Goal: Task Accomplishment & Management: Complete application form

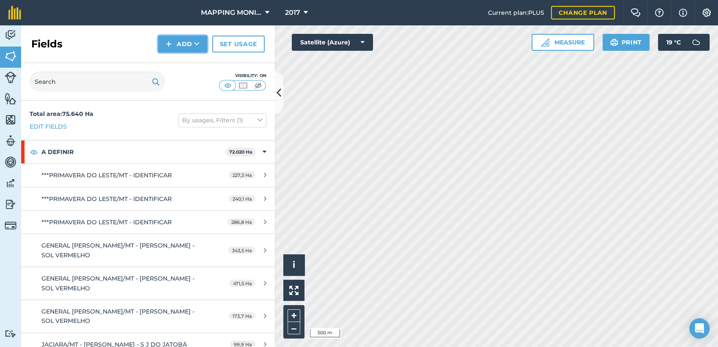
click at [196, 47] on icon at bounding box center [196, 44] width 5 height 8
click at [182, 71] on link "Draw" at bounding box center [182, 63] width 46 height 19
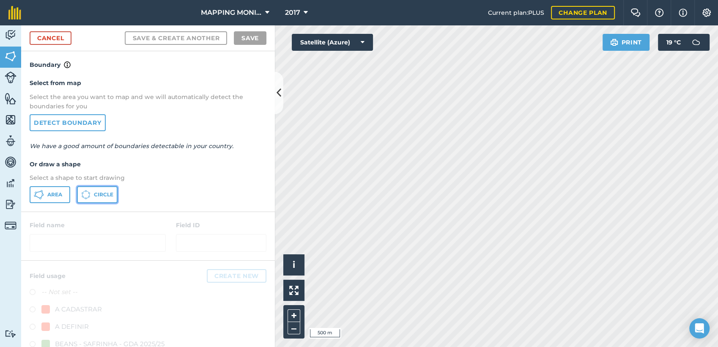
click at [112, 194] on span "Circle" at bounding box center [103, 194] width 19 height 7
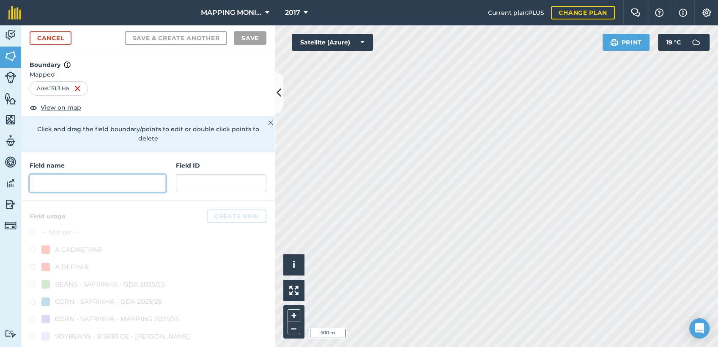
click at [98, 175] on input "text" at bounding box center [98, 183] width 136 height 18
paste input "PRIMAVERA DO LESTE/MT - [PERSON_NAME] - BEIRA RIO 2"
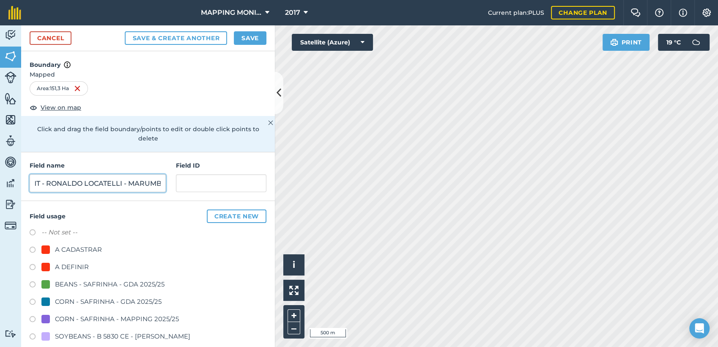
scroll to position [0, 93]
type input "PRIMAVERA DO LESTE/MT - [PERSON_NAME] LOCATELLI - MARUMBI"
click at [69, 265] on div "A DEFINIR" at bounding box center [72, 267] width 34 height 10
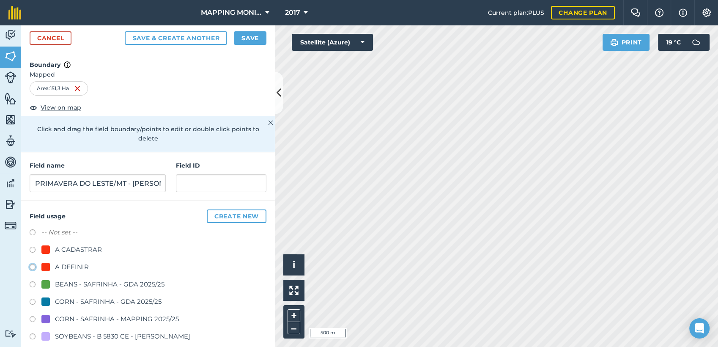
radio input "true"
click at [247, 37] on button "Save" at bounding box center [250, 38] width 33 height 14
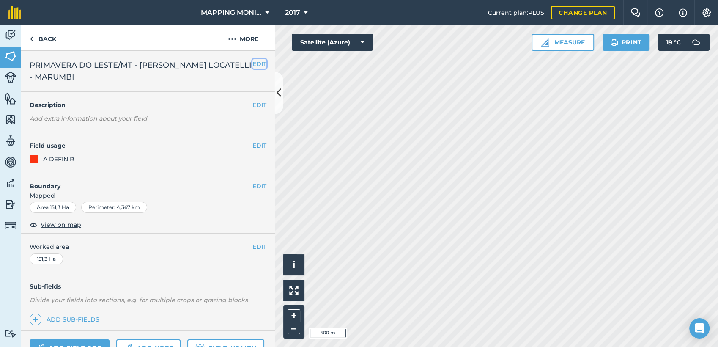
click at [252, 68] on button "EDIT" at bounding box center [259, 63] width 14 height 9
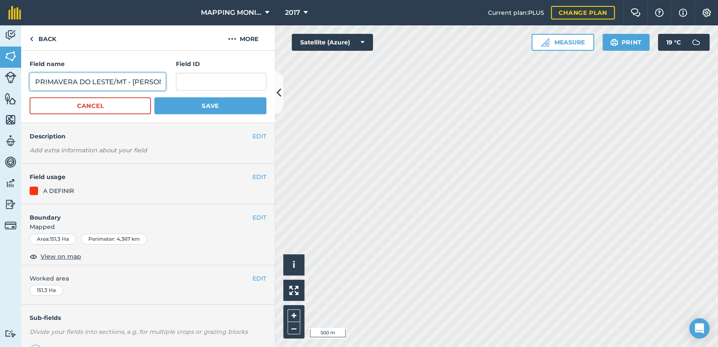
click at [135, 83] on input "PRIMAVERA DO LESTE/MT - [PERSON_NAME] LOCATELLI - MARUMBI" at bounding box center [98, 82] width 136 height 18
click at [33, 43] on link "Back" at bounding box center [43, 37] width 44 height 25
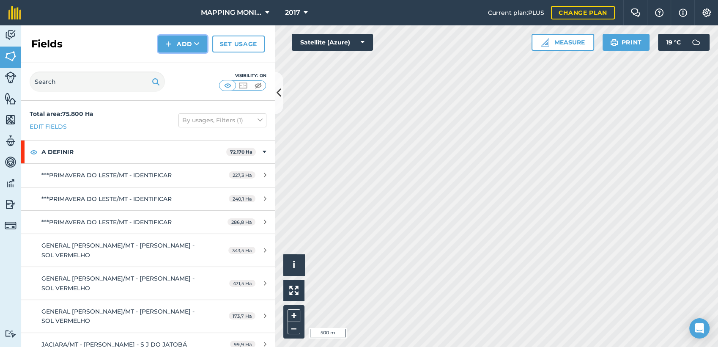
click at [193, 48] on button "Add" at bounding box center [182, 44] width 49 height 17
click at [192, 67] on link "Draw" at bounding box center [182, 63] width 46 height 19
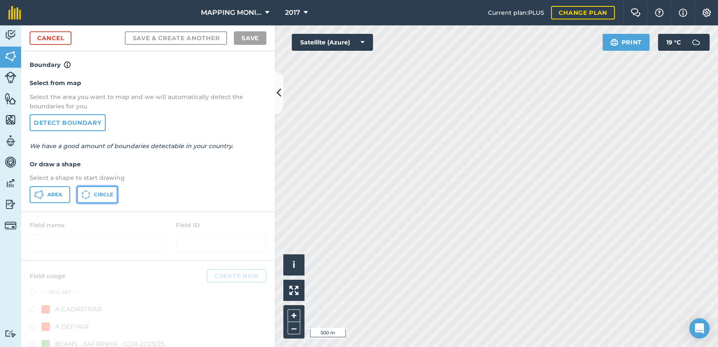
click at [98, 194] on span "Circle" at bounding box center [103, 194] width 19 height 7
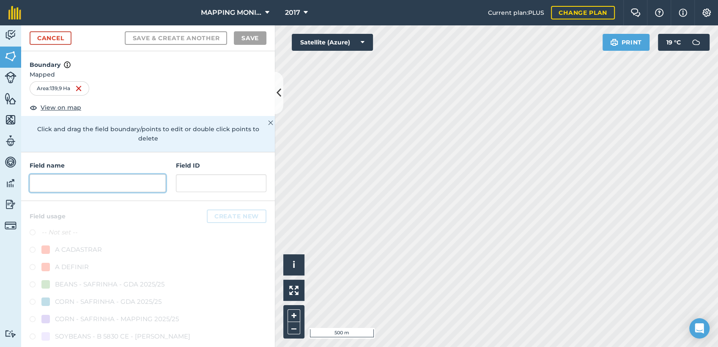
click at [96, 186] on input "text" at bounding box center [98, 183] width 136 height 18
type input "V"
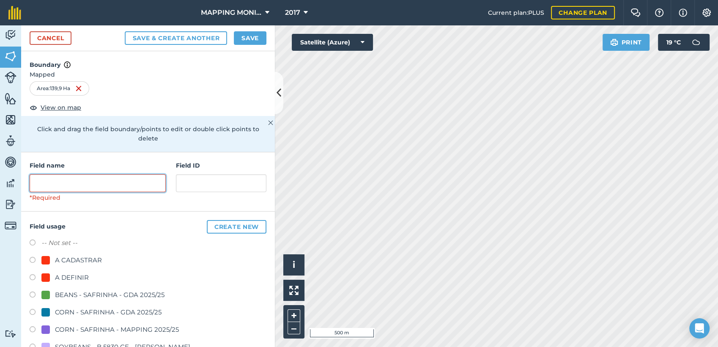
paste input "PRIMAVERA DO LESTE/MT - [PERSON_NAME] LOCATELLI - MARUMBI"
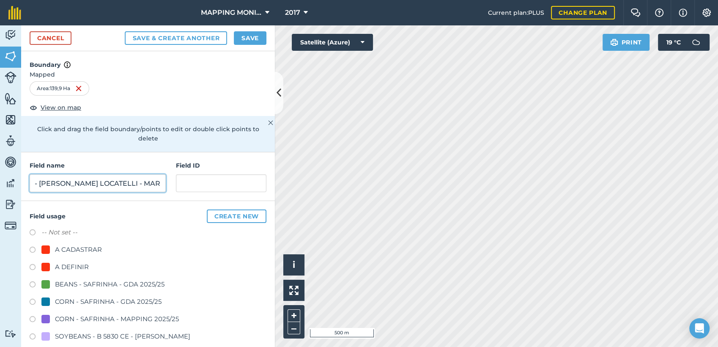
type input "PRIMAVERA DO LESTE/MT - [PERSON_NAME] LOCATELLI - MARUMBI"
click at [74, 263] on div "A DEFINIR" at bounding box center [72, 267] width 34 height 10
radio input "true"
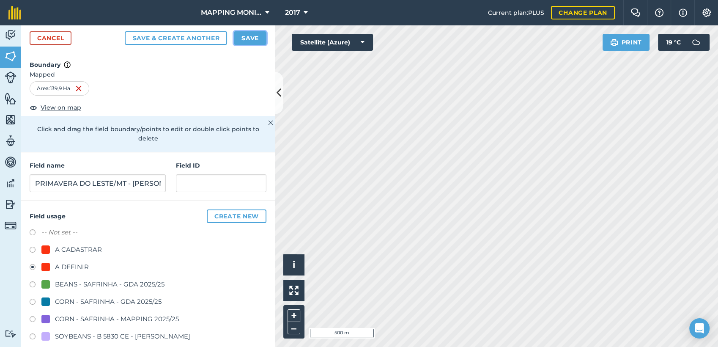
click at [254, 38] on button "Save" at bounding box center [250, 38] width 33 height 14
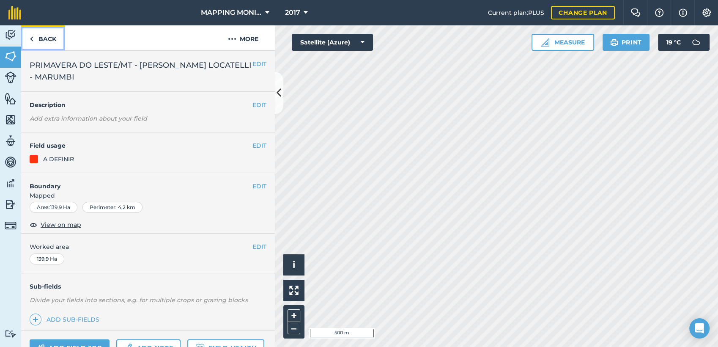
click at [42, 41] on link "Back" at bounding box center [43, 37] width 44 height 25
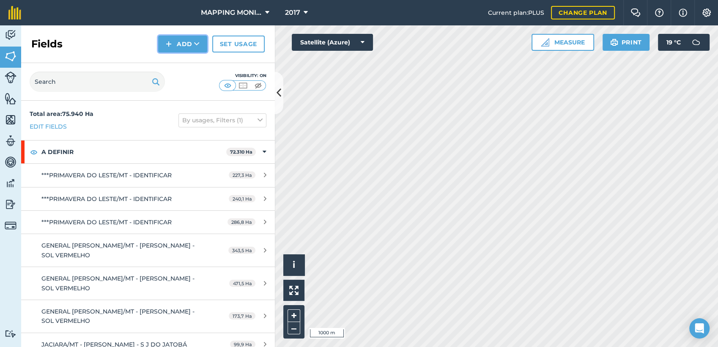
click at [191, 43] on button "Add" at bounding box center [182, 44] width 49 height 17
click at [182, 68] on link "Draw" at bounding box center [182, 63] width 46 height 19
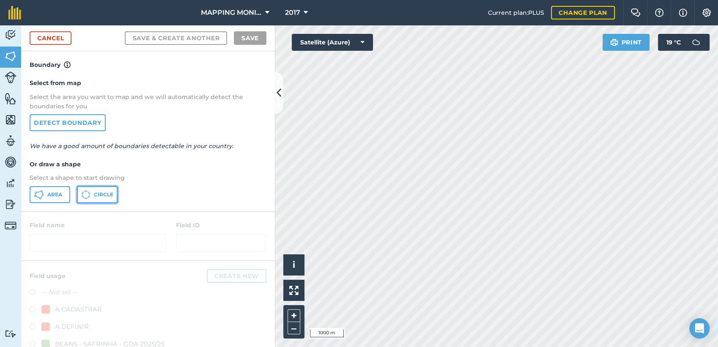
click at [98, 194] on span "Circle" at bounding box center [103, 194] width 19 height 7
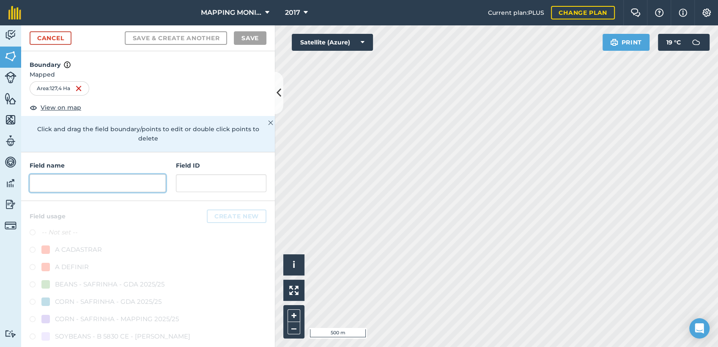
click at [115, 183] on input "text" at bounding box center [98, 183] width 136 height 18
drag, startPoint x: 105, startPoint y: 176, endPoint x: 100, endPoint y: 176, distance: 4.7
click at [100, 176] on input "text" at bounding box center [98, 183] width 136 height 18
paste input "PRIMAVERA DO LESTE/MT - [PERSON_NAME] LOCATELLI - MARUMBI"
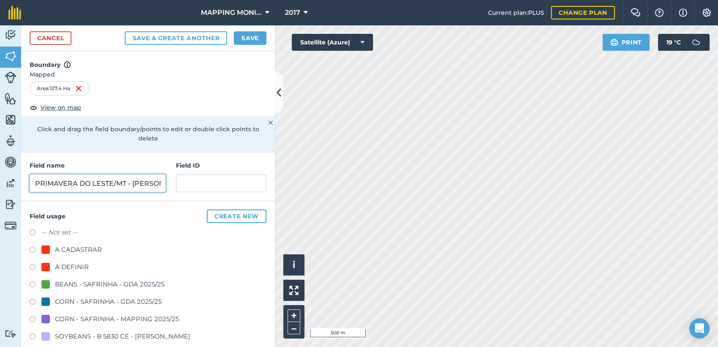
scroll to position [0, 93]
type input "PRIMAVERA DO LESTE/MT - [PERSON_NAME] LOCATELLI - MARUMBI"
click at [63, 267] on div "A DEFINIR" at bounding box center [72, 267] width 34 height 10
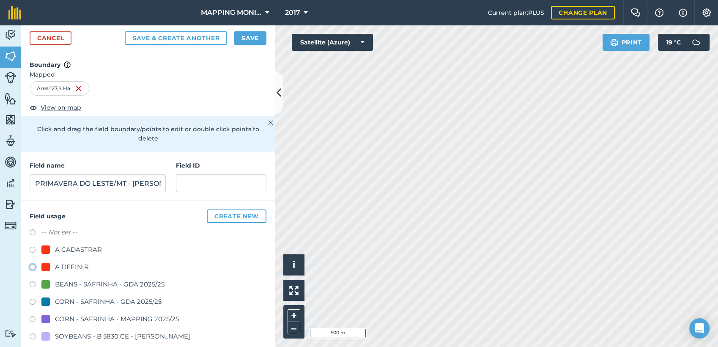
radio input "true"
click at [256, 34] on button "Save" at bounding box center [250, 38] width 33 height 14
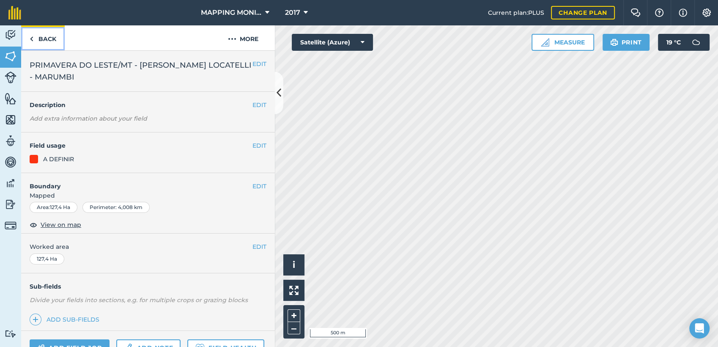
click at [46, 36] on link "Back" at bounding box center [43, 37] width 44 height 25
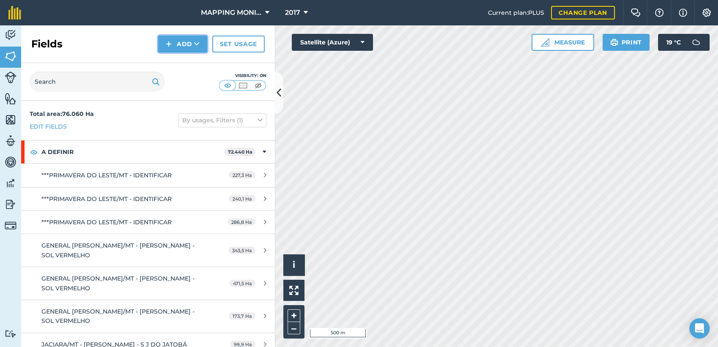
click at [197, 47] on icon at bounding box center [196, 44] width 5 height 8
click at [193, 67] on link "Draw" at bounding box center [182, 63] width 46 height 19
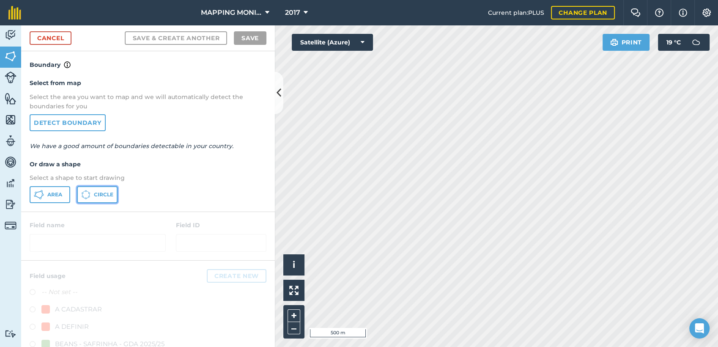
click at [87, 194] on icon at bounding box center [85, 194] width 9 height 9
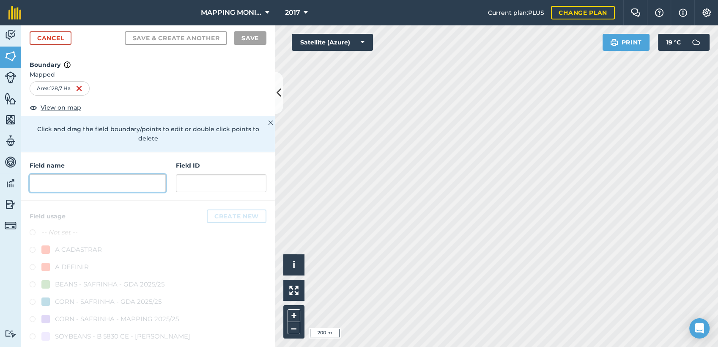
click at [125, 186] on input "text" at bounding box center [98, 183] width 136 height 18
paste input "PRIMAVERA DO LESTE/MT - [PERSON_NAME] LOCATELLI - MARUMBI"
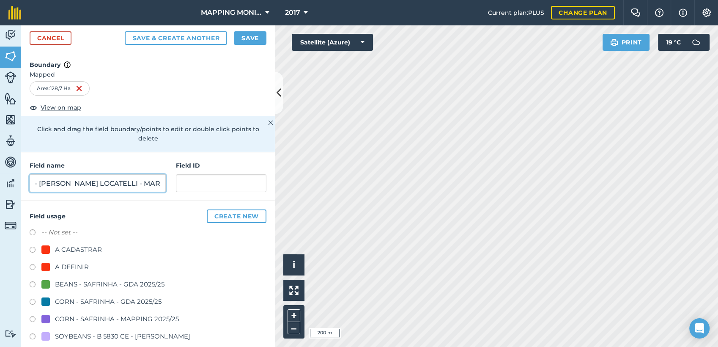
type input "PRIMAVERA DO LESTE/MT - [PERSON_NAME] LOCATELLI - MARUMBI"
click at [87, 263] on div "A DEFINIR" at bounding box center [72, 267] width 34 height 10
radio input "true"
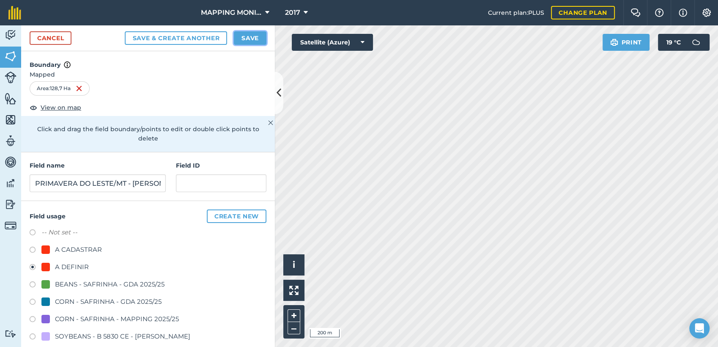
click at [249, 39] on button "Save" at bounding box center [250, 38] width 33 height 14
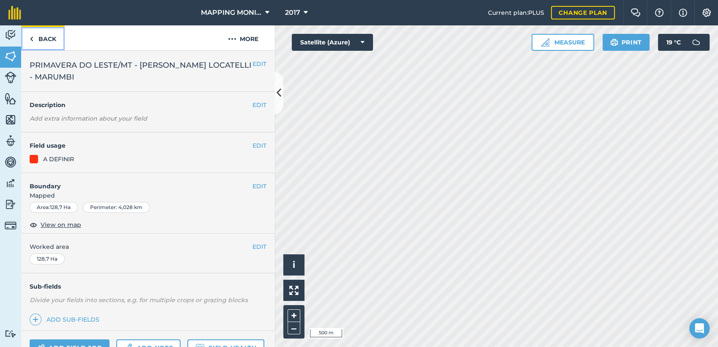
click at [52, 33] on link "Back" at bounding box center [43, 37] width 44 height 25
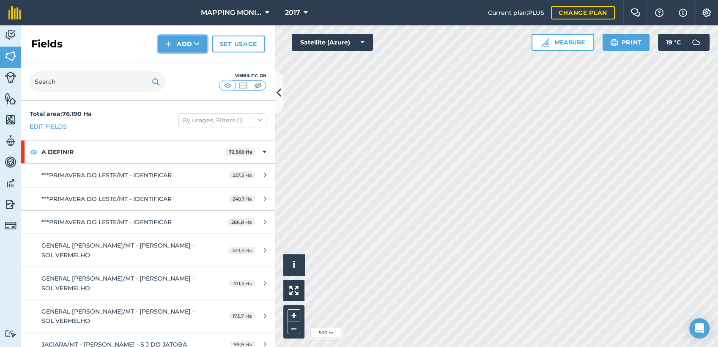
click at [188, 45] on button "Add" at bounding box center [182, 44] width 49 height 17
click at [191, 63] on link "Draw" at bounding box center [182, 63] width 46 height 19
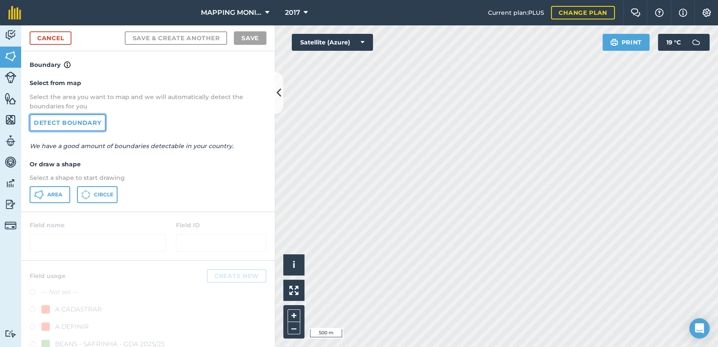
click at [82, 126] on link "Detect boundary" at bounding box center [68, 122] width 76 height 17
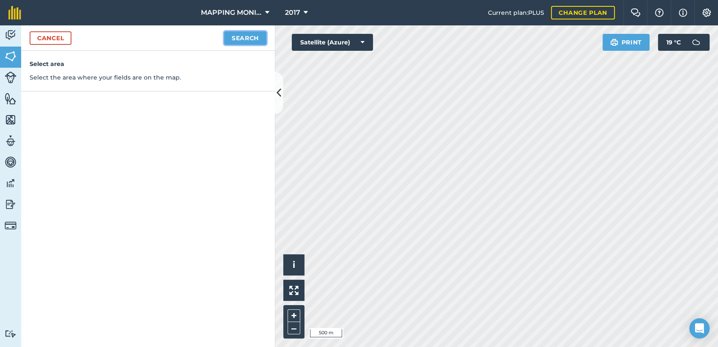
click at [255, 39] on button "Search" at bounding box center [245, 38] width 42 height 14
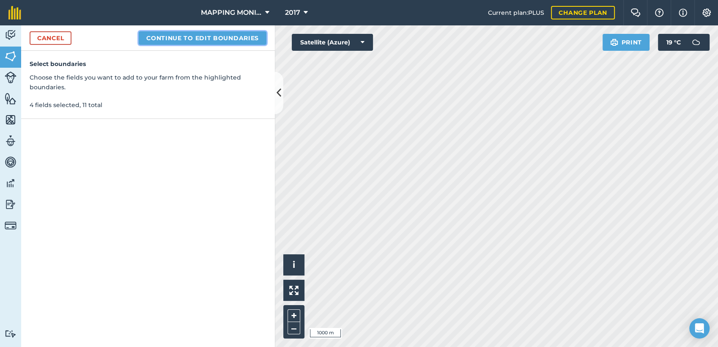
click at [237, 40] on button "Continue to edit boundaries" at bounding box center [203, 38] width 128 height 14
click at [201, 38] on button "Continue to name fields" at bounding box center [211, 38] width 109 height 14
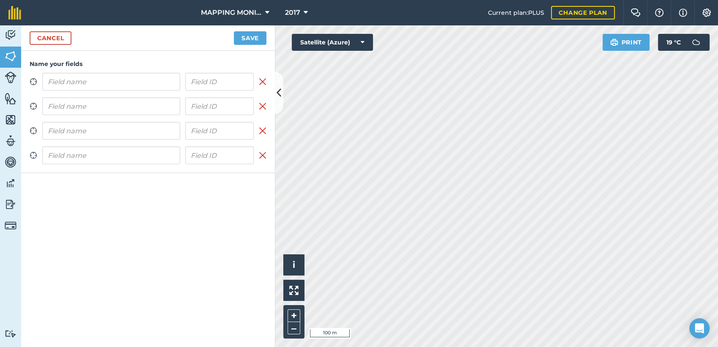
click at [119, 81] on input "text" at bounding box center [111, 82] width 138 height 18
type input "PRIMAVERA DO LESTE/MT - [PERSON_NAME] LOCATELLI - MARUMBI"
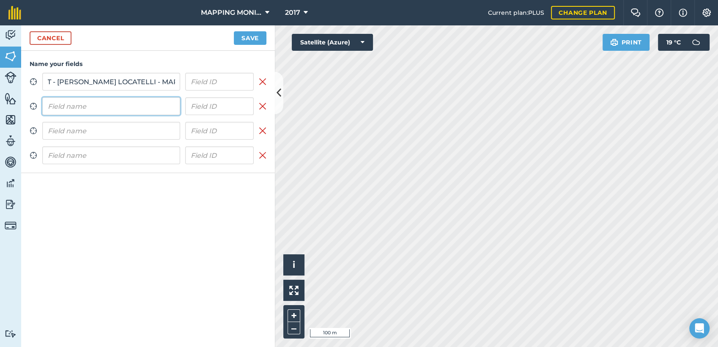
scroll to position [0, 0]
click at [114, 107] on input "text" at bounding box center [111, 106] width 138 height 18
paste input "PRIMAVERA DO LESTE/MT - [PERSON_NAME] LOCATELLI - MARUMBI"
type input "PRIMAVERA DO LESTE/MT - [PERSON_NAME] LOCATELLI - MARUMBI"
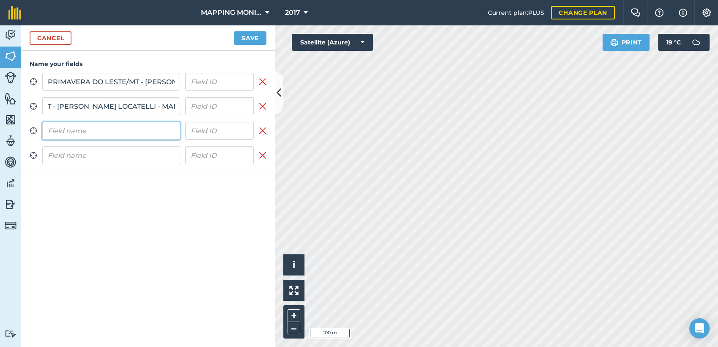
scroll to position [0, 0]
click at [105, 135] on input "text" at bounding box center [111, 131] width 138 height 18
paste input "PRIMAVERA DO LESTE/MT - [PERSON_NAME] LOCATELLI - MARUMBI"
type input "PRIMAVERA DO LESTE/MT - [PERSON_NAME] LOCATELLI - MARUMBI"
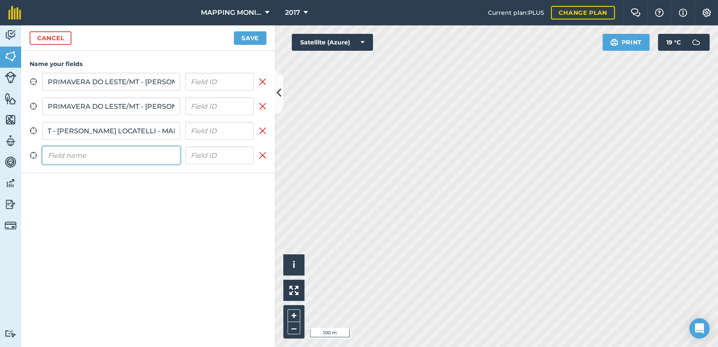
scroll to position [0, 0]
click at [109, 159] on input "text" at bounding box center [111, 155] width 138 height 18
paste input "PRIMAVERA DO LESTE/MT - [PERSON_NAME] LOCATELLI - MARUMBI"
type input "PRIMAVERA DO LESTE/MT - [PERSON_NAME] LOCATELLI - MARUMBI"
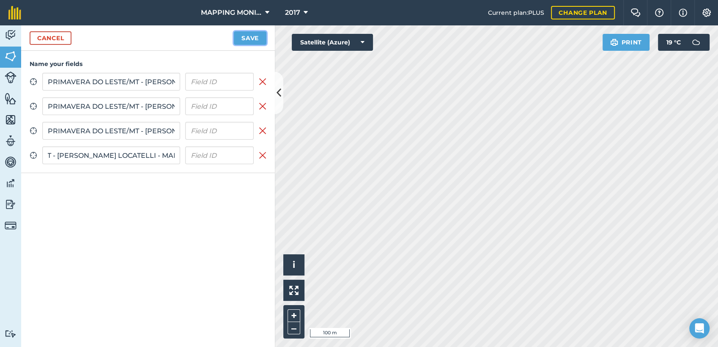
scroll to position [0, 0]
click at [254, 41] on button "Save" at bounding box center [250, 38] width 33 height 14
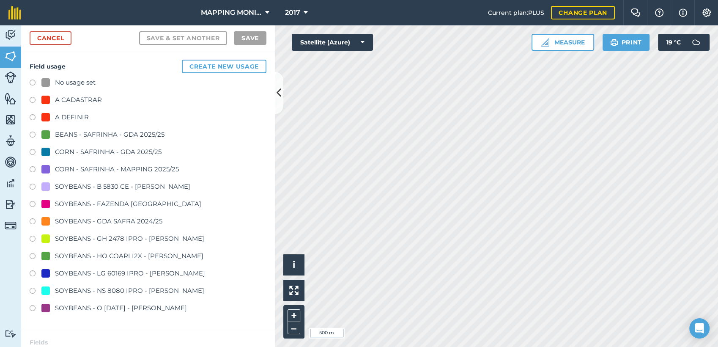
click at [74, 114] on div "A DEFINIR" at bounding box center [72, 117] width 34 height 10
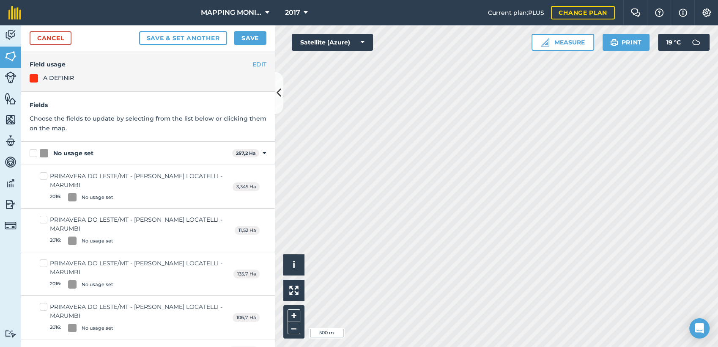
click at [34, 115] on p "Choose the fields to update by selecting from the list below or clicking them o…" at bounding box center [148, 123] width 237 height 19
click at [55, 153] on div "No usage set" at bounding box center [73, 153] width 40 height 9
click at [35, 153] on input "No usage set" at bounding box center [32, 151] width 5 height 5
checkbox input "true"
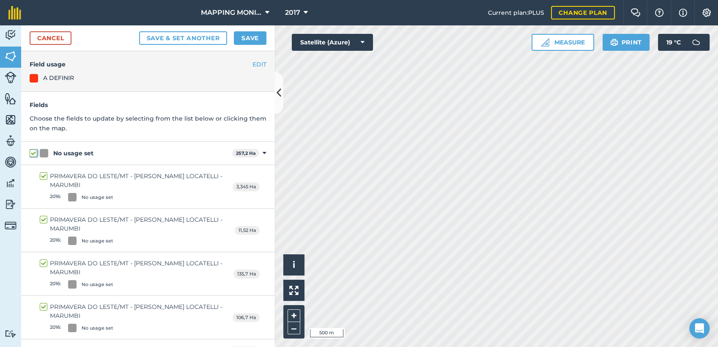
checkbox input "true"
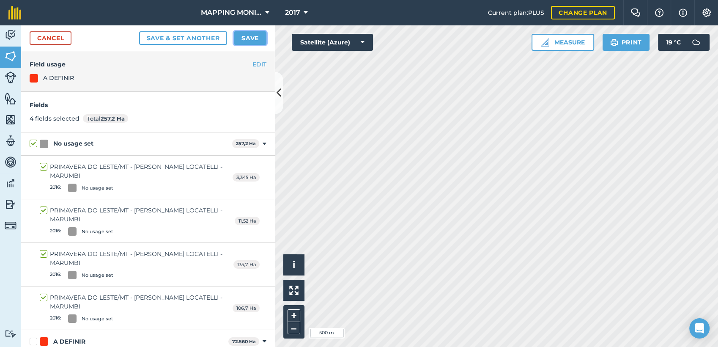
click at [254, 34] on button "Save" at bounding box center [250, 38] width 33 height 14
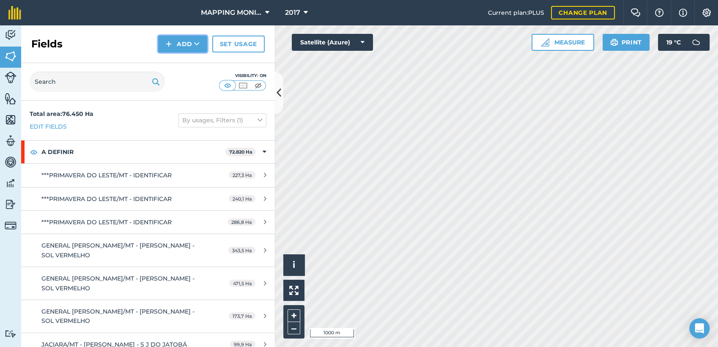
click at [181, 46] on button "Add" at bounding box center [182, 44] width 49 height 17
click at [189, 57] on link "Draw" at bounding box center [182, 63] width 46 height 19
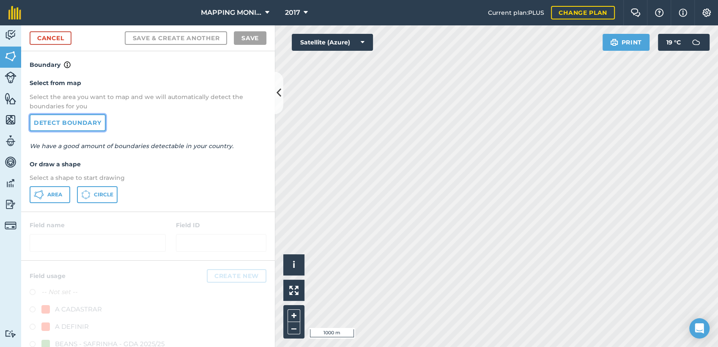
click at [56, 129] on link "Detect boundary" at bounding box center [68, 122] width 76 height 17
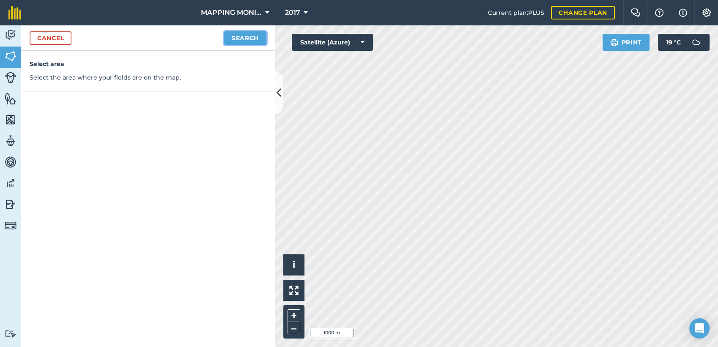
click at [254, 38] on button "Search" at bounding box center [245, 38] width 42 height 14
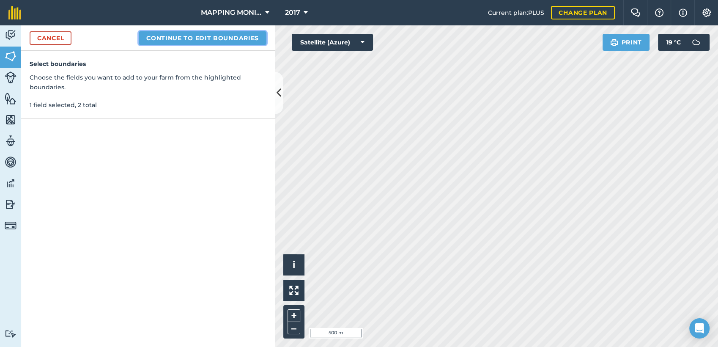
click at [189, 41] on button "Continue to edit boundaries" at bounding box center [203, 38] width 128 height 14
click at [228, 33] on button "Continue to name fields" at bounding box center [211, 38] width 109 height 14
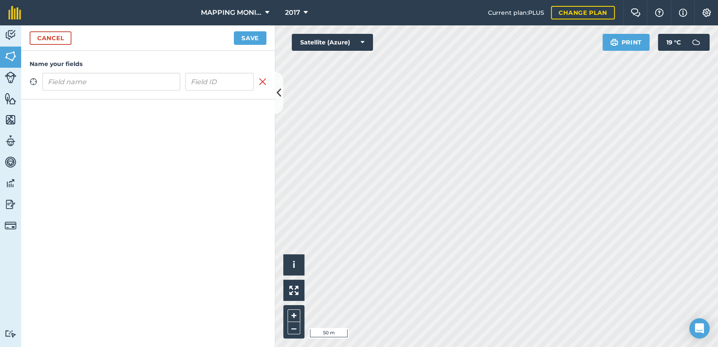
click at [166, 82] on input "text" at bounding box center [111, 82] width 138 height 18
type input "PRIMAVERA DO LESTE/MT - [PERSON_NAME] LOCATELLI - MARUMBI"
click at [258, 34] on button "Save" at bounding box center [250, 38] width 33 height 14
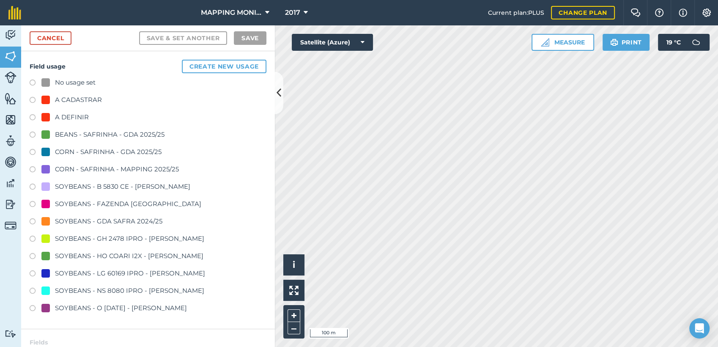
click at [66, 108] on div "No usage set A CADASTRAR A DEFINIR BEANS - SAFRINHA - GDA 2025/25 CORN - SAFRIN…" at bounding box center [148, 196] width 237 height 238
click at [64, 121] on div "A DEFINIR" at bounding box center [72, 117] width 34 height 10
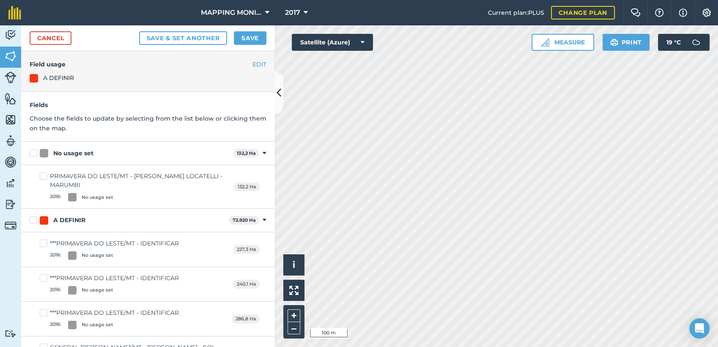
drag, startPoint x: 84, startPoint y: 152, endPoint x: 115, endPoint y: 126, distance: 41.1
click at [84, 152] on div "No usage set" at bounding box center [73, 153] width 40 height 9
click at [35, 152] on input "No usage set" at bounding box center [32, 151] width 5 height 5
checkbox input "true"
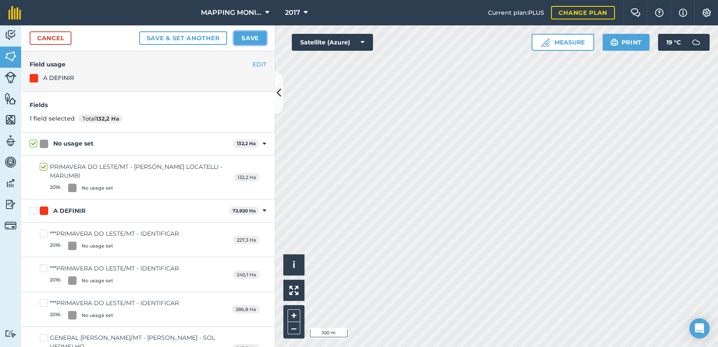
click at [247, 39] on button "Save" at bounding box center [250, 38] width 33 height 14
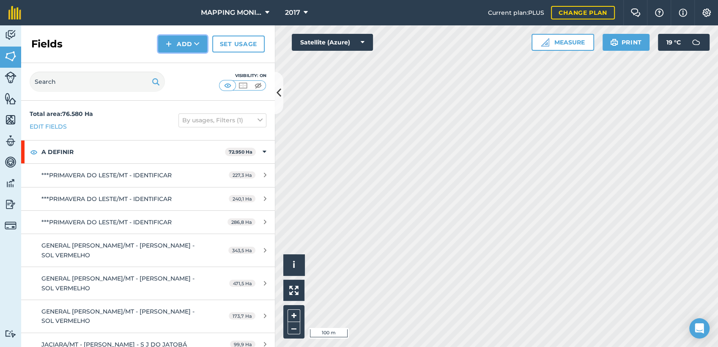
click at [196, 44] on icon at bounding box center [196, 44] width 5 height 8
click at [197, 63] on link "Draw" at bounding box center [182, 63] width 46 height 19
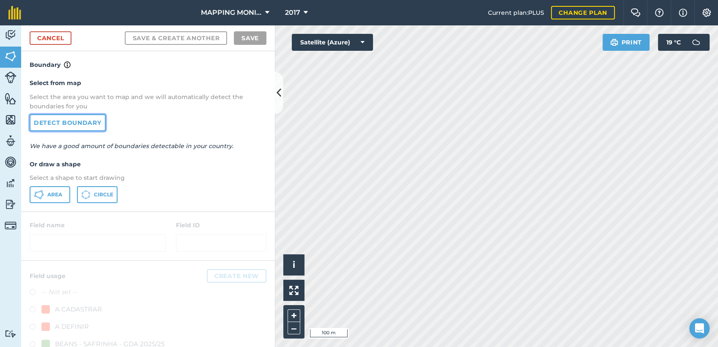
click at [59, 120] on link "Detect boundary" at bounding box center [68, 122] width 76 height 17
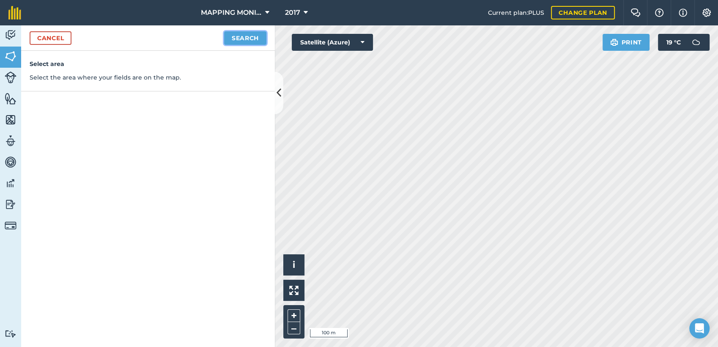
drag, startPoint x: 248, startPoint y: 35, endPoint x: 309, endPoint y: 48, distance: 62.8
click at [250, 36] on button "Search" at bounding box center [245, 38] width 42 height 14
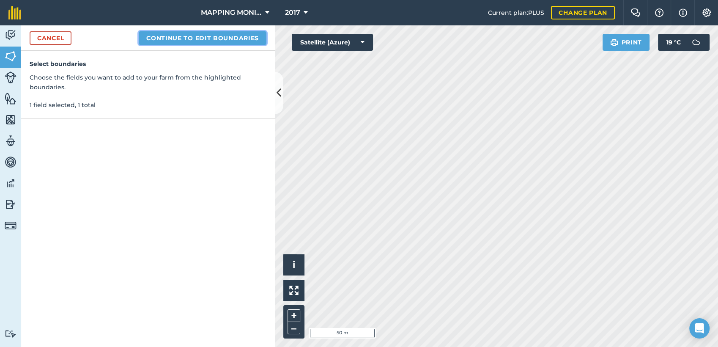
click at [228, 40] on button "Continue to edit boundaries" at bounding box center [203, 38] width 128 height 14
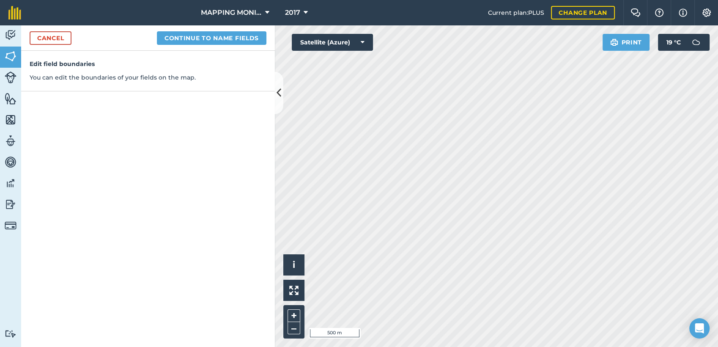
drag, startPoint x: 183, startPoint y: 44, endPoint x: 188, endPoint y: 41, distance: 5.7
click at [184, 44] on div "Cancel Continue to name fields" at bounding box center [148, 37] width 254 height 25
click at [191, 36] on button "Continue to name fields" at bounding box center [211, 38] width 109 height 14
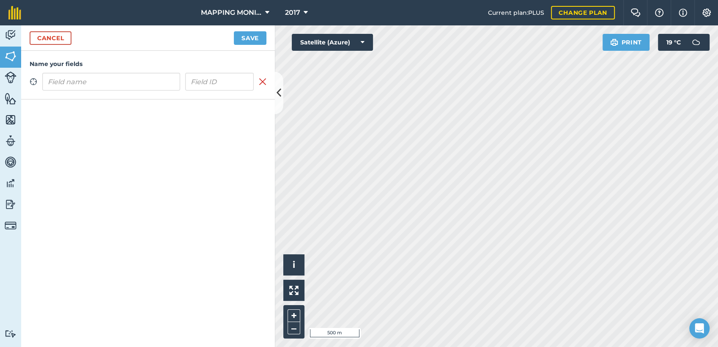
click at [138, 82] on input "text" at bounding box center [111, 82] width 138 height 18
type input "PRIMAVERA DO LESTE/MT - [PERSON_NAME] LOCATELLI - MARUMBI"
click at [240, 42] on button "Save" at bounding box center [250, 38] width 33 height 14
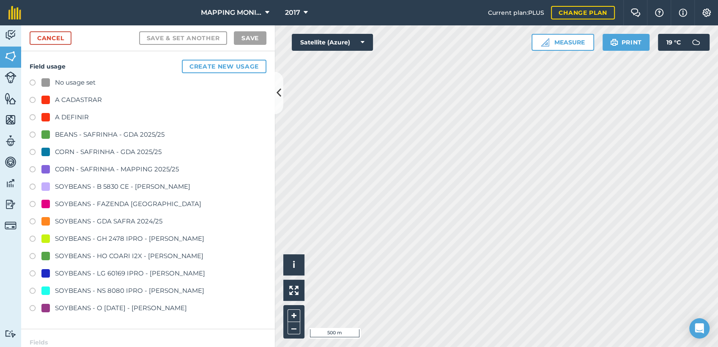
click at [57, 119] on div "A DEFINIR" at bounding box center [72, 117] width 34 height 10
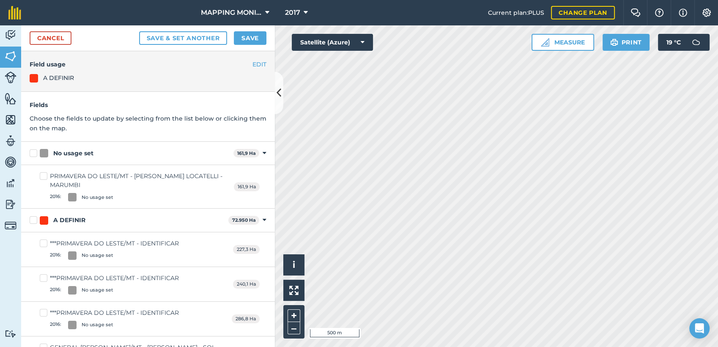
click at [89, 154] on div "No usage set" at bounding box center [73, 153] width 40 height 9
click at [35, 154] on input "No usage set" at bounding box center [32, 151] width 5 height 5
checkbox input "true"
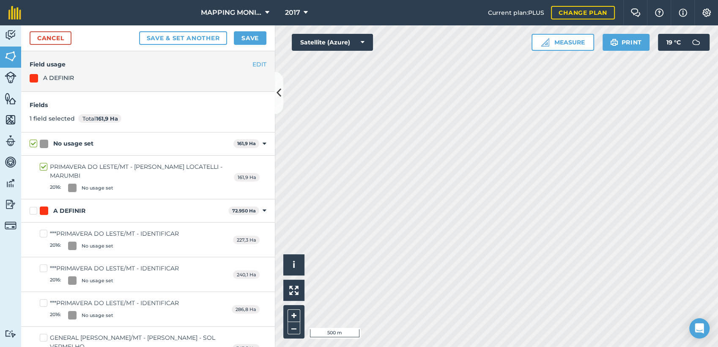
click at [254, 29] on div "Cancel Save & set another Save" at bounding box center [148, 38] width 254 height 26
click at [250, 40] on button "Save" at bounding box center [250, 38] width 33 height 14
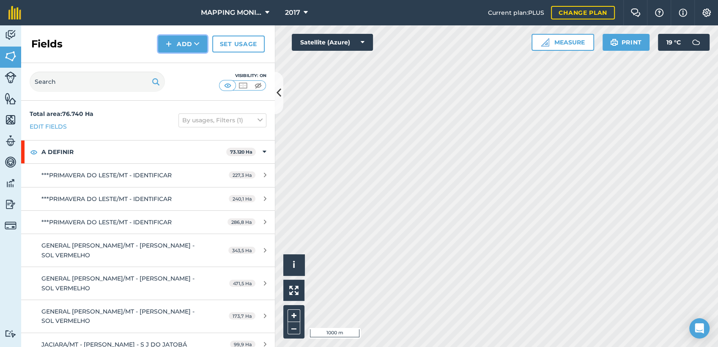
click at [190, 47] on button "Add" at bounding box center [182, 44] width 49 height 17
click at [184, 60] on link "Draw" at bounding box center [182, 63] width 46 height 19
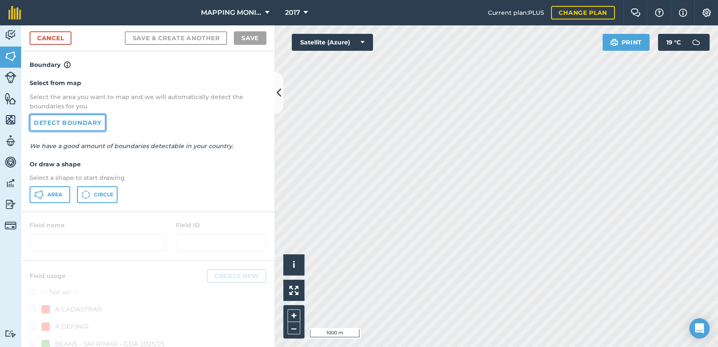
click at [82, 123] on link "Detect boundary" at bounding box center [68, 122] width 76 height 17
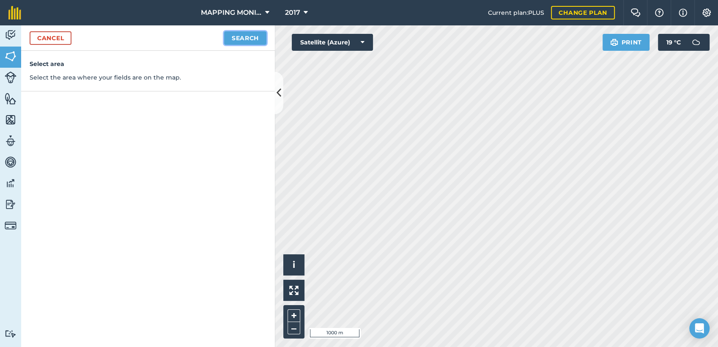
click at [249, 37] on button "Search" at bounding box center [245, 38] width 42 height 14
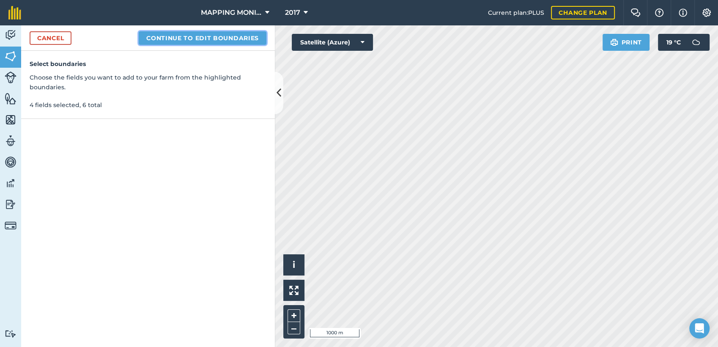
click at [257, 40] on button "Continue to edit boundaries" at bounding box center [203, 38] width 128 height 14
click at [246, 33] on button "Continue to name fields" at bounding box center [211, 38] width 109 height 14
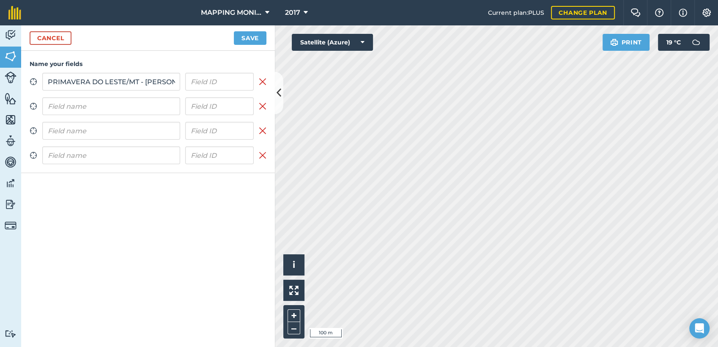
scroll to position [0, 88]
type input "PRIMAVERA DO LESTE/MT - [PERSON_NAME] LOCATELLI - MARUMBI"
click at [130, 107] on input "text" at bounding box center [111, 106] width 138 height 18
paste input "PRIMAVERA DO LESTE/MT - [PERSON_NAME] LOCATELLI - MARUMBI"
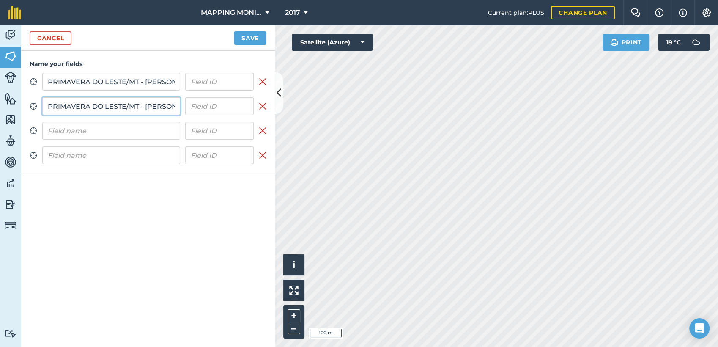
scroll to position [0, 88]
type input "PRIMAVERA DO LESTE/MT - [PERSON_NAME] LOCATELLI - MARUMBI"
click at [131, 127] on input "text" at bounding box center [111, 131] width 138 height 18
paste input "PRIMAVERA DO LESTE/MT - [PERSON_NAME] LOCATELLI - MARUMBI"
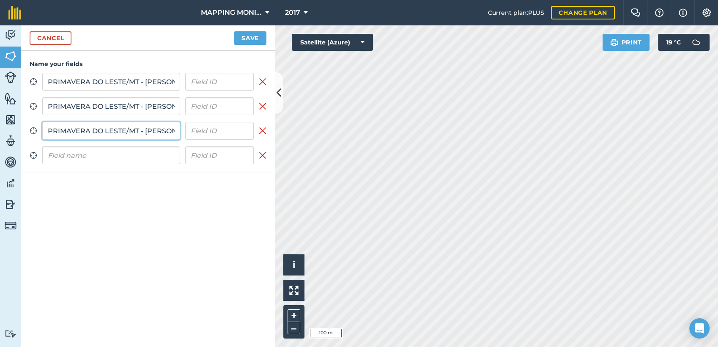
scroll to position [0, 88]
type input "PRIMAVERA DO LESTE/MT - [PERSON_NAME] LOCATELLI - MARUMBI"
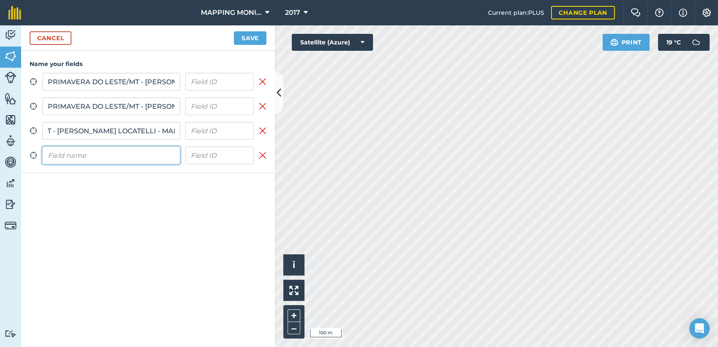
scroll to position [0, 0]
click at [134, 155] on input "text" at bounding box center [111, 155] width 138 height 18
paste input "PRIMAVERA DO LESTE/MT - [PERSON_NAME] LOCATELLI - MARUMBI"
type input "PRIMAVERA DO LESTE/MT - [PERSON_NAME] LOCATELLI - MARUMBI"
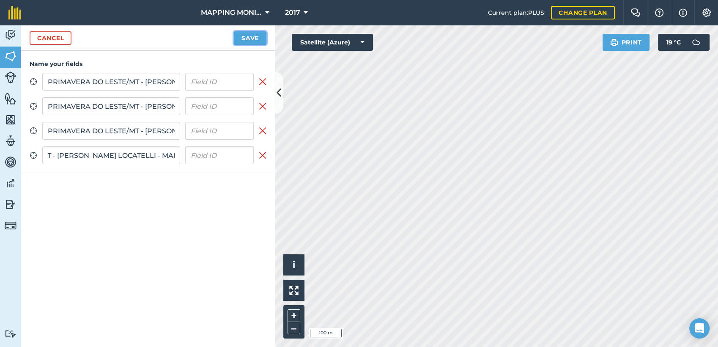
scroll to position [0, 0]
click at [245, 38] on button "Save" at bounding box center [250, 38] width 33 height 14
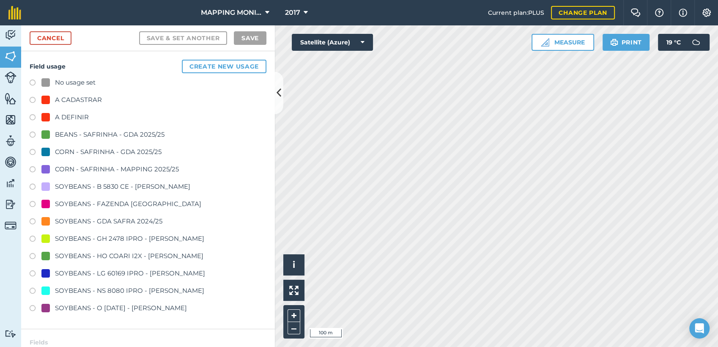
click at [65, 121] on div "A DEFINIR" at bounding box center [72, 117] width 34 height 10
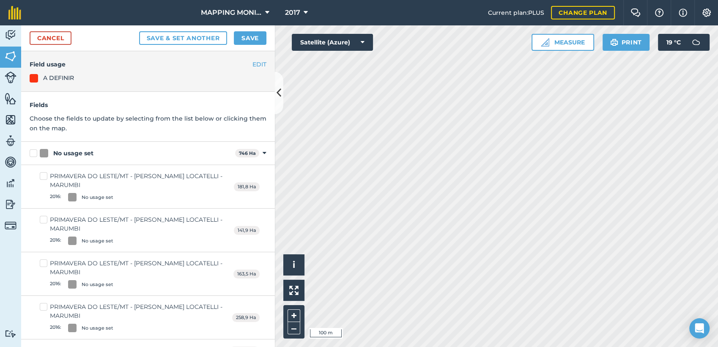
click at [65, 152] on div "No usage set" at bounding box center [73, 153] width 40 height 9
click at [35, 152] on input "No usage set" at bounding box center [32, 151] width 5 height 5
checkbox input "true"
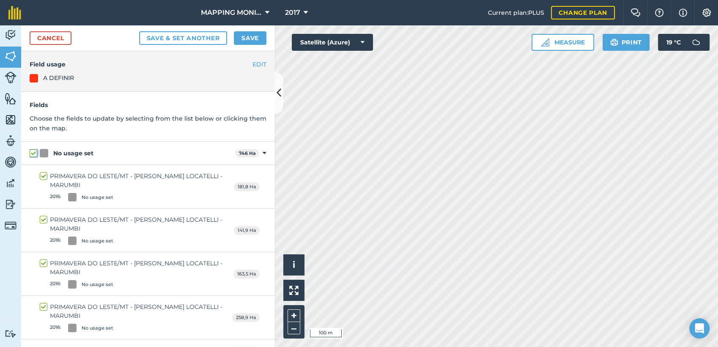
checkbox input "true"
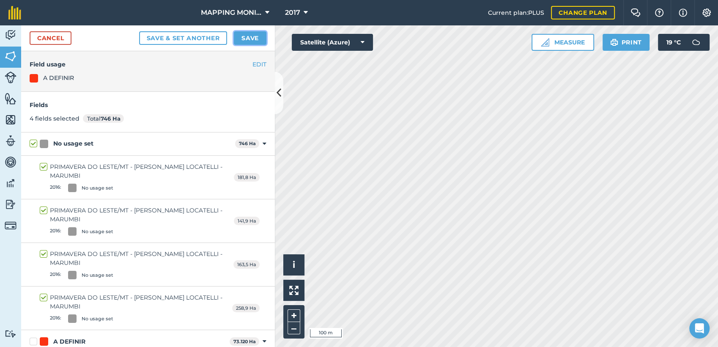
click at [246, 37] on button "Save" at bounding box center [250, 38] width 33 height 14
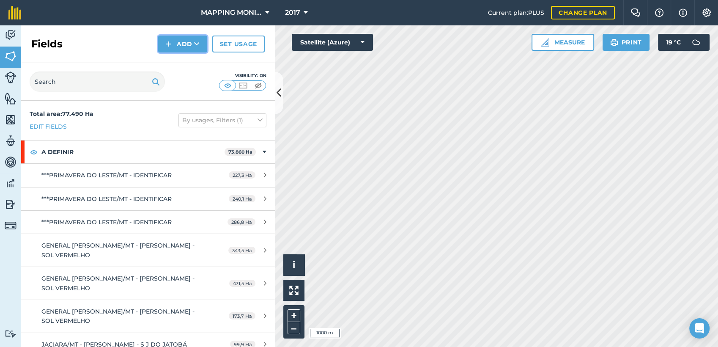
click at [183, 40] on button "Add" at bounding box center [182, 44] width 49 height 17
click at [201, 66] on link "Draw" at bounding box center [182, 63] width 46 height 19
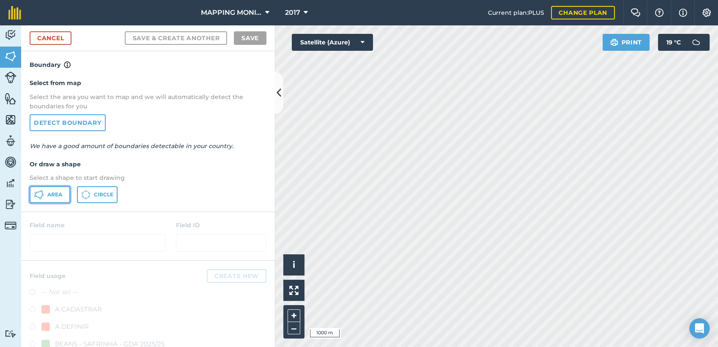
click at [42, 194] on icon at bounding box center [39, 194] width 10 height 10
click at [79, 123] on link "Detect boundary" at bounding box center [68, 122] width 76 height 17
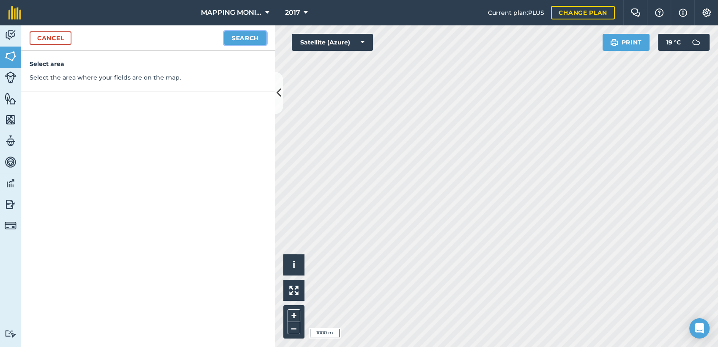
click at [252, 39] on button "Search" at bounding box center [245, 38] width 42 height 14
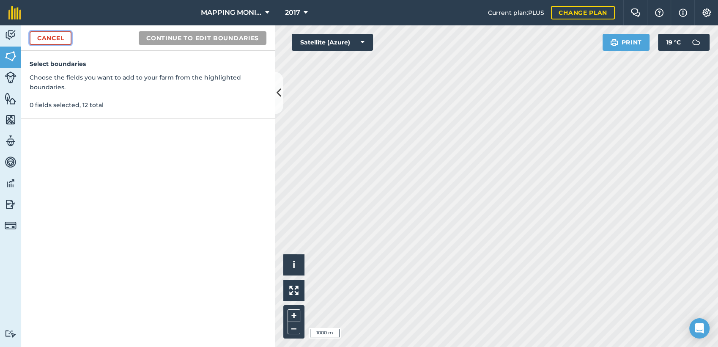
click at [55, 36] on link "Cancel" at bounding box center [51, 38] width 42 height 14
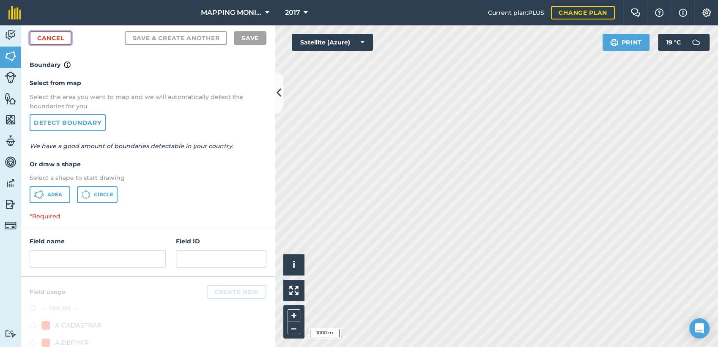
click at [55, 42] on link "Cancel" at bounding box center [51, 38] width 42 height 14
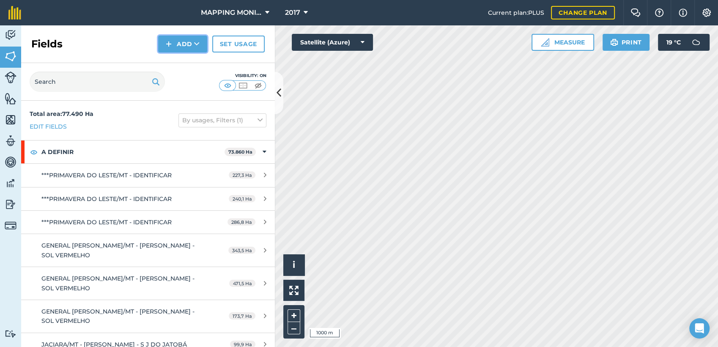
click at [189, 43] on button "Add" at bounding box center [182, 44] width 49 height 17
click at [162, 62] on link "Draw" at bounding box center [182, 63] width 46 height 19
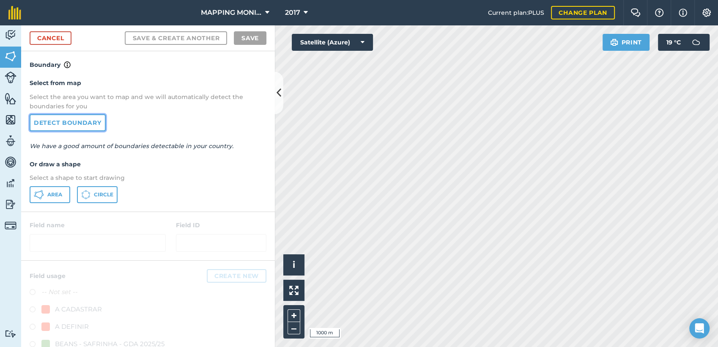
click at [83, 126] on link "Detect boundary" at bounding box center [68, 122] width 76 height 17
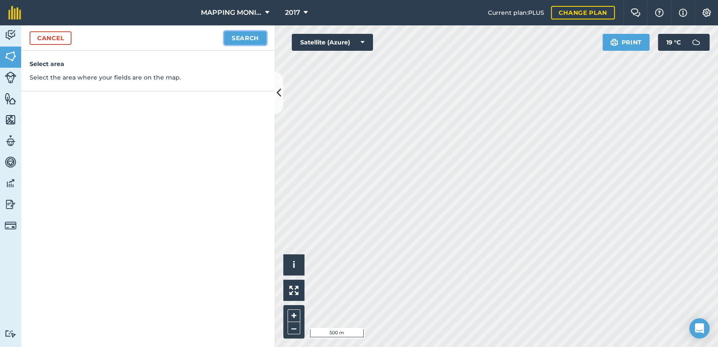
drag, startPoint x: 250, startPoint y: 38, endPoint x: 267, endPoint y: 51, distance: 21.1
click at [250, 38] on button "Search" at bounding box center [245, 38] width 42 height 14
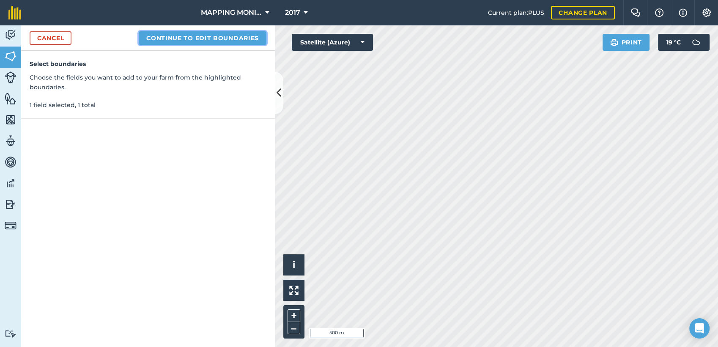
click at [231, 36] on button "Continue to edit boundaries" at bounding box center [203, 38] width 128 height 14
click at [228, 43] on button "Continue to name fields" at bounding box center [211, 38] width 109 height 14
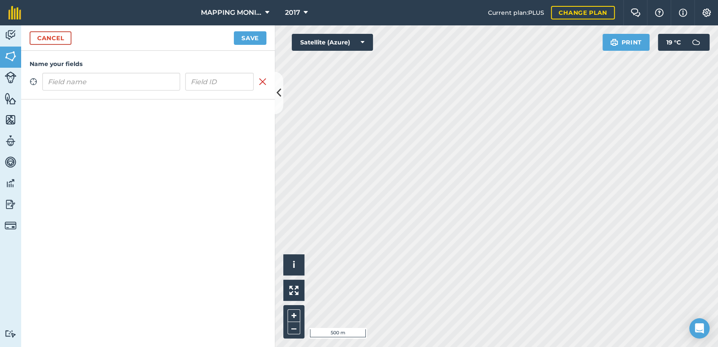
click at [118, 82] on input "text" at bounding box center [111, 82] width 138 height 18
type input "PRIMAVERA DO LESTE/MT - [PERSON_NAME] LOCATELLI - MARUMBI"
click at [257, 38] on button "Save" at bounding box center [250, 38] width 33 height 14
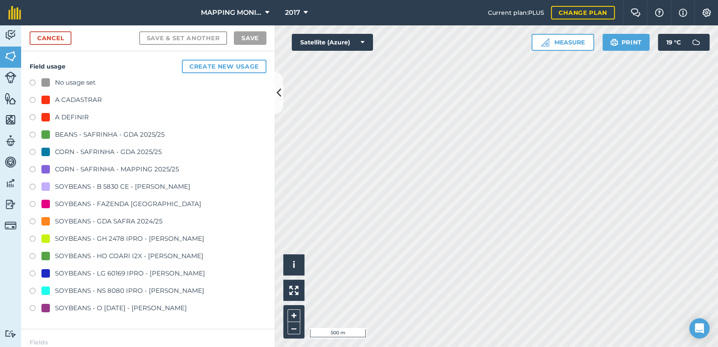
click at [71, 117] on div "A DEFINIR" at bounding box center [72, 117] width 34 height 10
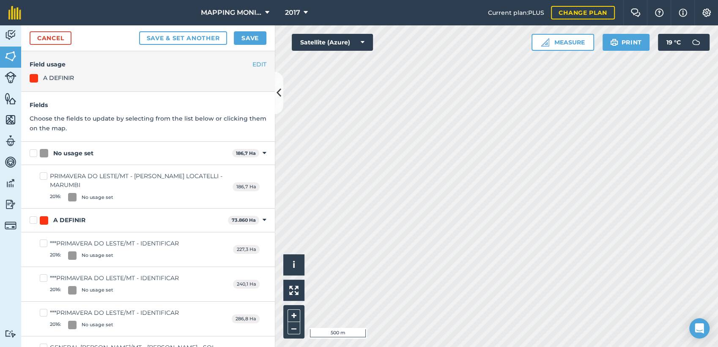
click at [70, 154] on div "No usage set" at bounding box center [73, 153] width 40 height 9
click at [35, 154] on input "No usage set" at bounding box center [32, 151] width 5 height 5
checkbox input "true"
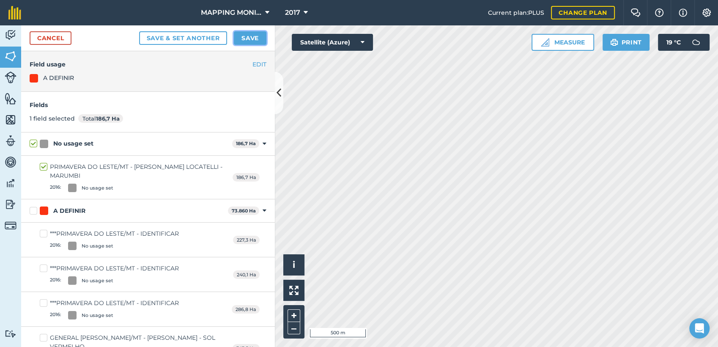
click at [250, 37] on button "Save" at bounding box center [250, 38] width 33 height 14
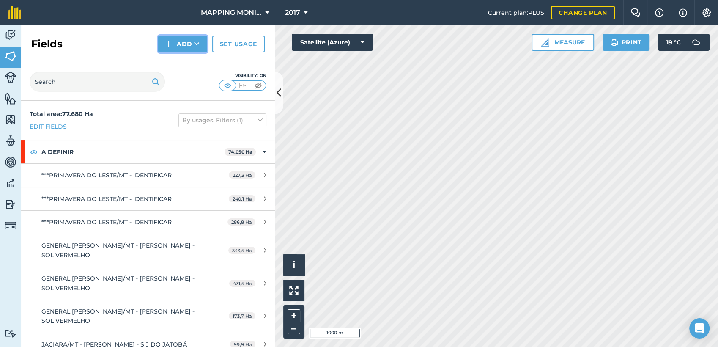
click at [198, 45] on icon at bounding box center [196, 44] width 5 height 8
click at [196, 57] on link "Draw" at bounding box center [182, 63] width 46 height 19
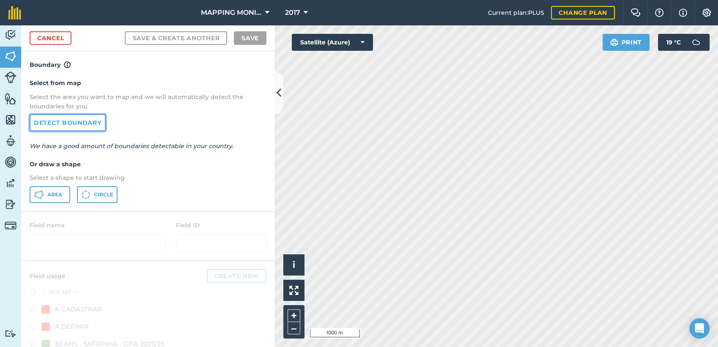
click at [94, 127] on link "Detect boundary" at bounding box center [68, 122] width 76 height 17
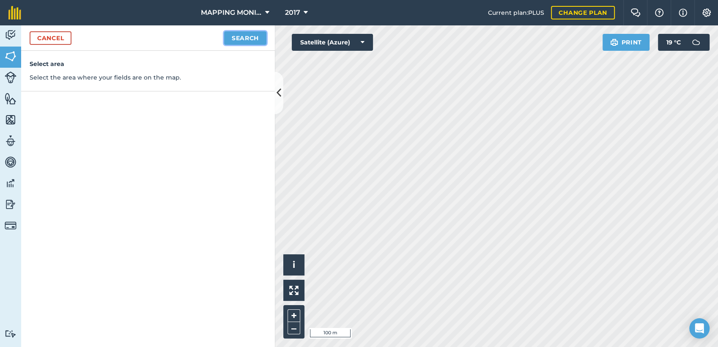
click at [237, 38] on button "Search" at bounding box center [245, 38] width 42 height 14
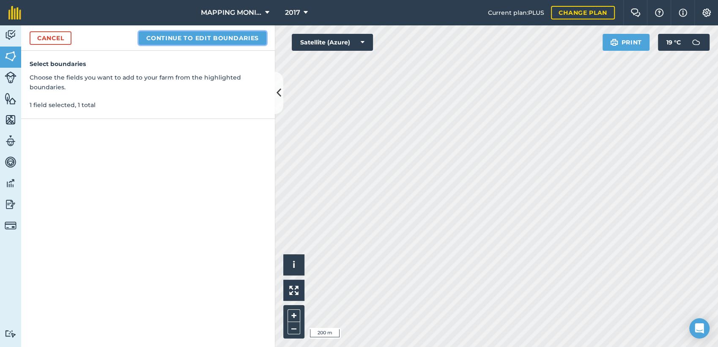
click at [217, 34] on button "Continue to edit boundaries" at bounding box center [203, 38] width 128 height 14
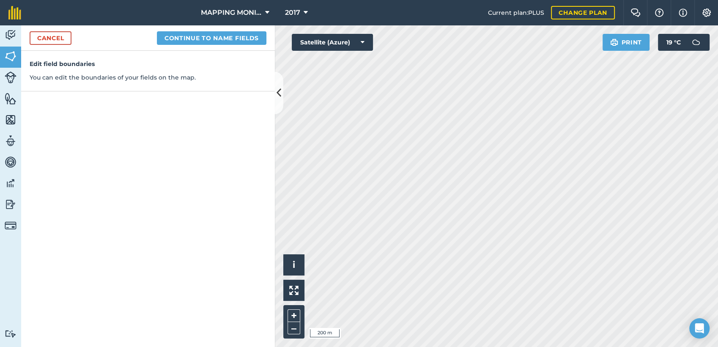
click at [223, 44] on div "Cancel Continue to name fields" at bounding box center [148, 37] width 254 height 25
click at [227, 41] on button "Continue to name fields" at bounding box center [211, 38] width 109 height 14
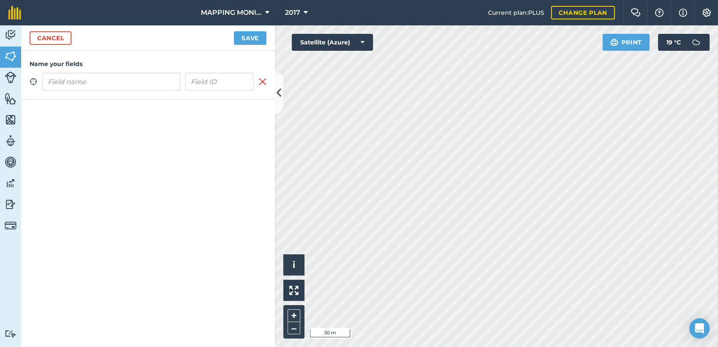
click at [156, 87] on input "text" at bounding box center [111, 82] width 138 height 18
type input "PRIMAVERA DO LESTE/MT - [PERSON_NAME] LOCATELLI - MARUMBI"
click at [262, 39] on button "Save" at bounding box center [250, 38] width 33 height 14
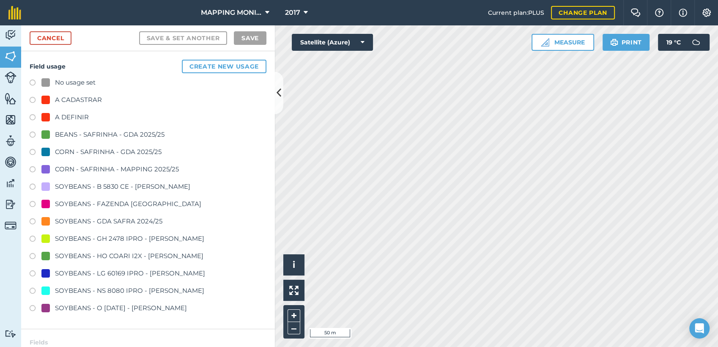
click at [60, 117] on div "A DEFINIR" at bounding box center [72, 117] width 34 height 10
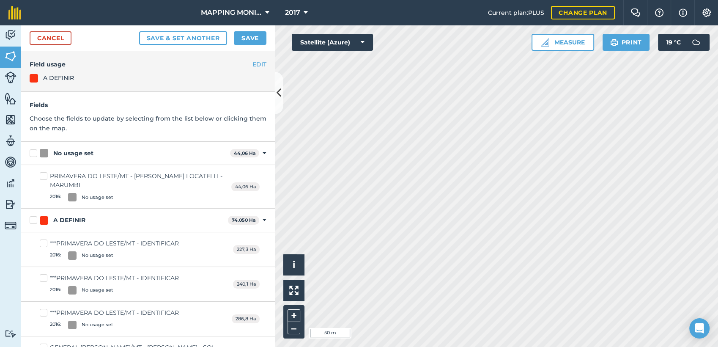
click at [78, 153] on div "No usage set" at bounding box center [73, 153] width 40 height 9
click at [35, 153] on input "No usage set" at bounding box center [32, 151] width 5 height 5
checkbox input "true"
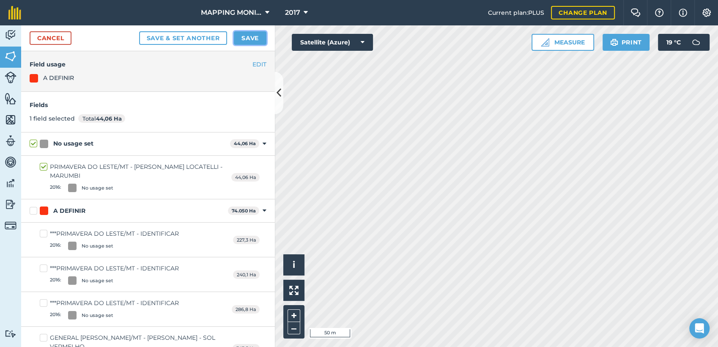
click at [258, 36] on button "Save" at bounding box center [250, 38] width 33 height 14
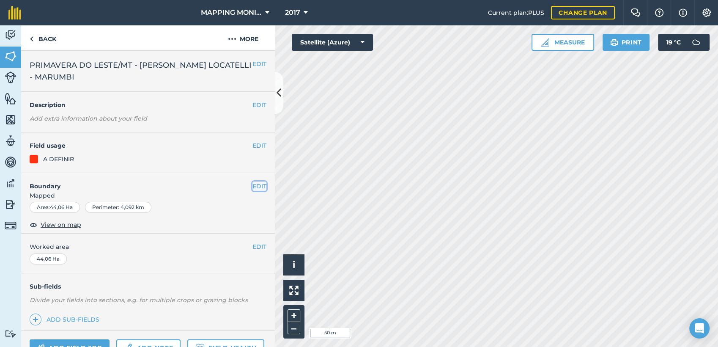
click at [252, 183] on button "EDIT" at bounding box center [259, 185] width 14 height 9
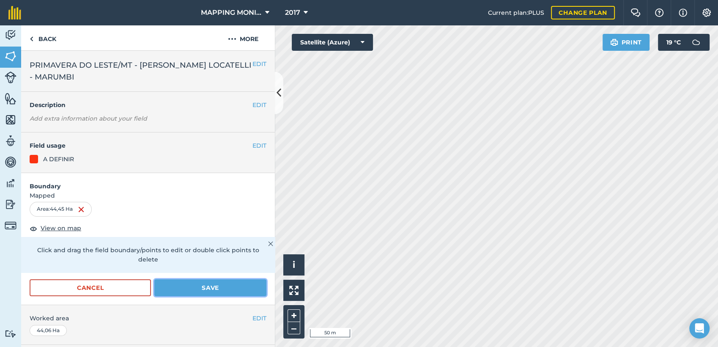
click at [183, 291] on button "Save" at bounding box center [210, 287] width 112 height 17
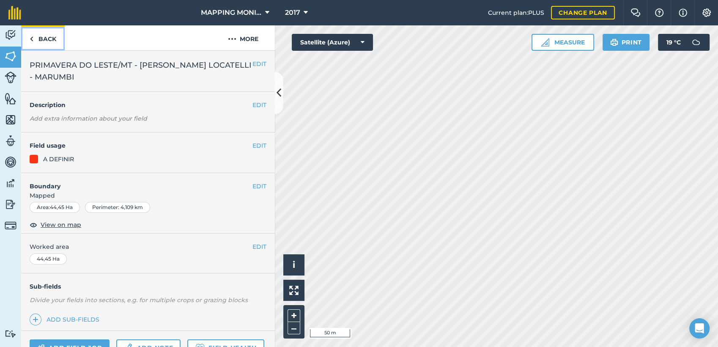
click at [43, 36] on link "Back" at bounding box center [43, 37] width 44 height 25
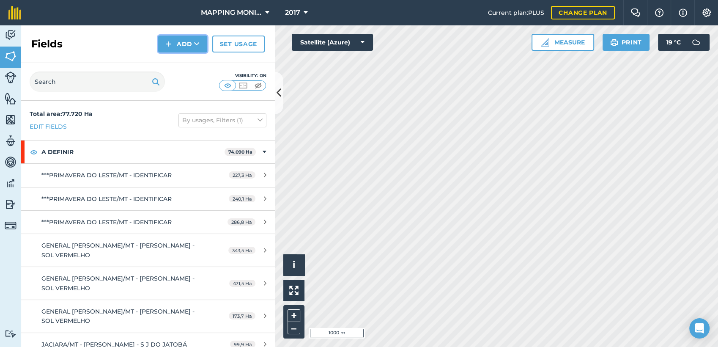
click at [178, 48] on button "Add" at bounding box center [182, 44] width 49 height 17
click at [189, 64] on link "Draw" at bounding box center [182, 63] width 46 height 19
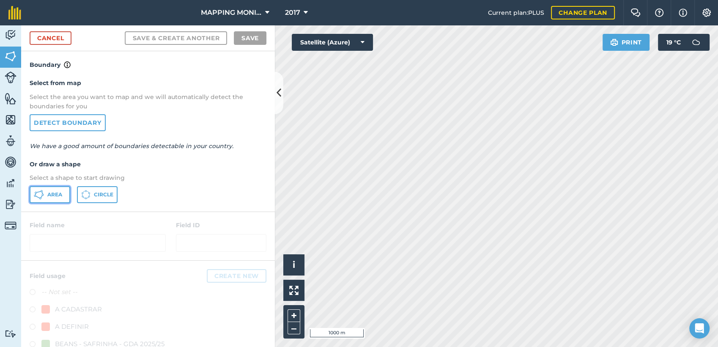
click at [36, 194] on icon at bounding box center [39, 194] width 10 height 10
click at [65, 123] on link "Detect boundary" at bounding box center [68, 122] width 76 height 17
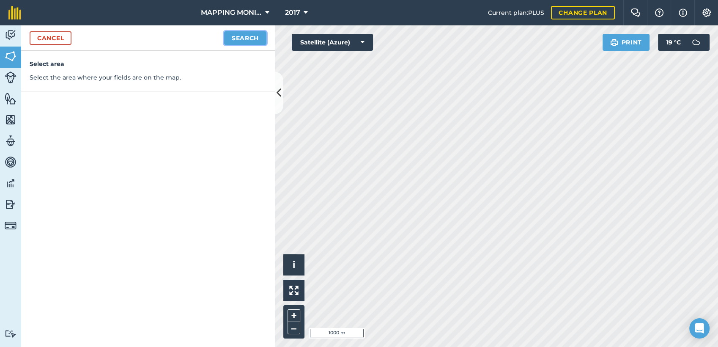
click at [260, 39] on button "Search" at bounding box center [245, 38] width 42 height 14
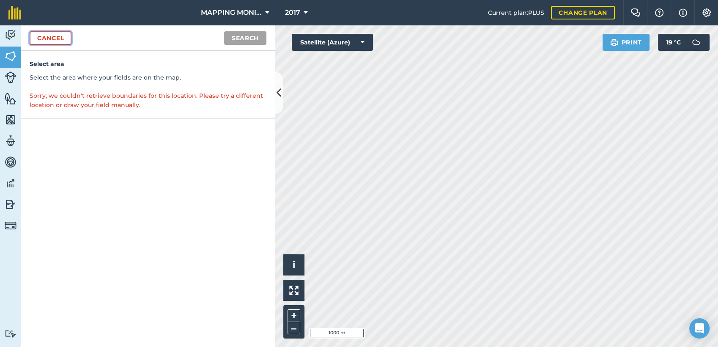
click at [39, 38] on link "Cancel" at bounding box center [51, 38] width 42 height 14
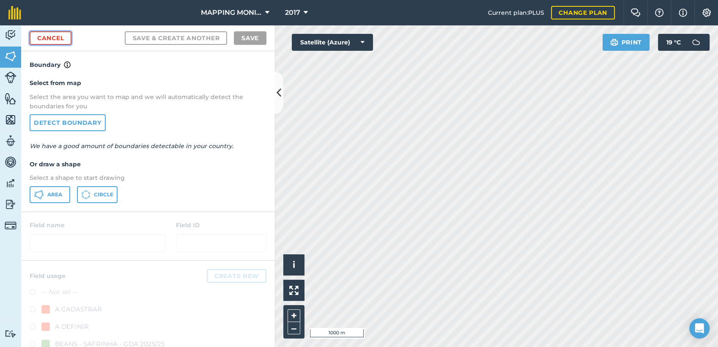
click at [39, 37] on link "Cancel" at bounding box center [51, 38] width 42 height 14
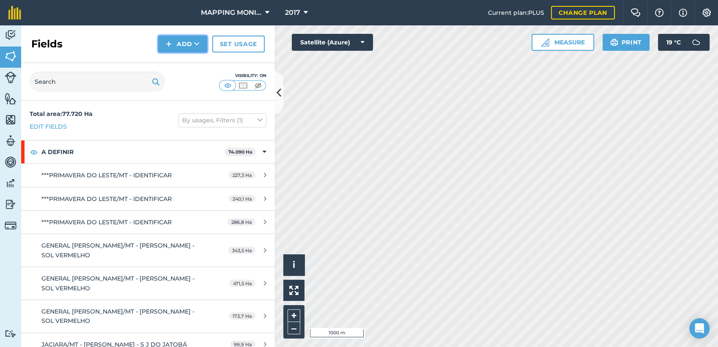
drag, startPoint x: 204, startPoint y: 42, endPoint x: 203, endPoint y: 46, distance: 4.3
click at [205, 44] on button "Add" at bounding box center [182, 44] width 49 height 17
click at [179, 67] on link "Draw" at bounding box center [182, 63] width 46 height 19
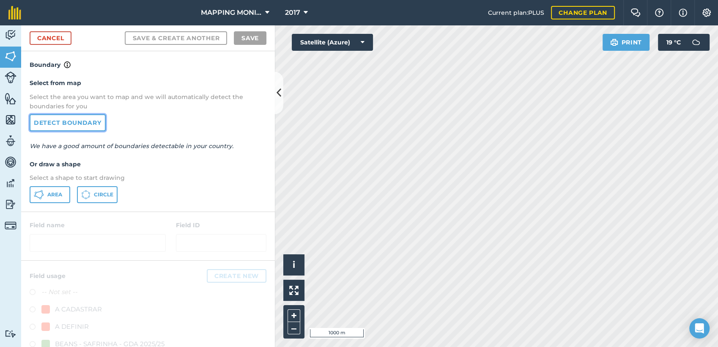
click at [73, 122] on link "Detect boundary" at bounding box center [68, 122] width 76 height 17
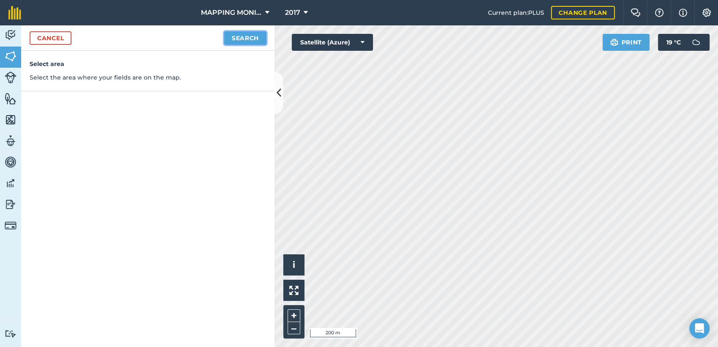
click at [256, 32] on button "Search" at bounding box center [245, 38] width 42 height 14
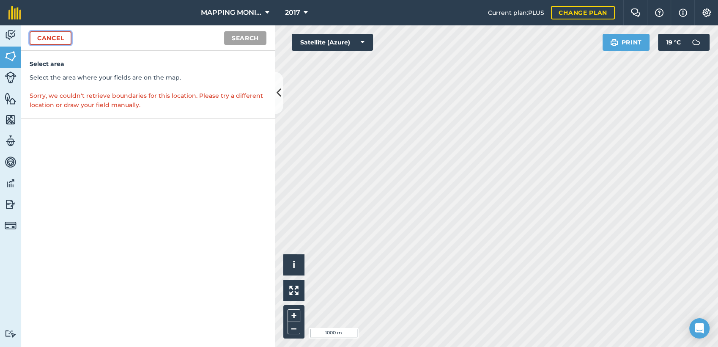
click at [41, 41] on link "Cancel" at bounding box center [51, 38] width 42 height 14
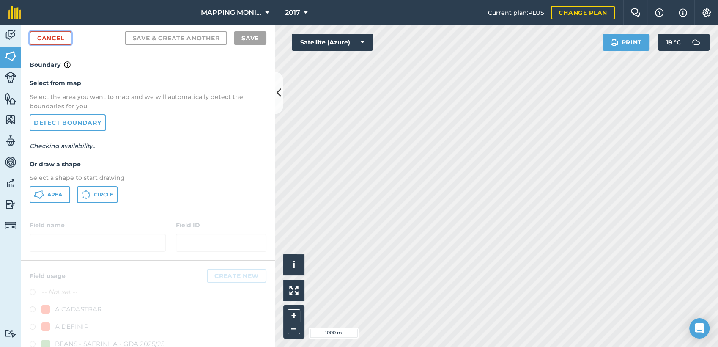
click at [43, 39] on link "Cancel" at bounding box center [51, 38] width 42 height 14
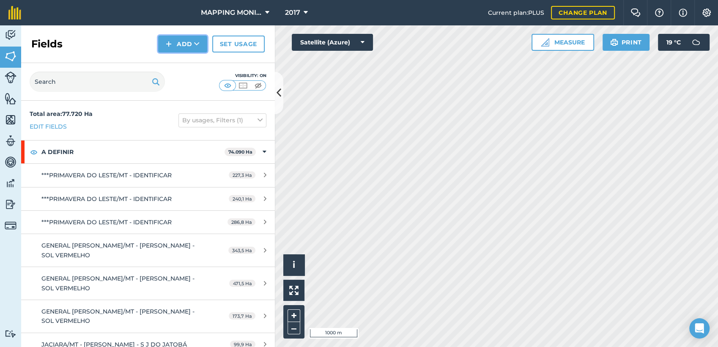
click at [188, 46] on button "Add" at bounding box center [182, 44] width 49 height 17
click at [178, 63] on link "Draw" at bounding box center [182, 63] width 46 height 19
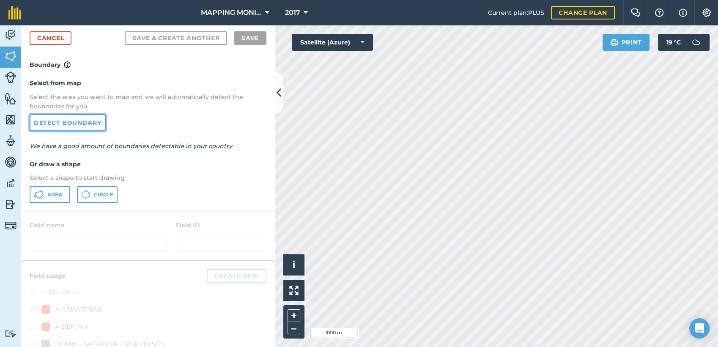
click at [47, 123] on link "Detect boundary" at bounding box center [68, 122] width 76 height 17
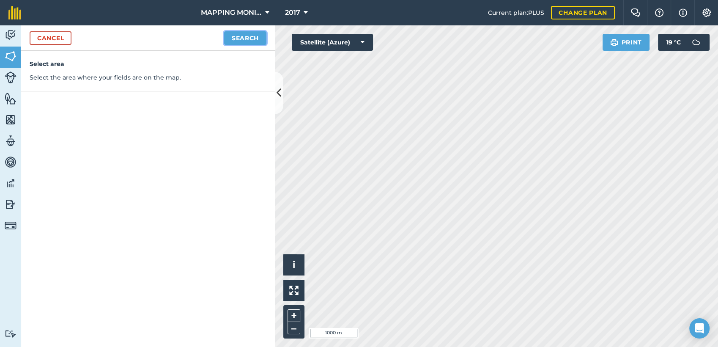
click at [243, 36] on button "Search" at bounding box center [245, 38] width 42 height 14
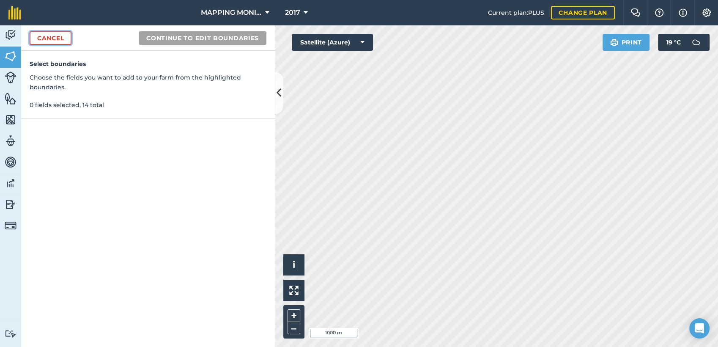
click at [48, 33] on link "Cancel" at bounding box center [51, 38] width 42 height 14
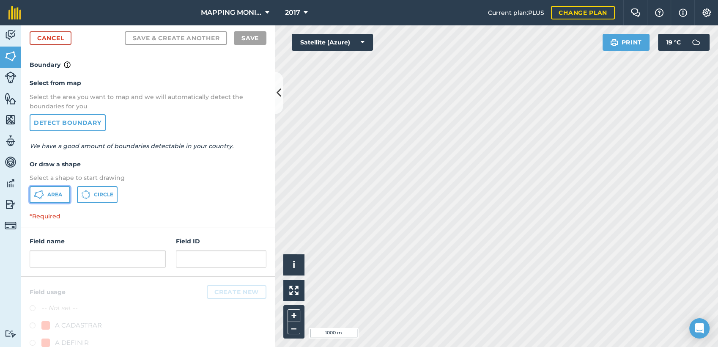
drag, startPoint x: 41, startPoint y: 197, endPoint x: 78, endPoint y: 201, distance: 37.1
click at [41, 196] on icon at bounding box center [39, 194] width 10 height 10
click at [49, 40] on link "Cancel" at bounding box center [51, 38] width 42 height 14
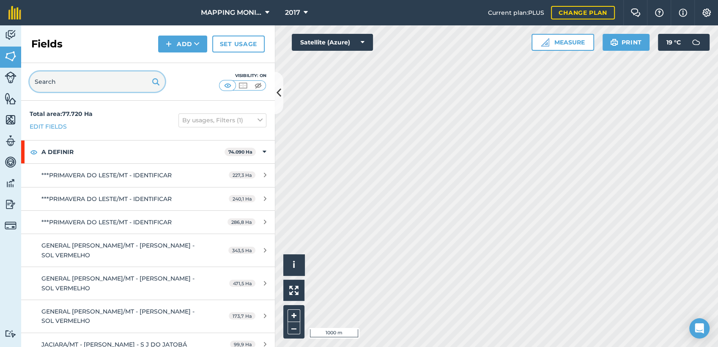
click at [116, 85] on input "text" at bounding box center [97, 81] width 135 height 20
paste input "PRIMAVERA DO LESTE/MT - [PERSON_NAME] LOCATELLI - MARUMBI"
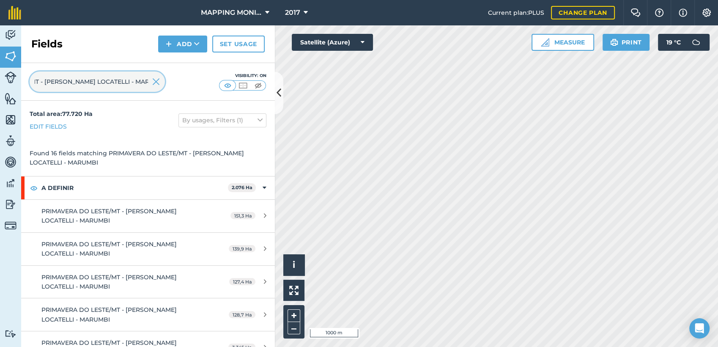
type input "PRIMAVERA DO LESTE/MT - [PERSON_NAME] LOCATELLI - MARUMBI"
click at [152, 81] on img at bounding box center [156, 82] width 8 height 10
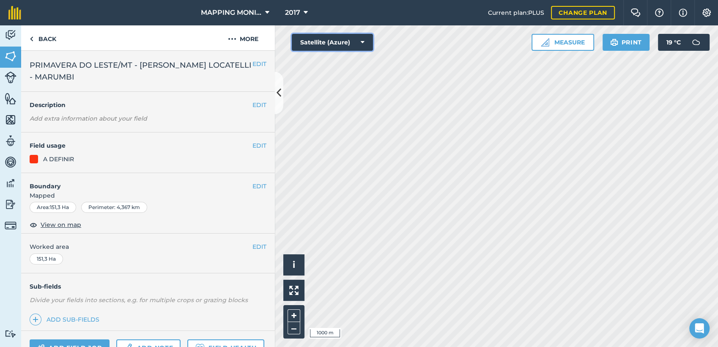
click at [356, 42] on button "Satellite (Azure)" at bounding box center [332, 42] width 81 height 17
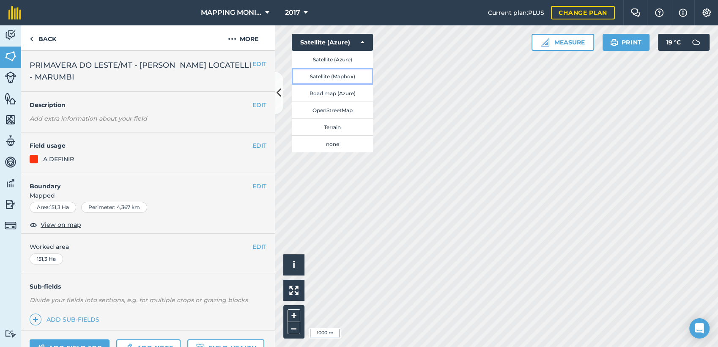
click at [346, 75] on button "Satellite (Mapbox)" at bounding box center [332, 76] width 81 height 17
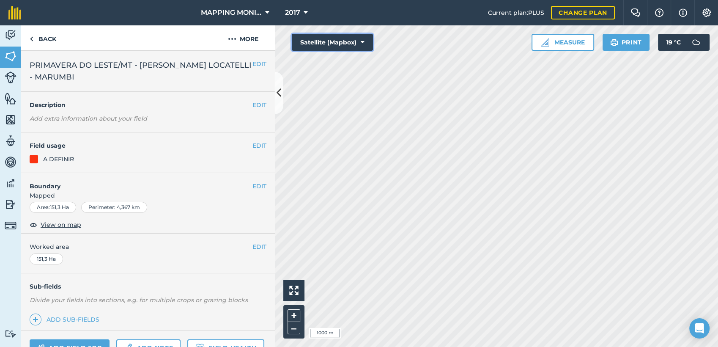
click at [363, 42] on icon at bounding box center [363, 42] width 4 height 8
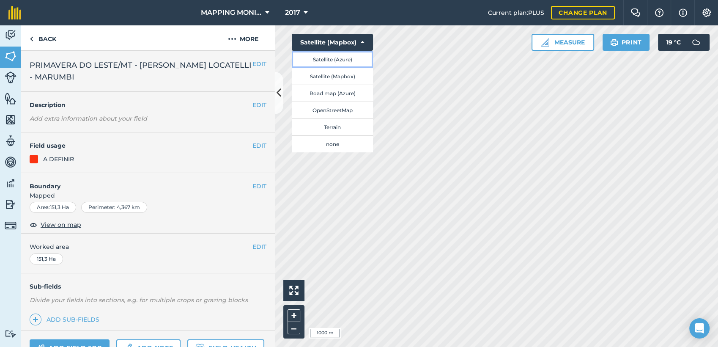
click at [344, 60] on button "Satellite (Azure)" at bounding box center [332, 59] width 81 height 17
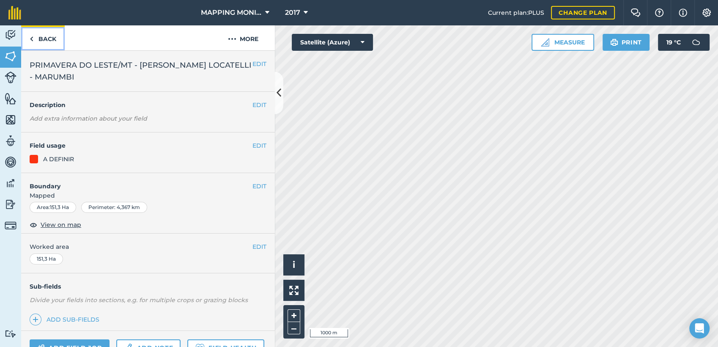
click at [56, 38] on link "Back" at bounding box center [43, 37] width 44 height 25
click at [252, 61] on button "EDIT" at bounding box center [259, 63] width 14 height 9
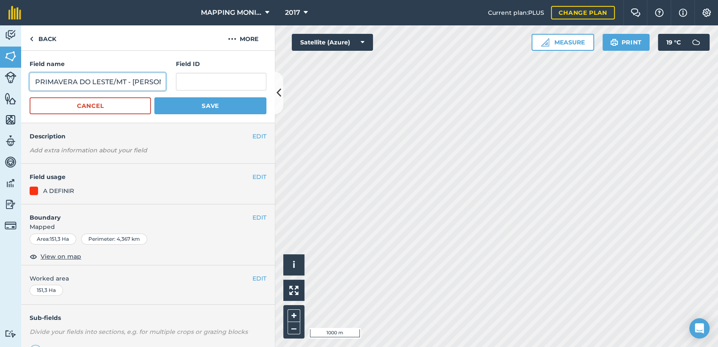
click at [136, 81] on input "PRIMAVERA DO LESTE/MT - [PERSON_NAME] LOCATELLI - MARUMBI" at bounding box center [98, 82] width 136 height 18
type input "PRIMAVERA DO LESTE/MT - [PERSON_NAME] - [PERSON_NAME]"
click at [232, 108] on button "Save" at bounding box center [210, 105] width 112 height 17
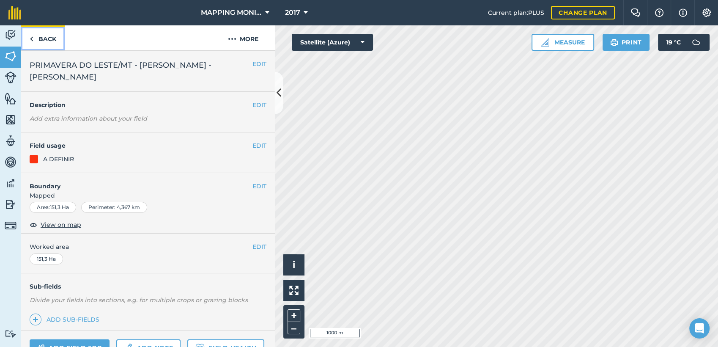
click at [47, 41] on link "Back" at bounding box center [43, 37] width 44 height 25
click at [481, 164] on div "Click to start drawing i © 2025 TomTom, Microsoft 1000 m + – Satellite (Azure) …" at bounding box center [496, 185] width 443 height 321
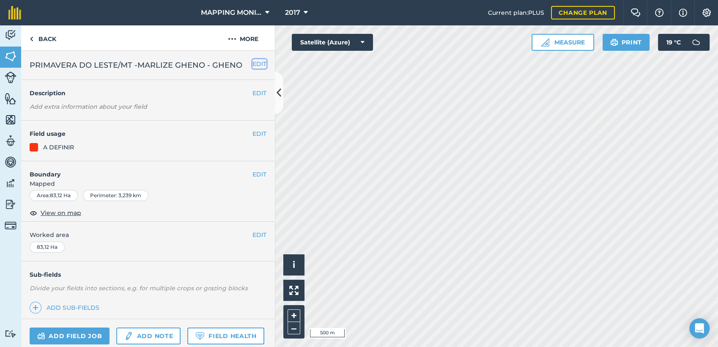
click at [253, 64] on button "EDIT" at bounding box center [259, 63] width 14 height 9
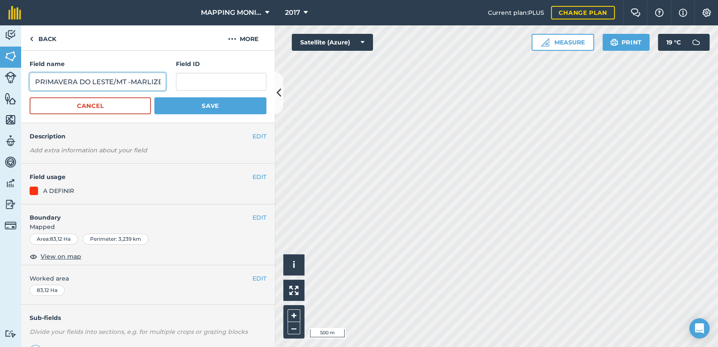
click at [131, 81] on input "PRIMAVERA DO LESTE/MT -MARLIZE GHENO - GHENO" at bounding box center [98, 82] width 136 height 18
type input "PRIMAVERA DO LESTE/MT - JUNIAS BRAUN - [GEOGRAPHIC_DATA]"
click at [130, 72] on div "Field name PRIMAVERA DO LESTE/MT - JUNIAS BRAUN - MARANATA" at bounding box center [98, 74] width 136 height 31
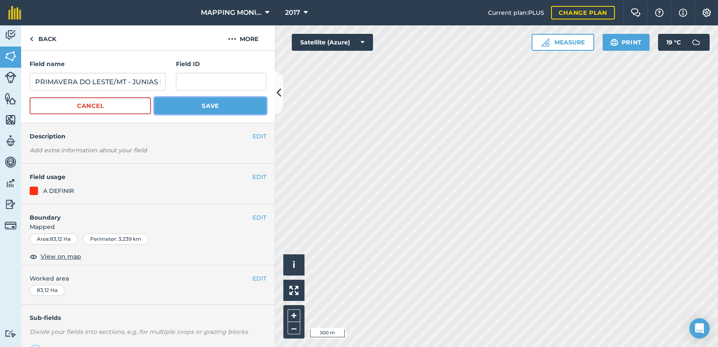
click at [183, 103] on button "Save" at bounding box center [210, 105] width 112 height 17
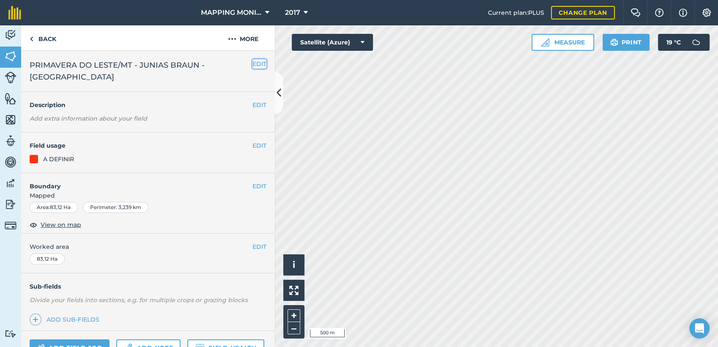
click at [252, 61] on button "EDIT" at bounding box center [259, 63] width 14 height 9
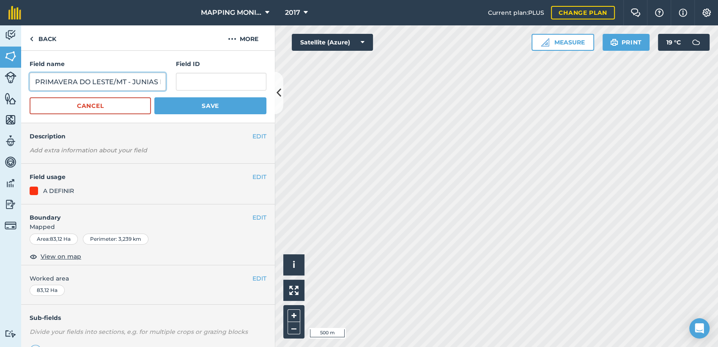
click at [110, 83] on input "PRIMAVERA DO LESTE/MT - JUNIAS BRAUN - [GEOGRAPHIC_DATA]" at bounding box center [98, 82] width 136 height 18
click at [112, 83] on input "PRIMAVERA DO LESTE/MT - JUNIAS BRAUN - [GEOGRAPHIC_DATA]" at bounding box center [98, 82] width 136 height 18
click at [98, 107] on button "Cancel" at bounding box center [90, 105] width 121 height 17
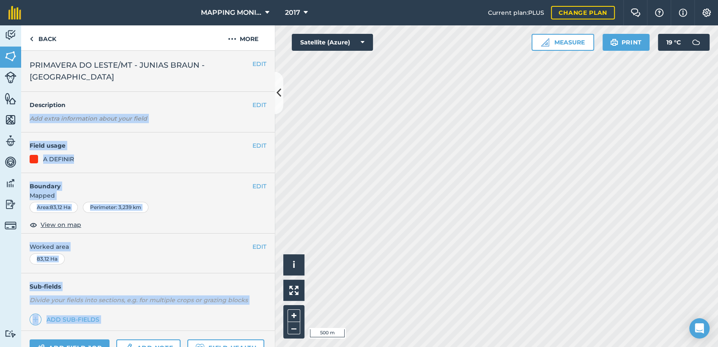
click at [558, 114] on div "Activity Fields Livestock Features Maps Team Vehicles Data Reporting Billing Tu…" at bounding box center [359, 185] width 718 height 321
click at [48, 36] on link "Back" at bounding box center [43, 37] width 44 height 25
click at [41, 40] on link "Back" at bounding box center [43, 37] width 44 height 25
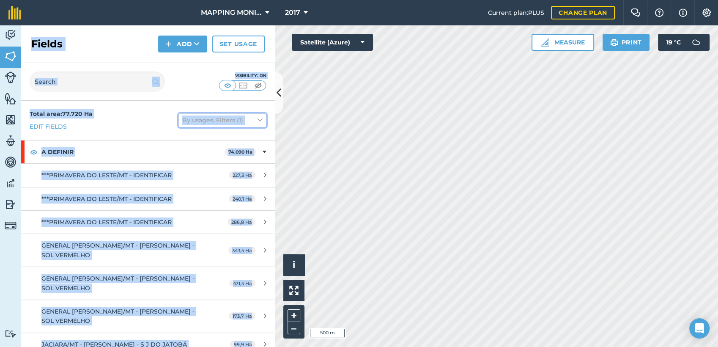
click at [178, 117] on button "By usages, Filters (1)" at bounding box center [222, 120] width 88 height 14
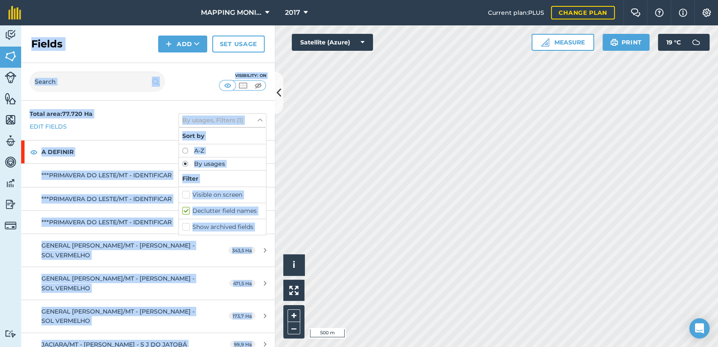
click at [150, 114] on div "Total area : 77.720 Ha Edit fields By usages, Filters (1) Sort by A-Z By usages…" at bounding box center [148, 120] width 254 height 39
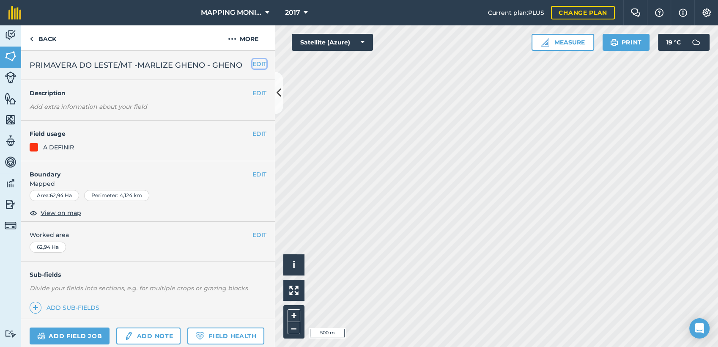
click at [252, 62] on button "EDIT" at bounding box center [259, 63] width 14 height 9
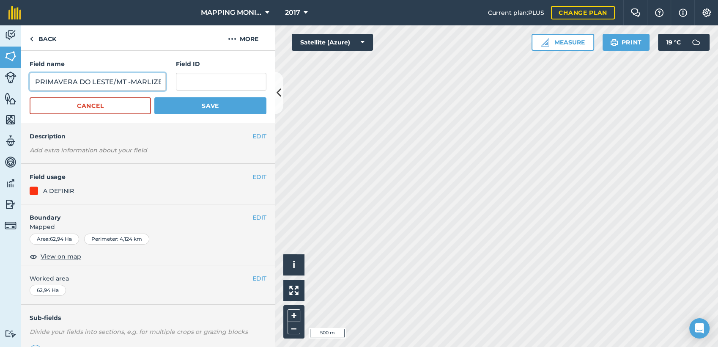
click at [110, 80] on input "PRIMAVERA DO LESTE/MT -MARLIZE GHENO - GHENO" at bounding box center [98, 82] width 136 height 18
paste input "JUNIAS BRAUN - MARANATA"
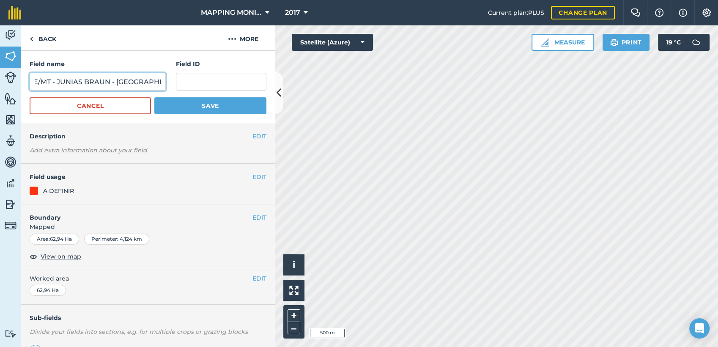
type input "PRIMAVERA DO LESTE/MT - JUNIAS BRAUN - [GEOGRAPHIC_DATA]"
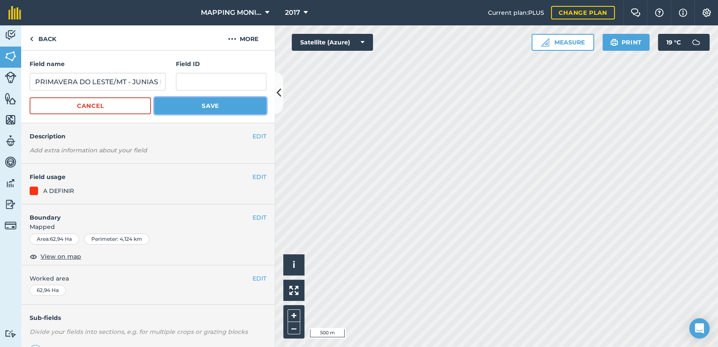
click at [235, 104] on button "Save" at bounding box center [210, 105] width 112 height 17
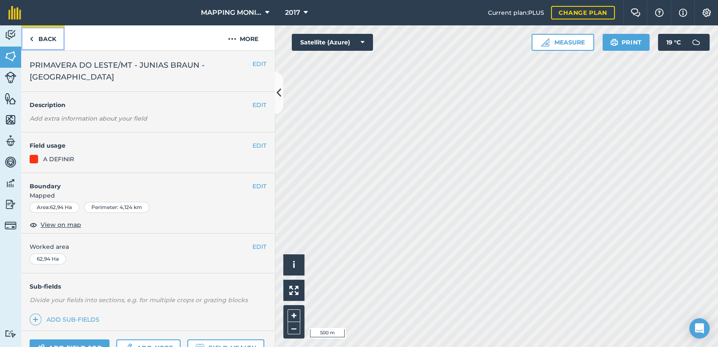
click at [51, 36] on link "Back" at bounding box center [43, 37] width 44 height 25
click at [252, 63] on button "EDIT" at bounding box center [259, 63] width 14 height 9
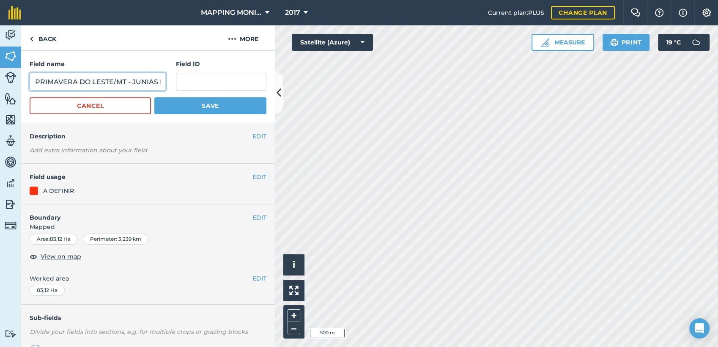
click at [106, 77] on input "PRIMAVERA DO LESTE/MT - JUNIAS BRAUN - [GEOGRAPHIC_DATA]" at bounding box center [98, 82] width 136 height 18
click at [107, 76] on input "PRIMAVERA DO LESTE/MT - JUNIAS BRAUN - [GEOGRAPHIC_DATA]" at bounding box center [98, 82] width 136 height 18
click at [110, 71] on div "Field name PRIMAVERA DO LESTE/MT - JUNIAS BRAUN - MARANATA" at bounding box center [98, 74] width 136 height 31
click at [108, 81] on input "PRIMAVERA DO LESTE/MT - JUNIAS BRAUN - [GEOGRAPHIC_DATA]" at bounding box center [98, 82] width 136 height 18
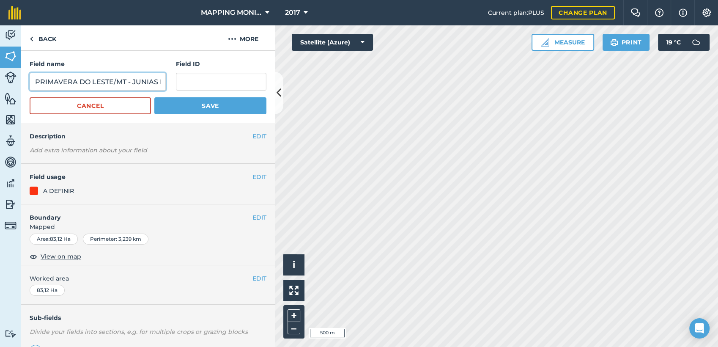
click at [108, 80] on input "PRIMAVERA DO LESTE/MT - JUNIAS BRAUN - [GEOGRAPHIC_DATA]" at bounding box center [98, 82] width 136 height 18
click at [108, 79] on input "PRIMAVERA DO LESTE/MT - JUNIAS BRAUN - [GEOGRAPHIC_DATA]" at bounding box center [98, 82] width 136 height 18
click at [109, 78] on input "PRIMAVERA DO LESTE/MT - JUNIAS BRAUN - [GEOGRAPHIC_DATA]" at bounding box center [98, 82] width 136 height 18
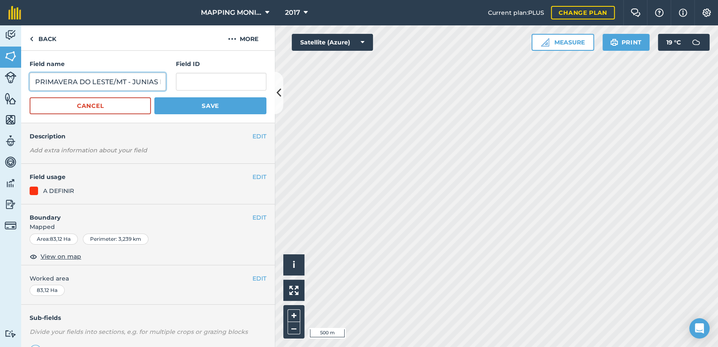
click at [109, 78] on input "PRIMAVERA DO LESTE/MT - JUNIAS BRAUN - [GEOGRAPHIC_DATA]" at bounding box center [98, 82] width 136 height 18
click at [193, 103] on button "Save" at bounding box center [210, 105] width 112 height 17
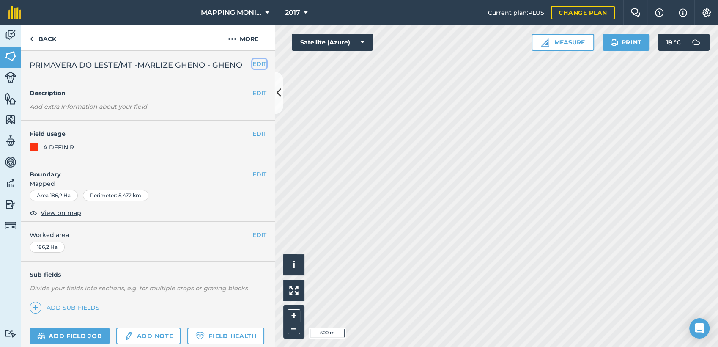
click at [252, 63] on button "EDIT" at bounding box center [259, 63] width 14 height 9
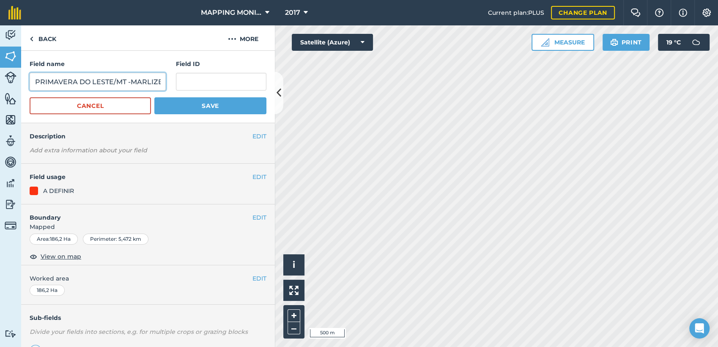
click at [142, 81] on input "PRIMAVERA DO LESTE/MT -MARLIZE GHENO - GHENO" at bounding box center [98, 82] width 136 height 18
click at [145, 81] on input "PRIMAVERA DO LESTE/MT -MARLIZE GHENO - GHENO" at bounding box center [98, 82] width 136 height 18
click at [148, 82] on input "PRIMAVERA DO LESTE/MT -MARLIZE GHENO - GHENO" at bounding box center [98, 82] width 136 height 18
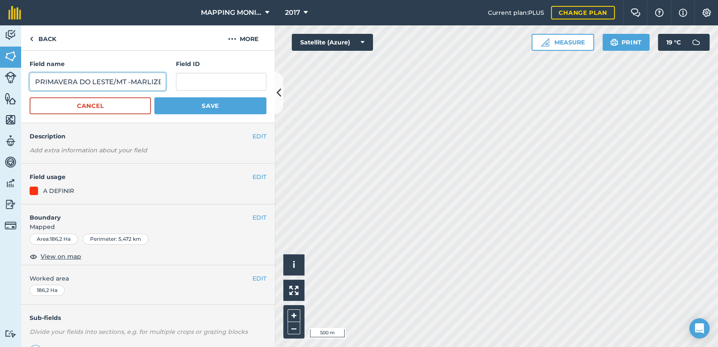
click at [148, 82] on input "PRIMAVERA DO LESTE/MT -MARLIZE GHENO - GHENO" at bounding box center [98, 82] width 136 height 18
paste input "JUNIAS BRAUN - MARANATA"
type input "PRIMAVERA DO LESTE/MT - JUNIAS BRAUN - [GEOGRAPHIC_DATA]"
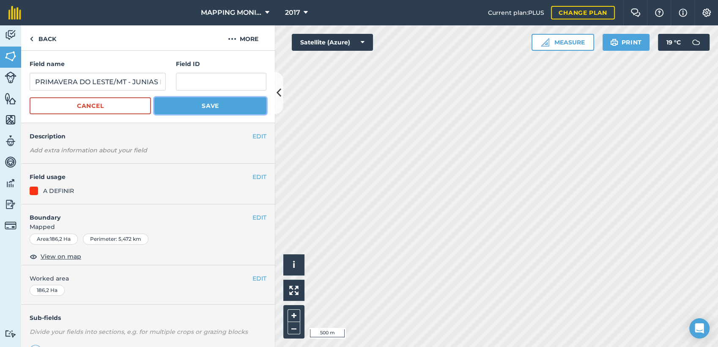
click at [193, 113] on button "Save" at bounding box center [210, 105] width 112 height 17
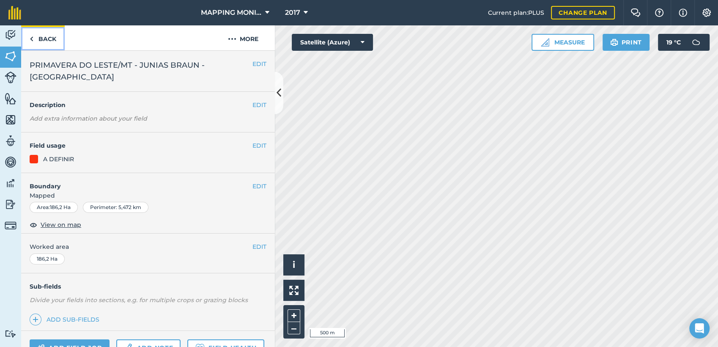
click at [55, 37] on link "Back" at bounding box center [43, 37] width 44 height 25
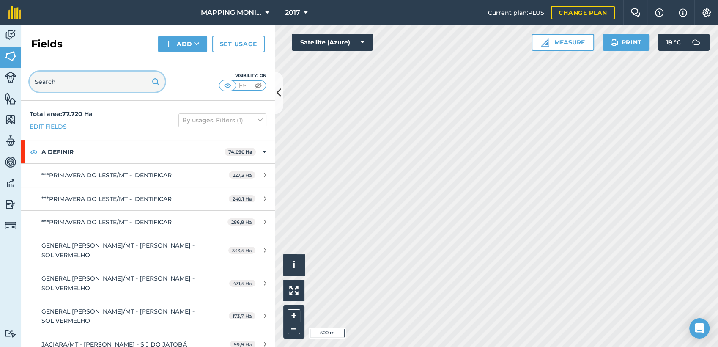
click at [96, 82] on input "text" at bounding box center [97, 81] width 135 height 20
paste input "PRIMAVERA DO LESTE/MT - JUNIAS BRAUN - [GEOGRAPHIC_DATA]"
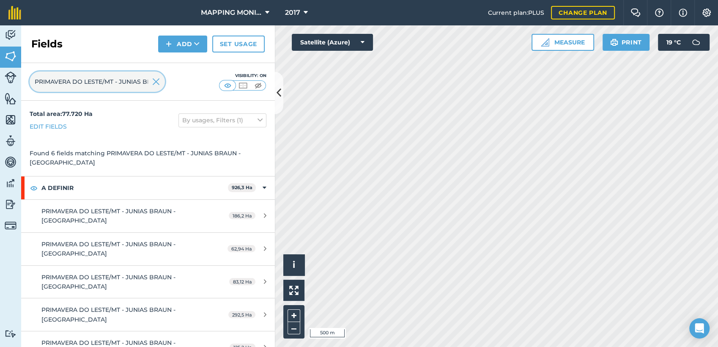
scroll to position [0, 58]
type input "PRIMAVERA DO LESTE/MT - JUNIAS BRAUN - [GEOGRAPHIC_DATA]"
click at [152, 80] on img at bounding box center [156, 82] width 8 height 10
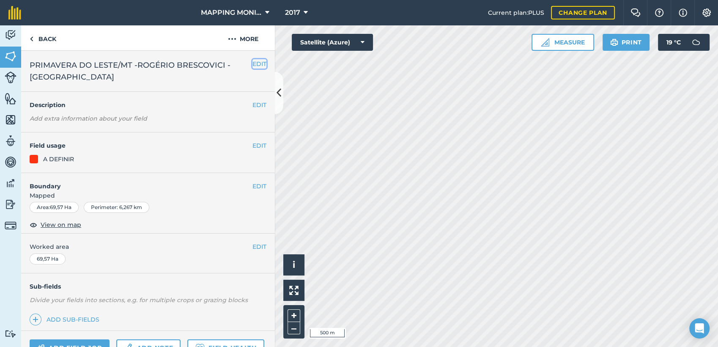
click at [252, 63] on button "EDIT" at bounding box center [259, 63] width 14 height 9
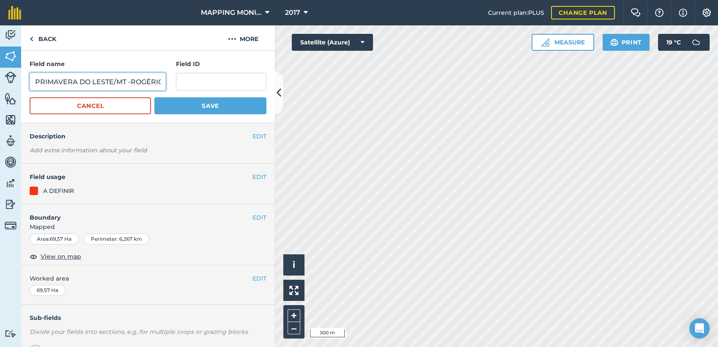
click at [120, 84] on input "PRIMAVERA DO LESTE/MT -ROGÉRIO BRESCOVICI - [GEOGRAPHIC_DATA]" at bounding box center [98, 82] width 136 height 18
click at [122, 109] on button "Cancel" at bounding box center [90, 105] width 121 height 17
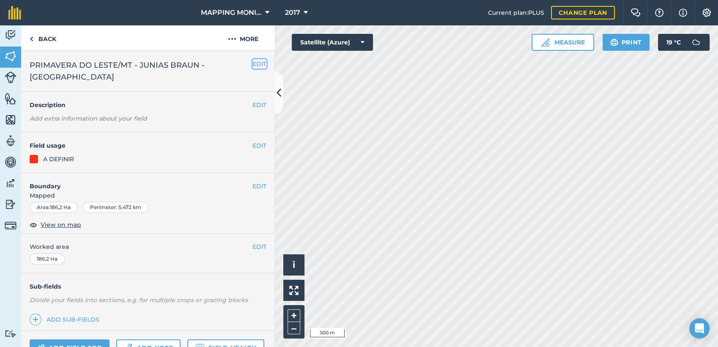
click at [252, 63] on button "EDIT" at bounding box center [259, 63] width 14 height 9
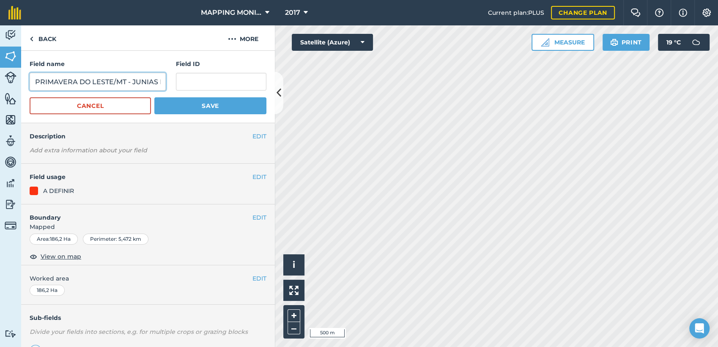
click at [89, 84] on input "PRIMAVERA DO LESTE/MT - JUNIAS BRAUN - [GEOGRAPHIC_DATA]" at bounding box center [98, 82] width 136 height 18
paste input "ROGÉRIO BRESCOVICI - SANTA IZABEL"
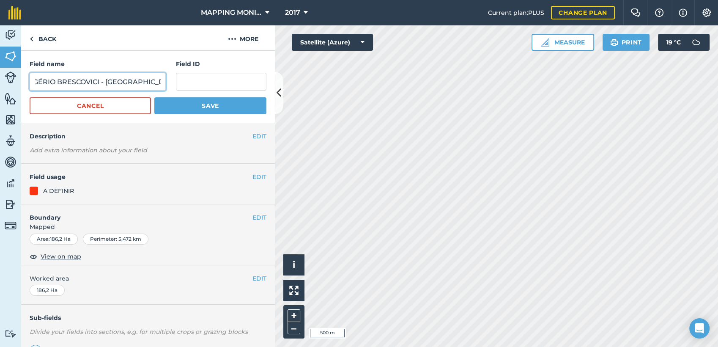
type input "PRIMAVERA DO LESTE/MT -ROGÉRIO BRESCOVICI - [GEOGRAPHIC_DATA]"
click at [229, 103] on button "Save" at bounding box center [210, 105] width 112 height 17
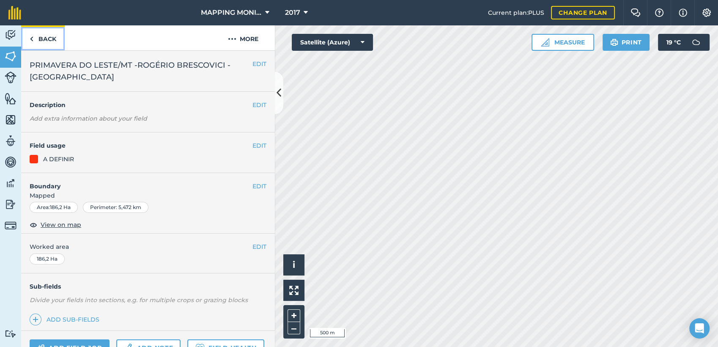
click at [41, 39] on link "Back" at bounding box center [43, 37] width 44 height 25
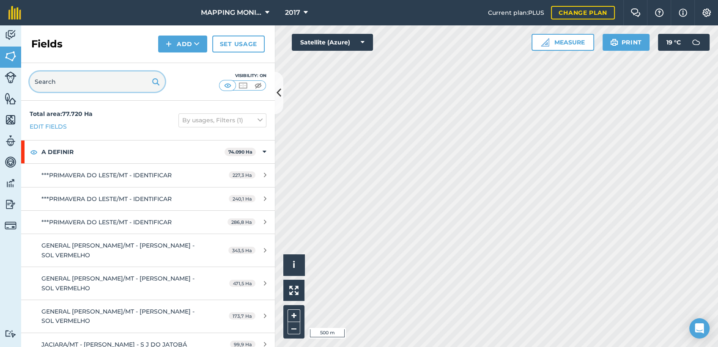
click at [115, 87] on input "text" at bounding box center [97, 81] width 135 height 20
paste input "PRIMAVERA DO LESTE/MT -ROGÉRIO BRESCOVICI - [GEOGRAPHIC_DATA]"
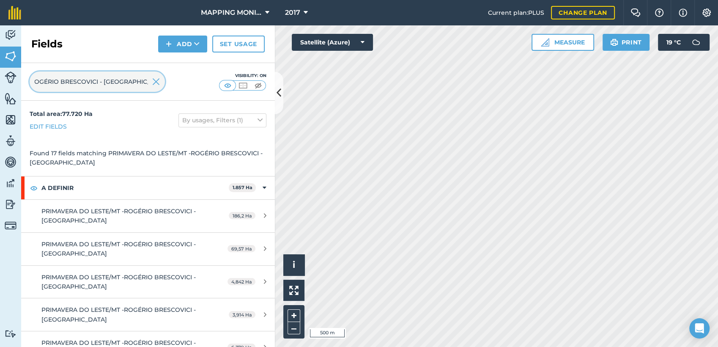
type input "PRIMAVERA DO LESTE/MT -ROGÉRIO BRESCOVICI - [GEOGRAPHIC_DATA]"
click at [157, 82] on img at bounding box center [156, 82] width 8 height 10
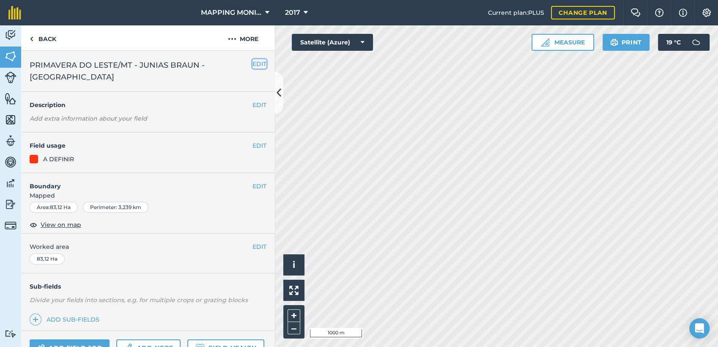
click at [253, 66] on button "EDIT" at bounding box center [259, 63] width 14 height 9
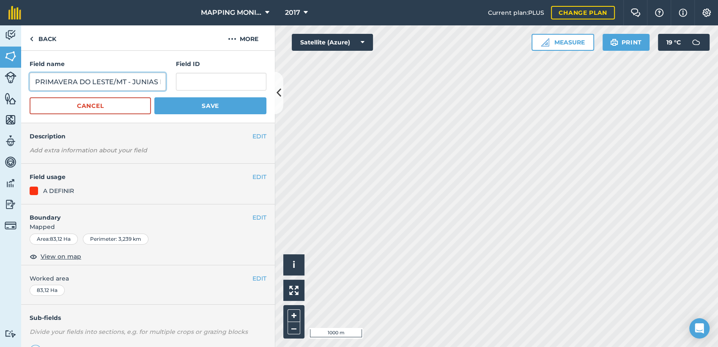
click at [144, 82] on input "PRIMAVERA DO LESTE/MT - JUNIAS BRAUN - [GEOGRAPHIC_DATA]" at bounding box center [98, 82] width 136 height 18
click at [53, 37] on link "Back" at bounding box center [43, 37] width 44 height 25
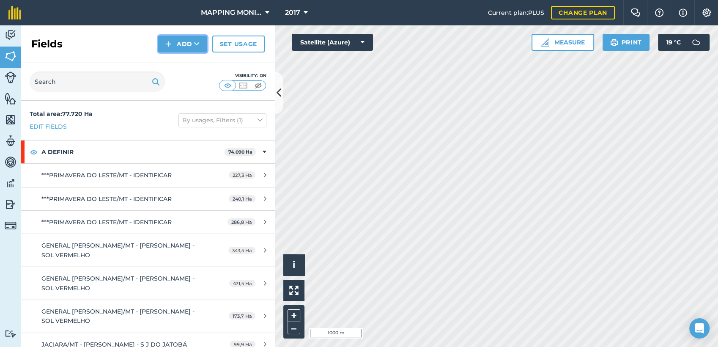
click at [181, 46] on button "Add" at bounding box center [182, 44] width 49 height 17
click at [190, 69] on link "Draw" at bounding box center [182, 63] width 46 height 19
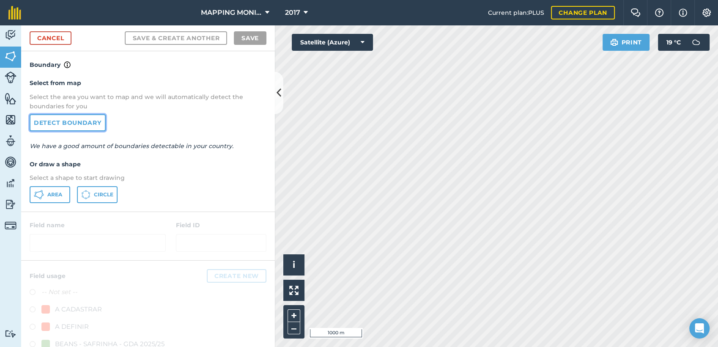
click at [61, 122] on link "Detect boundary" at bounding box center [68, 122] width 76 height 17
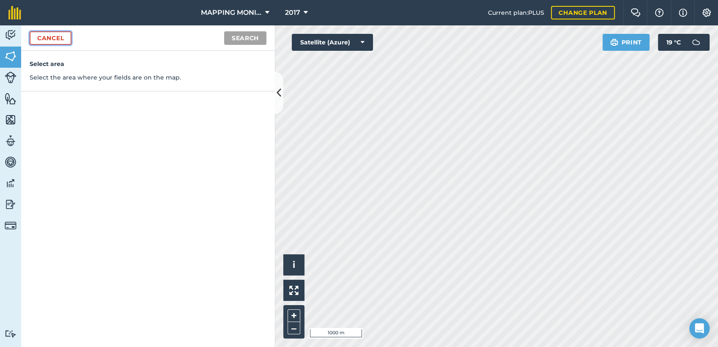
click at [38, 31] on link "Cancel" at bounding box center [51, 38] width 42 height 14
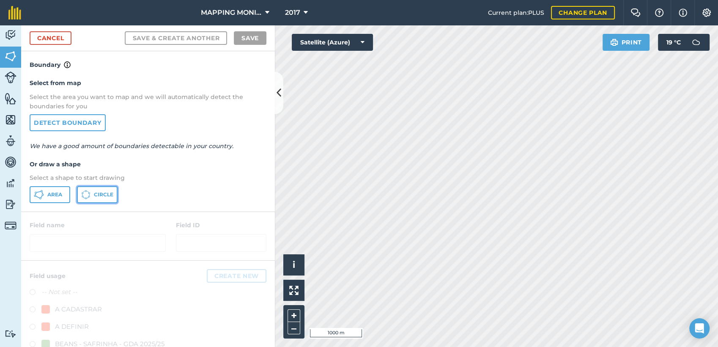
click at [108, 196] on span "Circle" at bounding box center [103, 194] width 19 height 7
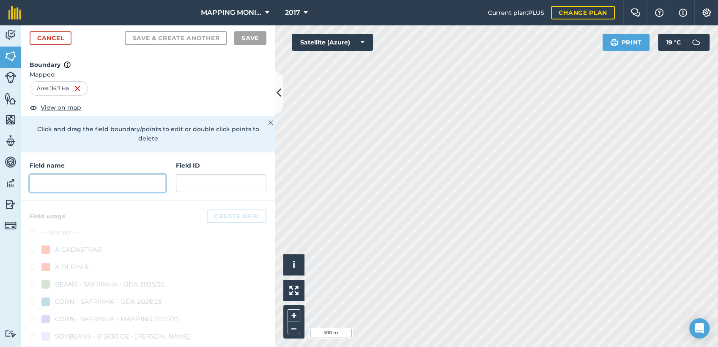
click at [57, 191] on input "text" at bounding box center [98, 183] width 136 height 18
paste input "PRIMAVERA DO LESTE/MT - JUNIAS BRAUN - [GEOGRAPHIC_DATA]"
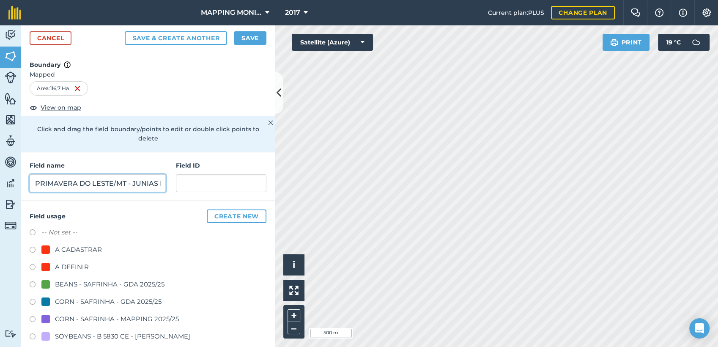
scroll to position [0, 76]
type input "PRIMAVERA DO LESTE/MT - JUNIAS BRAUN - [GEOGRAPHIC_DATA]"
click at [81, 263] on div "A DEFINIR" at bounding box center [72, 267] width 34 height 10
radio input "true"
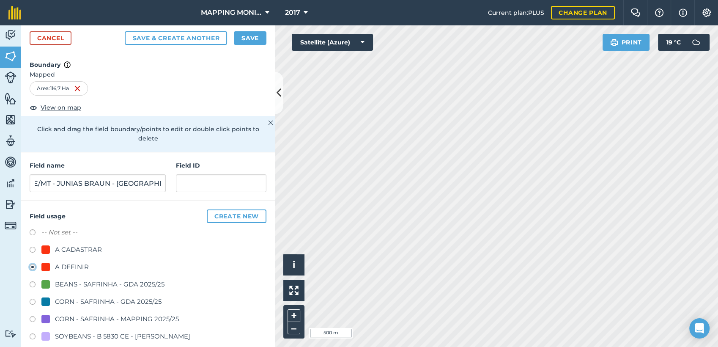
scroll to position [0, 0]
click at [260, 39] on button "Save" at bounding box center [250, 38] width 33 height 14
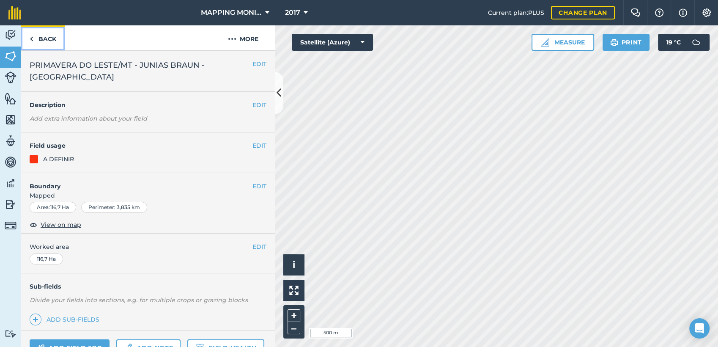
click at [48, 37] on link "Back" at bounding box center [43, 37] width 44 height 25
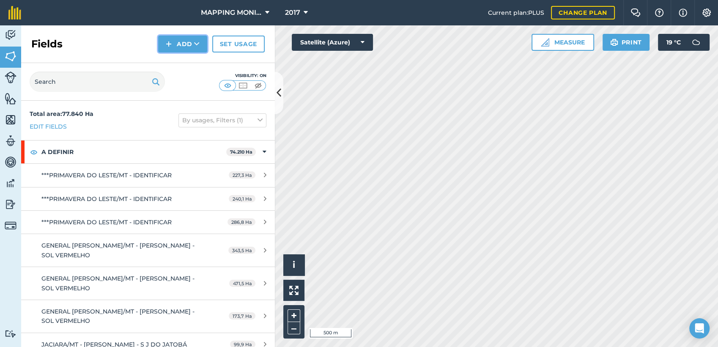
click at [181, 46] on button "Add" at bounding box center [182, 44] width 49 height 17
click at [178, 64] on link "Draw" at bounding box center [182, 63] width 46 height 19
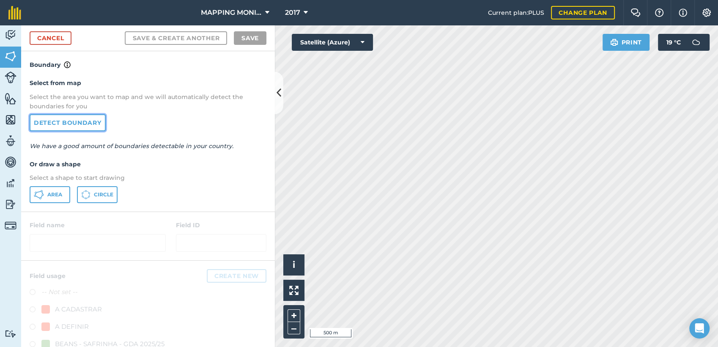
click at [77, 120] on link "Detect boundary" at bounding box center [68, 122] width 76 height 17
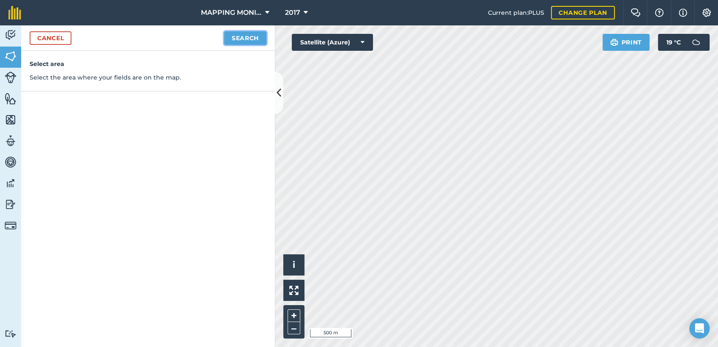
click at [249, 36] on button "Search" at bounding box center [245, 38] width 42 height 14
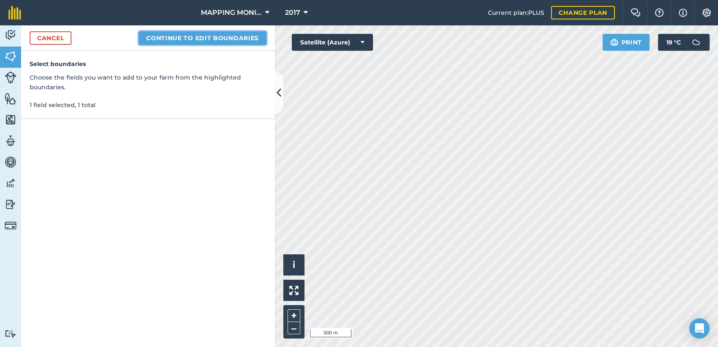
click at [221, 38] on button "Continue to edit boundaries" at bounding box center [203, 38] width 128 height 14
click at [221, 38] on button "Continue to name fields" at bounding box center [211, 38] width 109 height 14
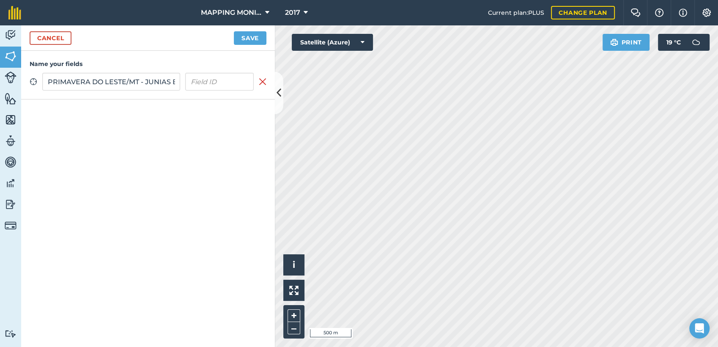
scroll to position [0, 70]
type input "PRIMAVERA DO LESTE/MT - JUNIAS BRAUN - [GEOGRAPHIC_DATA]"
click at [253, 42] on button "Save" at bounding box center [250, 38] width 33 height 14
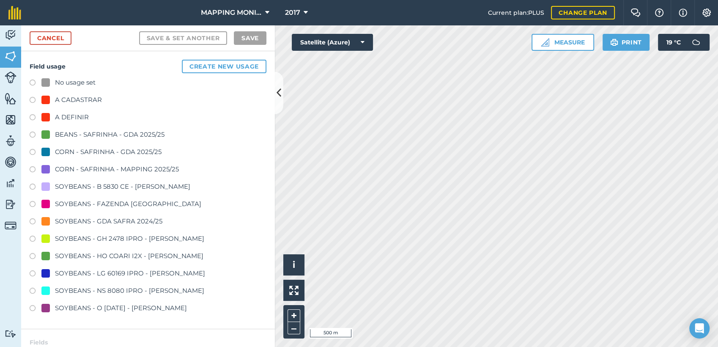
click at [77, 117] on div "A DEFINIR" at bounding box center [72, 117] width 34 height 10
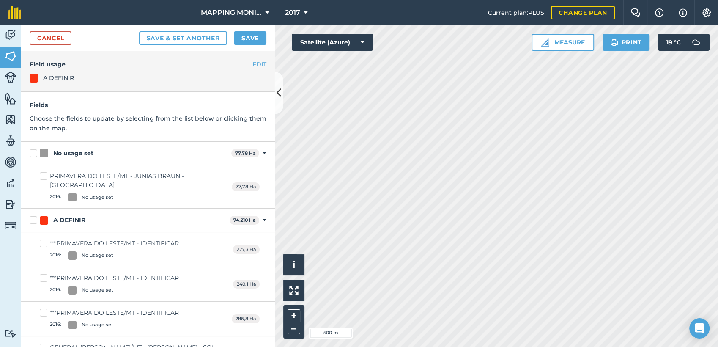
click at [84, 146] on div "No usage set 77,78 Ha Toggle showing No usage set fields" at bounding box center [148, 153] width 254 height 23
click at [82, 153] on div "No usage set" at bounding box center [73, 153] width 40 height 9
click at [35, 153] on input "No usage set" at bounding box center [32, 151] width 5 height 5
checkbox input "true"
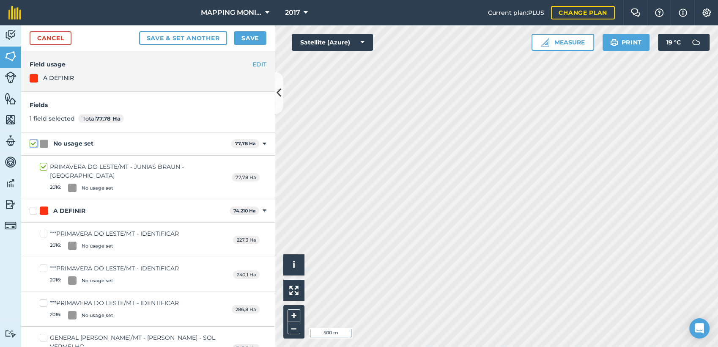
checkbox input "true"
click at [256, 36] on button "Save" at bounding box center [250, 38] width 33 height 14
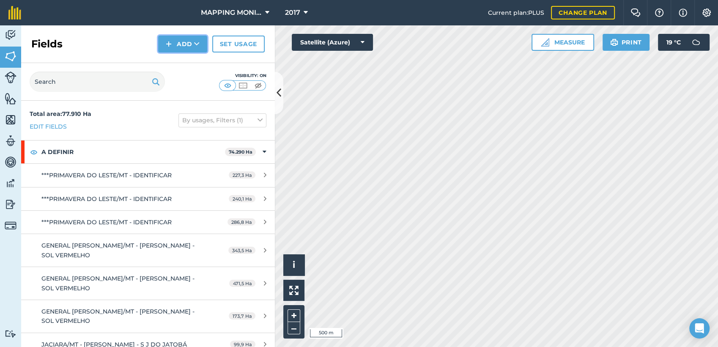
click at [193, 43] on button "Add" at bounding box center [182, 44] width 49 height 17
click at [181, 67] on link "Draw" at bounding box center [182, 63] width 46 height 19
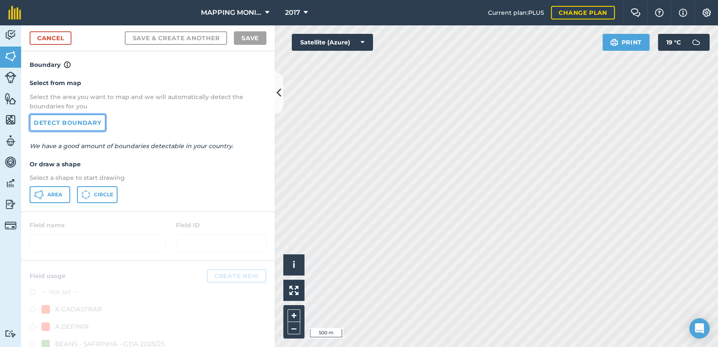
click at [92, 124] on link "Detect boundary" at bounding box center [68, 122] width 76 height 17
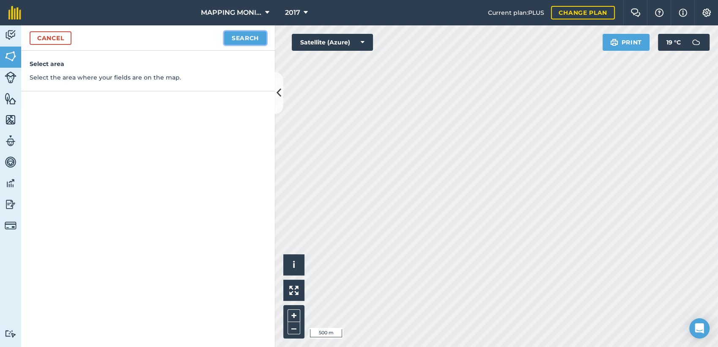
click at [256, 38] on button "Search" at bounding box center [245, 38] width 42 height 14
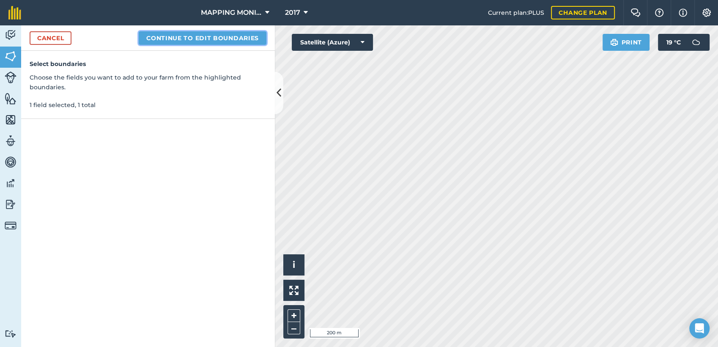
click at [255, 40] on button "Continue to edit boundaries" at bounding box center [203, 38] width 128 height 14
click at [206, 41] on button "Continue to name fields" at bounding box center [211, 38] width 109 height 14
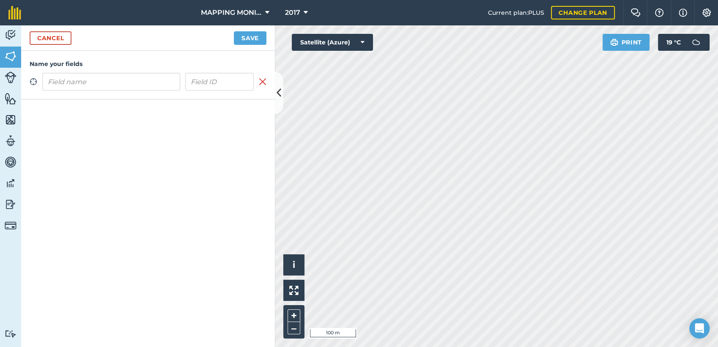
click at [135, 90] on input "text" at bounding box center [111, 82] width 138 height 18
type input "PRIMAVERA DO LESTE/MT - JUNIAS BRAUN - [GEOGRAPHIC_DATA]"
click at [247, 35] on button "Save" at bounding box center [250, 38] width 33 height 14
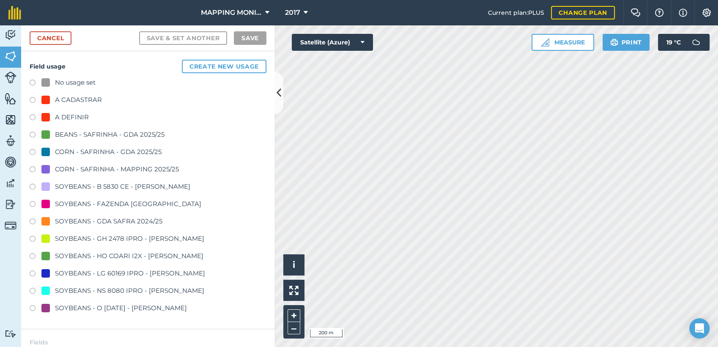
click at [83, 115] on div "A DEFINIR" at bounding box center [72, 117] width 34 height 10
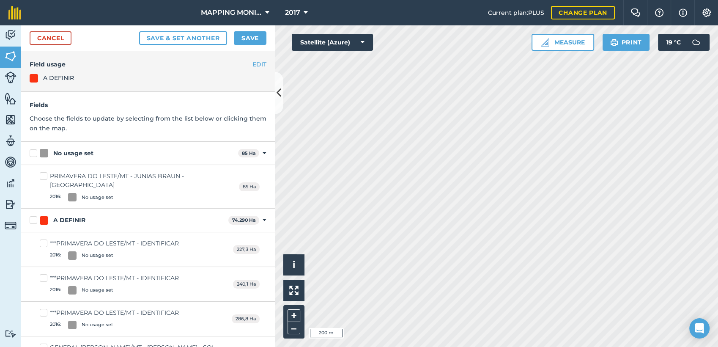
click at [63, 150] on div "No usage set" at bounding box center [73, 153] width 40 height 9
click at [35, 150] on input "No usage set" at bounding box center [32, 151] width 5 height 5
checkbox input "true"
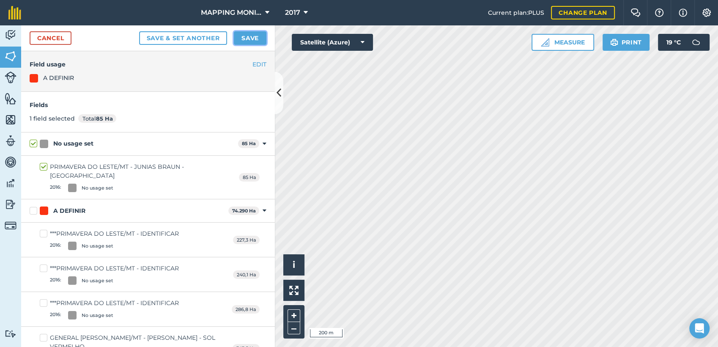
click at [241, 39] on button "Save" at bounding box center [250, 38] width 33 height 14
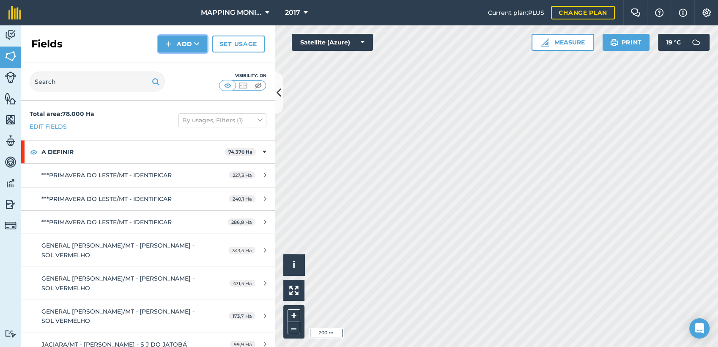
click at [195, 41] on icon at bounding box center [196, 44] width 5 height 8
click at [194, 63] on link "Draw" at bounding box center [182, 63] width 46 height 19
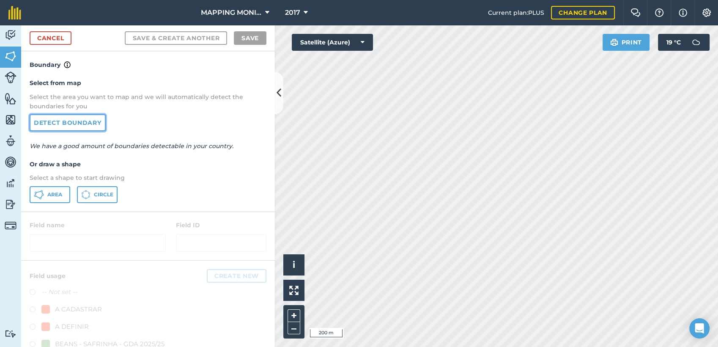
click at [66, 126] on link "Detect boundary" at bounding box center [68, 122] width 76 height 17
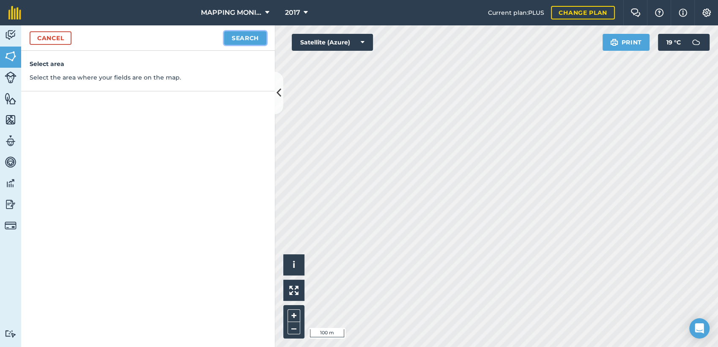
click at [257, 37] on button "Search" at bounding box center [245, 38] width 42 height 14
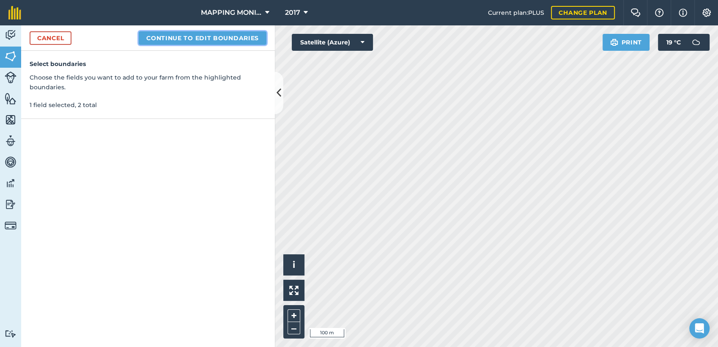
click at [226, 41] on button "Continue to edit boundaries" at bounding box center [203, 38] width 128 height 14
click at [208, 40] on button "Continue to name fields" at bounding box center [211, 38] width 109 height 14
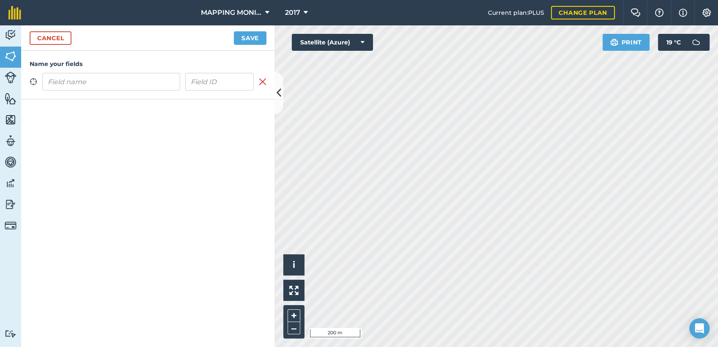
click at [123, 80] on input "text" at bounding box center [111, 82] width 138 height 18
type input "PRIMAVERA DO LESTE/MT - JUNIAS BRAUN - [GEOGRAPHIC_DATA]"
click at [257, 41] on button "Save" at bounding box center [250, 38] width 33 height 14
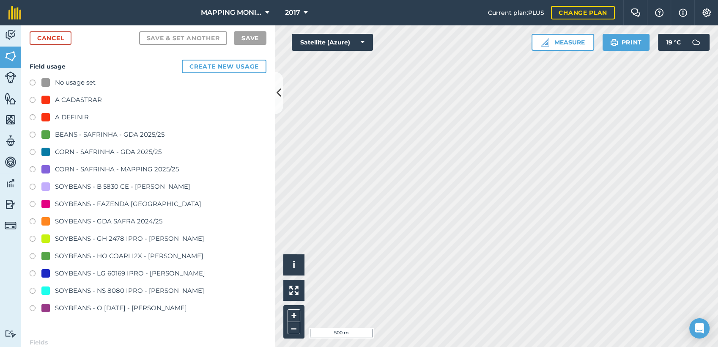
click at [66, 98] on div "A CADASTRAR" at bounding box center [78, 100] width 47 height 10
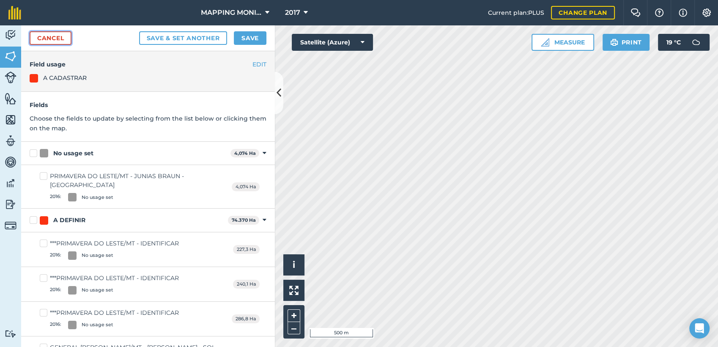
click at [45, 36] on link "Cancel" at bounding box center [51, 38] width 42 height 14
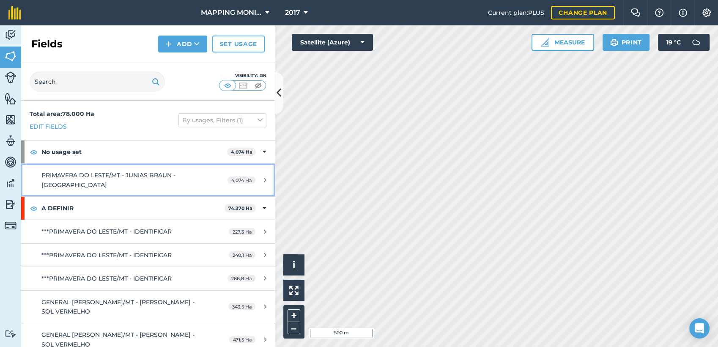
click at [91, 181] on div "PRIMAVERA DO LESTE/MT - JUNIAS BRAUN - [GEOGRAPHIC_DATA]" at bounding box center [120, 179] width 159 height 19
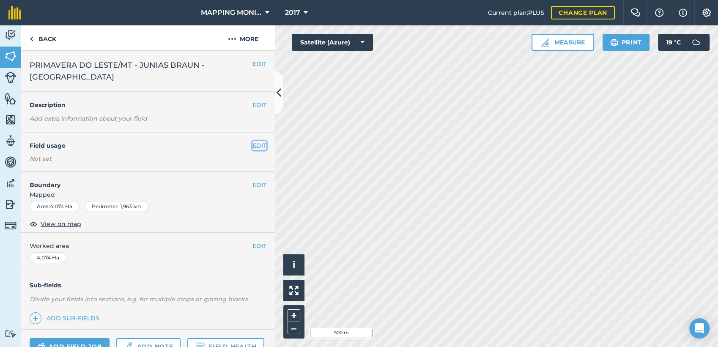
click at [252, 147] on button "EDIT" at bounding box center [259, 145] width 14 height 9
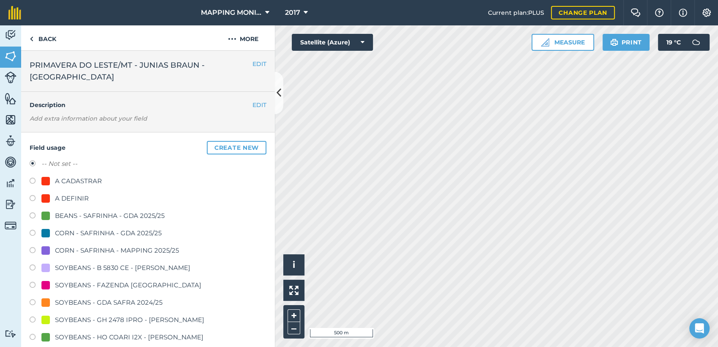
click at [63, 197] on div "A DEFINIR" at bounding box center [72, 198] width 34 height 10
radio input "true"
radio input "false"
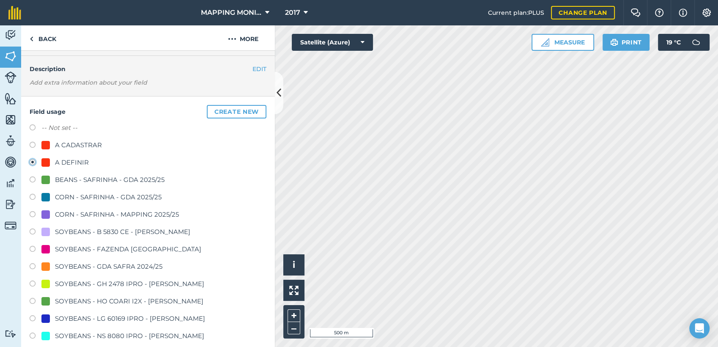
scroll to position [188, 0]
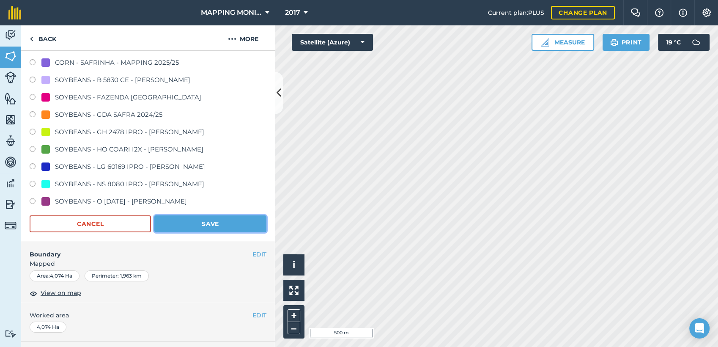
click at [239, 221] on button "Save" at bounding box center [210, 223] width 112 height 17
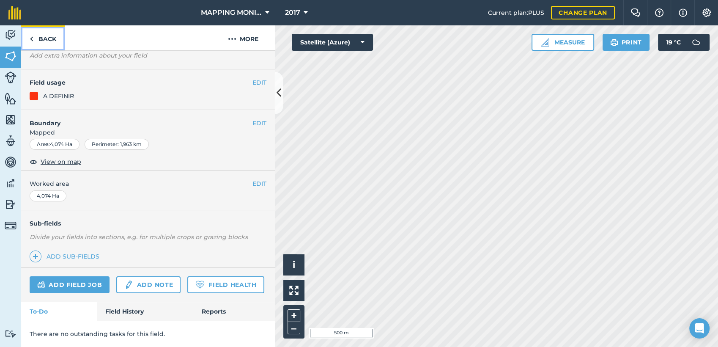
click at [55, 37] on link "Back" at bounding box center [43, 37] width 44 height 25
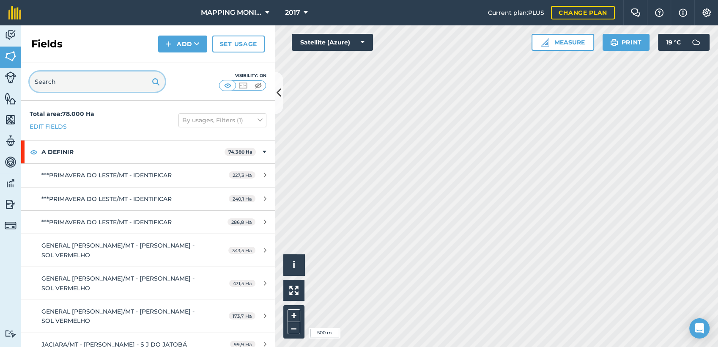
click at [91, 79] on input "text" at bounding box center [97, 81] width 135 height 20
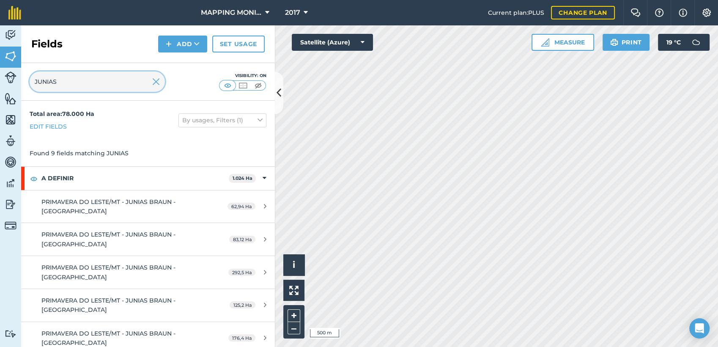
type input "JUNIAS"
click at [156, 84] on img at bounding box center [156, 82] width 8 height 10
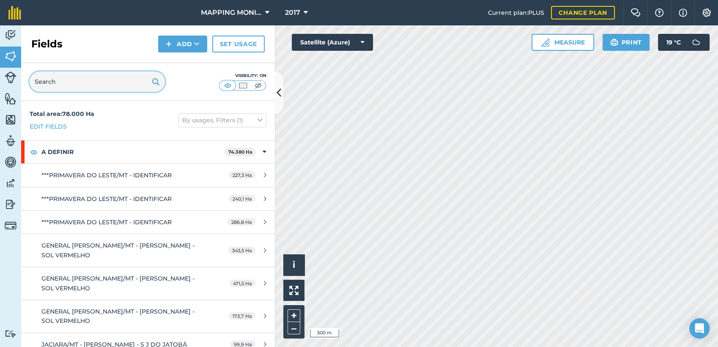
click at [68, 86] on input "text" at bounding box center [97, 81] width 135 height 20
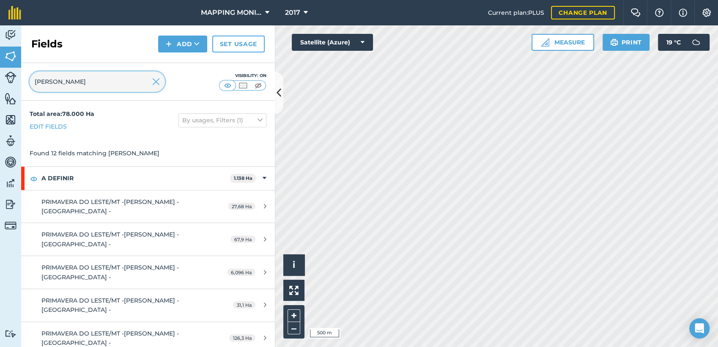
type input "RODRIGO"
click at [155, 83] on img at bounding box center [156, 82] width 8 height 10
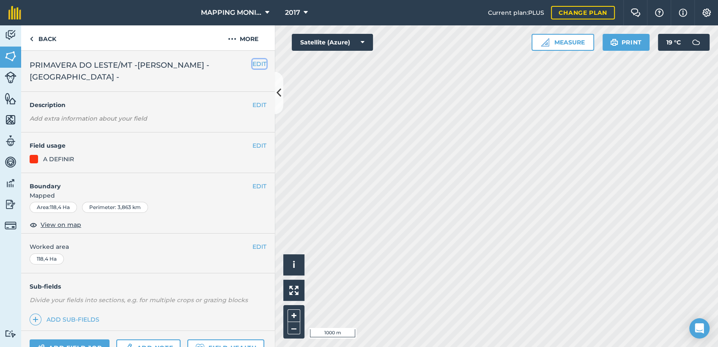
click at [252, 63] on button "EDIT" at bounding box center [259, 63] width 14 height 9
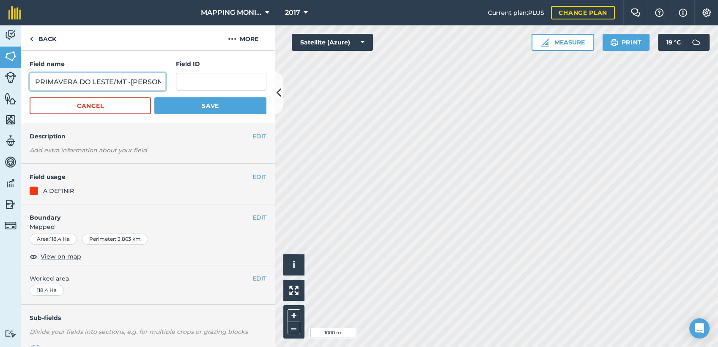
click at [135, 82] on input "PRIMAVERA DO LESTE/MT -[PERSON_NAME] - [GEOGRAPHIC_DATA] -" at bounding box center [98, 82] width 136 height 18
click at [112, 110] on button "Cancel" at bounding box center [90, 105] width 121 height 17
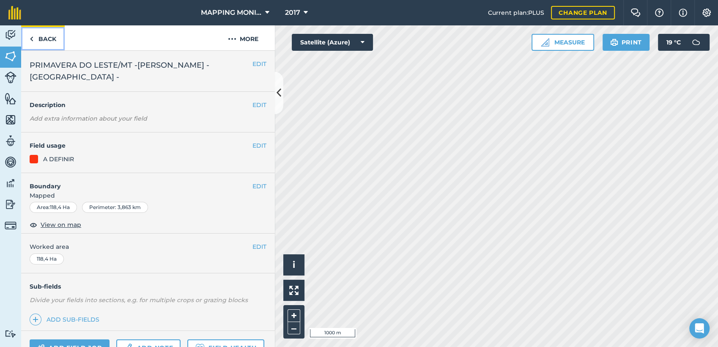
click at [45, 42] on link "Back" at bounding box center [43, 37] width 44 height 25
click at [254, 45] on button "More" at bounding box center [242, 37] width 63 height 25
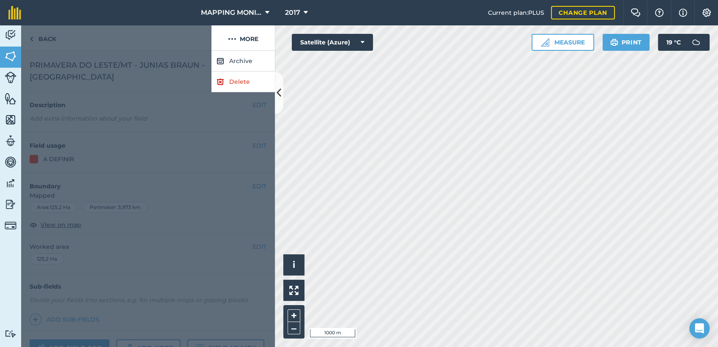
drag, startPoint x: 154, startPoint y: 72, endPoint x: 159, endPoint y: 75, distance: 5.2
click at [155, 73] on div at bounding box center [148, 199] width 254 height 296
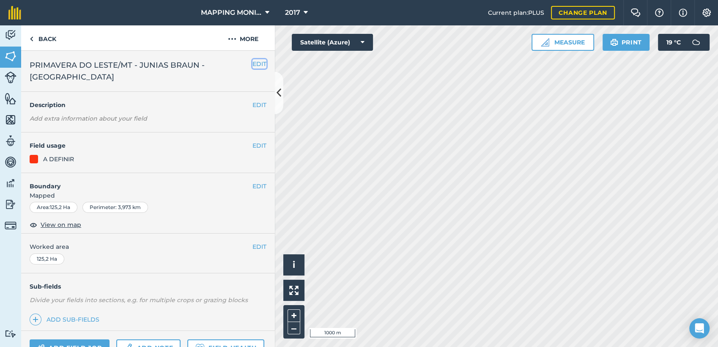
click at [252, 63] on button "EDIT" at bounding box center [259, 63] width 14 height 9
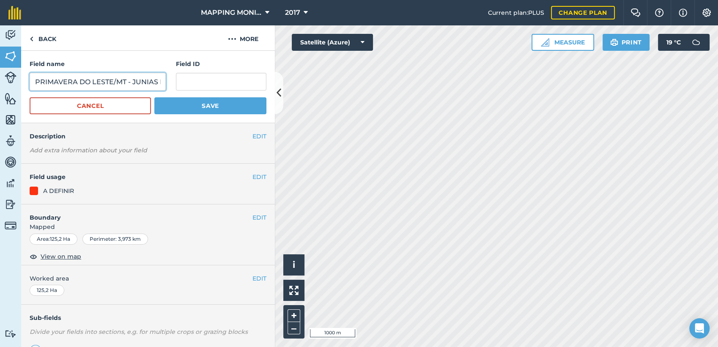
click at [121, 77] on input "PRIMAVERA DO LESTE/MT - JUNIAS BRAUN - [GEOGRAPHIC_DATA]" at bounding box center [98, 82] width 136 height 18
paste input "RODRIGO BORGHETTI - BORGHETTI -"
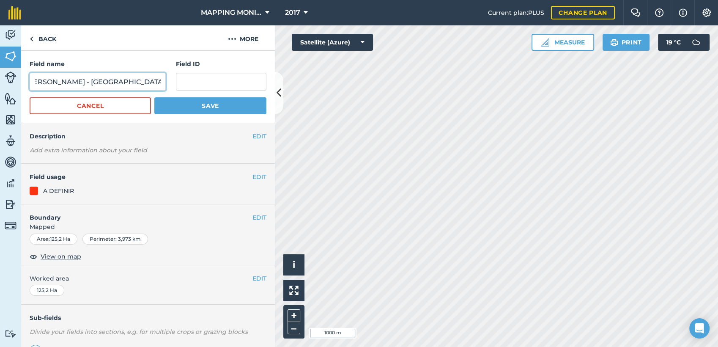
type input "PRIMAVERA DO LESTE/MT -[PERSON_NAME] - [GEOGRAPHIC_DATA] -"
click at [209, 109] on button "Save" at bounding box center [210, 105] width 112 height 17
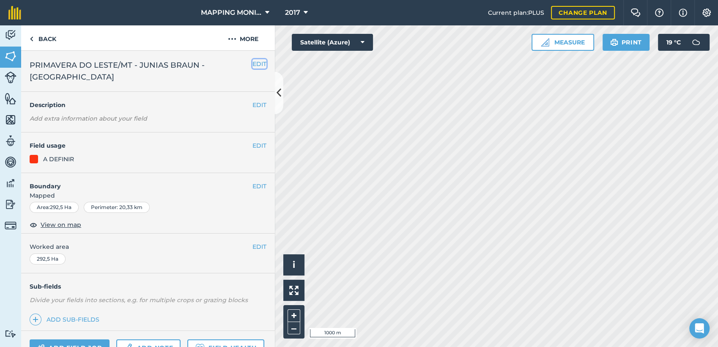
click at [254, 63] on button "EDIT" at bounding box center [259, 63] width 14 height 9
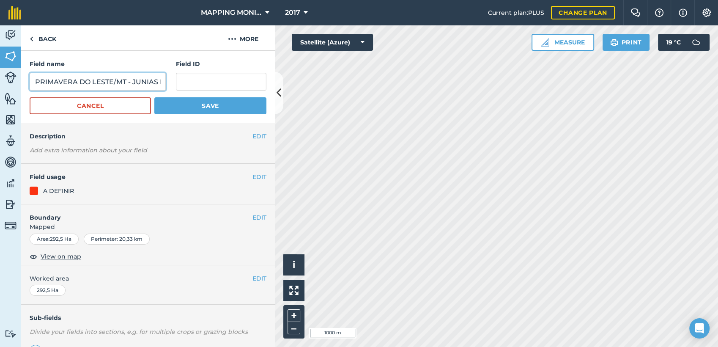
click at [134, 89] on input "PRIMAVERA DO LESTE/MT - JUNIAS BRAUN - [GEOGRAPHIC_DATA]" at bounding box center [98, 82] width 136 height 18
click at [134, 87] on input "PRIMAVERA DO LESTE/MT - JUNIAS BRAUN - [GEOGRAPHIC_DATA]" at bounding box center [98, 82] width 136 height 18
paste input "RODRIGO BORGHETTI - BORGHETTI -"
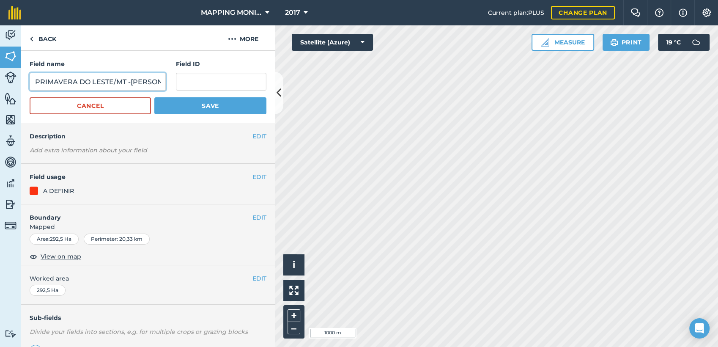
scroll to position [0, 105]
type input "PRIMAVERA DO LESTE/MT -[PERSON_NAME] - [GEOGRAPHIC_DATA] -"
click at [237, 108] on button "Save" at bounding box center [210, 105] width 112 height 17
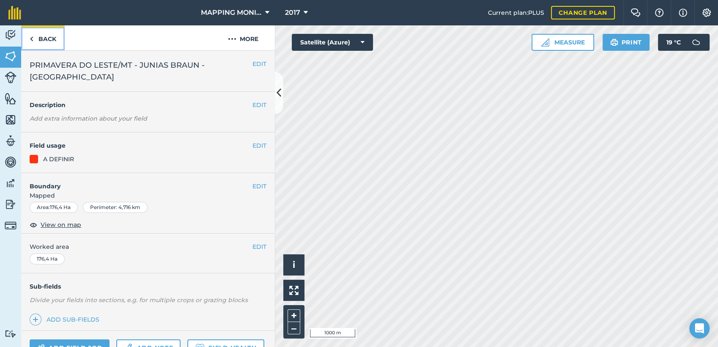
click at [44, 39] on link "Back" at bounding box center [43, 37] width 44 height 25
click at [56, 39] on link "Back" at bounding box center [43, 37] width 44 height 25
click at [252, 66] on button "EDIT" at bounding box center [259, 63] width 14 height 9
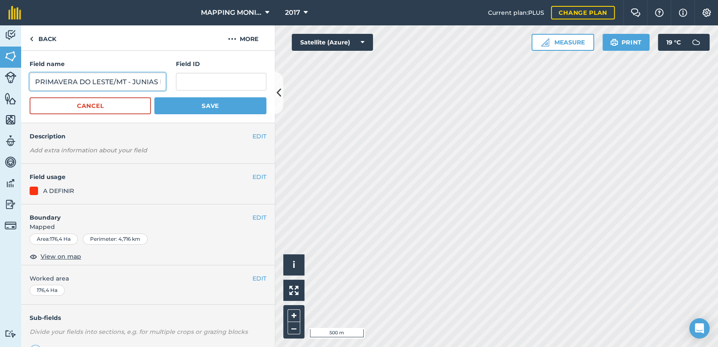
click at [143, 82] on input "PRIMAVERA DO LESTE/MT - JUNIAS BRAUN - [GEOGRAPHIC_DATA]" at bounding box center [98, 82] width 136 height 18
paste input "RODRIGO BORGHETTI - BORGHETTI -"
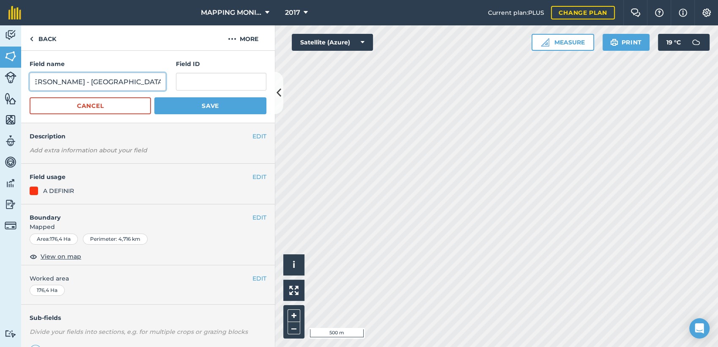
type input "PRIMAVERA DO LESTE/MT -[PERSON_NAME] - [GEOGRAPHIC_DATA] -"
click at [227, 103] on button "Save" at bounding box center [210, 105] width 112 height 17
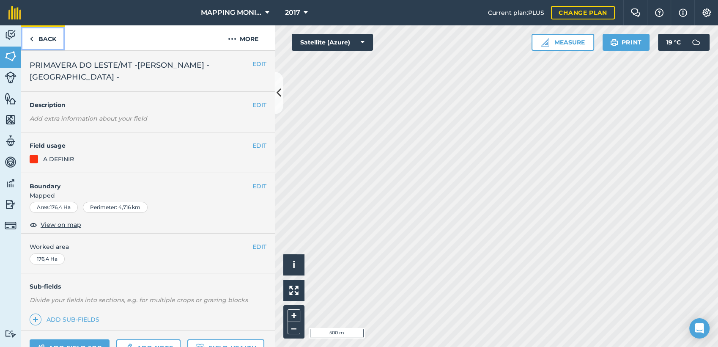
click at [51, 39] on link "Back" at bounding box center [43, 37] width 44 height 25
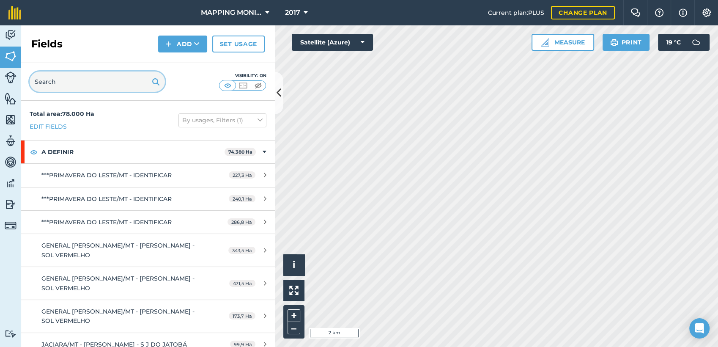
click at [84, 84] on input "text" at bounding box center [97, 81] width 135 height 20
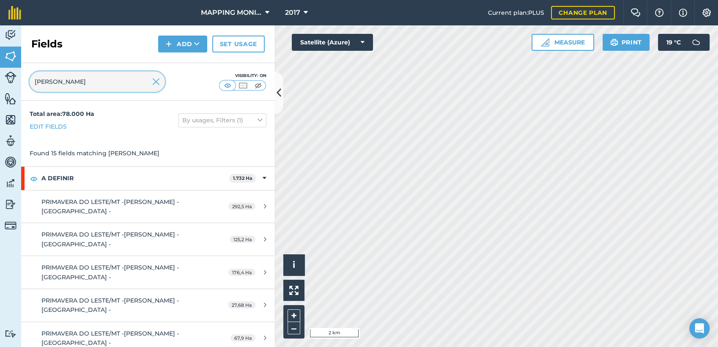
type input "RODRIGO"
click at [157, 87] on div at bounding box center [156, 81] width 8 height 20
click at [159, 82] on img at bounding box center [156, 82] width 8 height 10
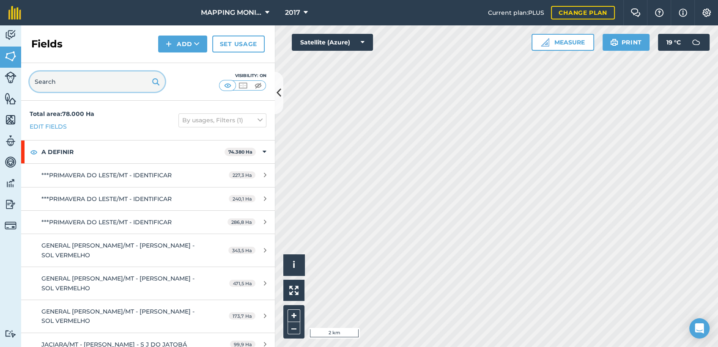
click at [68, 80] on input "text" at bounding box center [97, 81] width 135 height 20
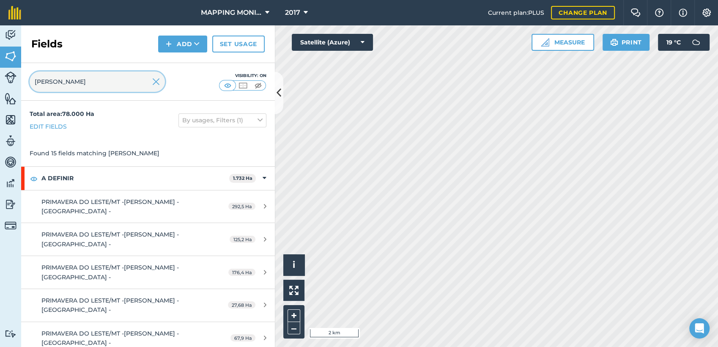
type input "RODRIGO BOR"
click at [156, 84] on img at bounding box center [156, 82] width 8 height 10
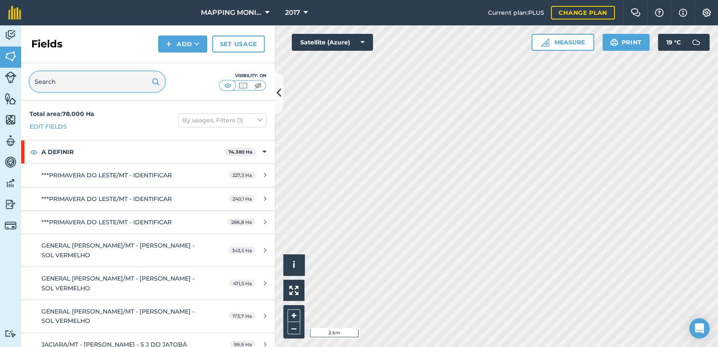
click at [84, 78] on input "text" at bounding box center [97, 81] width 135 height 20
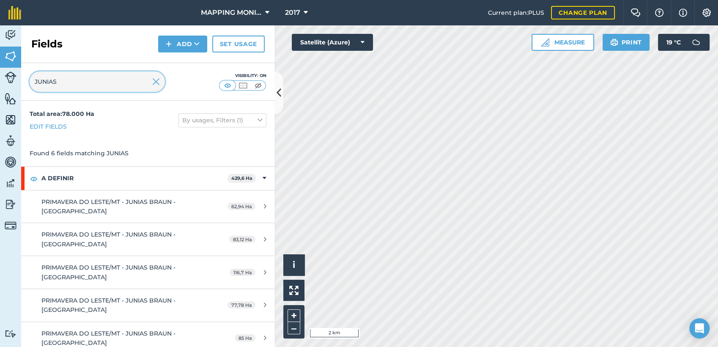
type input "JUNIAS"
click at [158, 80] on img at bounding box center [156, 82] width 8 height 10
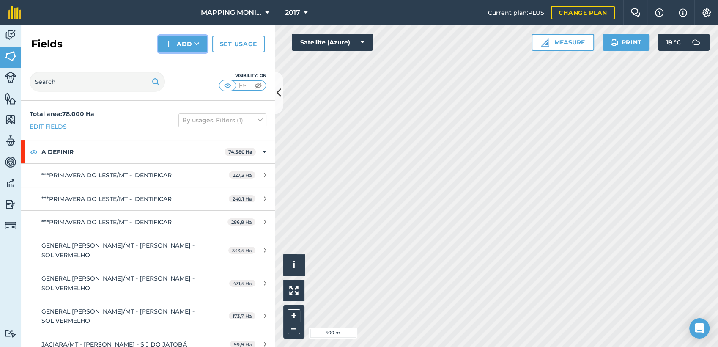
click at [198, 42] on icon at bounding box center [196, 44] width 5 height 8
click at [184, 66] on link "Draw" at bounding box center [182, 63] width 46 height 19
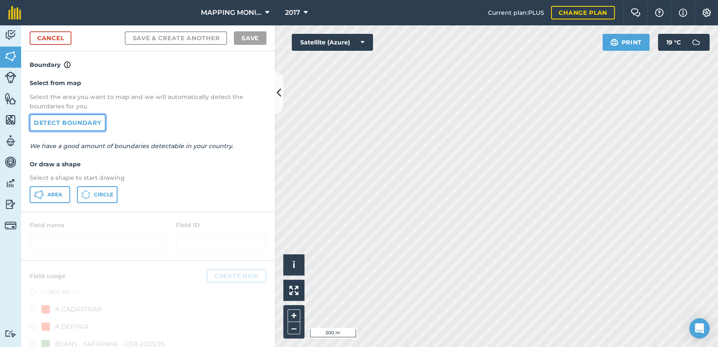
click at [68, 120] on link "Detect boundary" at bounding box center [68, 122] width 76 height 17
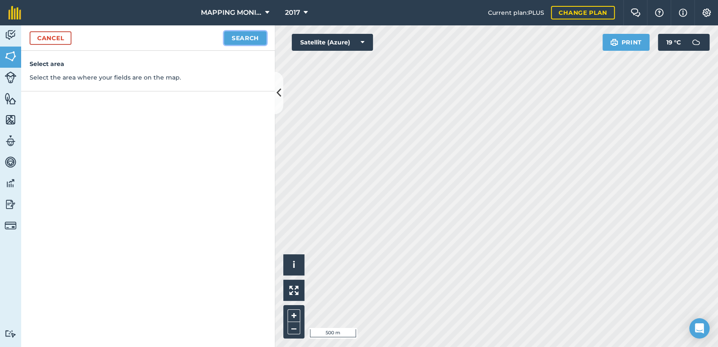
click at [249, 38] on button "Search" at bounding box center [245, 38] width 42 height 14
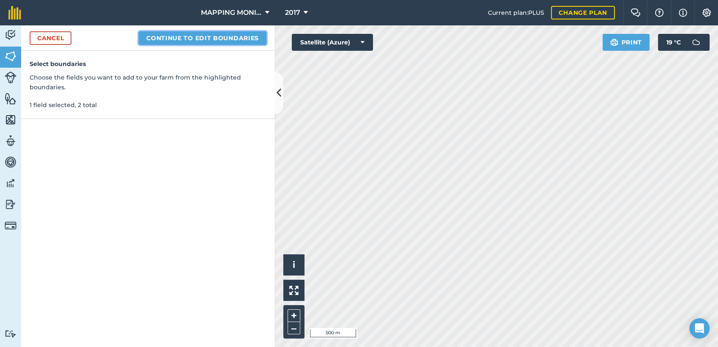
click at [225, 38] on button "Continue to edit boundaries" at bounding box center [203, 38] width 128 height 14
click at [254, 32] on button "Continue to name fields" at bounding box center [211, 38] width 109 height 14
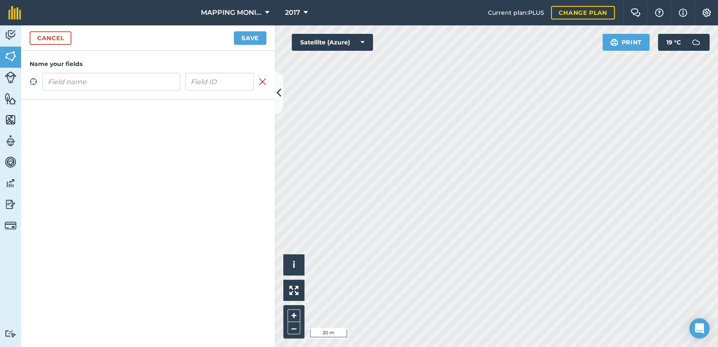
click at [145, 79] on input "text" at bounding box center [111, 82] width 138 height 18
type input "PRIMAVERA DO LESTE/MT -[PERSON_NAME] - [GEOGRAPHIC_DATA] -"
click at [251, 42] on button "Save" at bounding box center [250, 38] width 33 height 14
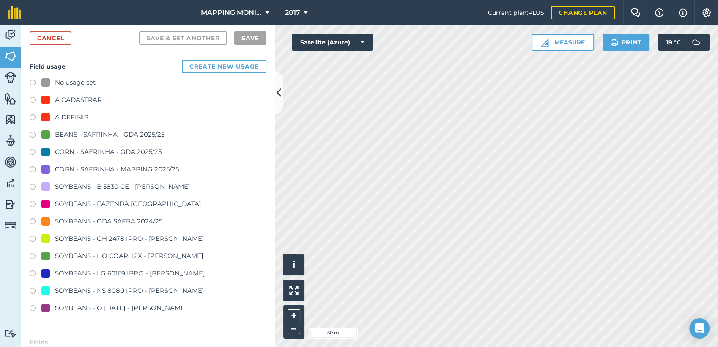
click at [71, 114] on div "A DEFINIR" at bounding box center [72, 117] width 34 height 10
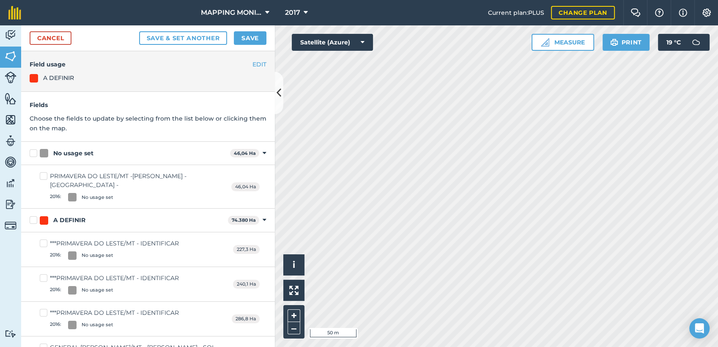
click at [85, 152] on div "No usage set" at bounding box center [73, 153] width 40 height 9
click at [35, 152] on input "No usage set" at bounding box center [32, 151] width 5 height 5
checkbox input "true"
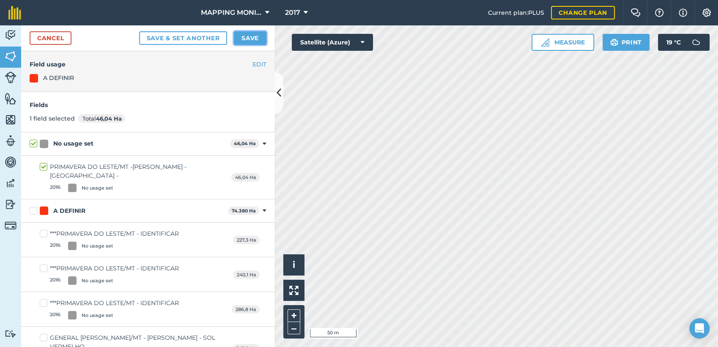
click at [241, 41] on button "Save" at bounding box center [250, 38] width 33 height 14
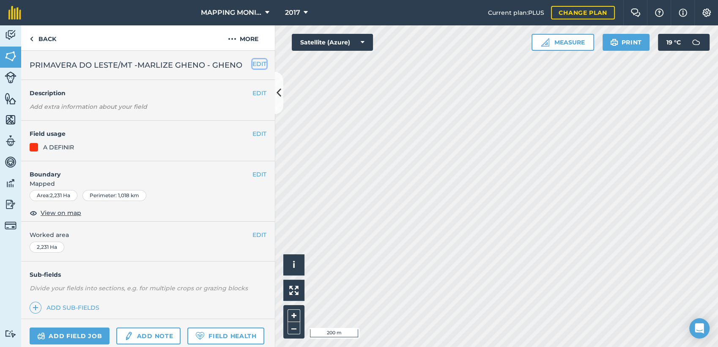
click at [255, 66] on button "EDIT" at bounding box center [259, 63] width 14 height 9
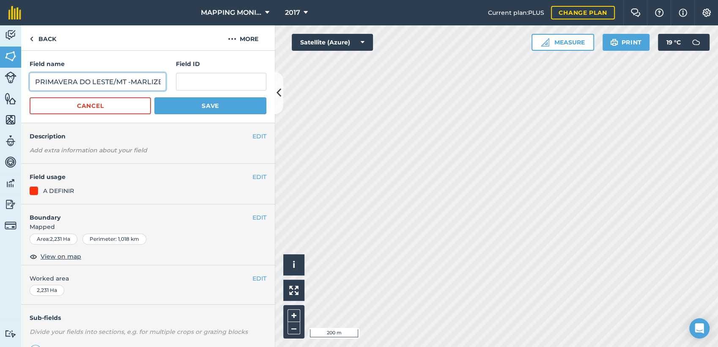
click at [139, 78] on input "PRIMAVERA DO LESTE/MT -MARLIZE GHENO - GHENO" at bounding box center [98, 82] width 136 height 18
click at [116, 106] on button "Cancel" at bounding box center [90, 105] width 121 height 17
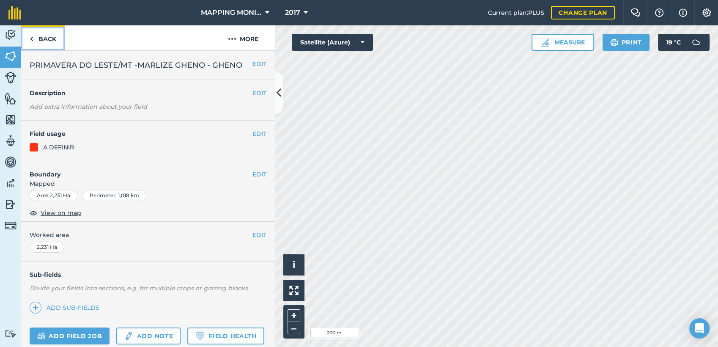
click at [34, 33] on link "Back" at bounding box center [43, 37] width 44 height 25
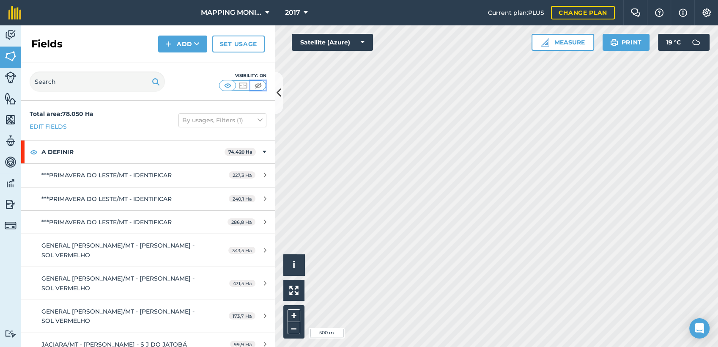
click at [259, 83] on img at bounding box center [258, 85] width 11 height 8
click at [228, 81] on img at bounding box center [227, 85] width 11 height 8
click at [108, 79] on input "text" at bounding box center [97, 81] width 135 height 20
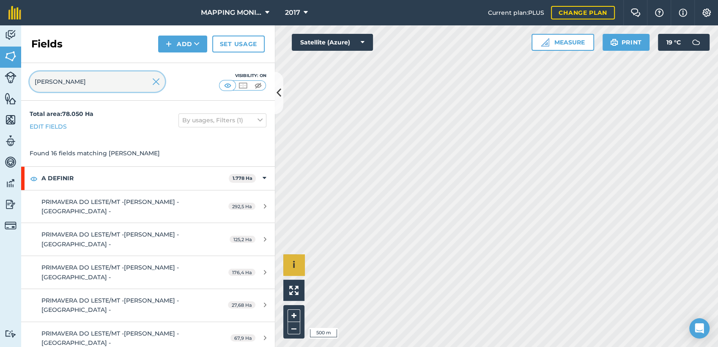
type input "RODRIGO BOR"
click at [156, 77] on img at bounding box center [156, 82] width 8 height 10
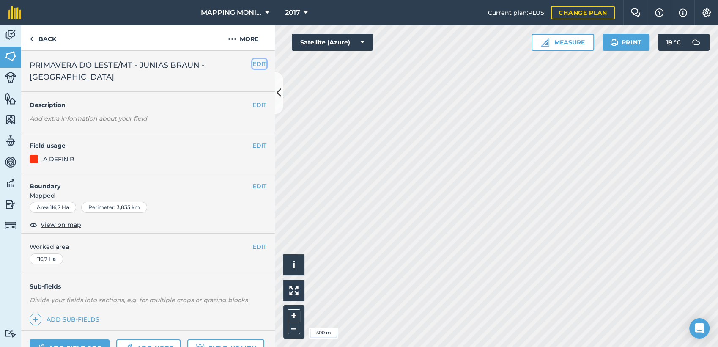
click at [255, 66] on button "EDIT" at bounding box center [259, 63] width 14 height 9
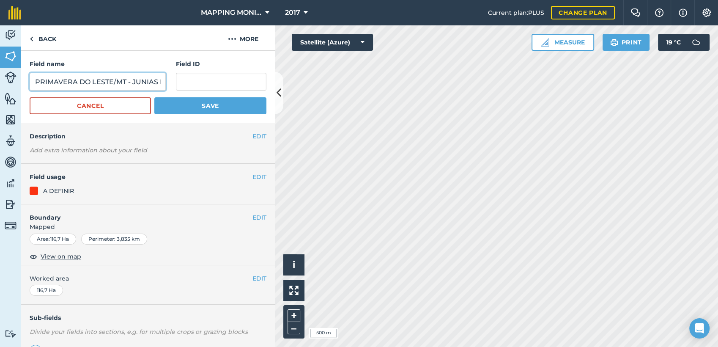
click at [144, 85] on input "PRIMAVERA DO LESTE/MT - JUNIAS BRAUN - [GEOGRAPHIC_DATA]" at bounding box center [98, 82] width 136 height 18
click at [115, 83] on input "PRIMAVERA DO LESTE/MT - JUNIAS BRAUN - [GEOGRAPHIC_DATA]" at bounding box center [98, 82] width 136 height 18
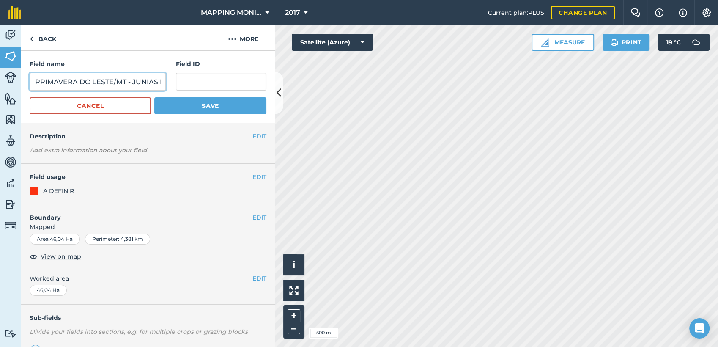
click at [115, 83] on input "PRIMAVERA DO LESTE/MT - JUNIAS BRAUN - [GEOGRAPHIC_DATA]" at bounding box center [98, 82] width 136 height 18
click at [106, 106] on button "Cancel" at bounding box center [90, 105] width 121 height 17
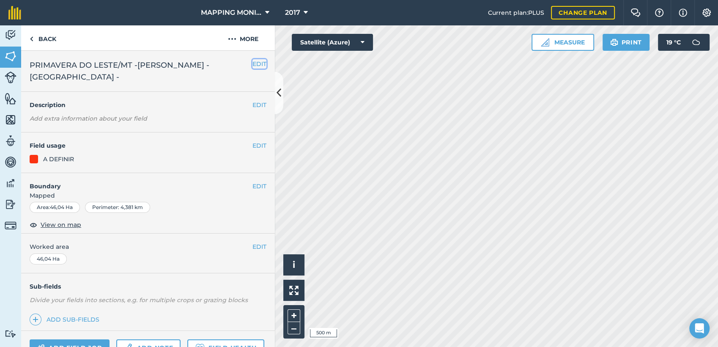
click at [252, 63] on button "EDIT" at bounding box center [259, 63] width 14 height 9
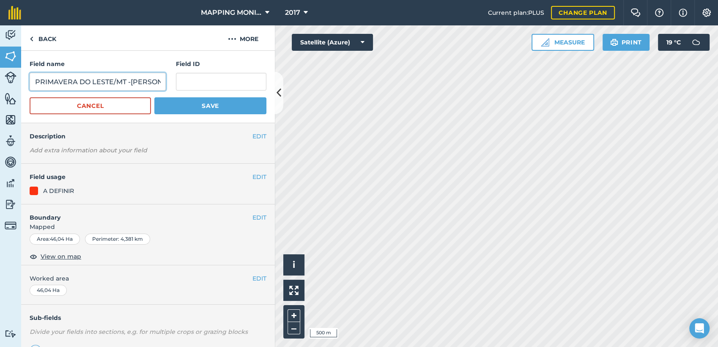
click at [115, 79] on input "PRIMAVERA DO LESTE/MT -[PERSON_NAME] - [GEOGRAPHIC_DATA] -" at bounding box center [98, 82] width 136 height 18
paste input "JUNIAS BRAUN - MARANATA"
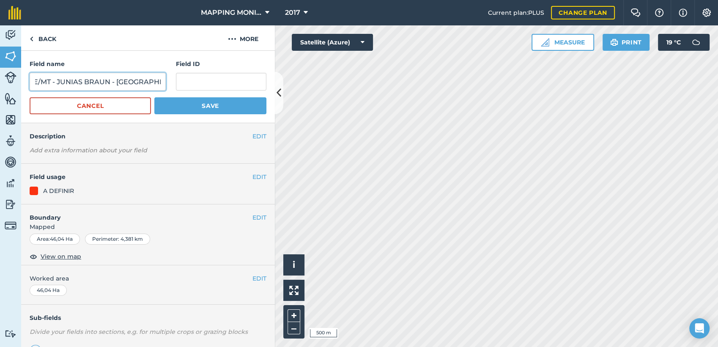
type input "PRIMAVERA DO LESTE/MT - JUNIAS BRAUN - [GEOGRAPHIC_DATA]"
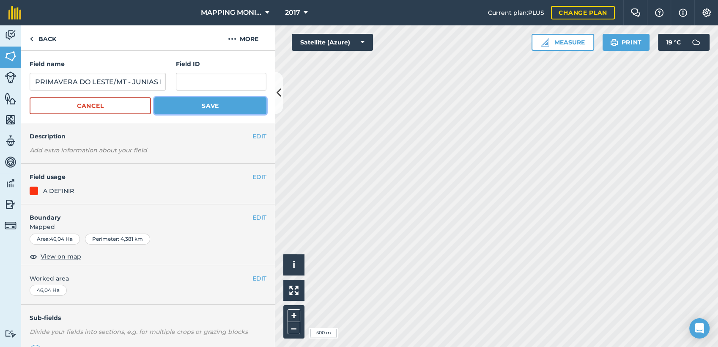
click at [208, 105] on button "Save" at bounding box center [210, 105] width 112 height 17
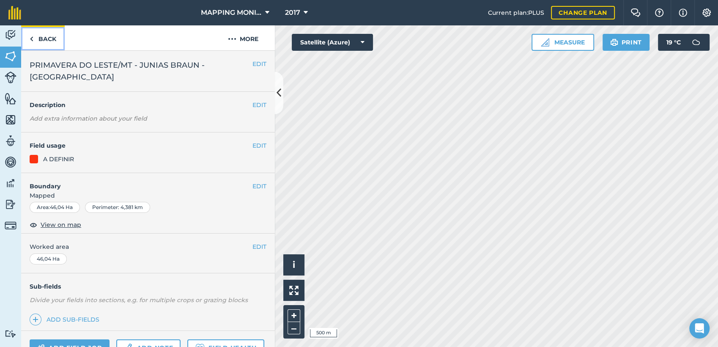
drag, startPoint x: 49, startPoint y: 35, endPoint x: 55, endPoint y: 45, distance: 12.1
click at [49, 35] on link "Back" at bounding box center [43, 37] width 44 height 25
click at [42, 42] on link "Back" at bounding box center [43, 37] width 44 height 25
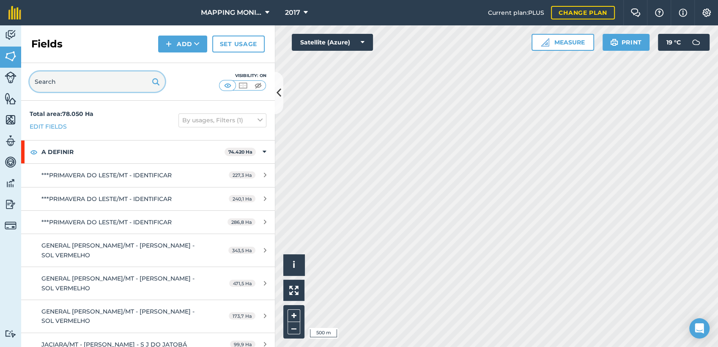
click at [92, 85] on input "text" at bounding box center [97, 81] width 135 height 20
paste input "PRIMAVERA DO LESTE/MT - JUNIAS BRAUN - [GEOGRAPHIC_DATA]"
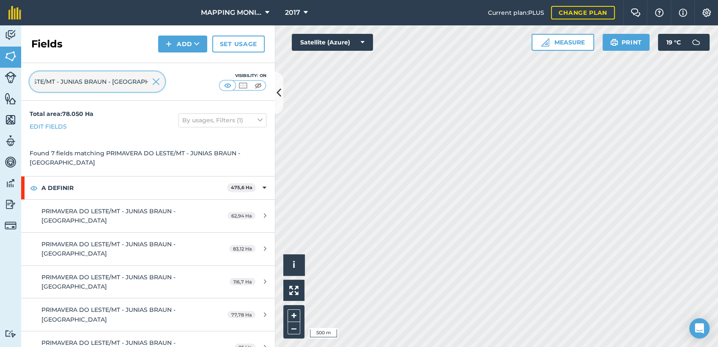
type input "PRIMAVERA DO LESTE/MT - JUNIAS BRAUN - [GEOGRAPHIC_DATA]"
click at [156, 80] on img at bounding box center [156, 82] width 8 height 10
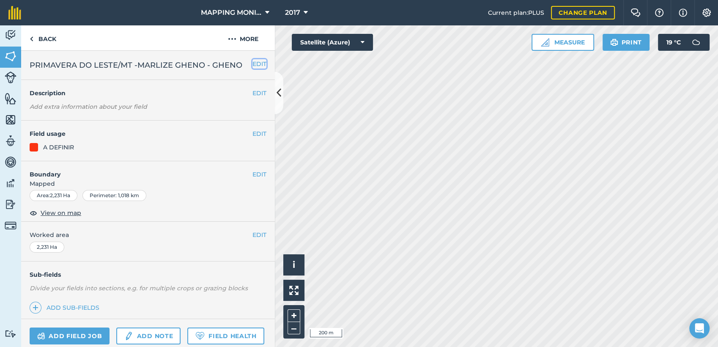
click at [252, 60] on button "EDIT" at bounding box center [259, 63] width 14 height 9
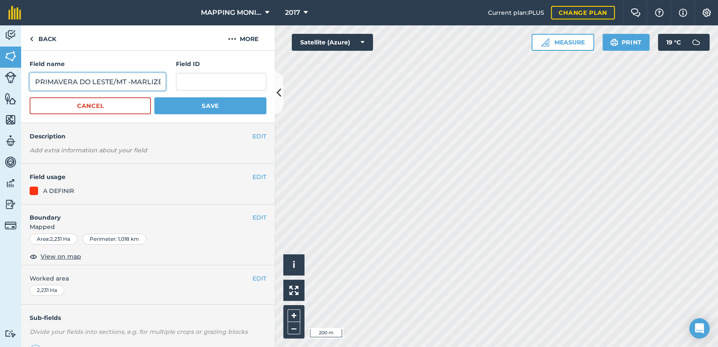
click at [131, 87] on input "PRIMAVERA DO LESTE/MT -MARLIZE GHENO - GHENO" at bounding box center [98, 82] width 136 height 18
click at [124, 108] on button "Cancel" at bounding box center [90, 105] width 121 height 17
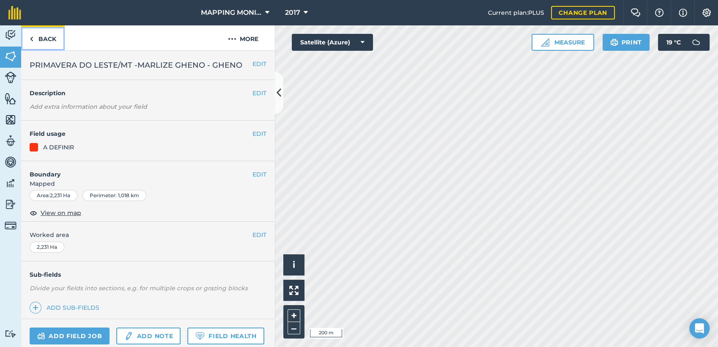
click at [36, 34] on link "Back" at bounding box center [43, 37] width 44 height 25
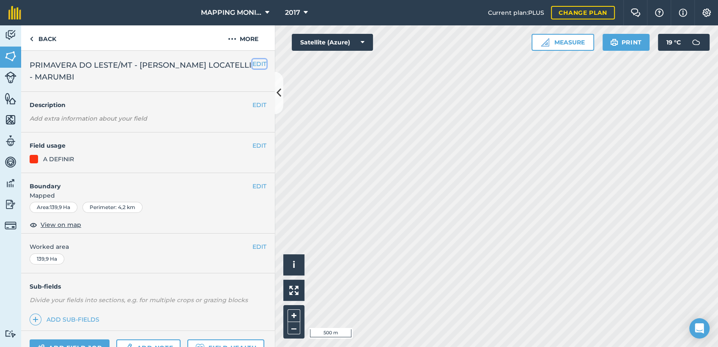
click at [258, 64] on button "EDIT" at bounding box center [259, 63] width 14 height 9
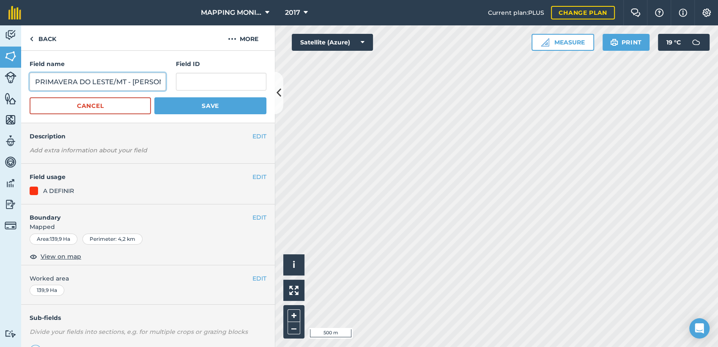
click at [82, 78] on input "PRIMAVERA DO LESTE/MT - [PERSON_NAME] LOCATELLI - MARUMBI" at bounding box center [98, 82] width 136 height 18
paste input "MARLIZE GHENO - GHENO"
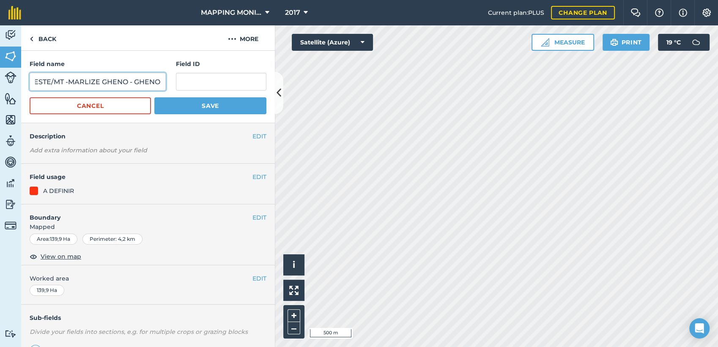
type input "PRIMAVERA DO LESTE/MT -MARLIZE GHENO - GHENO"
click at [204, 106] on button "Save" at bounding box center [210, 105] width 112 height 17
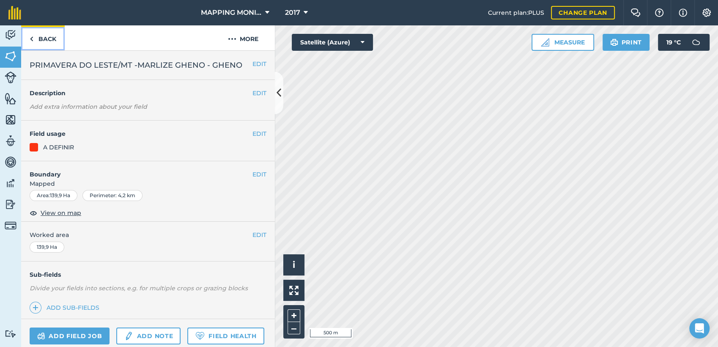
click at [46, 42] on link "Back" at bounding box center [43, 37] width 44 height 25
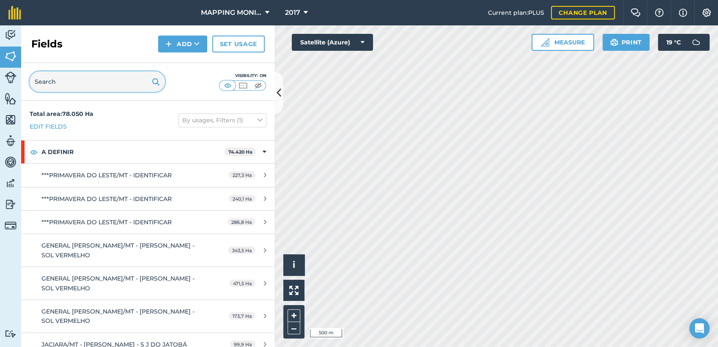
click at [89, 77] on input "text" at bounding box center [97, 81] width 135 height 20
paste input "PRIMAVERA DO LESTE/MT -MARLIZE GHENO - GHENO"
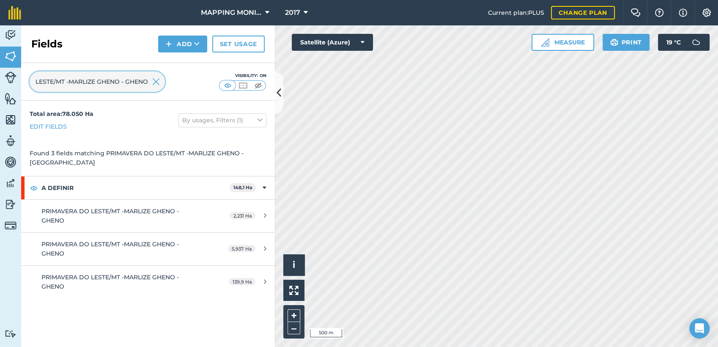
type input "PRIMAVERA DO LESTE/MT -MARLIZE GHENO - GHENO"
click at [156, 84] on img at bounding box center [156, 82] width 8 height 10
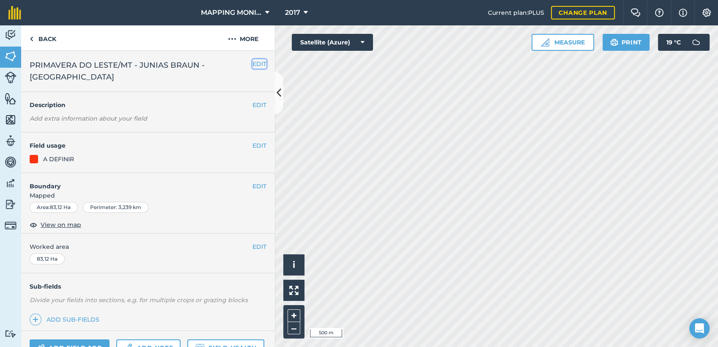
click at [252, 63] on button "EDIT" at bounding box center [259, 63] width 14 height 9
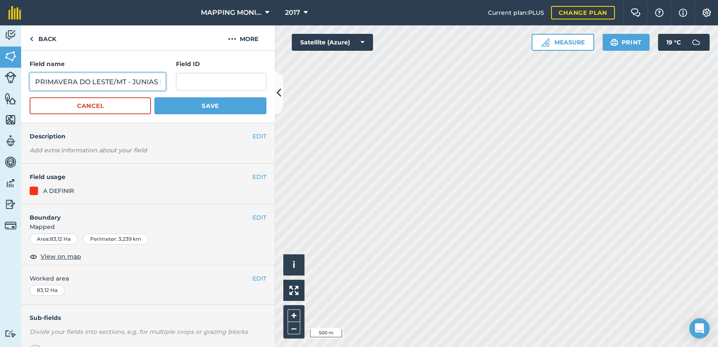
click at [110, 87] on input "PRIMAVERA DO LESTE/MT - JUNIAS BRAUN - [GEOGRAPHIC_DATA]" at bounding box center [98, 82] width 136 height 18
click at [105, 105] on button "Cancel" at bounding box center [90, 105] width 121 height 17
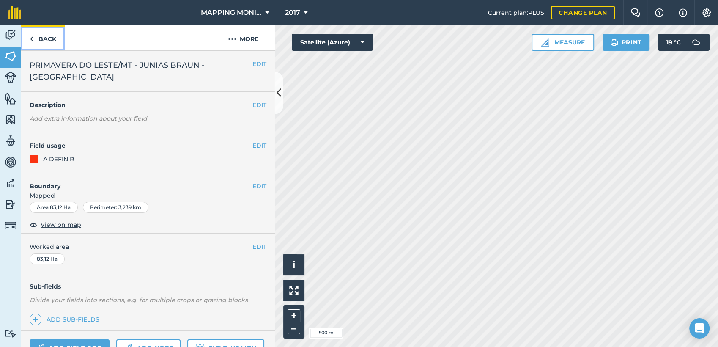
click at [60, 39] on link "Back" at bounding box center [43, 37] width 44 height 25
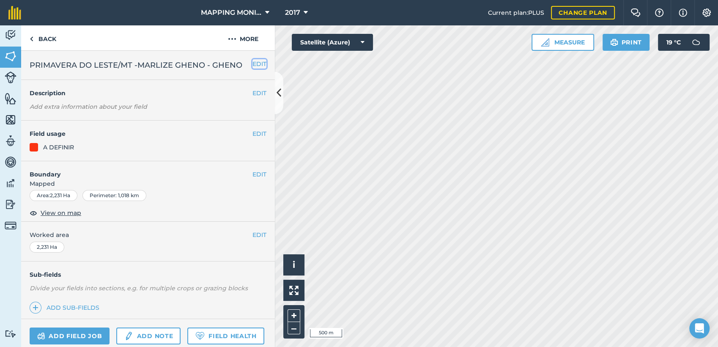
click at [255, 62] on button "EDIT" at bounding box center [259, 63] width 14 height 9
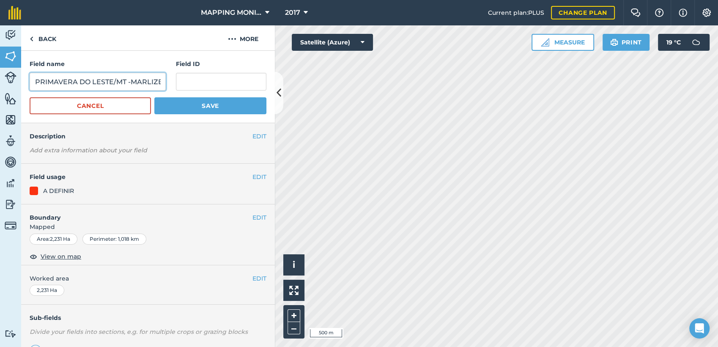
click at [115, 82] on input "PRIMAVERA DO LESTE/MT -MARLIZE GHENO - GHENO" at bounding box center [98, 82] width 136 height 18
paste input "JUNIAS BRAUN - MARANATA"
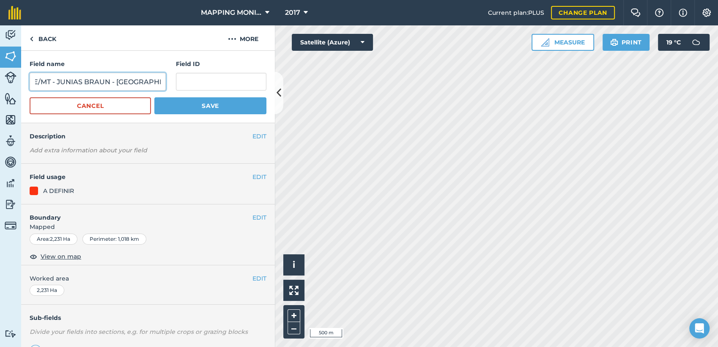
type input "PRIMAVERA DO LESTE/MT - JUNIAS BRAUN - [GEOGRAPHIC_DATA]"
click at [212, 104] on button "Save" at bounding box center [210, 105] width 112 height 17
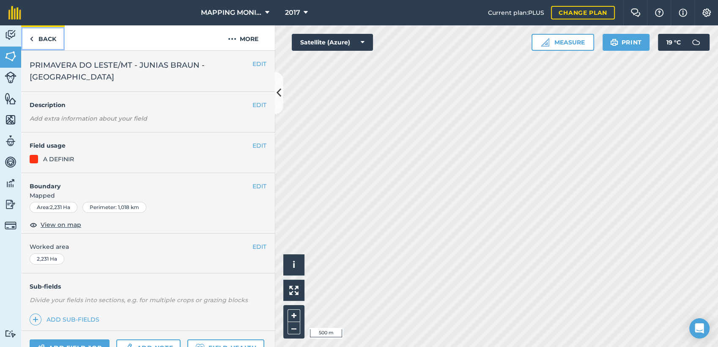
click at [41, 40] on link "Back" at bounding box center [43, 37] width 44 height 25
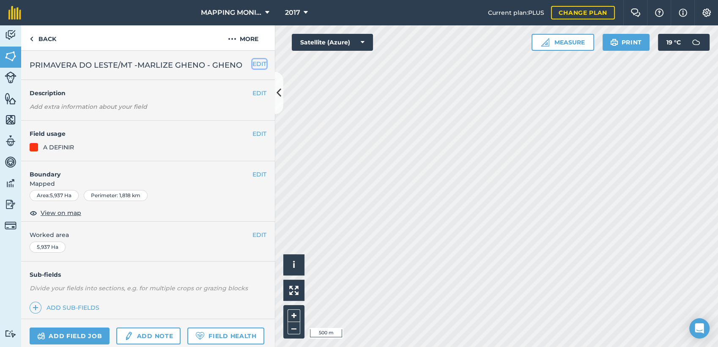
click at [252, 66] on button "EDIT" at bounding box center [259, 63] width 14 height 9
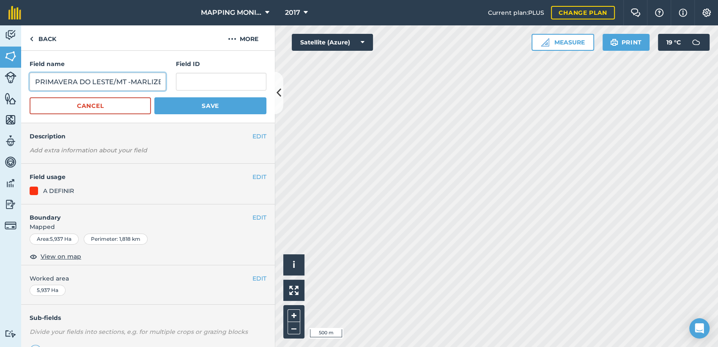
click at [132, 82] on input "PRIMAVERA DO LESTE/MT -MARLIZE GHENO - GHENO" at bounding box center [98, 82] width 136 height 18
paste input "JUNIAS BRAUN - MARANATA"
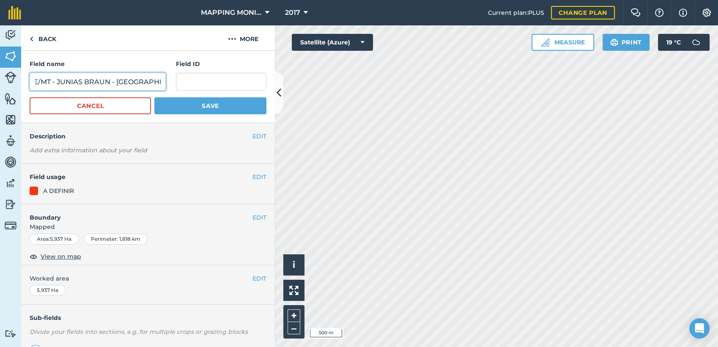
type input "PRIMAVERA DO LESTE/MT - JUNIAS BRAUN - [GEOGRAPHIC_DATA]"
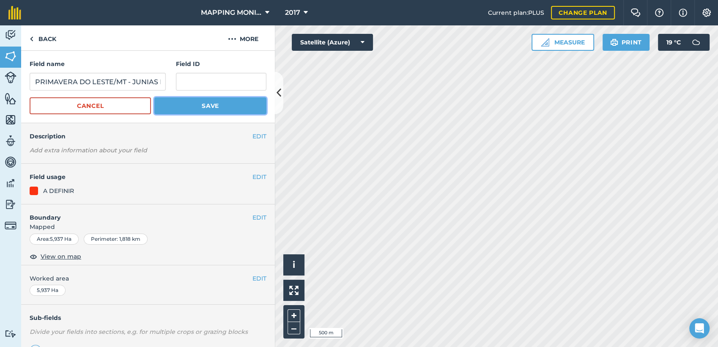
click at [196, 108] on button "Save" at bounding box center [210, 105] width 112 height 17
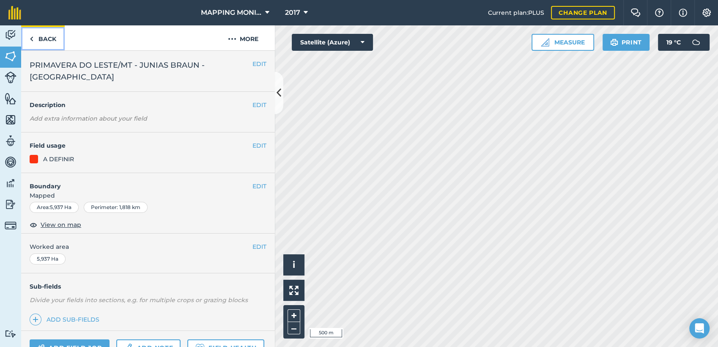
click at [47, 38] on link "Back" at bounding box center [43, 37] width 44 height 25
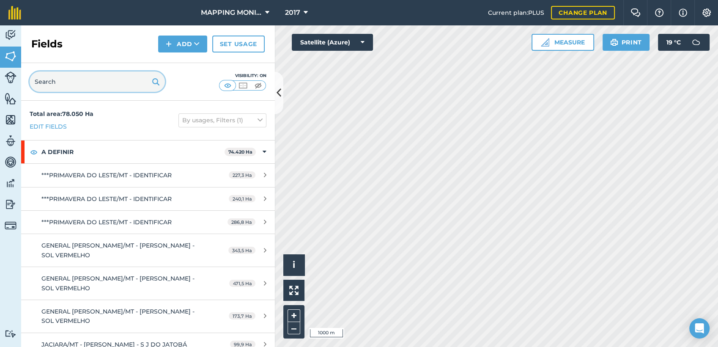
click at [93, 85] on input "text" at bounding box center [97, 81] width 135 height 20
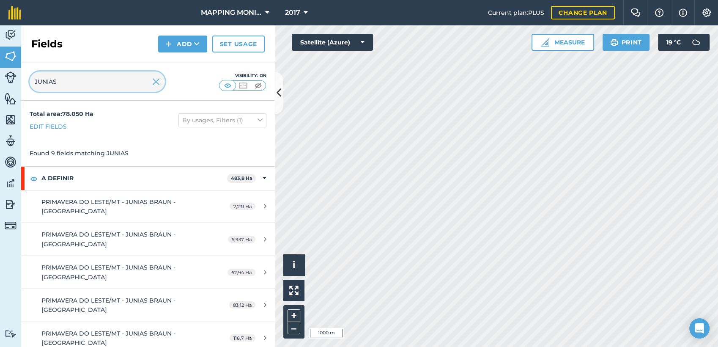
type input "JUNIAS"
click at [154, 79] on img at bounding box center [156, 82] width 8 height 10
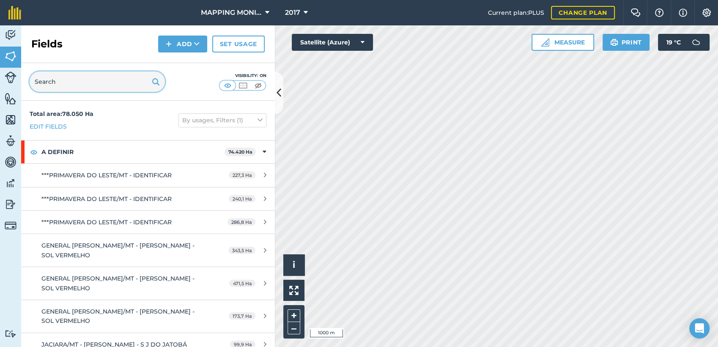
click at [92, 82] on input "text" at bounding box center [97, 81] width 135 height 20
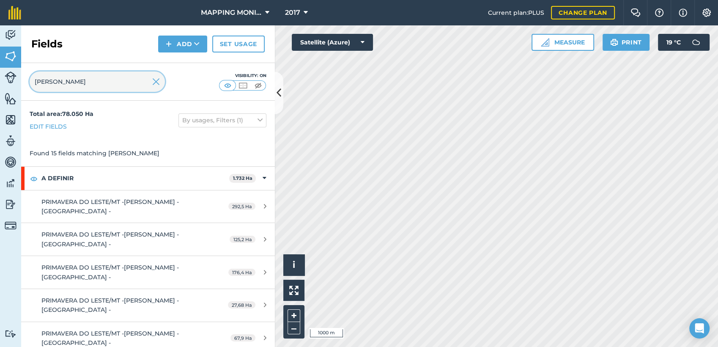
type input "RODRIGO B"
click at [156, 83] on img at bounding box center [156, 82] width 8 height 10
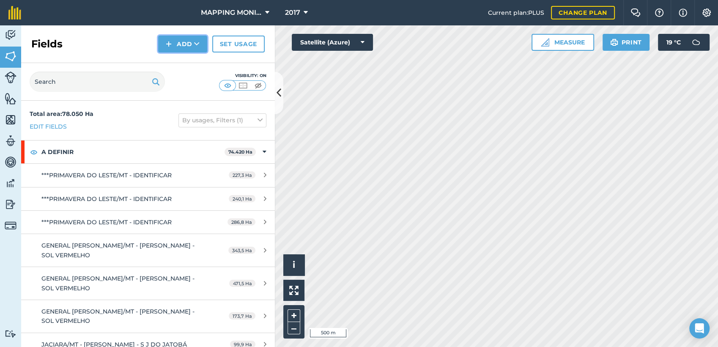
click at [195, 49] on button "Add" at bounding box center [182, 44] width 49 height 17
click at [197, 64] on link "Draw" at bounding box center [182, 63] width 46 height 19
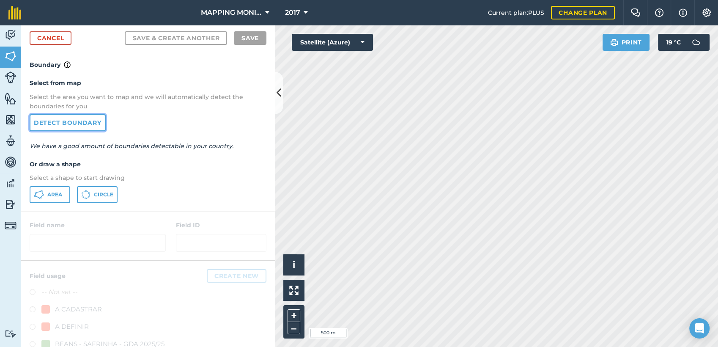
click at [75, 125] on link "Detect boundary" at bounding box center [68, 122] width 76 height 17
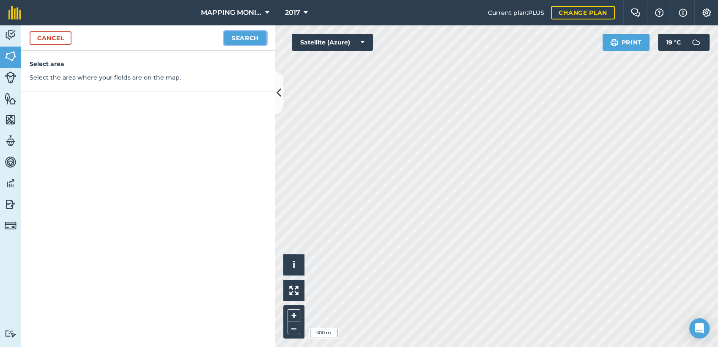
click at [256, 37] on button "Search" at bounding box center [245, 38] width 42 height 14
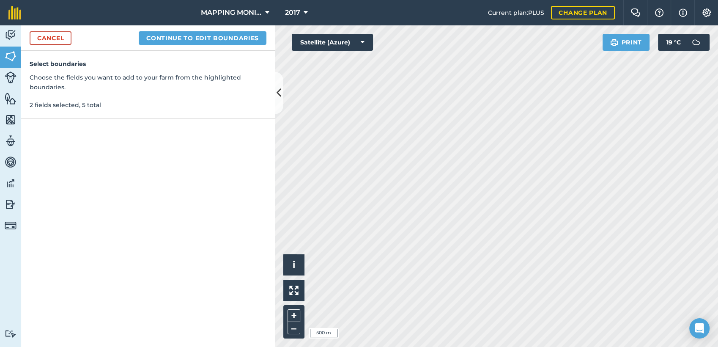
click at [227, 30] on div "Cancel Continue to edit boundaries" at bounding box center [148, 37] width 254 height 25
click at [221, 36] on button "Continue to edit boundaries" at bounding box center [203, 38] width 128 height 14
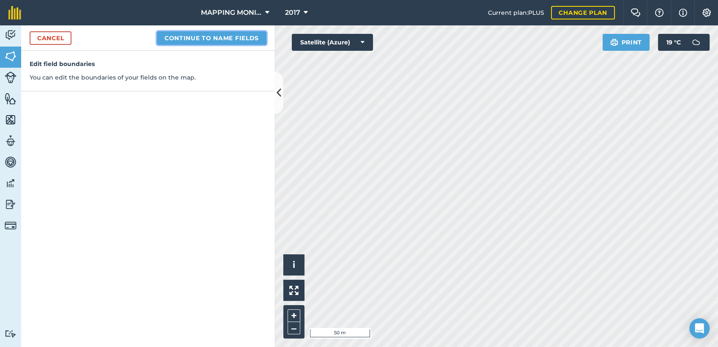
click at [244, 35] on button "Continue to name fields" at bounding box center [211, 38] width 109 height 14
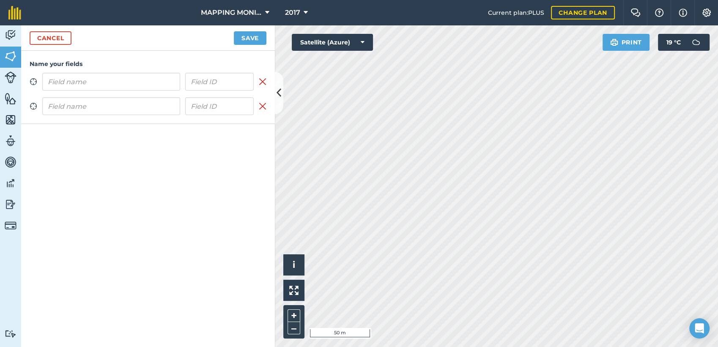
click at [83, 82] on input "text" at bounding box center [111, 82] width 138 height 18
type input "PRIMAVERA DO LESTE/MT - JUNIAS BRAUN - [GEOGRAPHIC_DATA]"
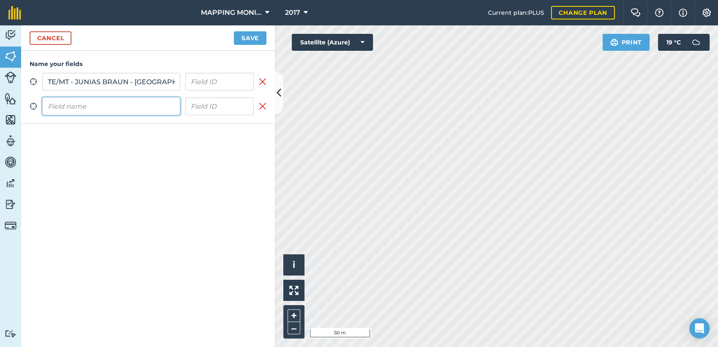
click at [74, 103] on input "text" at bounding box center [111, 106] width 138 height 18
paste input "PRIMAVERA DO LESTE/MT - JUNIAS BRAUN - [GEOGRAPHIC_DATA]"
type input "PRIMAVERA DO LESTE/MT - JUNIAS BRAUN - [GEOGRAPHIC_DATA]"
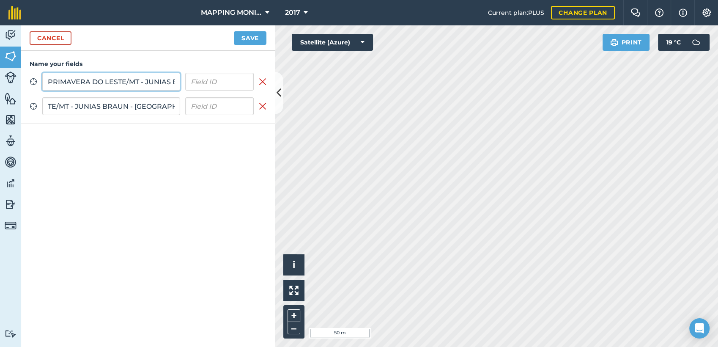
scroll to position [0, 0]
click at [96, 82] on input "PRIMAVERA DO LESTE/MT - JUNIAS BRAUN - [GEOGRAPHIC_DATA]" at bounding box center [111, 82] width 138 height 18
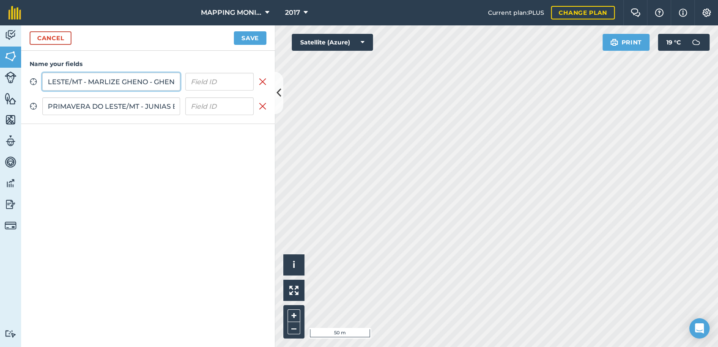
scroll to position [0, 63]
click at [93, 86] on input "PRIMAVERA DO LESTE/MT - MARLIZE GHENO - GHENO" at bounding box center [111, 82] width 138 height 18
type input "PRIMAVERA DO LESTE/MT - MARLIZE GHENO - GHENO"
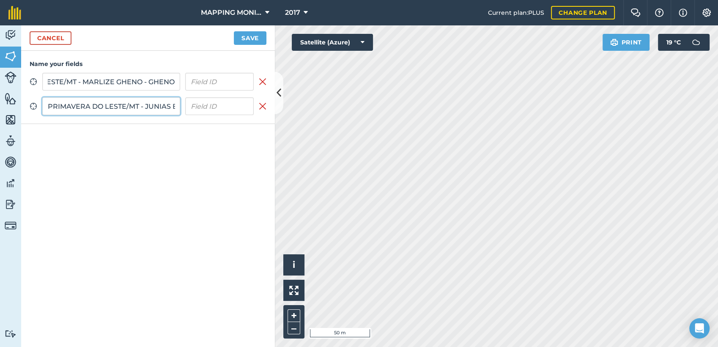
scroll to position [0, 0]
click at [98, 106] on input "PRIMAVERA DO LESTE/MT - JUNIAS BRAUN - [GEOGRAPHIC_DATA]" at bounding box center [111, 106] width 138 height 18
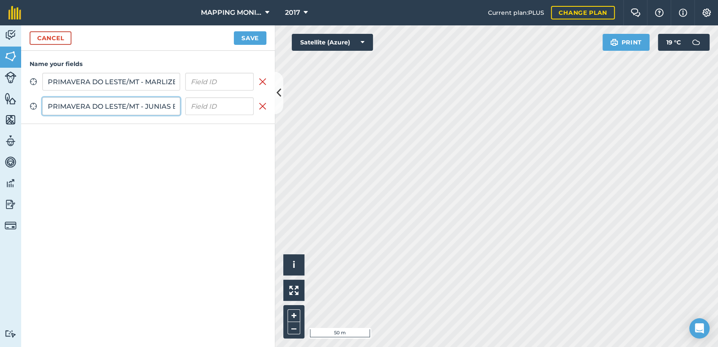
paste input "MARLIZE GHENO - GHENO"
type input "PRIMAVERA DO LESTE/MT - MARLIZE GHENO - GHENO"
click at [258, 37] on button "Save" at bounding box center [250, 38] width 33 height 14
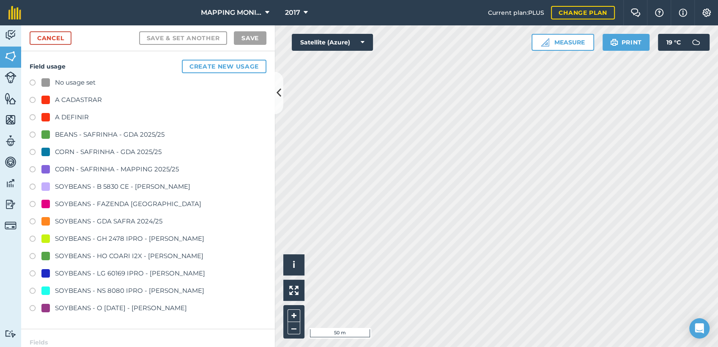
click at [66, 115] on div "A DEFINIR" at bounding box center [72, 117] width 34 height 10
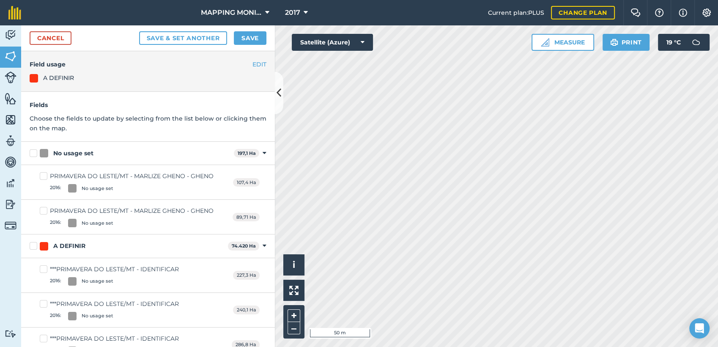
click at [57, 150] on div "No usage set" at bounding box center [73, 153] width 40 height 9
click at [35, 150] on input "No usage set" at bounding box center [32, 151] width 5 height 5
checkbox input "true"
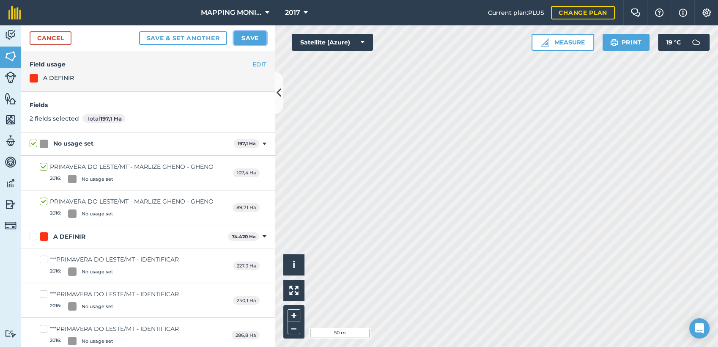
click at [258, 40] on button "Save" at bounding box center [250, 38] width 33 height 14
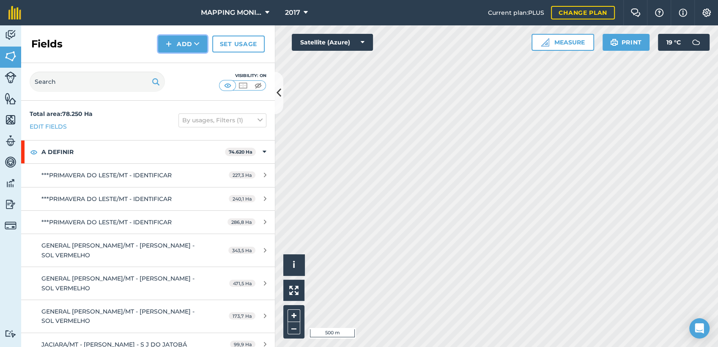
click at [193, 40] on button "Add" at bounding box center [182, 44] width 49 height 17
click at [180, 64] on link "Draw" at bounding box center [182, 63] width 46 height 19
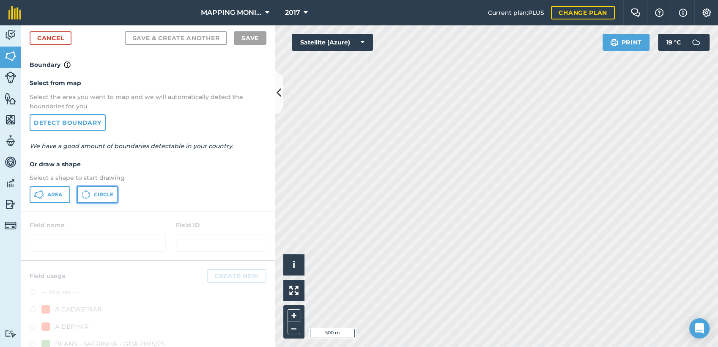
click at [95, 194] on span "Circle" at bounding box center [103, 194] width 19 height 7
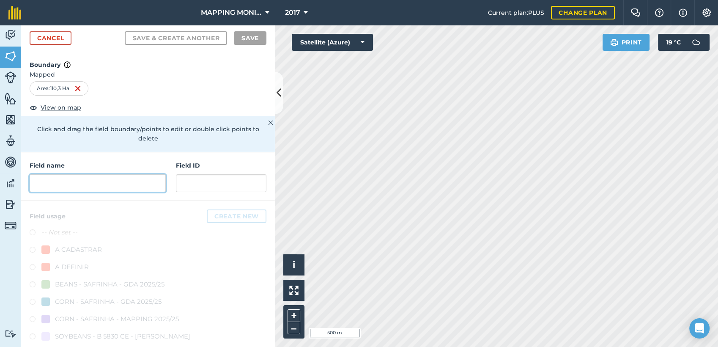
click at [85, 182] on input "text" at bounding box center [98, 183] width 136 height 18
paste input "PRIMAVERA DO LESTE/MT - MARLIZE GHENO - GHENO"
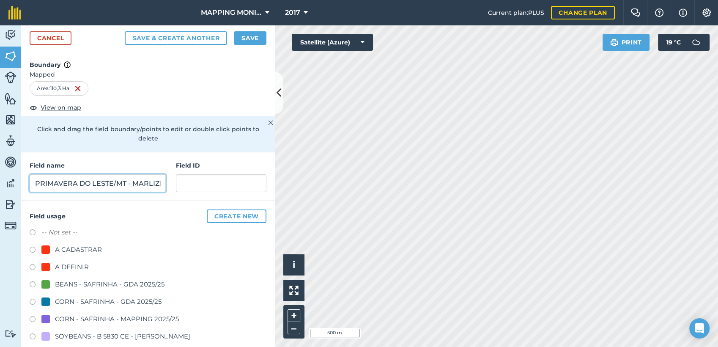
scroll to position [0, 68]
type input "PRIMAVERA DO LESTE/MT - MARLIZE GHENO - GHENO"
click at [72, 265] on div "A DEFINIR" at bounding box center [72, 267] width 34 height 10
radio input "true"
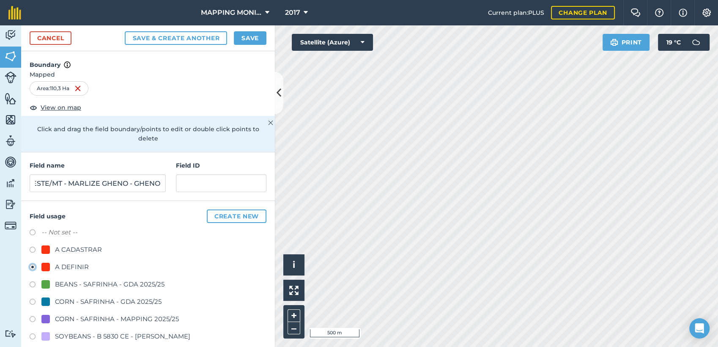
scroll to position [0, 0]
click at [255, 41] on button "Save" at bounding box center [250, 38] width 33 height 14
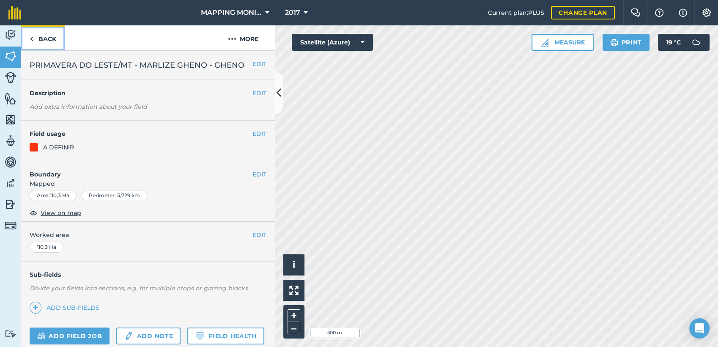
click at [40, 41] on link "Back" at bounding box center [43, 37] width 44 height 25
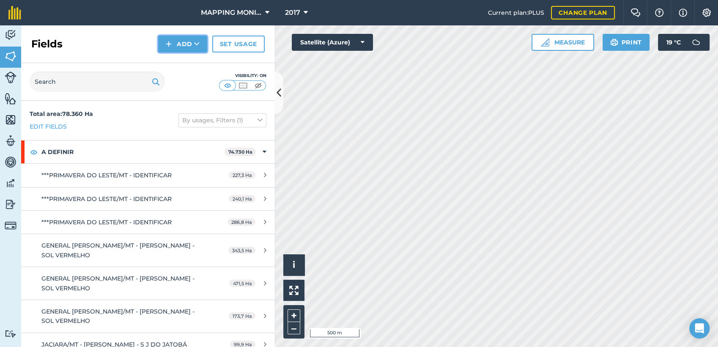
click at [190, 47] on button "Add" at bounding box center [182, 44] width 49 height 17
click at [172, 59] on link "Draw" at bounding box center [182, 63] width 46 height 19
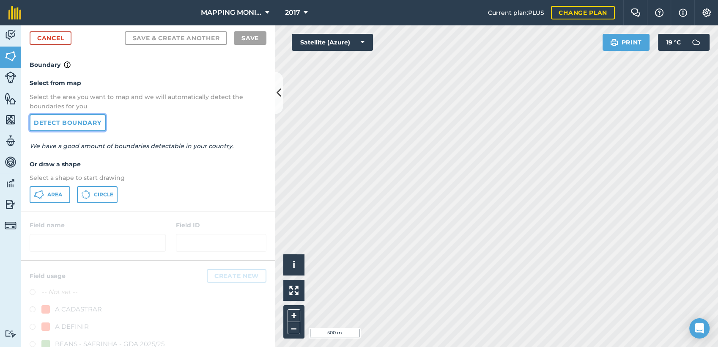
click at [87, 125] on link "Detect boundary" at bounding box center [68, 122] width 76 height 17
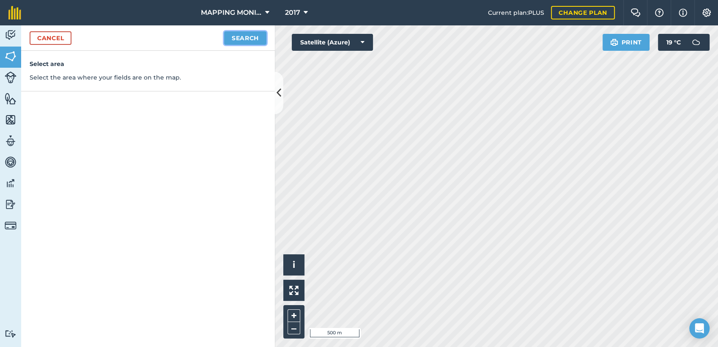
click at [247, 37] on button "Search" at bounding box center [245, 38] width 42 height 14
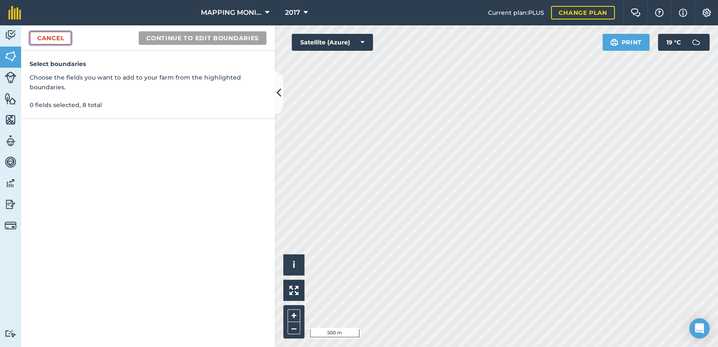
click at [58, 38] on link "Cancel" at bounding box center [51, 38] width 42 height 14
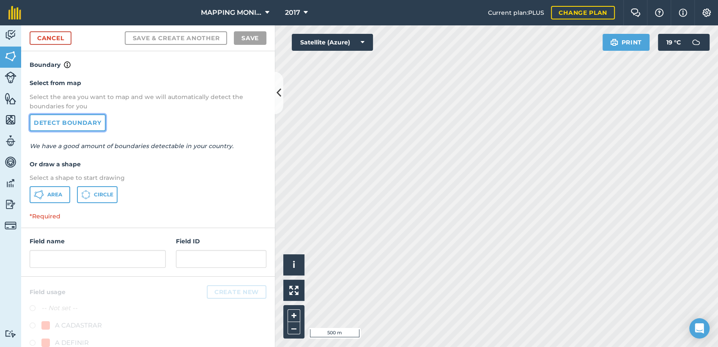
click at [91, 124] on link "Detect boundary" at bounding box center [68, 122] width 76 height 17
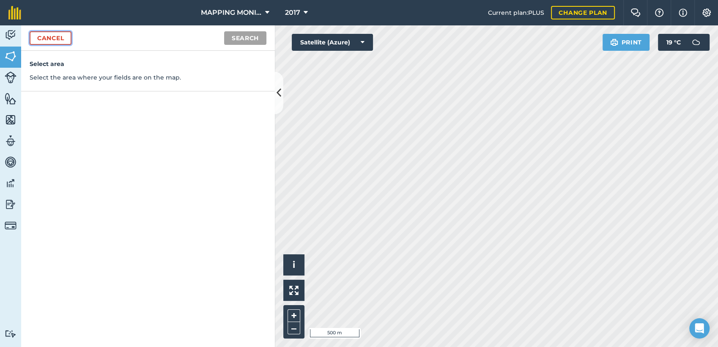
click at [55, 33] on link "Cancel" at bounding box center [51, 38] width 42 height 14
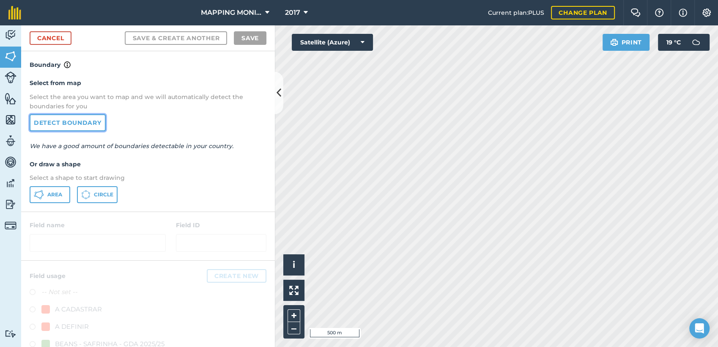
click at [88, 118] on link "Detect boundary" at bounding box center [68, 122] width 76 height 17
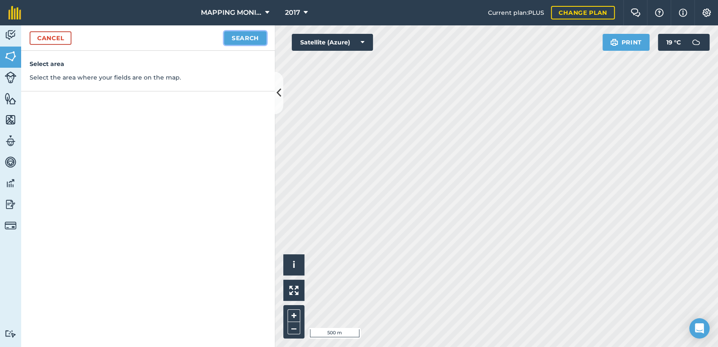
click at [225, 39] on button "Search" at bounding box center [245, 38] width 42 height 14
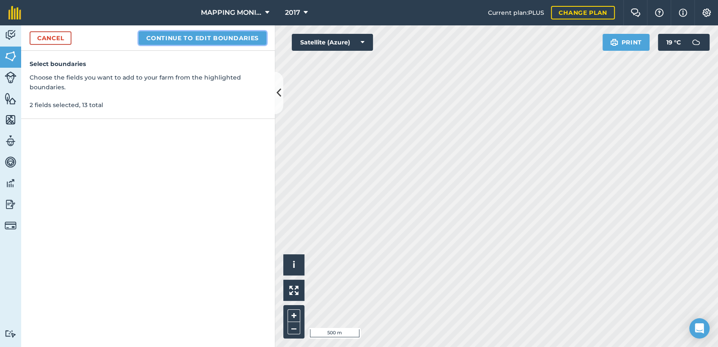
click at [214, 41] on button "Continue to edit boundaries" at bounding box center [203, 38] width 128 height 14
click at [216, 38] on button "Continue to name fields" at bounding box center [211, 38] width 109 height 14
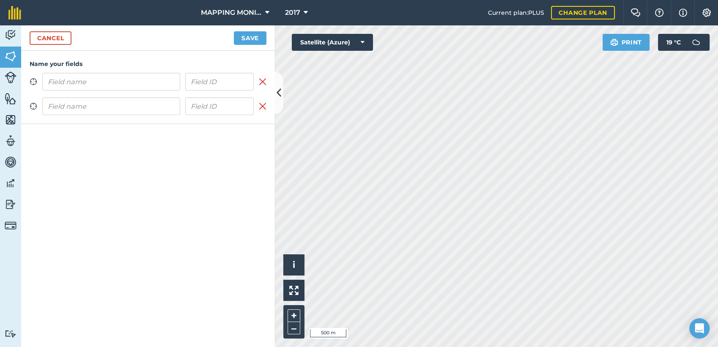
click at [141, 85] on input "text" at bounding box center [111, 82] width 138 height 18
type input "PRIMAVERA DO LESTE/MT - MARLIZE GHENO - GHENO"
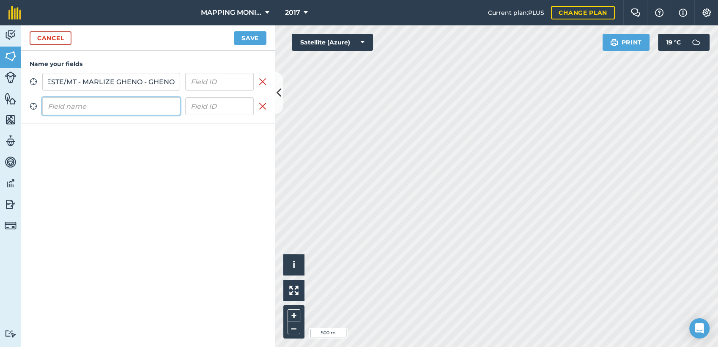
scroll to position [0, 0]
click at [131, 107] on input "text" at bounding box center [111, 106] width 138 height 18
paste input "PRIMAVERA DO LESTE/MT - MARLIZE GHENO - GHENO"
type input "PRIMAVERA DO LESTE/MT - MARLIZE GHENO - GHENO"
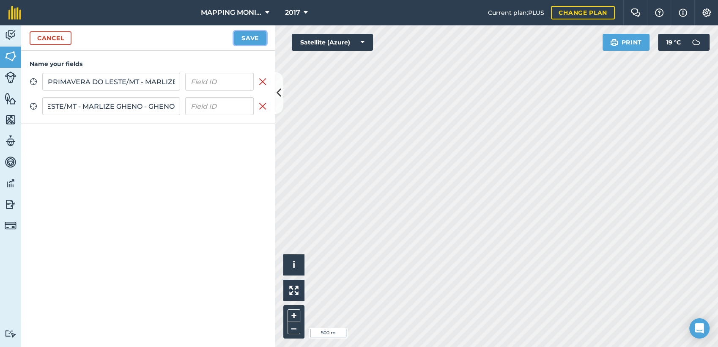
scroll to position [0, 0]
click at [241, 41] on button "Save" at bounding box center [250, 38] width 33 height 14
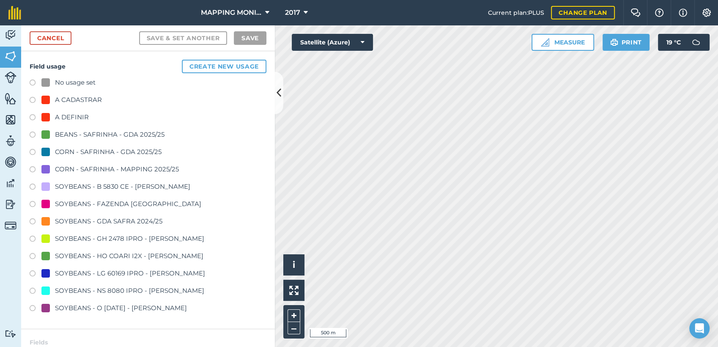
click at [62, 118] on div "A DEFINIR" at bounding box center [72, 117] width 34 height 10
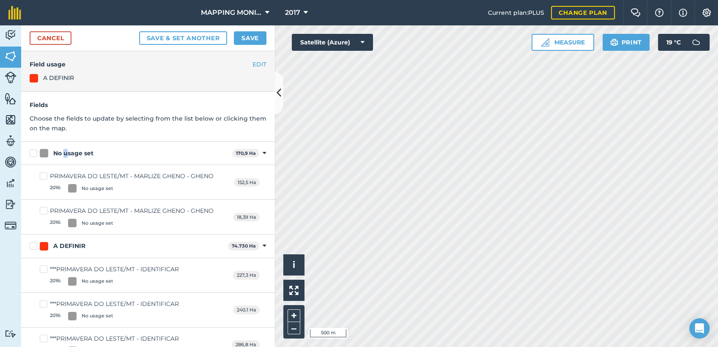
click at [66, 150] on div "No usage set" at bounding box center [73, 153] width 40 height 9
drag, startPoint x: 66, startPoint y: 150, endPoint x: 38, endPoint y: 153, distance: 27.2
click at [38, 153] on label "No usage set" at bounding box center [129, 153] width 199 height 9
click at [35, 153] on input "No usage set" at bounding box center [32, 151] width 5 height 5
checkbox input "true"
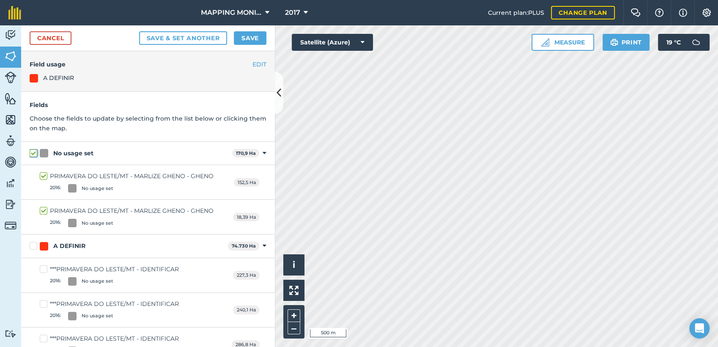
checkbox input "true"
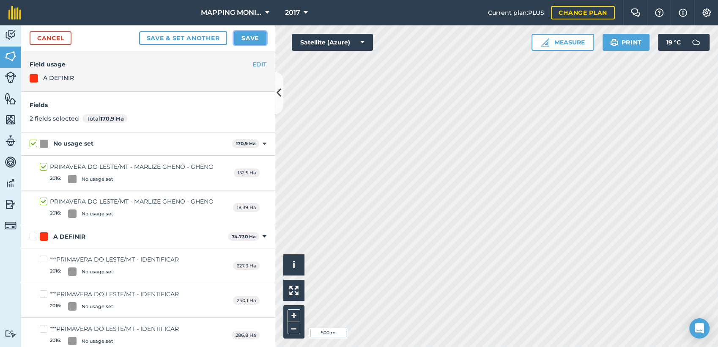
click at [259, 36] on button "Save" at bounding box center [250, 38] width 33 height 14
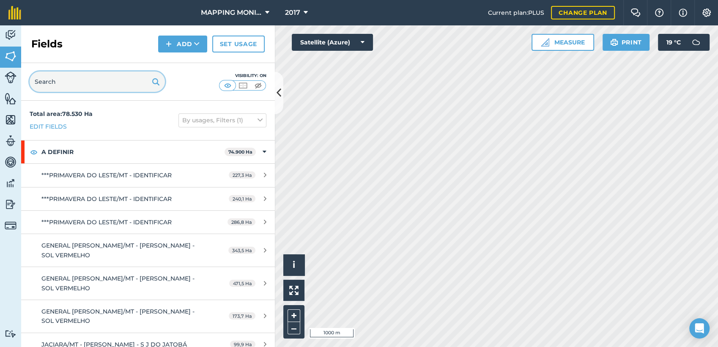
click at [57, 79] on input "text" at bounding box center [97, 81] width 135 height 20
paste input "PRIMAVERA DO LESTE/MT - MARLIZE GHENO - GHENO"
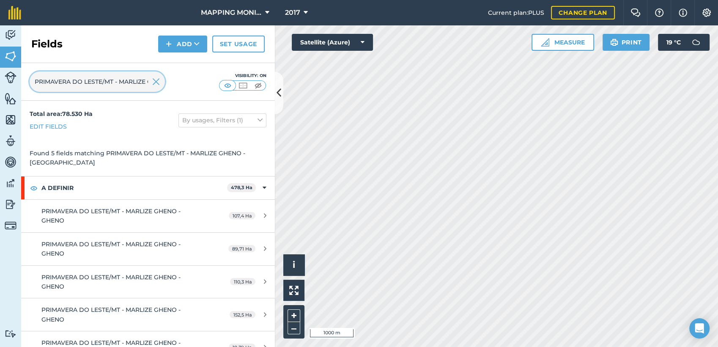
scroll to position [0, 52]
type input "PRIMAVERA DO LESTE/MT - MARLIZE GHENO - GHENO"
click at [159, 81] on img at bounding box center [156, 82] width 8 height 10
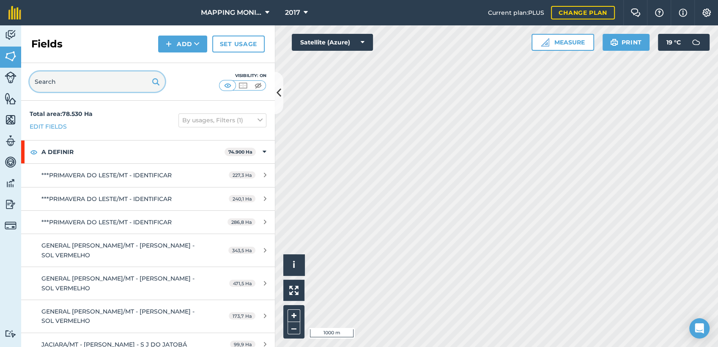
click at [79, 77] on input "text" at bounding box center [97, 81] width 135 height 20
paste input "PRIMAVERA DO LESTE/MT - MARLIZE GHENO - GHENO"
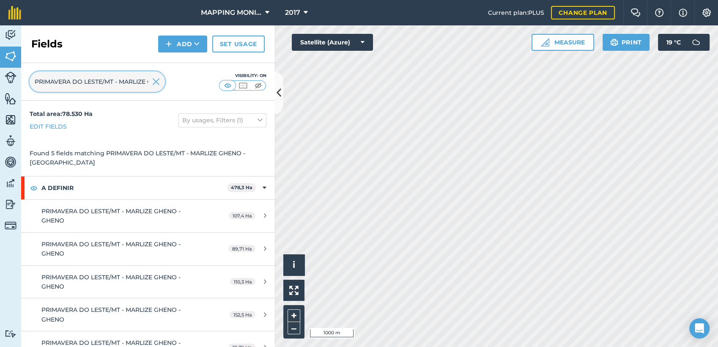
scroll to position [0, 52]
type input "PRIMAVERA DO LESTE/MT - MARLIZE GHENO - GHENO"
click at [159, 81] on img at bounding box center [156, 82] width 8 height 10
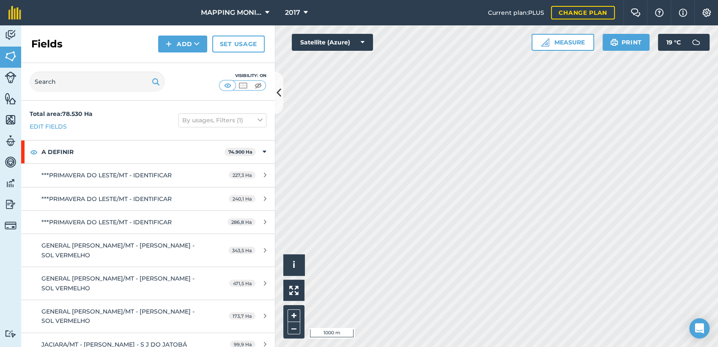
scroll to position [0, 0]
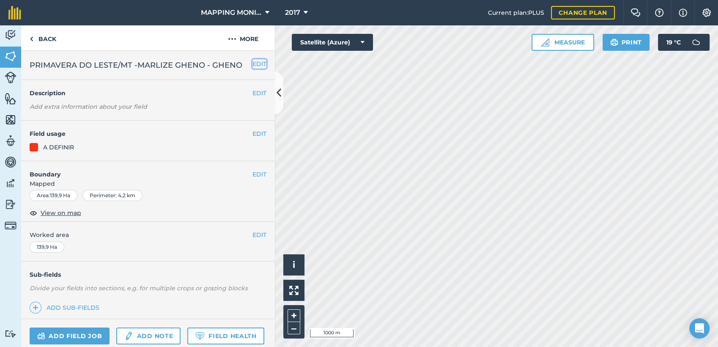
click at [254, 65] on button "EDIT" at bounding box center [259, 63] width 14 height 9
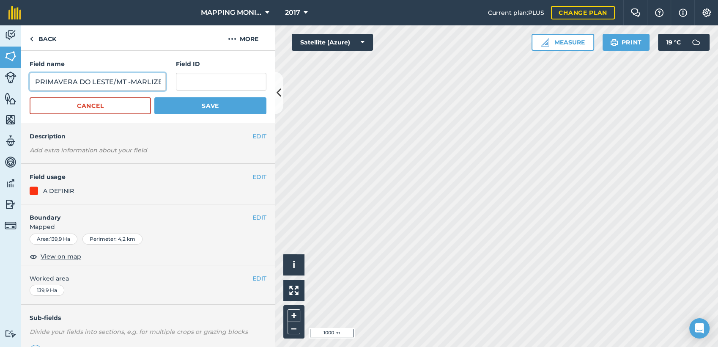
click at [102, 82] on input "PRIMAVERA DO LESTE/MT -MARLIZE GHENO - GHENO" at bounding box center [98, 82] width 136 height 18
paste input "text"
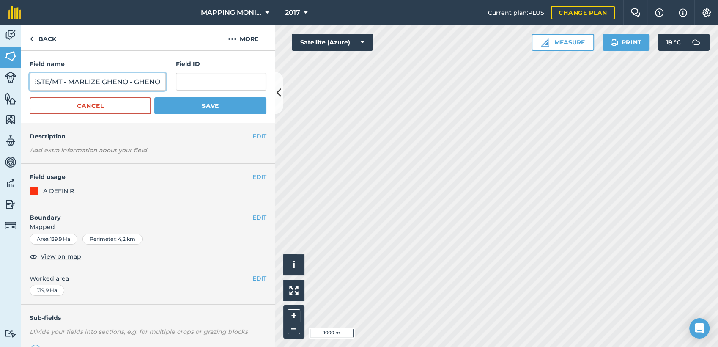
type input "PRIMAVERA DO LESTE/MT - MARLIZE GHENO - GHENO"
click at [192, 101] on button "Save" at bounding box center [210, 105] width 112 height 17
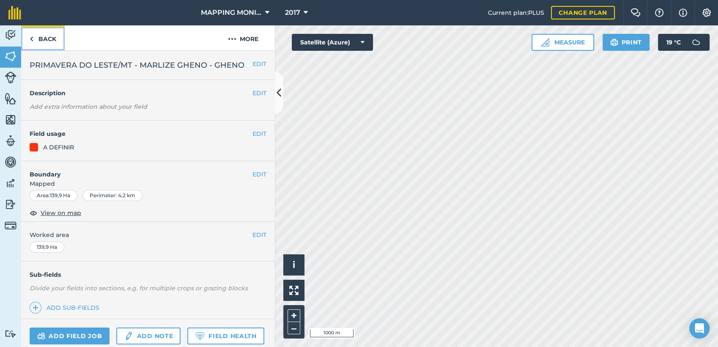
click at [44, 44] on link "Back" at bounding box center [43, 37] width 44 height 25
click at [252, 95] on button "EDIT" at bounding box center [259, 92] width 14 height 9
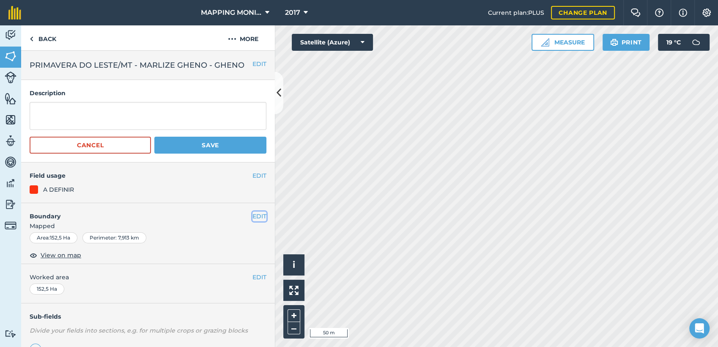
click at [254, 216] on button "EDIT" at bounding box center [259, 215] width 14 height 9
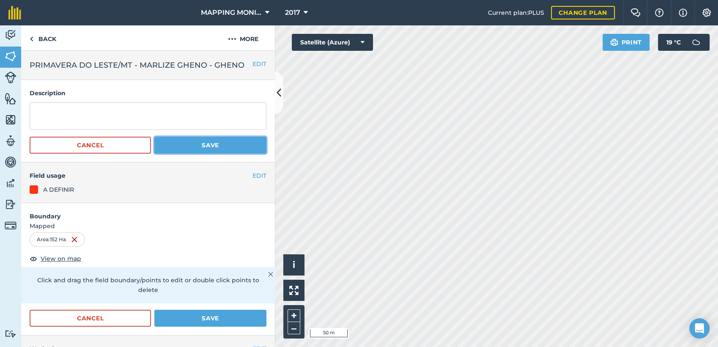
click at [186, 145] on button "Save" at bounding box center [210, 145] width 112 height 17
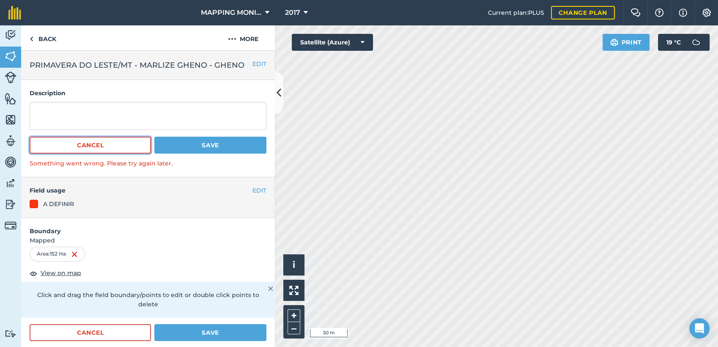
click at [118, 150] on button "Cancel" at bounding box center [90, 145] width 121 height 17
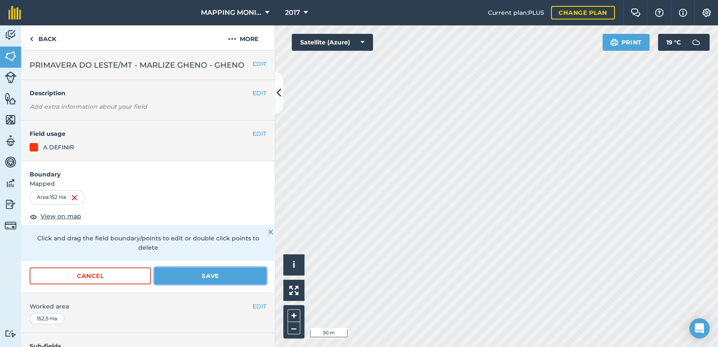
click at [197, 273] on button "Save" at bounding box center [210, 275] width 112 height 17
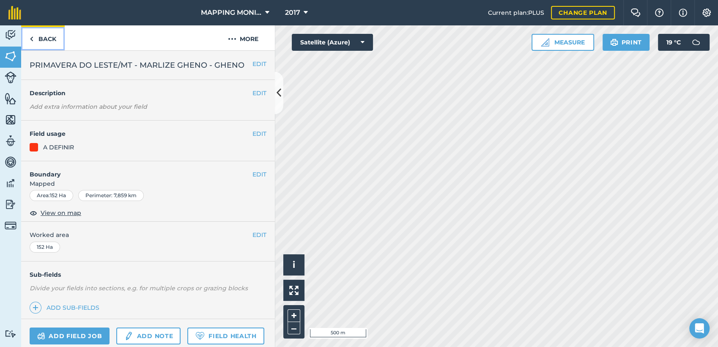
click at [43, 36] on link "Back" at bounding box center [43, 37] width 44 height 25
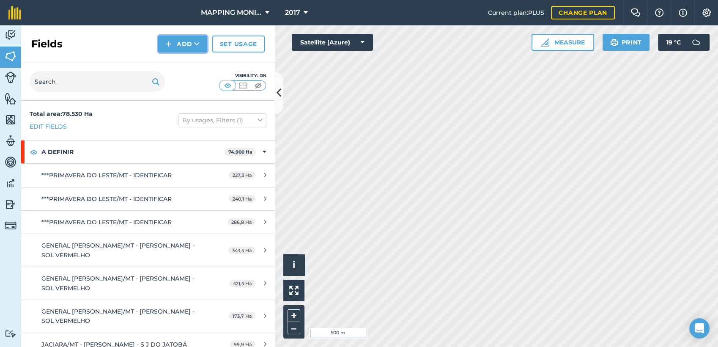
click at [196, 41] on icon at bounding box center [196, 44] width 5 height 8
click at [193, 65] on link "Draw" at bounding box center [182, 63] width 46 height 19
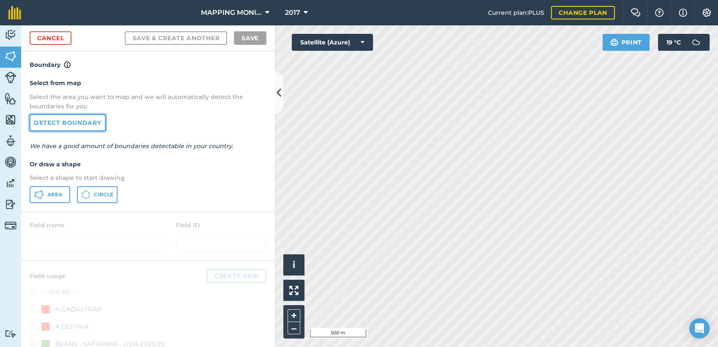
click at [58, 126] on link "Detect boundary" at bounding box center [68, 122] width 76 height 17
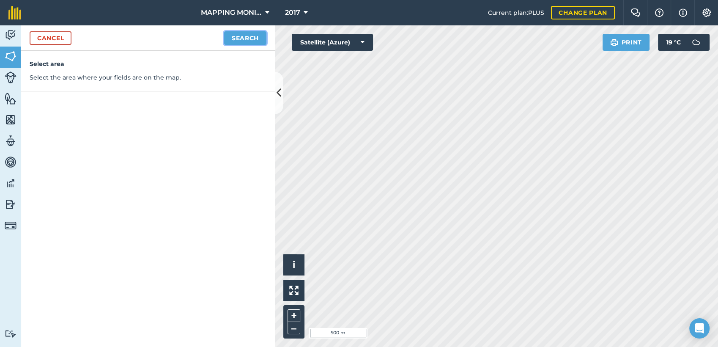
click at [257, 39] on button "Search" at bounding box center [245, 38] width 42 height 14
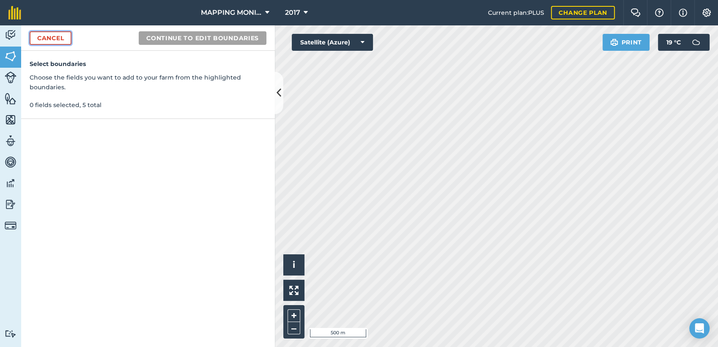
click at [46, 44] on link "Cancel" at bounding box center [51, 38] width 42 height 14
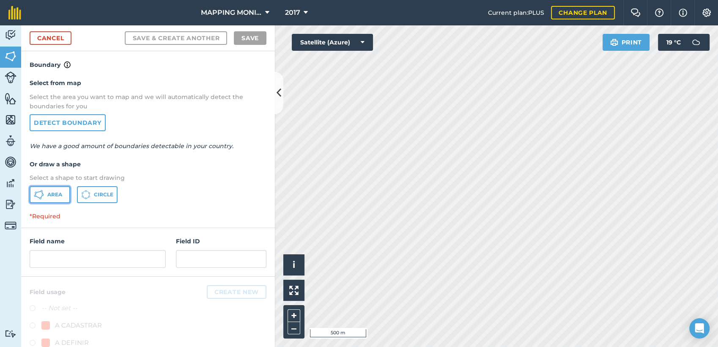
click at [57, 194] on span "Area" at bounding box center [54, 194] width 15 height 7
click at [97, 189] on button "Circle" at bounding box center [97, 194] width 41 height 17
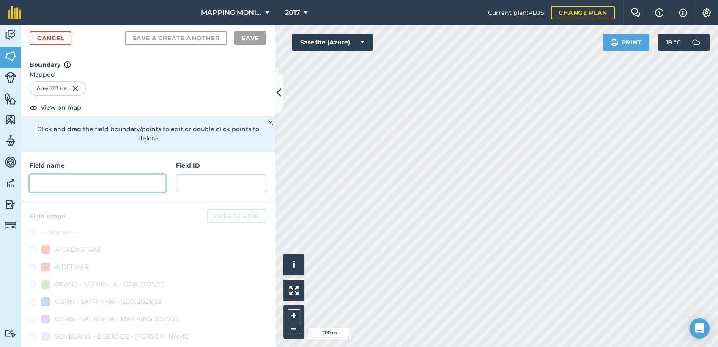
click at [68, 186] on input "text" at bounding box center [98, 183] width 136 height 18
paste input "PRIMAVERA DO LESTE/MT - MARLIZE GHENO - GHENO"
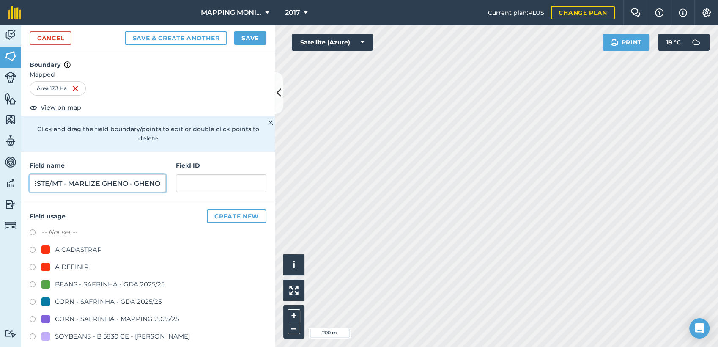
type input "PRIMAVERA DO LESTE/MT - MARLIZE GHENO - GHENO"
click at [66, 265] on div "A DEFINIR" at bounding box center [72, 267] width 34 height 10
radio input "true"
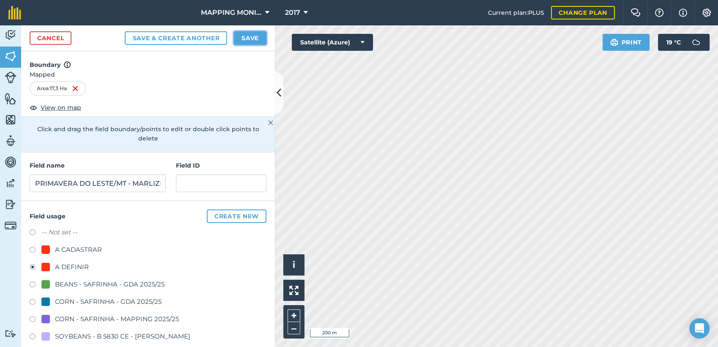
click at [249, 35] on button "Save" at bounding box center [250, 38] width 33 height 14
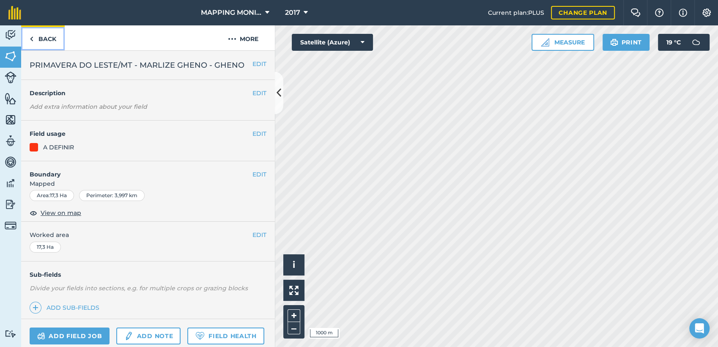
click at [44, 36] on link "Back" at bounding box center [43, 37] width 44 height 25
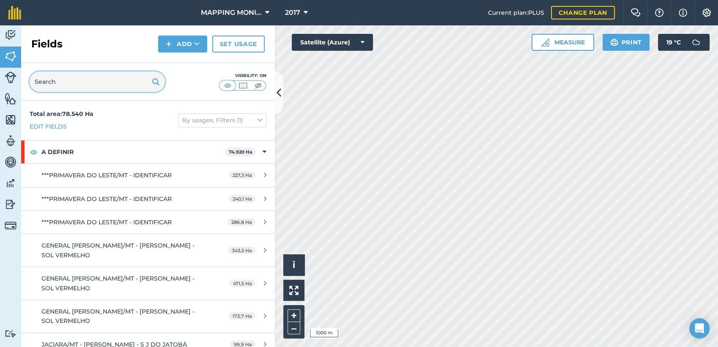
click at [90, 82] on input "text" at bounding box center [97, 81] width 135 height 20
paste input "PRIMAVERA DO LESTE/MT - MARLIZE GHENO - GHENO"
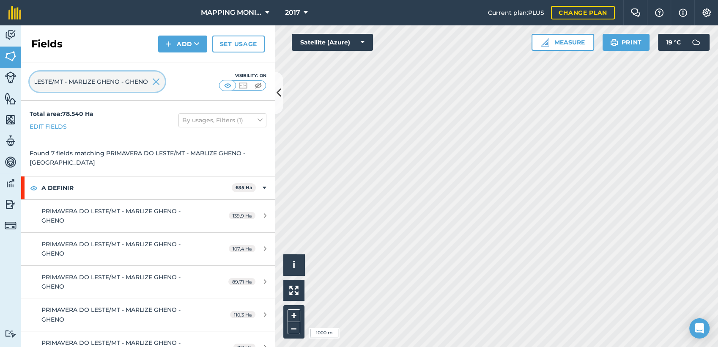
type input "PRIMAVERA DO LESTE/MT - MARLIZE GHENO - GHENO"
click at [156, 79] on img at bounding box center [156, 82] width 8 height 10
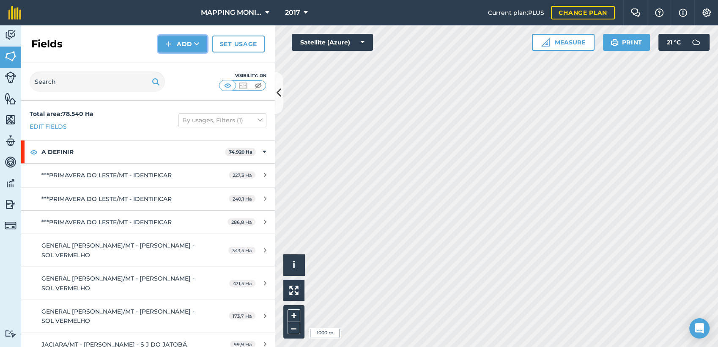
click at [199, 46] on icon at bounding box center [196, 44] width 5 height 8
click at [186, 66] on link "Draw" at bounding box center [182, 63] width 46 height 19
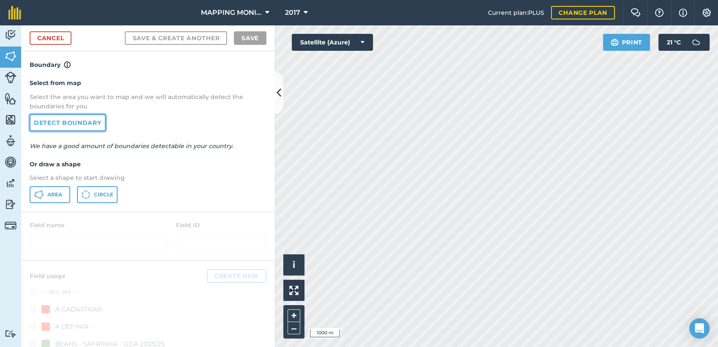
click at [80, 123] on link "Detect boundary" at bounding box center [68, 122] width 76 height 17
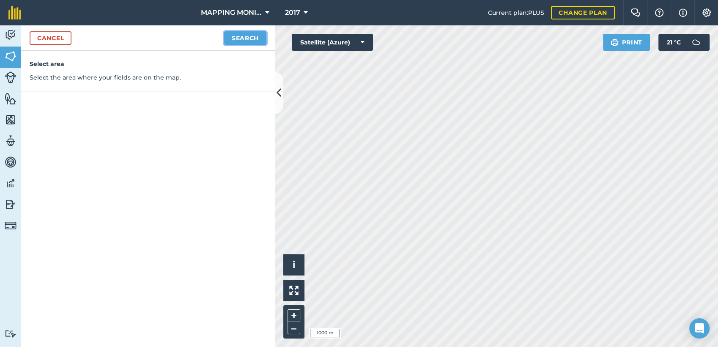
click at [250, 36] on button "Search" at bounding box center [245, 38] width 42 height 14
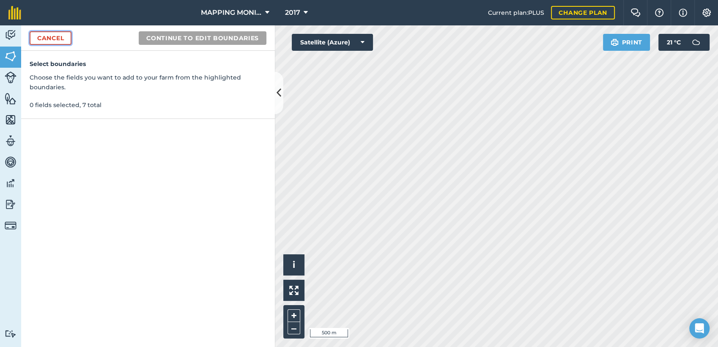
click at [51, 37] on link "Cancel" at bounding box center [51, 38] width 42 height 14
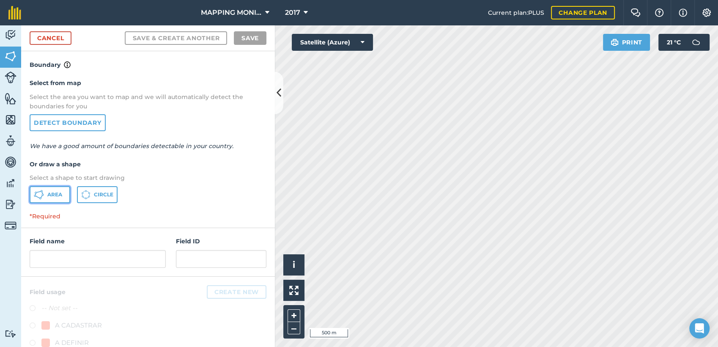
click at [47, 194] on button "Area" at bounding box center [50, 194] width 41 height 17
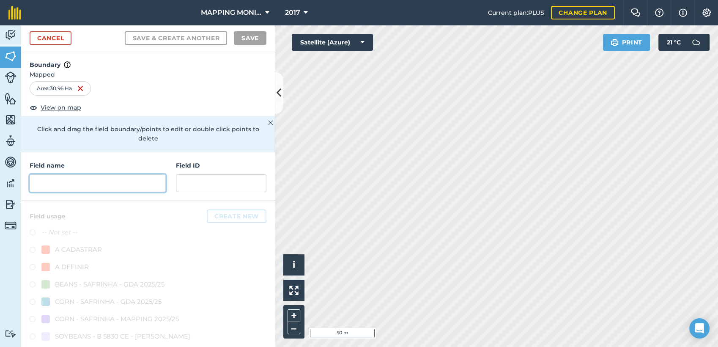
click at [44, 184] on input "text" at bounding box center [98, 183] width 136 height 18
paste input "PRIMAVERA DO LESTE/MT - MARLIZE GHENO - GHENO"
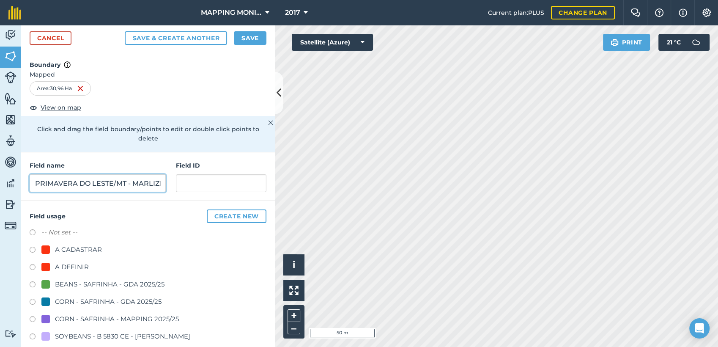
scroll to position [0, 68]
type input "PRIMAVERA DO LESTE/MT - MARLIZE GHENO - GHENO"
click at [76, 267] on div "A DEFINIR" at bounding box center [72, 267] width 34 height 10
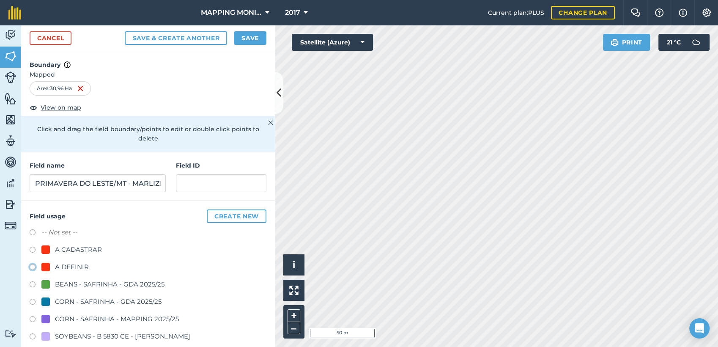
radio input "true"
click at [246, 39] on button "Save" at bounding box center [250, 38] width 33 height 14
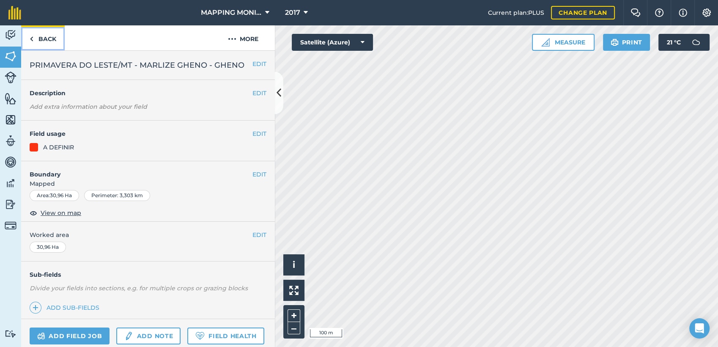
click at [44, 39] on link "Back" at bounding box center [43, 37] width 44 height 25
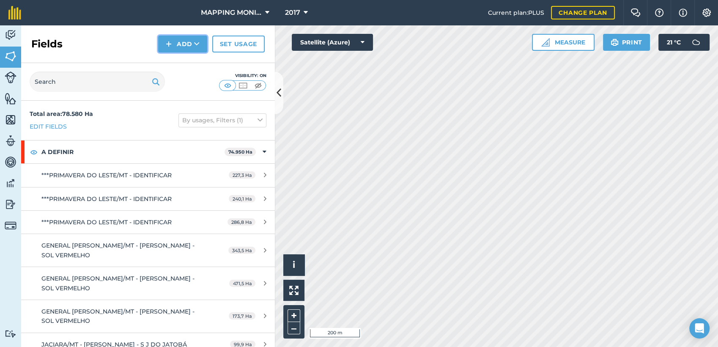
click at [189, 44] on button "Add" at bounding box center [182, 44] width 49 height 17
click at [185, 66] on link "Draw" at bounding box center [182, 63] width 46 height 19
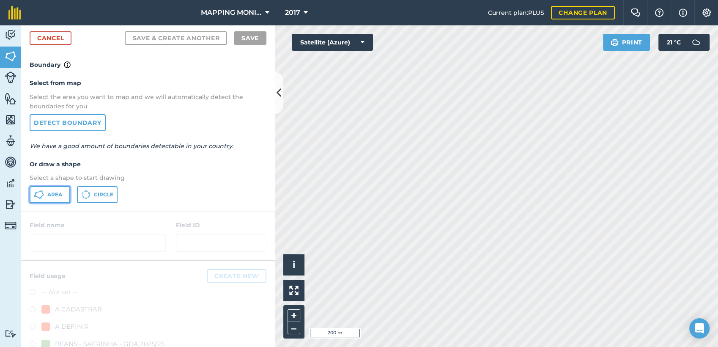
click at [54, 193] on span "Area" at bounding box center [54, 194] width 15 height 7
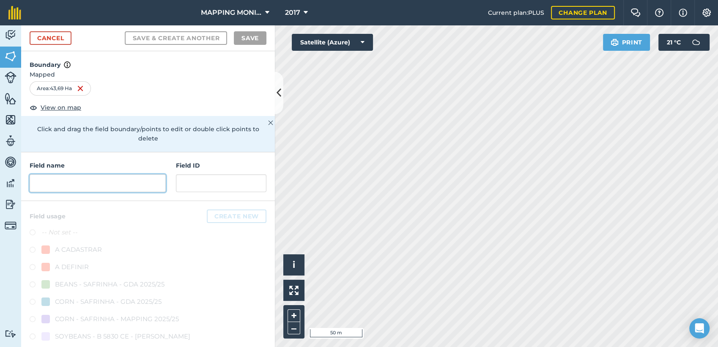
click at [74, 177] on input "text" at bounding box center [98, 183] width 136 height 18
paste input "PRIMAVERA DO LESTE/MT - MARLIZE GHENO - GHENO"
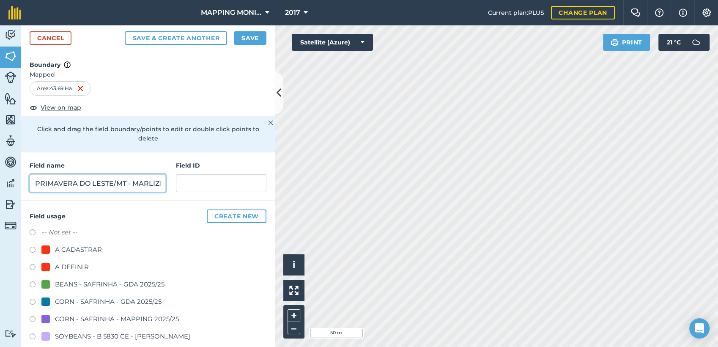
scroll to position [0, 68]
type input "PRIMAVERA DO LESTE/MT - MARLIZE GHENO - GHENO"
click at [61, 269] on div "A DEFINIR" at bounding box center [72, 267] width 34 height 10
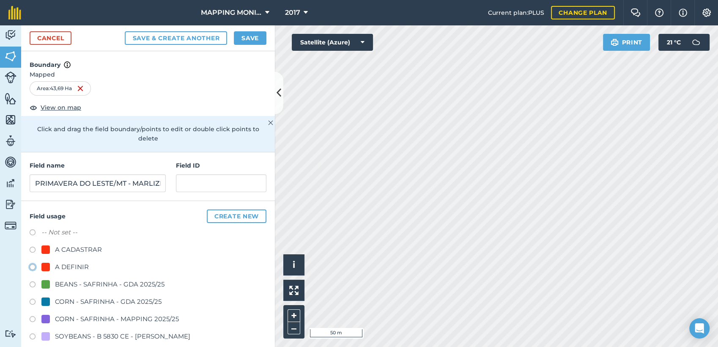
radio input "true"
click at [245, 36] on button "Save" at bounding box center [250, 38] width 33 height 14
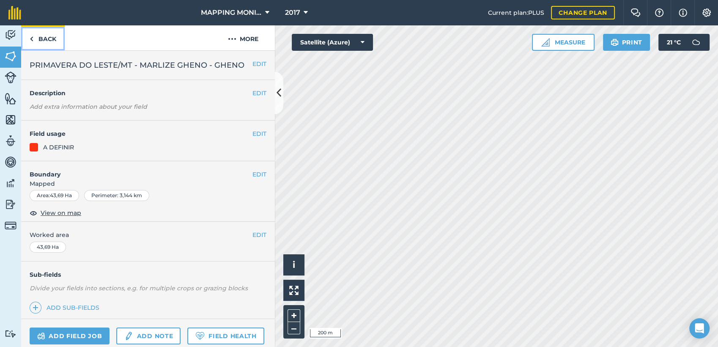
click at [47, 40] on link "Back" at bounding box center [43, 37] width 44 height 25
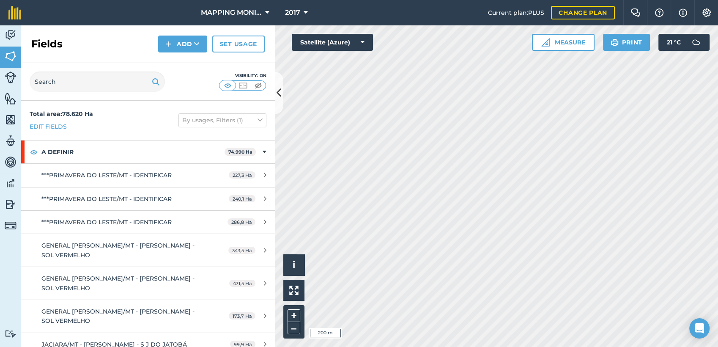
drag, startPoint x: 212, startPoint y: 44, endPoint x: 174, endPoint y: 44, distance: 38.0
click at [211, 44] on div "Add" at bounding box center [185, 44] width 54 height 17
click at [179, 42] on button "Add" at bounding box center [182, 44] width 49 height 17
click at [182, 65] on link "Draw" at bounding box center [182, 63] width 46 height 19
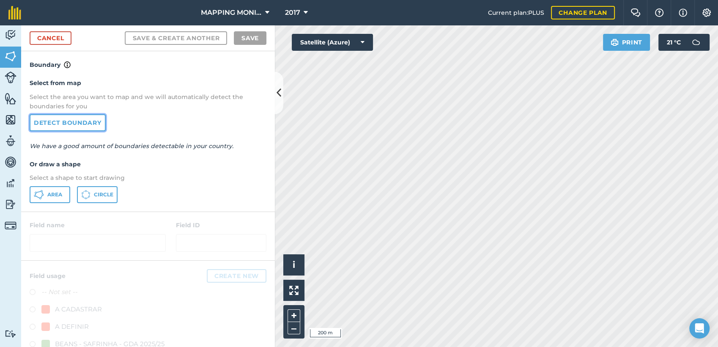
click at [85, 120] on link "Detect boundary" at bounding box center [68, 122] width 76 height 17
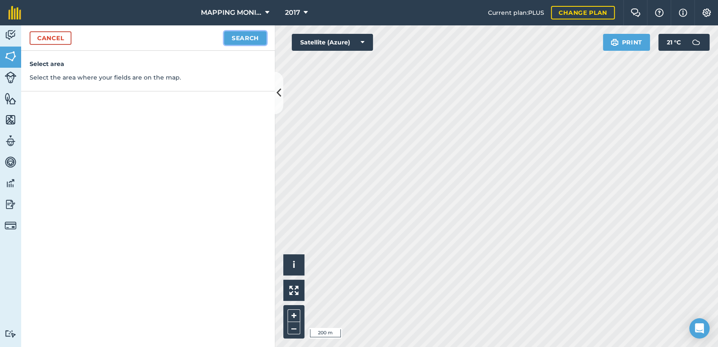
click at [244, 40] on button "Search" at bounding box center [245, 38] width 42 height 14
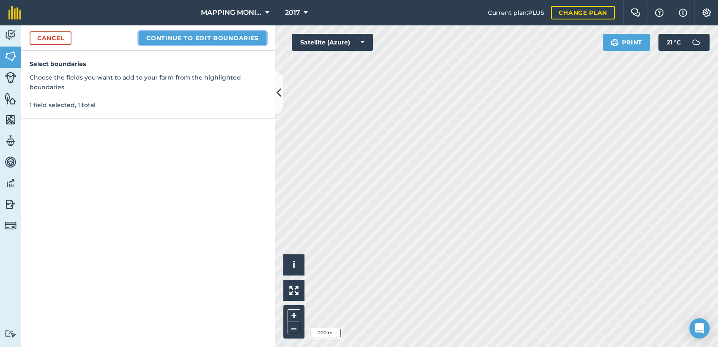
click at [233, 39] on button "Continue to edit boundaries" at bounding box center [203, 38] width 128 height 14
click at [187, 36] on button "Continue to name fields" at bounding box center [211, 38] width 109 height 14
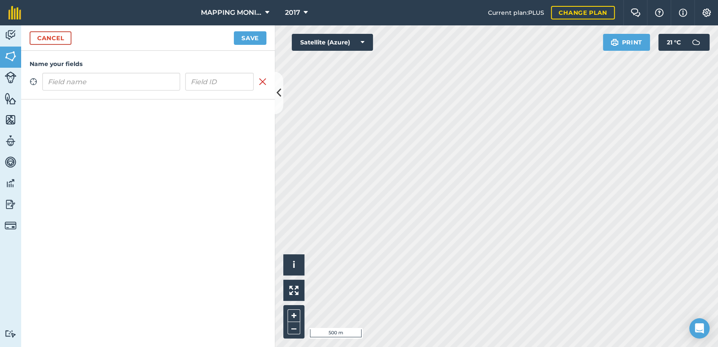
click at [131, 86] on input "text" at bounding box center [111, 82] width 138 height 18
type input "PRIMAVERA DO LESTE/MT - MARLIZE GHENO - GHENO"
click at [235, 41] on button "Save" at bounding box center [250, 38] width 33 height 14
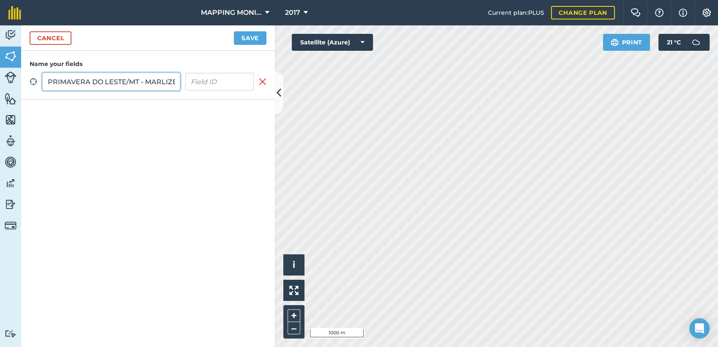
click at [128, 74] on input "PRIMAVERA DO LESTE/MT - MARLIZE GHENO - GHENO" at bounding box center [111, 82] width 138 height 18
click at [105, 79] on input "PRIMAVERA DO LESTE/MT - MARLIZE GHENO - GHENO" at bounding box center [111, 82] width 138 height 18
click at [254, 36] on button "Save" at bounding box center [250, 38] width 33 height 14
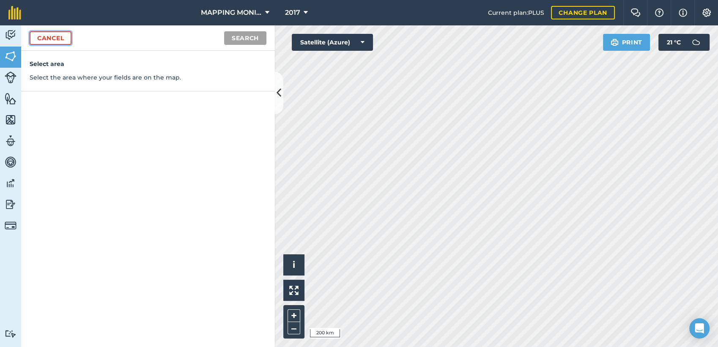
click at [49, 41] on link "Cancel" at bounding box center [51, 38] width 42 height 14
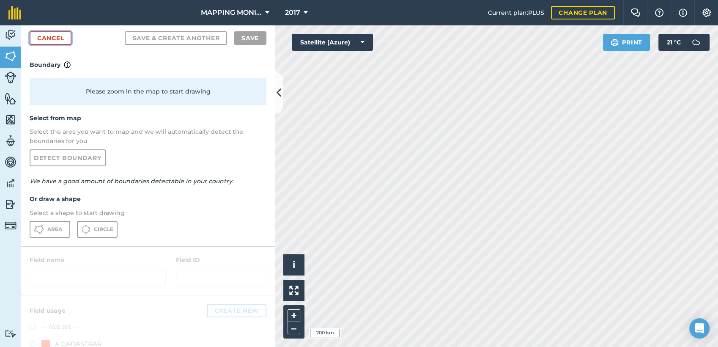
click at [50, 36] on link "Cancel" at bounding box center [51, 38] width 42 height 14
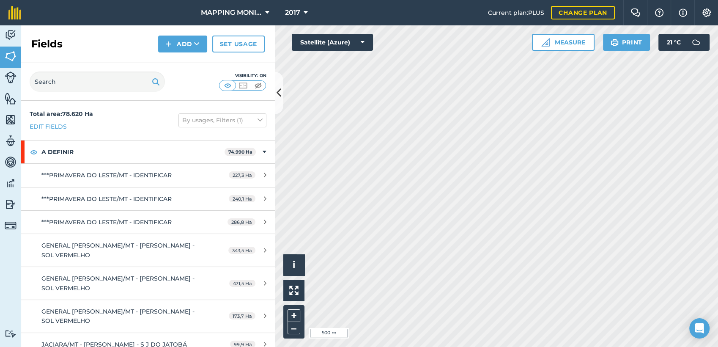
click at [208, 49] on div "Add" at bounding box center [185, 44] width 54 height 17
click at [202, 47] on button "Add" at bounding box center [182, 44] width 49 height 17
click at [199, 61] on link "Draw" at bounding box center [182, 63] width 46 height 19
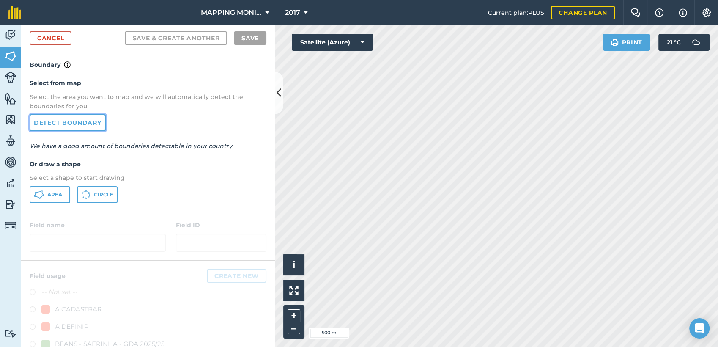
click at [87, 118] on link "Detect boundary" at bounding box center [68, 122] width 76 height 17
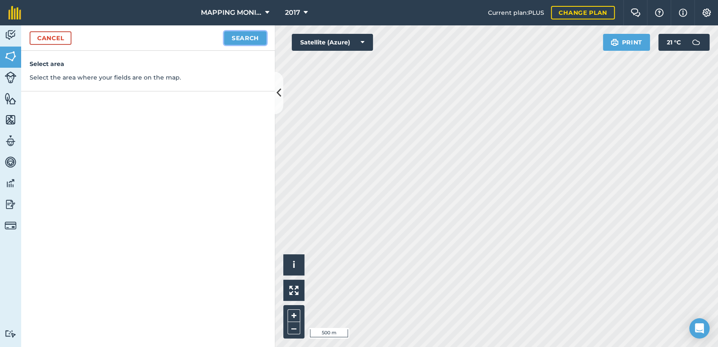
click at [259, 33] on button "Search" at bounding box center [245, 38] width 42 height 14
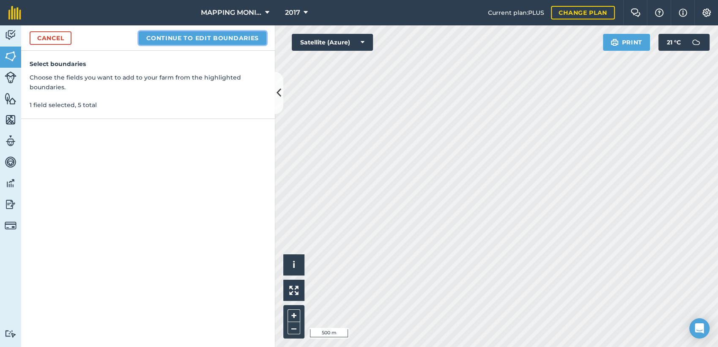
click at [238, 43] on button "Continue to edit boundaries" at bounding box center [203, 38] width 128 height 14
click at [214, 36] on button "Continue to name fields" at bounding box center [211, 38] width 109 height 14
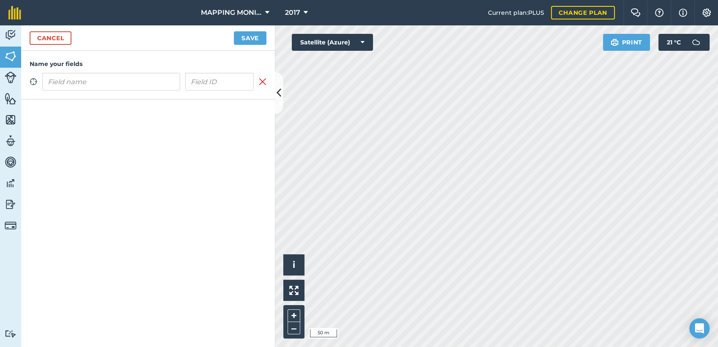
click at [138, 86] on input "text" at bounding box center [111, 82] width 138 height 18
type input "PRIMAVERA DO LESTE/MT - MARLIZE GHENO - GHENO"
click at [246, 41] on button "Save" at bounding box center [250, 38] width 33 height 14
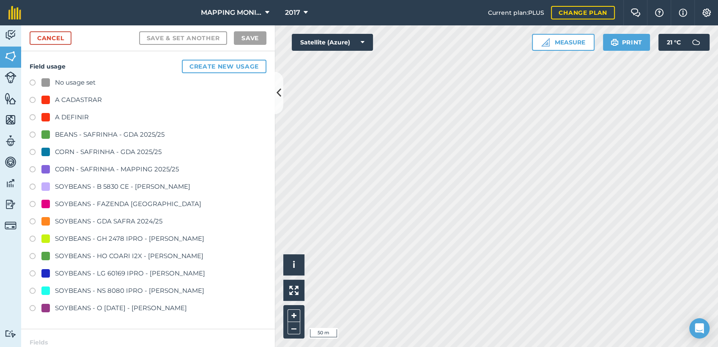
click at [62, 121] on div "A DEFINIR" at bounding box center [72, 117] width 34 height 10
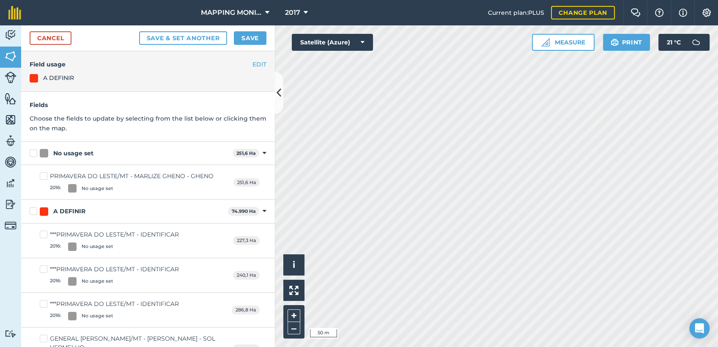
click at [92, 152] on div "No usage set" at bounding box center [73, 153] width 40 height 9
click at [35, 152] on input "No usage set" at bounding box center [32, 151] width 5 height 5
checkbox input "true"
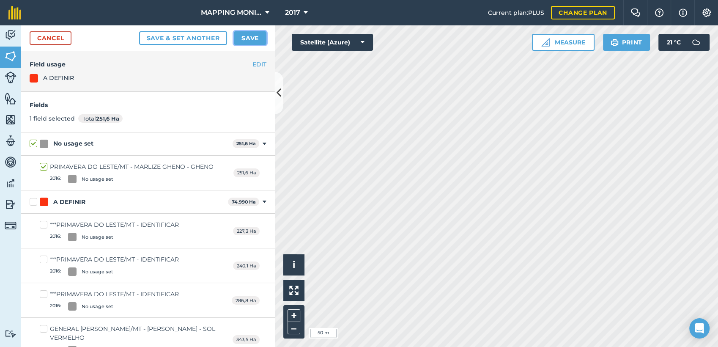
click at [247, 36] on button "Save" at bounding box center [250, 38] width 33 height 14
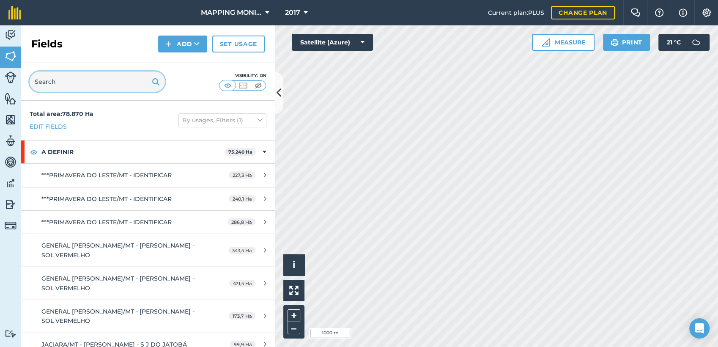
click at [113, 74] on input "text" at bounding box center [97, 81] width 135 height 20
paste input "PRIMAVERA DO LESTE/MT - MARLIZE GHENO - GHENO"
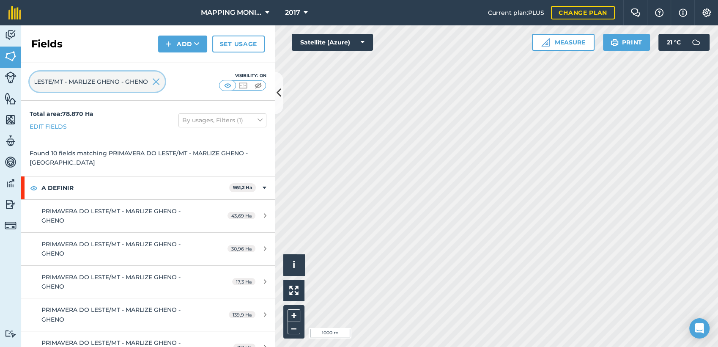
type input "PRIMAVERA DO LESTE/MT - MARLIZE GHENO - GHENO"
click at [158, 84] on img at bounding box center [156, 82] width 8 height 10
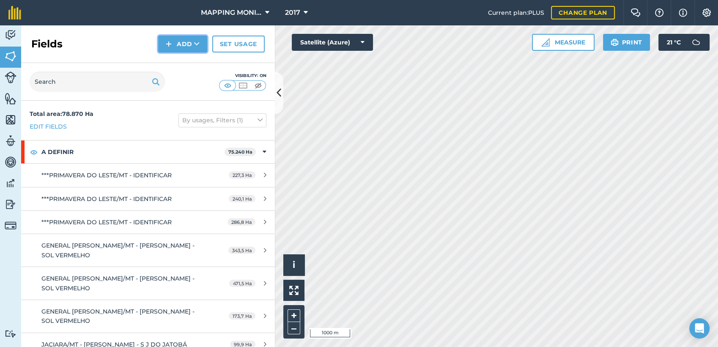
click at [192, 42] on button "Add" at bounding box center [182, 44] width 49 height 17
click at [186, 61] on link "Draw" at bounding box center [182, 63] width 46 height 19
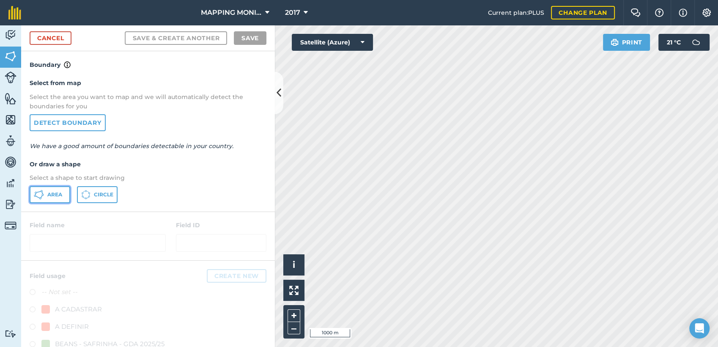
click at [56, 188] on button "Area" at bounding box center [50, 194] width 41 height 17
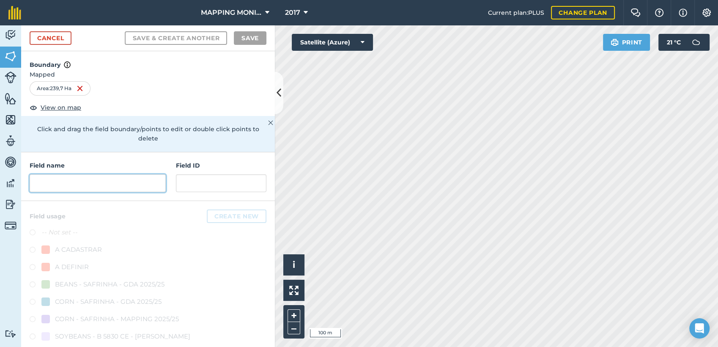
click at [69, 182] on input "text" at bounding box center [98, 183] width 136 height 18
paste input "PRIMAVERA DO LESTE/MT - MARLIZE GHENO - GHENO"
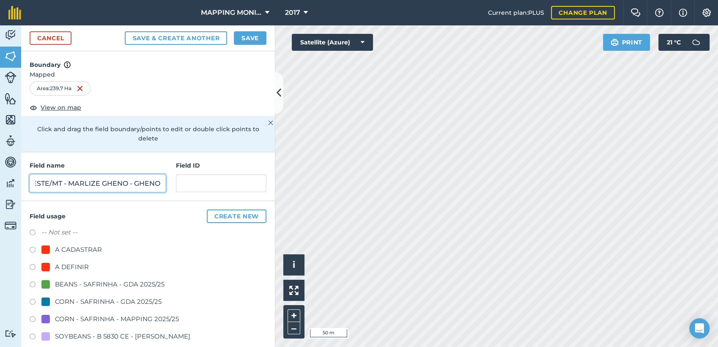
type input "PRIMAVERA DO LESTE/MT - MARLIZE GHENO - GHENO"
click at [76, 266] on div "A DEFINIR" at bounding box center [72, 267] width 34 height 10
radio input "true"
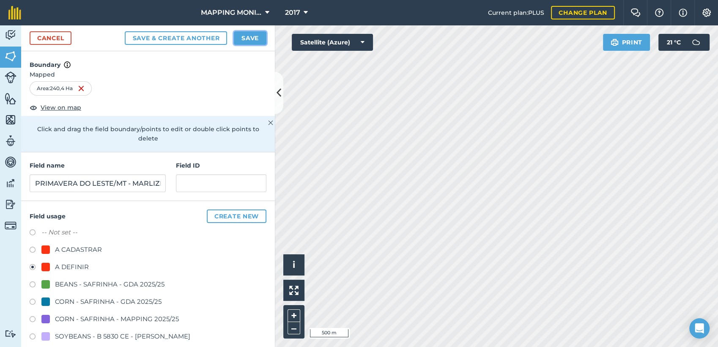
click at [260, 36] on button "Save" at bounding box center [250, 38] width 33 height 14
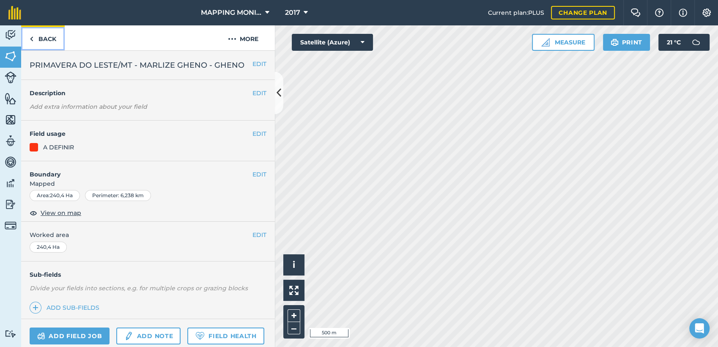
click at [49, 38] on link "Back" at bounding box center [43, 37] width 44 height 25
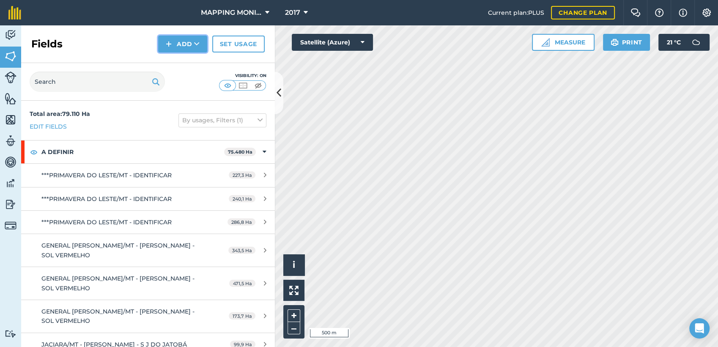
click at [190, 49] on button "Add" at bounding box center [182, 44] width 49 height 17
click at [197, 55] on link "Draw" at bounding box center [182, 63] width 46 height 19
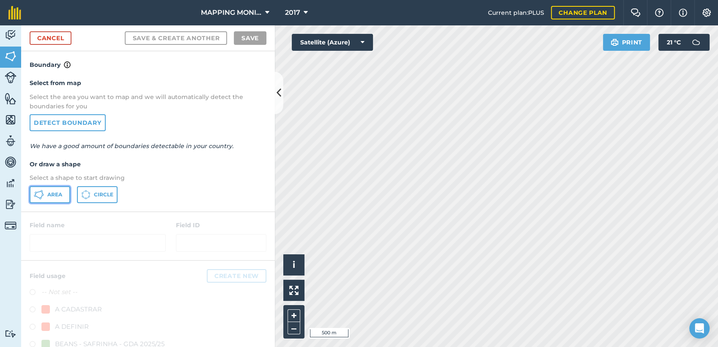
drag, startPoint x: 58, startPoint y: 194, endPoint x: 179, endPoint y: 204, distance: 120.9
click at [59, 194] on span "Area" at bounding box center [54, 194] width 15 height 7
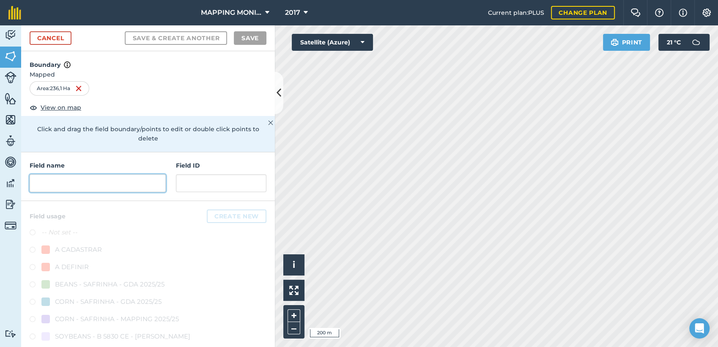
click at [141, 184] on input "text" at bounding box center [98, 183] width 136 height 18
paste input "PRIMAVERA DO LESTE/MT - MARLIZE GHENO - GHENO"
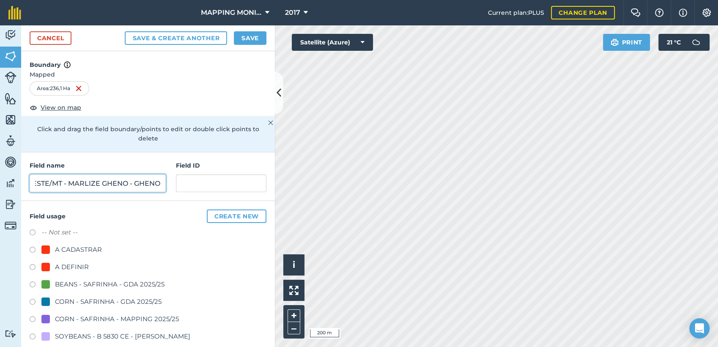
type input "PRIMAVERA DO LESTE/MT - MARLIZE GHENO - GHENO"
click at [57, 266] on div "A DEFINIR" at bounding box center [72, 267] width 34 height 10
radio input "true"
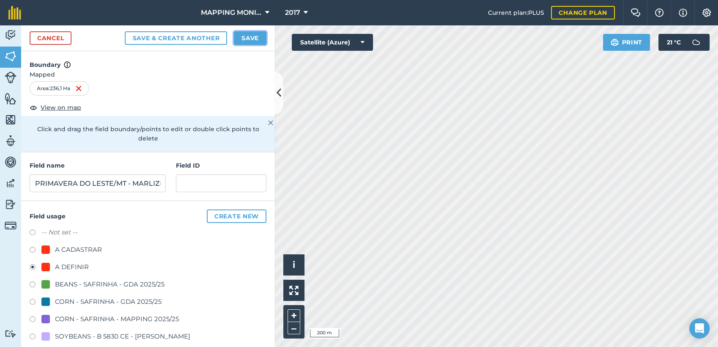
click at [260, 31] on button "Save" at bounding box center [250, 38] width 33 height 14
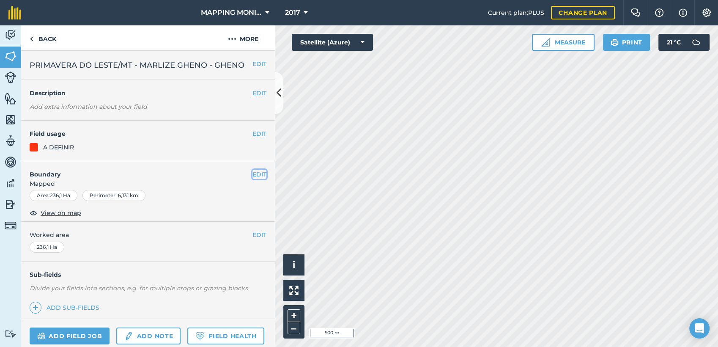
click at [252, 174] on button "EDIT" at bounding box center [259, 173] width 14 height 9
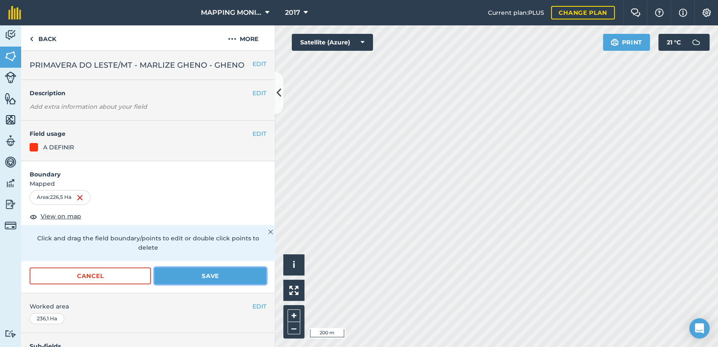
click at [211, 271] on button "Save" at bounding box center [210, 275] width 112 height 17
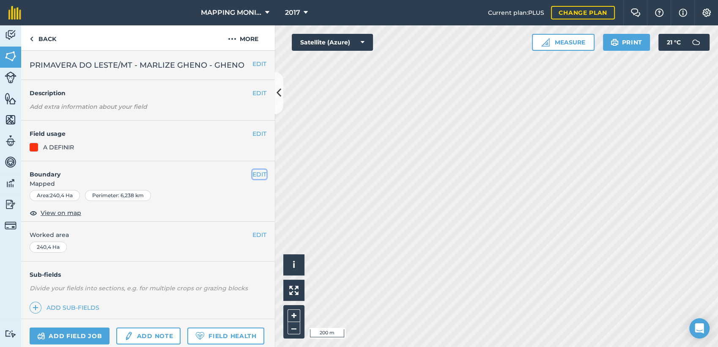
click at [252, 172] on button "EDIT" at bounding box center [259, 173] width 14 height 9
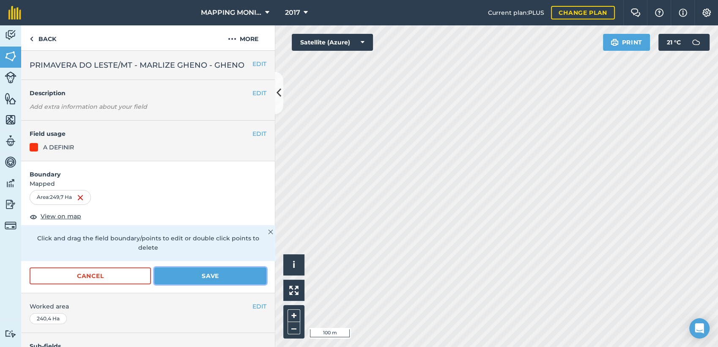
click at [230, 276] on button "Save" at bounding box center [210, 275] width 112 height 17
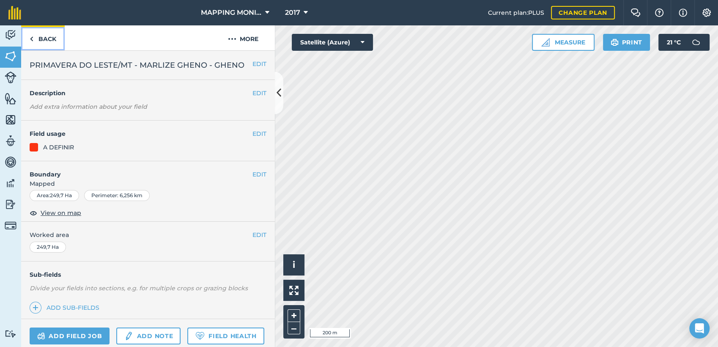
click at [47, 40] on link "Back" at bounding box center [43, 37] width 44 height 25
click at [56, 40] on link "Back" at bounding box center [43, 37] width 44 height 25
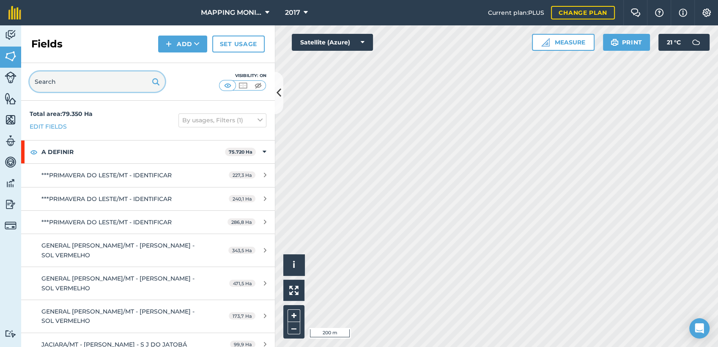
click at [103, 80] on input "text" at bounding box center [97, 81] width 135 height 20
paste input "PRIMAVERA DO LESTE/MT - MARLIZE GHENO - GHENO"
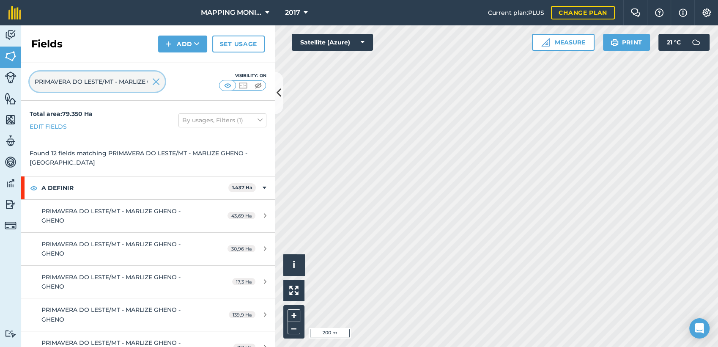
scroll to position [0, 52]
type input "PRIMAVERA DO LESTE/MT - MARLIZE GHENO - GHENO"
click at [156, 82] on img at bounding box center [156, 82] width 8 height 10
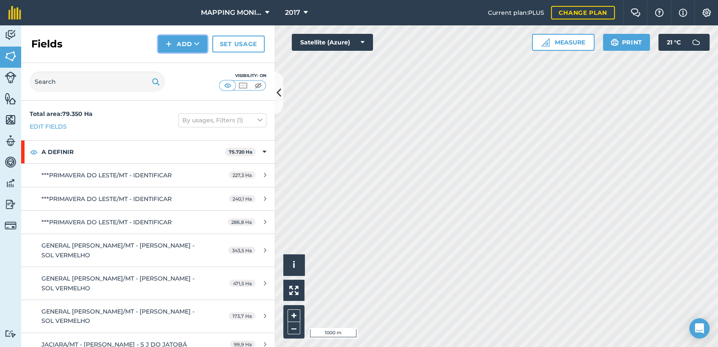
click at [194, 46] on icon at bounding box center [196, 44] width 5 height 8
drag, startPoint x: 196, startPoint y: 61, endPoint x: 279, endPoint y: 101, distance: 91.9
click at [196, 61] on link "Draw" at bounding box center [182, 63] width 46 height 19
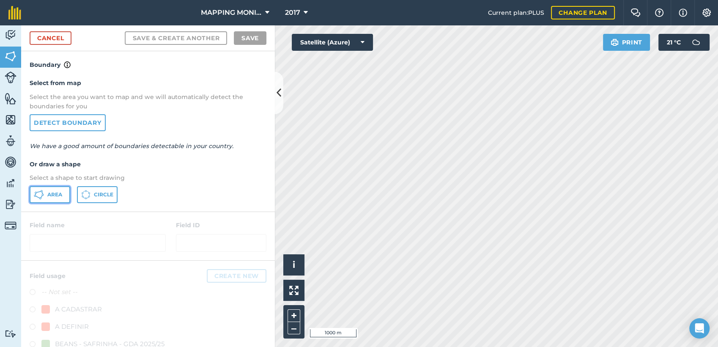
click at [55, 191] on span "Area" at bounding box center [54, 194] width 15 height 7
click at [58, 126] on link "Detect boundary" at bounding box center [68, 122] width 76 height 17
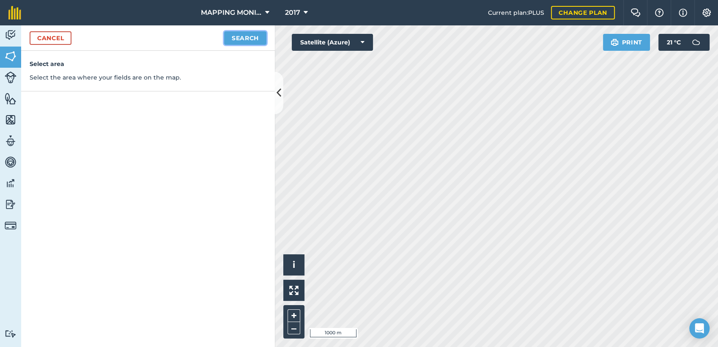
click at [238, 39] on button "Search" at bounding box center [245, 38] width 42 height 14
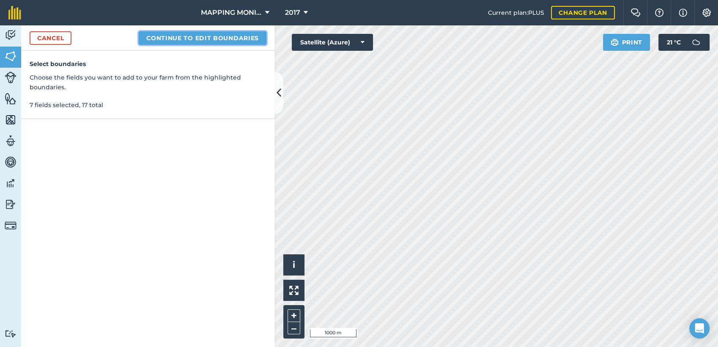
click at [192, 38] on button "Continue to edit boundaries" at bounding box center [203, 38] width 128 height 14
click at [251, 43] on button "Continue to name fields" at bounding box center [211, 38] width 109 height 14
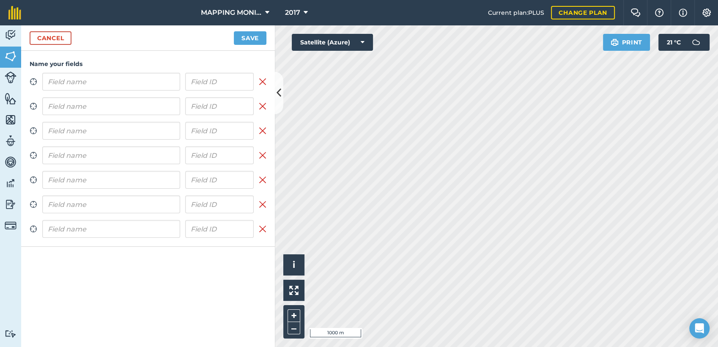
click at [116, 80] on input "text" at bounding box center [111, 82] width 138 height 18
click at [103, 86] on input "PRIMAVERA DO LESTE/MT - MARLIZE GHENO - GHENO" at bounding box center [111, 82] width 138 height 18
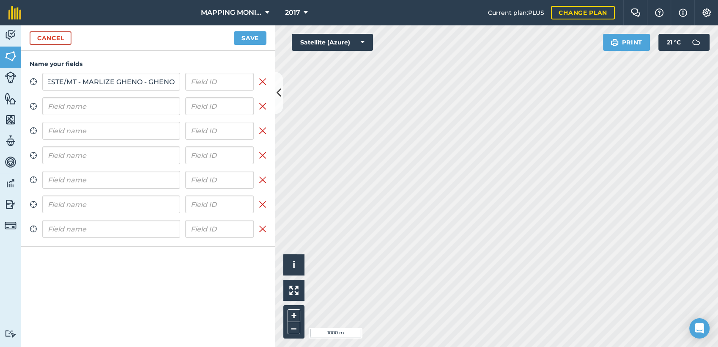
click at [103, 86] on input "PRIMAVERA DO LESTE/MT - MARLIZE GHENO - GHENO" at bounding box center [111, 82] width 138 height 18
click at [126, 79] on input "PRIMAVERA DO LESTE/MT - [PERSON_NAME] - [PERSON_NAME]" at bounding box center [111, 82] width 138 height 18
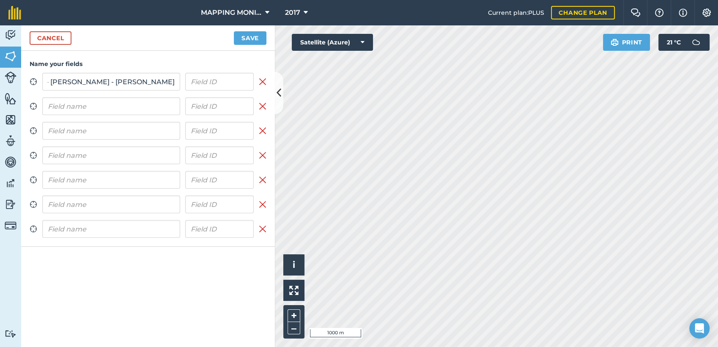
type input "PRIMAVERA DO LESTE/MT - [PERSON_NAME] - [PERSON_NAME]"
click at [122, 104] on input "text" at bounding box center [111, 106] width 138 height 18
paste input "PRIMAVERA DO LESTE/MT - [PERSON_NAME] - [PERSON_NAME]"
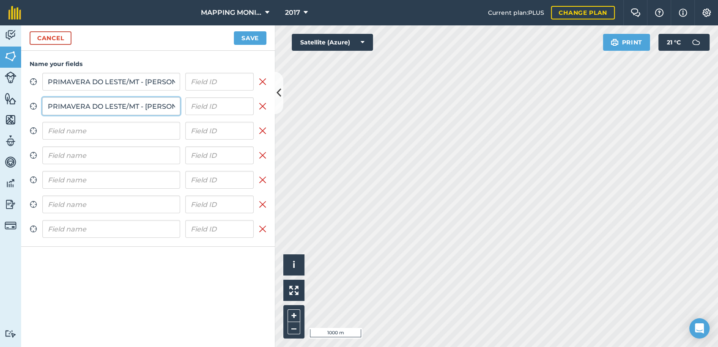
scroll to position [0, 123]
type input "PRIMAVERA DO LESTE/MT - [PERSON_NAME] - [PERSON_NAME]"
click at [116, 128] on input "text" at bounding box center [111, 131] width 138 height 18
paste input "PRIMAVERA DO LESTE/MT - [PERSON_NAME] - [PERSON_NAME]"
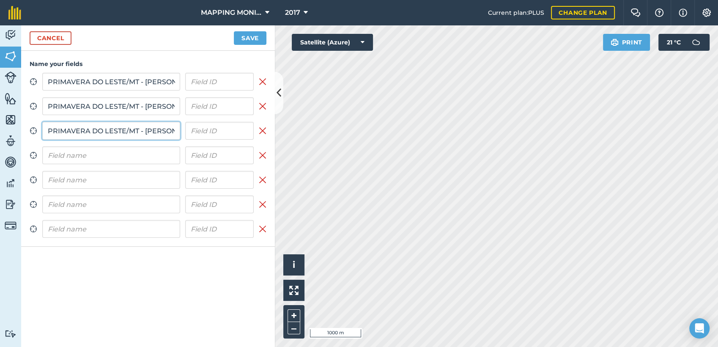
scroll to position [0, 123]
type input "PRIMAVERA DO LESTE/MT - [PERSON_NAME] - [PERSON_NAME]"
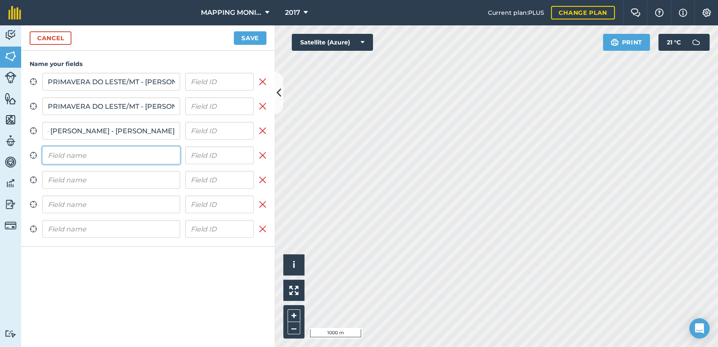
click at [117, 151] on input "text" at bounding box center [111, 155] width 138 height 18
paste input "PRIMAVERA DO LESTE/MT - [PERSON_NAME] - [PERSON_NAME]"
type input "PRIMAVERA DO LESTE/MT - [PERSON_NAME] - [PERSON_NAME]"
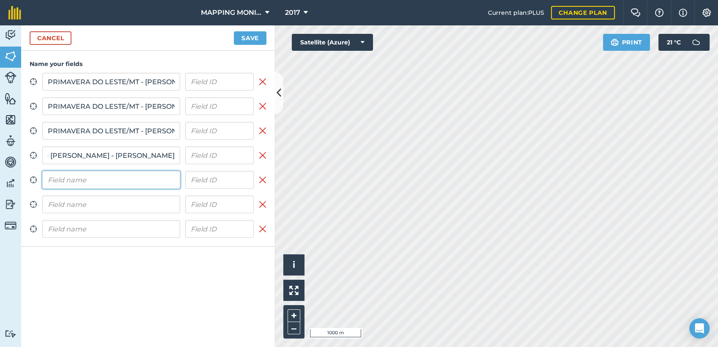
click at [111, 181] on input "text" at bounding box center [111, 180] width 138 height 18
paste input "PRIMAVERA DO LESTE/MT - [PERSON_NAME] - [PERSON_NAME]"
type input "PRIMAVERA DO LESTE/MT - [PERSON_NAME] - [PERSON_NAME]"
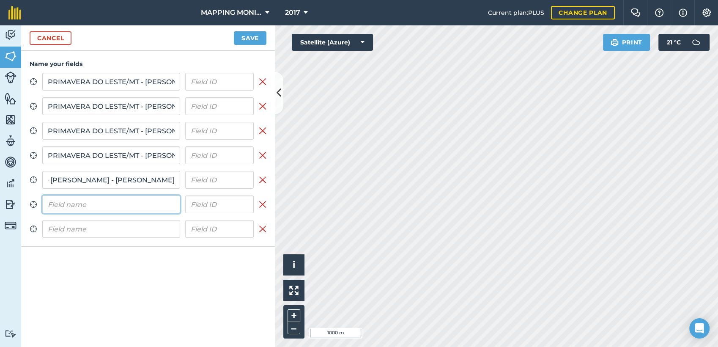
scroll to position [0, 0]
click at [107, 201] on input "text" at bounding box center [111, 204] width 138 height 18
paste input "PRIMAVERA DO LESTE/MT - [PERSON_NAME] - [PERSON_NAME]"
type input "PRIMAVERA DO LESTE/MT - [PERSON_NAME] - [PERSON_NAME]"
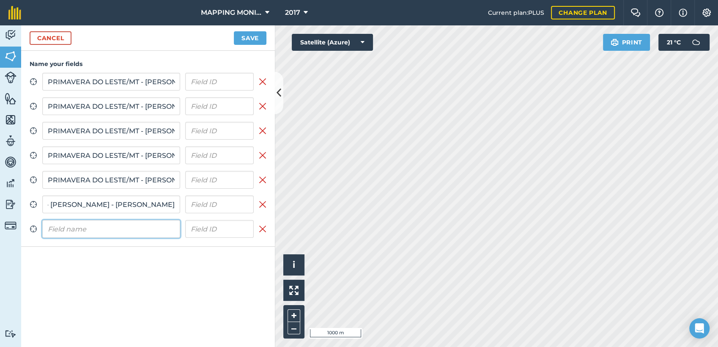
click at [101, 225] on input "text" at bounding box center [111, 229] width 138 height 18
paste input "PRIMAVERA DO LESTE/MT - [PERSON_NAME] - [PERSON_NAME]"
type input "PRIMAVERA DO LESTE/MT - [PERSON_NAME] - [PERSON_NAME]"
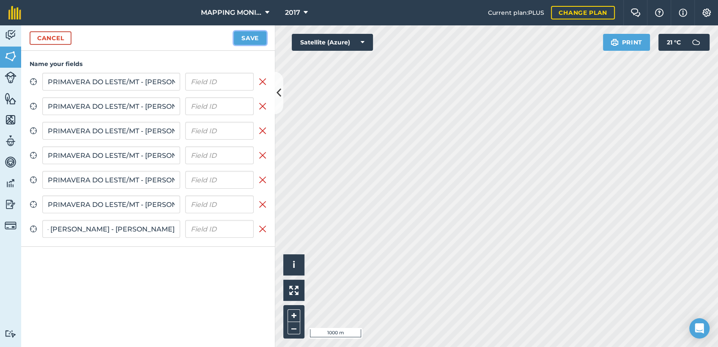
scroll to position [0, 0]
click at [248, 40] on button "Save" at bounding box center [250, 38] width 33 height 14
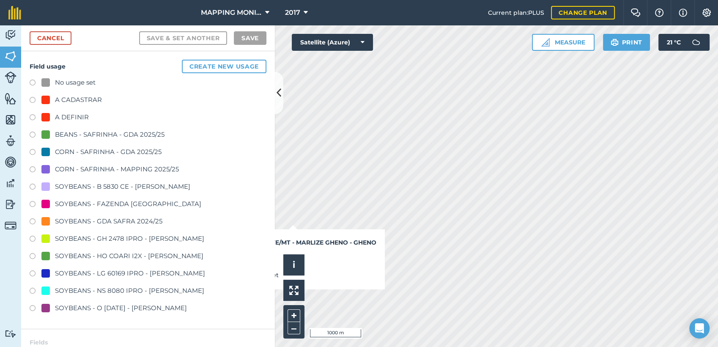
click at [77, 118] on div "A DEFINIR" at bounding box center [72, 117] width 34 height 10
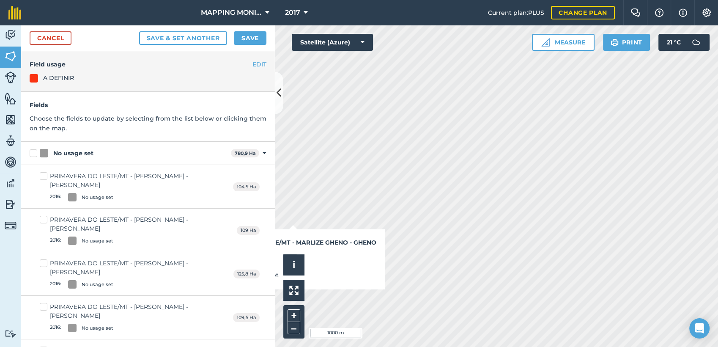
click at [87, 153] on div "No usage set" at bounding box center [73, 153] width 40 height 9
click at [35, 153] on input "No usage set" at bounding box center [32, 151] width 5 height 5
checkbox input "true"
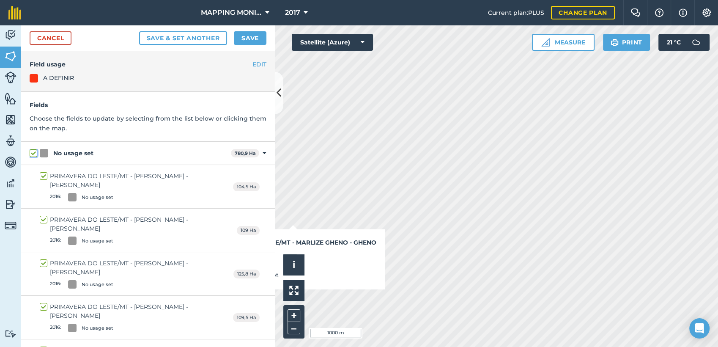
checkbox input "true"
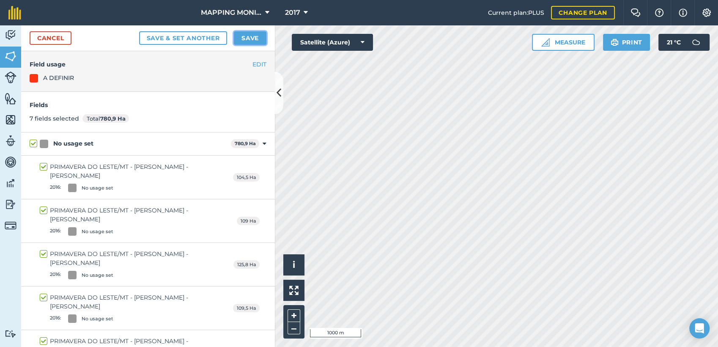
click at [262, 41] on button "Save" at bounding box center [250, 38] width 33 height 14
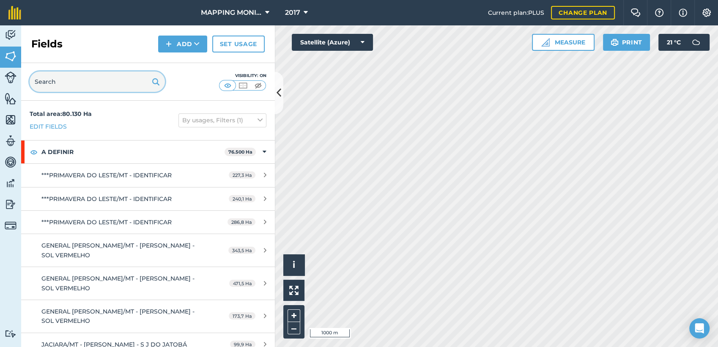
click at [91, 89] on input "text" at bounding box center [97, 81] width 135 height 20
paste input "PRIMAVERA DO LESTE/MT - [PERSON_NAME] - [PERSON_NAME]"
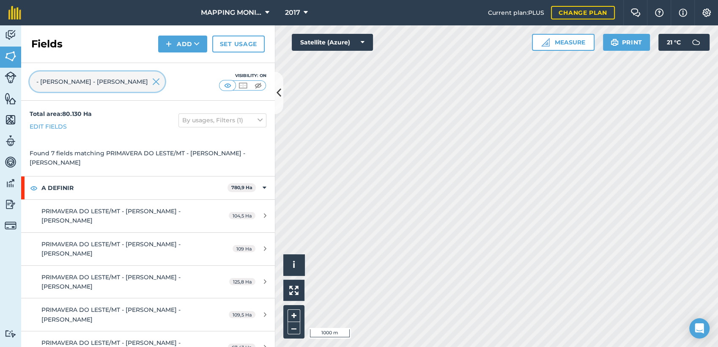
type input "PRIMAVERA DO LESTE/MT - [PERSON_NAME] - [PERSON_NAME]"
click at [156, 83] on img at bounding box center [156, 82] width 8 height 10
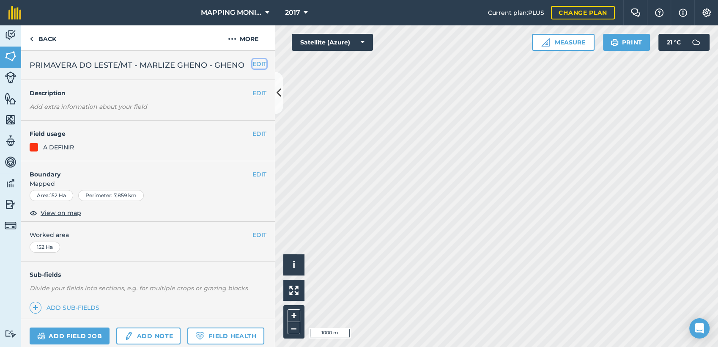
click at [252, 65] on button "EDIT" at bounding box center [259, 63] width 14 height 9
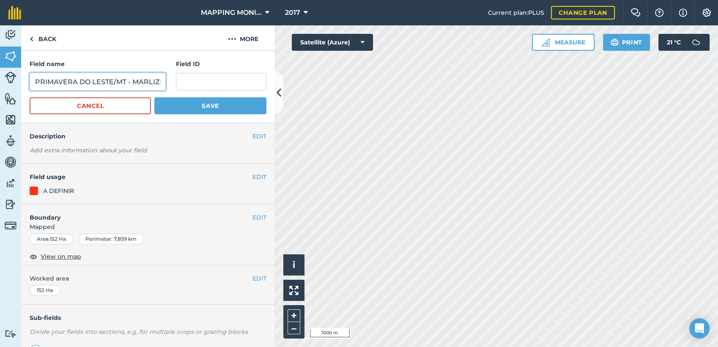
click at [138, 82] on input "PRIMAVERA DO LESTE/MT - MARLIZE GHENO - GHENO" at bounding box center [98, 82] width 136 height 18
click at [93, 86] on input "PRIMAVERA DO LESTE/MT - MARLIZE GHENO - RENASCER" at bounding box center [98, 82] width 136 height 18
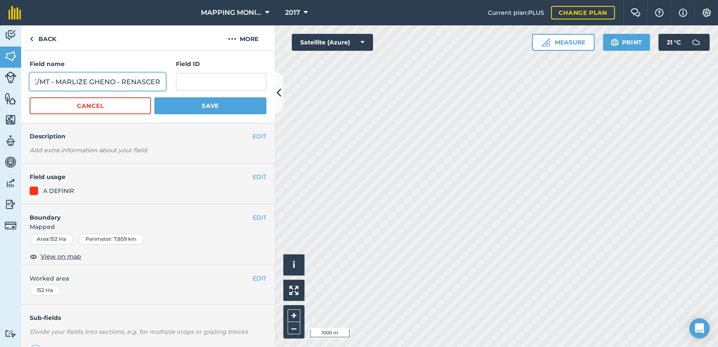
click at [93, 86] on input "PRIMAVERA DO LESTE/MT - MARLIZE GHENO - RENASCER" at bounding box center [98, 82] width 136 height 18
type input "PRIMAVERA DO LESTE/MT - MARLIZE GHENO - RENASCER"
click at [196, 108] on button "Save" at bounding box center [210, 105] width 112 height 17
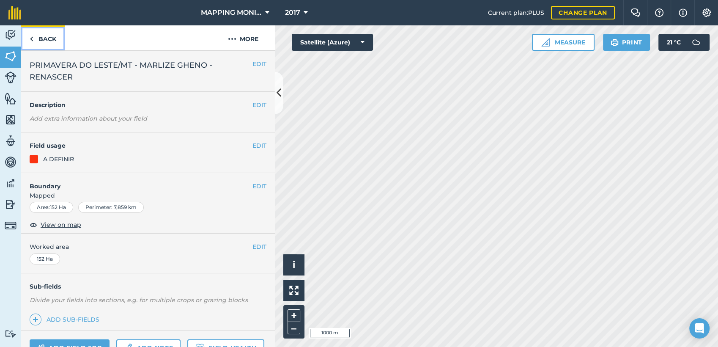
click at [40, 38] on link "Back" at bounding box center [43, 37] width 44 height 25
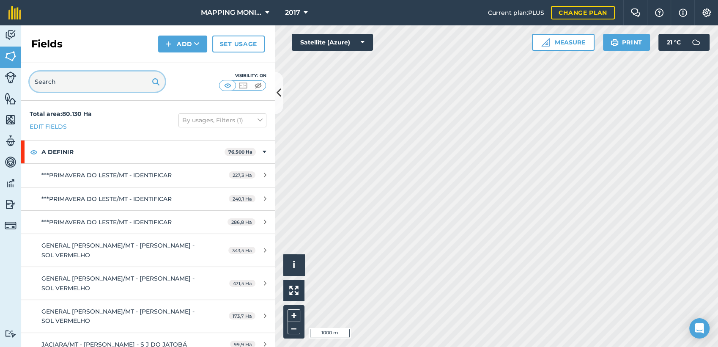
click at [94, 79] on input "text" at bounding box center [97, 81] width 135 height 20
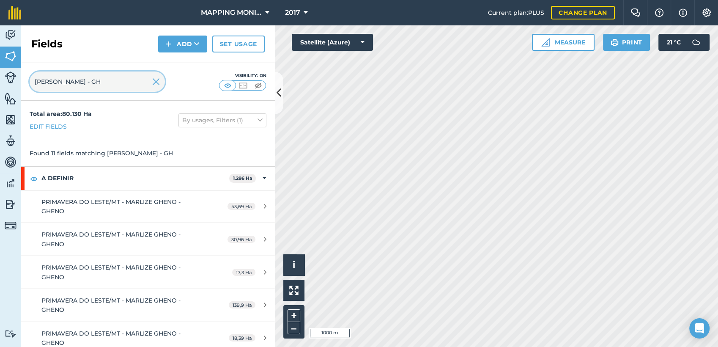
type input "[PERSON_NAME] - GH"
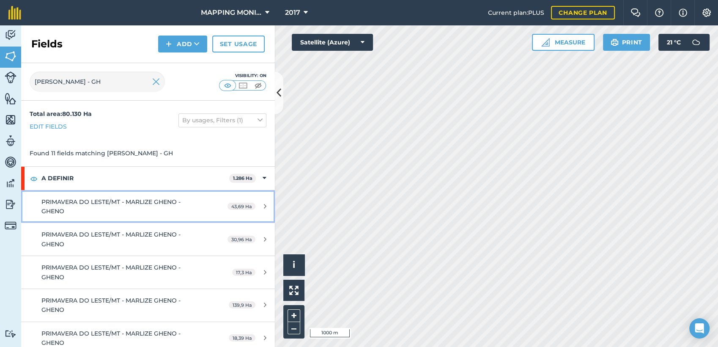
click at [178, 205] on div "PRIMAVERA DO LESTE/MT - MARLIZE GHENO - GHENO" at bounding box center [120, 206] width 159 height 19
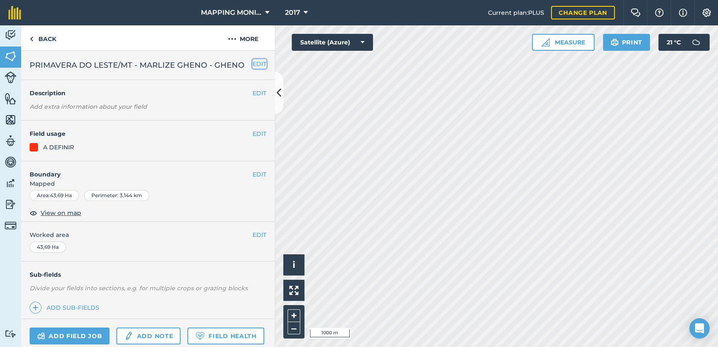
click at [255, 65] on button "EDIT" at bounding box center [259, 63] width 14 height 9
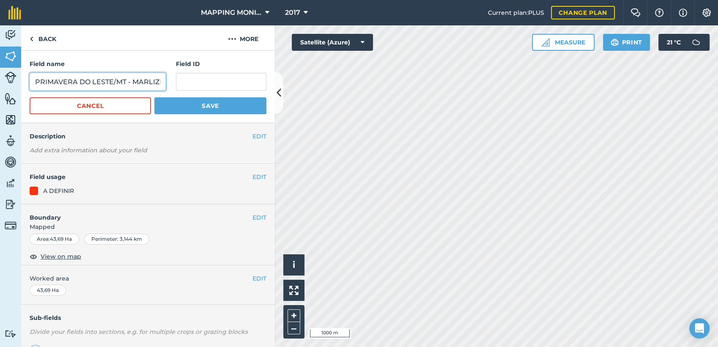
click at [125, 83] on input "PRIMAVERA DO LESTE/MT - MARLIZE GHENO - GHENO" at bounding box center [98, 82] width 136 height 18
paste input "RENASCER"
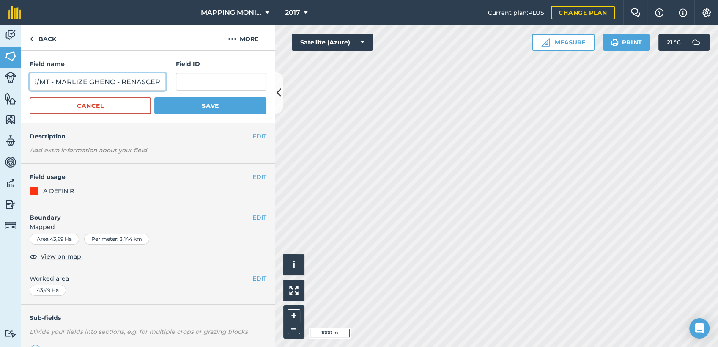
type input "PRIMAVERA DO LESTE/MT - MARLIZE GHENO - RENASCER"
click at [169, 108] on button "Save" at bounding box center [210, 105] width 112 height 17
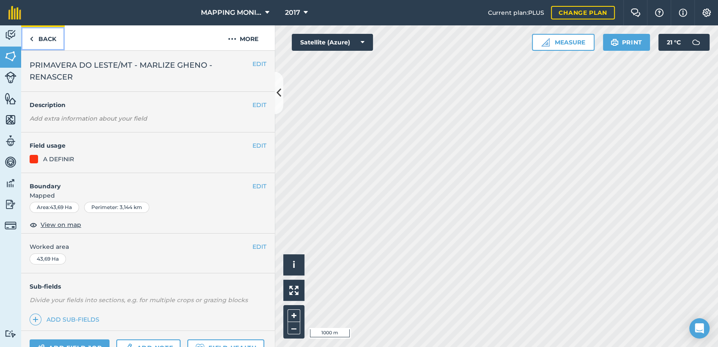
click at [43, 39] on link "Back" at bounding box center [43, 37] width 44 height 25
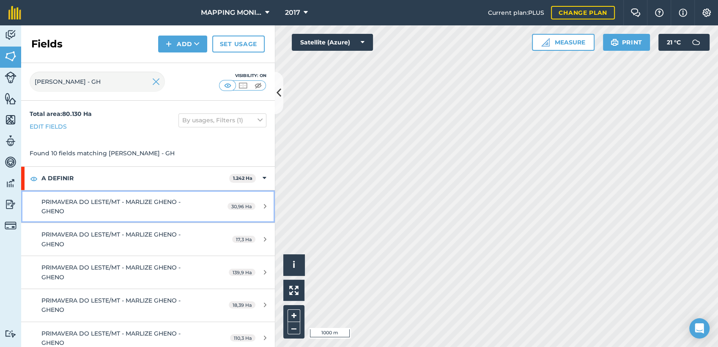
click at [157, 210] on div "PRIMAVERA DO LESTE/MT - MARLIZE GHENO - GHENO" at bounding box center [120, 206] width 159 height 19
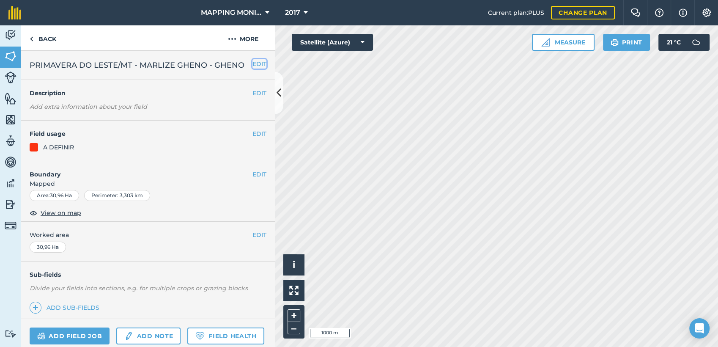
click at [252, 63] on button "EDIT" at bounding box center [259, 63] width 14 height 9
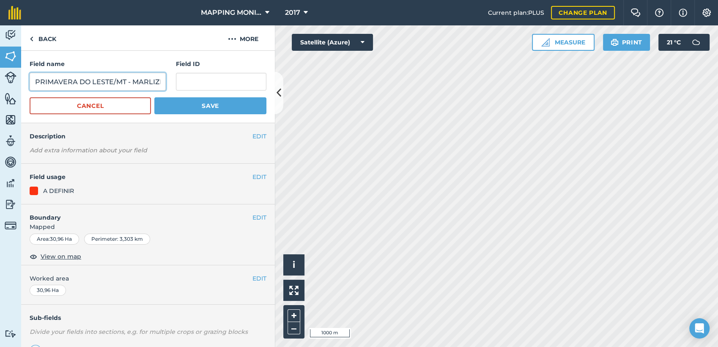
click at [113, 79] on input "PRIMAVERA DO LESTE/MT - MARLIZE GHENO - GHENO" at bounding box center [98, 82] width 136 height 18
paste input "RENASCER"
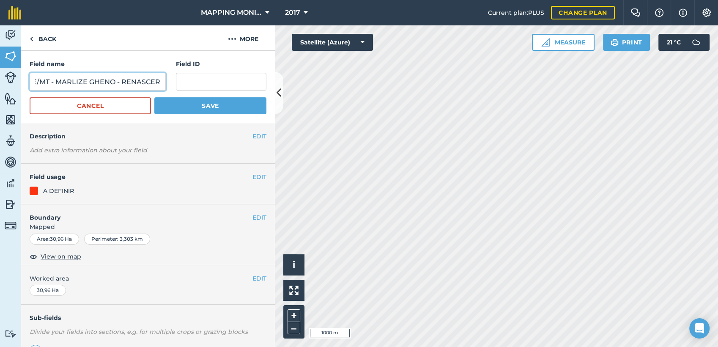
type input "PRIMAVERA DO LESTE/MT - MARLIZE GHENO - RENASCER"
click at [170, 107] on button "Save" at bounding box center [210, 105] width 112 height 17
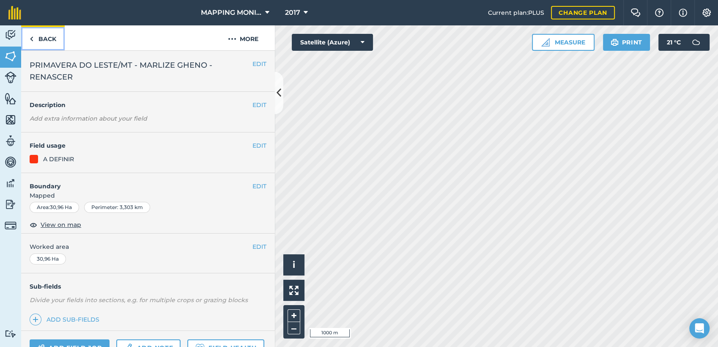
click at [49, 39] on link "Back" at bounding box center [43, 37] width 44 height 25
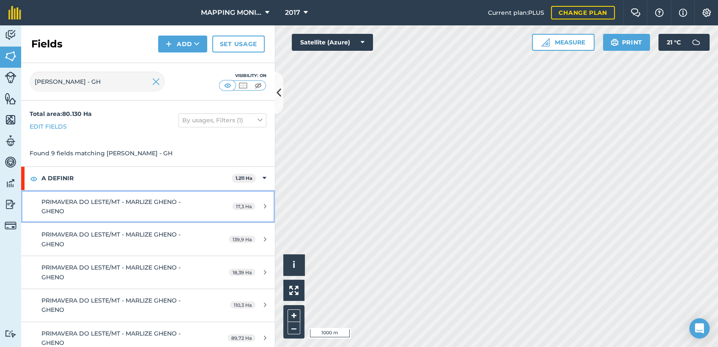
click at [158, 202] on span "PRIMAVERA DO LESTE/MT - MARLIZE GHENO - GHENO" at bounding box center [110, 206] width 139 height 17
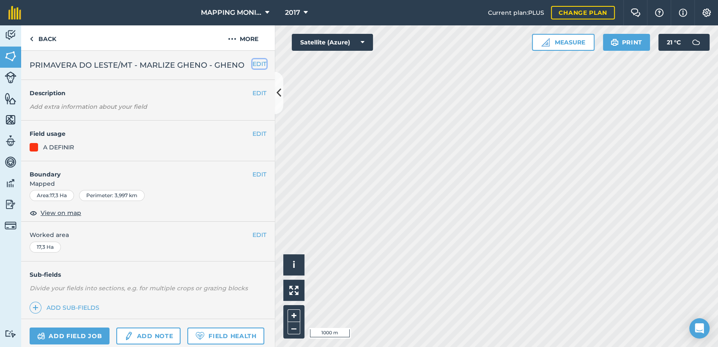
click at [253, 65] on button "EDIT" at bounding box center [259, 63] width 14 height 9
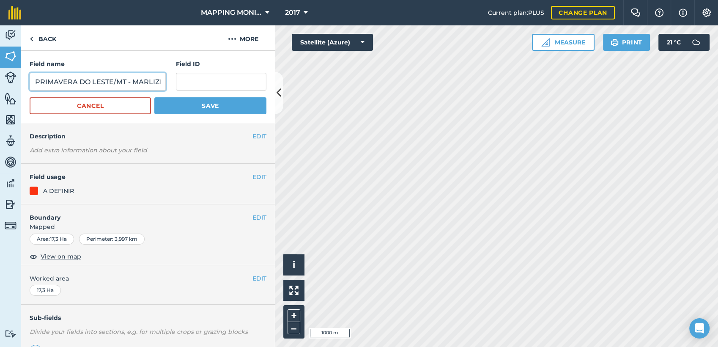
click at [138, 78] on input "PRIMAVERA DO LESTE/MT - MARLIZE GHENO - GHENO" at bounding box center [98, 82] width 136 height 18
paste input "RENASCER"
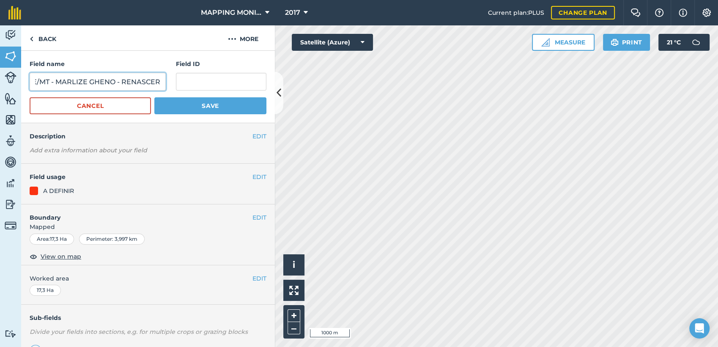
type input "PRIMAVERA DO LESTE/MT - MARLIZE GHENO - RENASCER"
click at [199, 98] on button "Save" at bounding box center [210, 105] width 112 height 17
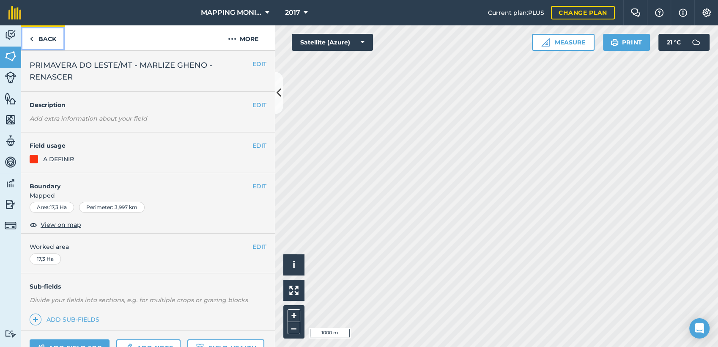
click at [47, 42] on link "Back" at bounding box center [43, 37] width 44 height 25
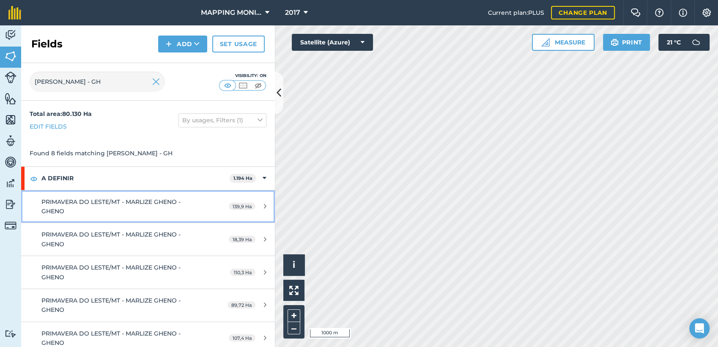
click at [150, 208] on div "PRIMAVERA DO LESTE/MT - MARLIZE GHENO - GHENO" at bounding box center [120, 206] width 159 height 19
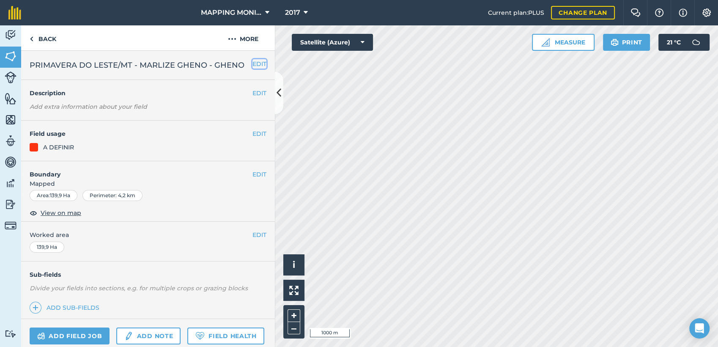
click at [255, 68] on button "EDIT" at bounding box center [259, 63] width 14 height 9
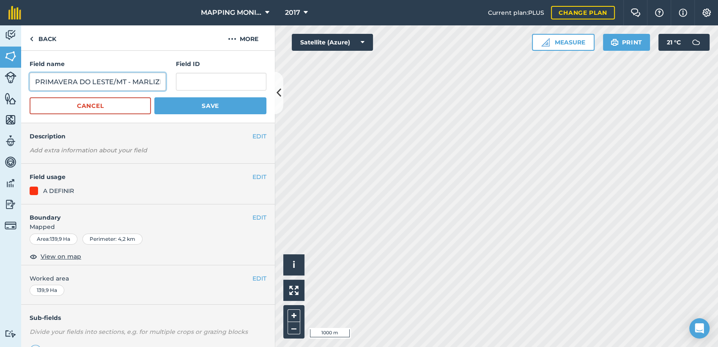
click at [128, 86] on input "PRIMAVERA DO LESTE/MT - MARLIZE GHENO - GHENO" at bounding box center [98, 82] width 136 height 18
paste input "RENASCER"
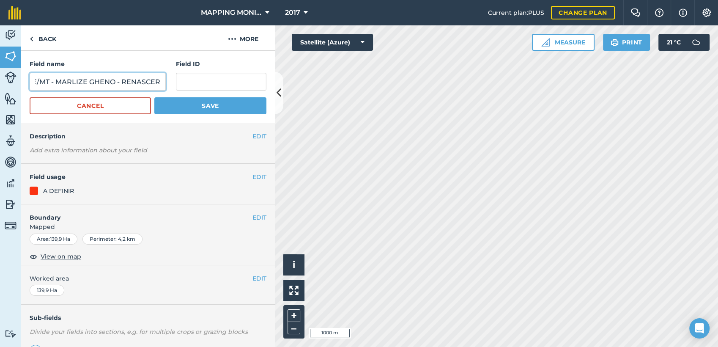
type input "PRIMAVERA DO LESTE/MT - MARLIZE GHENO - RENASCER"
click at [167, 105] on button "Save" at bounding box center [210, 105] width 112 height 17
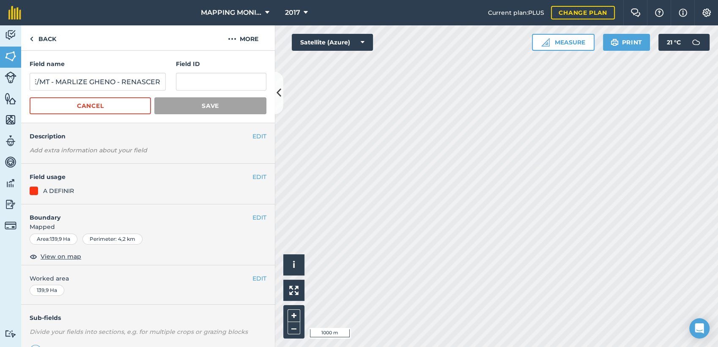
scroll to position [0, 0]
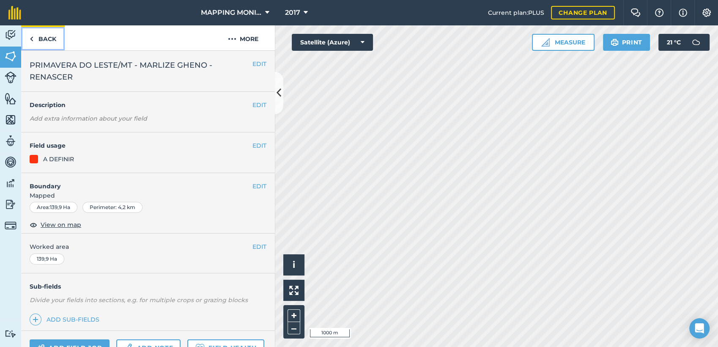
click at [47, 41] on link "Back" at bounding box center [43, 37] width 44 height 25
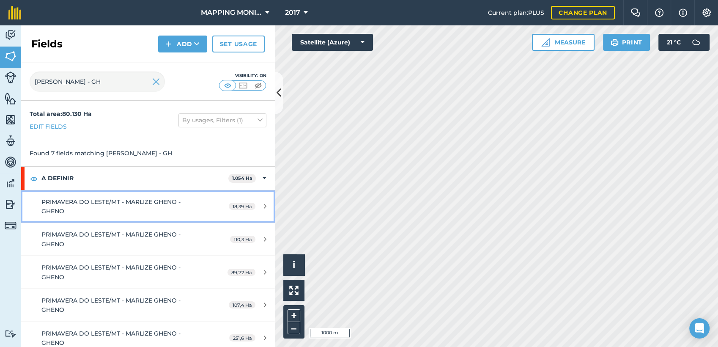
click at [183, 205] on div "PRIMAVERA DO LESTE/MT - MARLIZE GHENO - GHENO" at bounding box center [120, 206] width 159 height 19
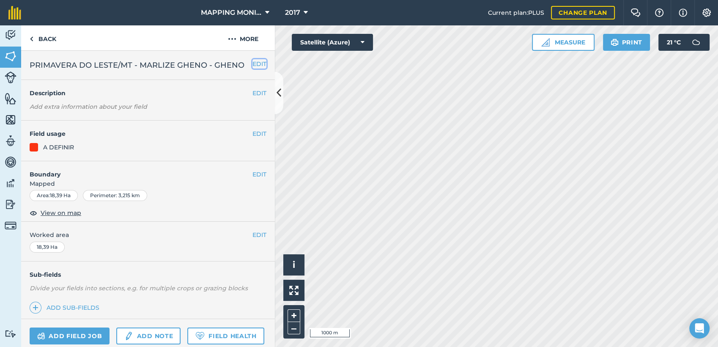
click at [252, 64] on button "EDIT" at bounding box center [259, 63] width 14 height 9
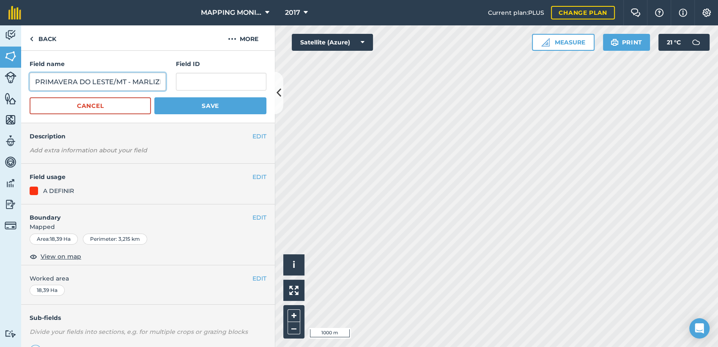
click at [87, 81] on input "PRIMAVERA DO LESTE/MT - MARLIZE GHENO - GHENO" at bounding box center [98, 82] width 136 height 18
paste input "RENASCER"
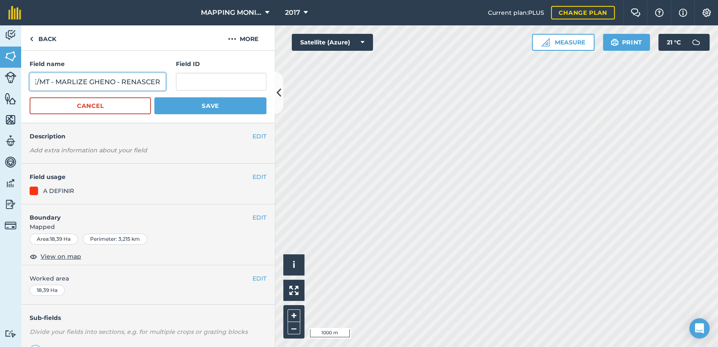
type input "PRIMAVERA DO LESTE/MT - MARLIZE GHENO - RENASCER"
click at [192, 107] on button "Save" at bounding box center [210, 105] width 112 height 17
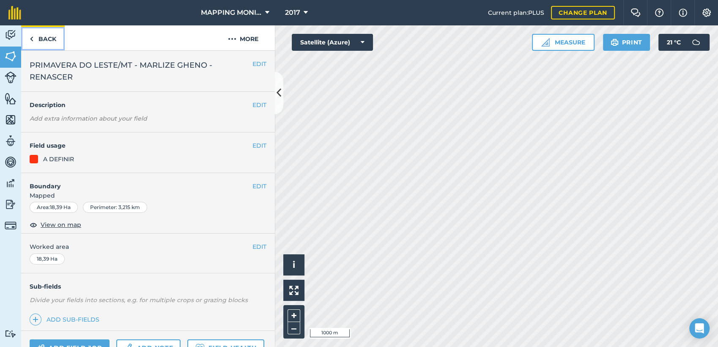
click at [42, 36] on link "Back" at bounding box center [43, 37] width 44 height 25
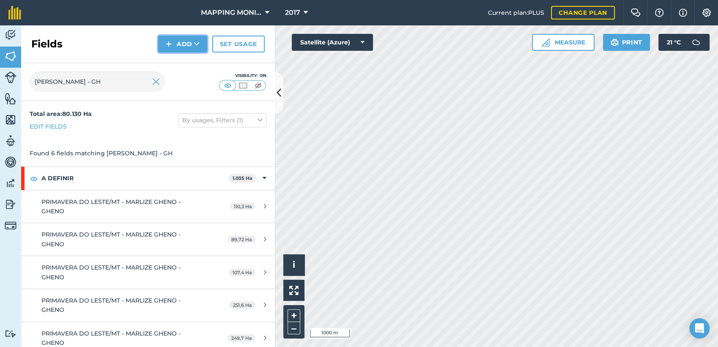
click at [196, 43] on icon at bounding box center [196, 44] width 5 height 8
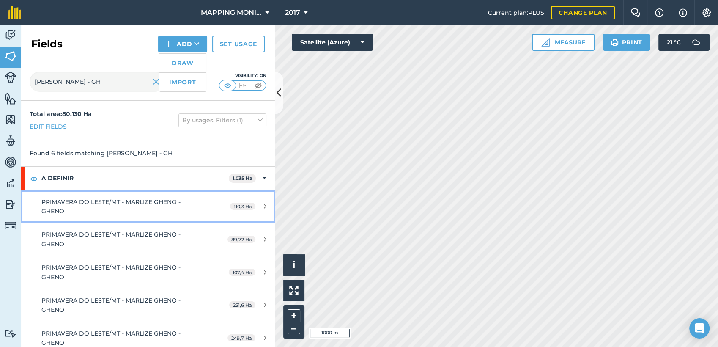
click at [184, 205] on div "PRIMAVERA DO LESTE/MT - MARLIZE GHENO - GHENO" at bounding box center [120, 206] width 159 height 19
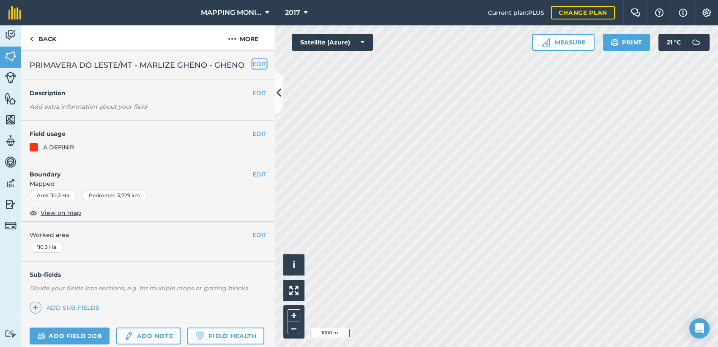
click at [254, 59] on button "EDIT" at bounding box center [259, 63] width 14 height 9
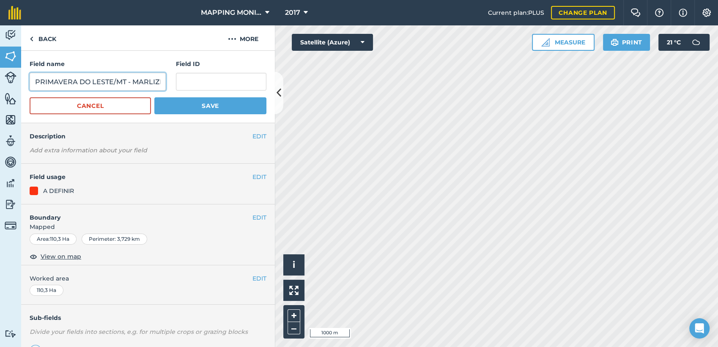
click at [107, 82] on input "PRIMAVERA DO LESTE/MT - MARLIZE GHENO - GHENO" at bounding box center [98, 82] width 136 height 18
paste input "RENASCER"
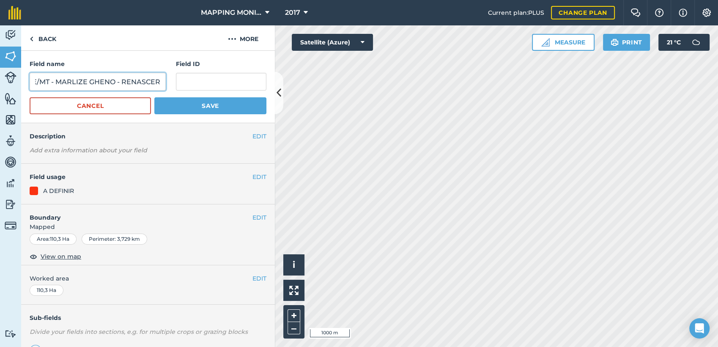
type input "PRIMAVERA DO LESTE/MT - MARLIZE GHENO - RENASCER"
click at [197, 106] on button "Save" at bounding box center [210, 105] width 112 height 17
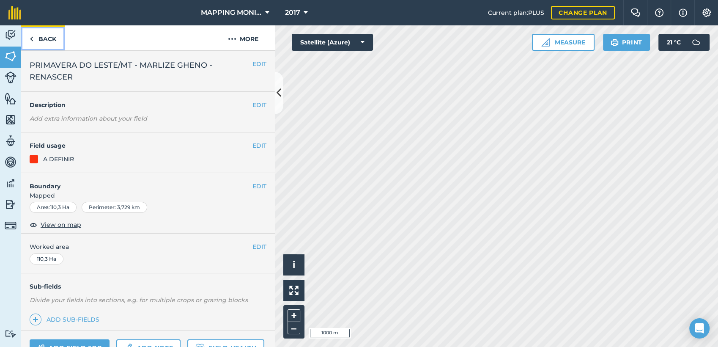
click at [52, 39] on link "Back" at bounding box center [43, 37] width 44 height 25
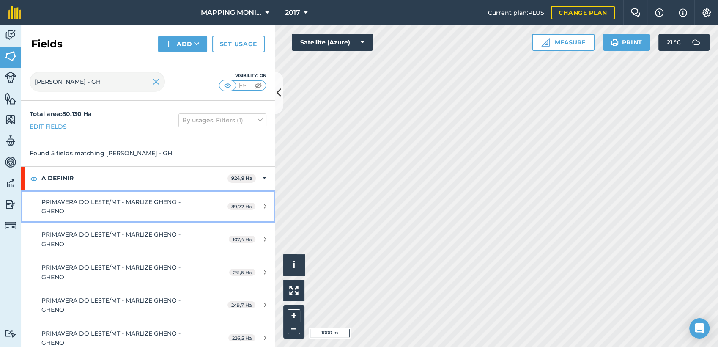
click at [216, 201] on link "PRIMAVERA DO LESTE/MT - MARLIZE GHENO - GHENO 89,72 Ha" at bounding box center [148, 206] width 254 height 33
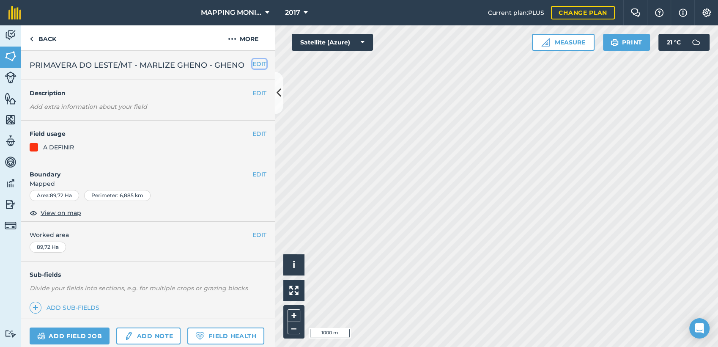
click at [253, 65] on button "EDIT" at bounding box center [259, 63] width 14 height 9
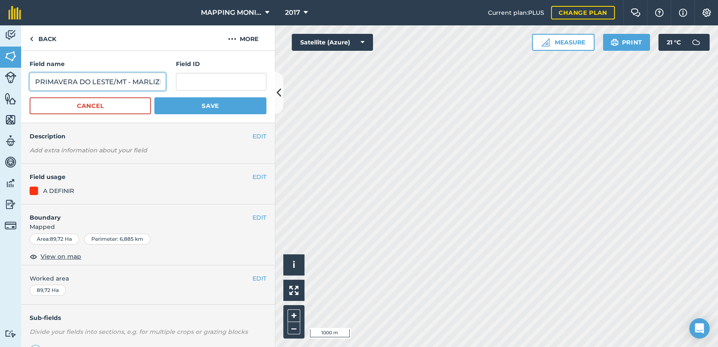
click at [109, 85] on input "PRIMAVERA DO LESTE/MT - MARLIZE GHENO - GHENO" at bounding box center [98, 82] width 136 height 18
paste input "RENASCER"
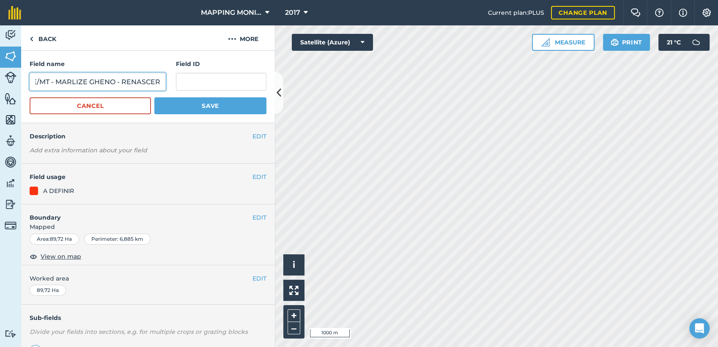
type input "PRIMAVERA DO LESTE/MT - MARLIZE GHENO - RENASCER"
click at [164, 104] on button "Save" at bounding box center [210, 105] width 112 height 17
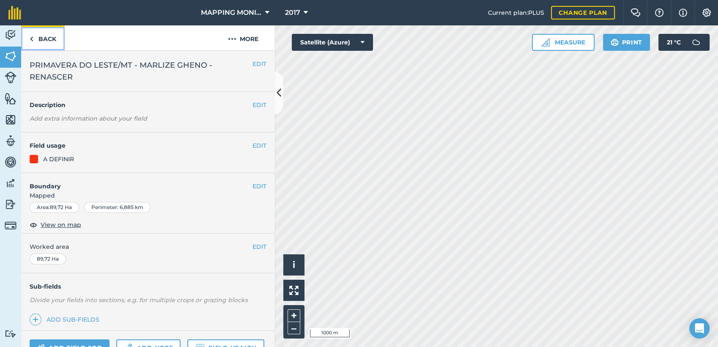
click at [42, 42] on link "Back" at bounding box center [43, 37] width 44 height 25
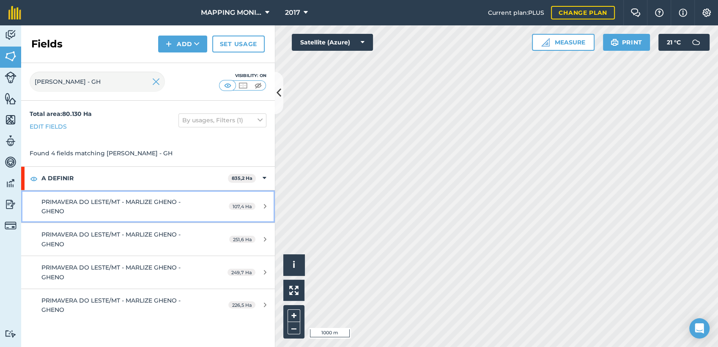
click at [161, 208] on div "PRIMAVERA DO LESTE/MT - MARLIZE GHENO - GHENO" at bounding box center [120, 206] width 159 height 19
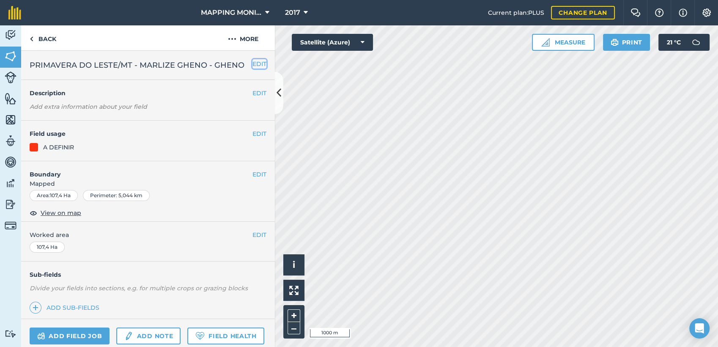
click at [252, 62] on button "EDIT" at bounding box center [259, 63] width 14 height 9
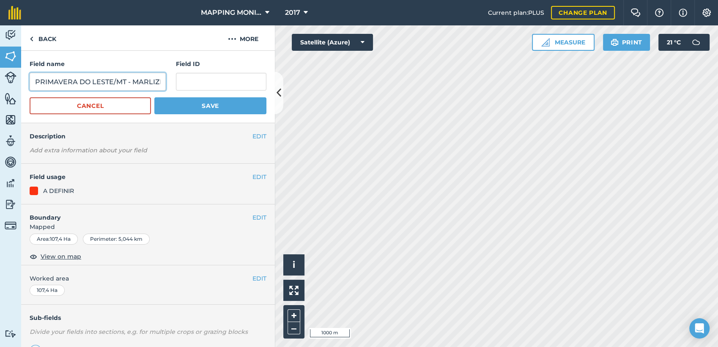
click at [128, 84] on input "PRIMAVERA DO LESTE/MT - MARLIZE GHENO - GHENO" at bounding box center [98, 82] width 136 height 18
paste input "RENASCER"
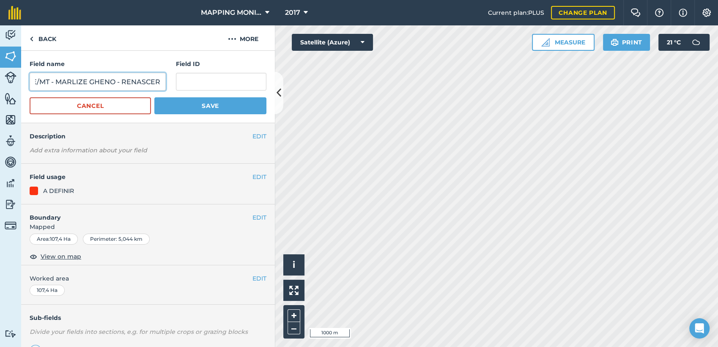
type input "PRIMAVERA DO LESTE/MT - MARLIZE GHENO - RENASCER"
click at [194, 102] on button "Save" at bounding box center [210, 105] width 112 height 17
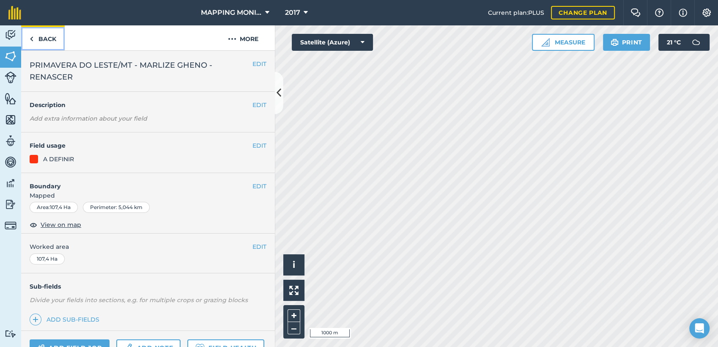
click at [44, 39] on link "Back" at bounding box center [43, 37] width 44 height 25
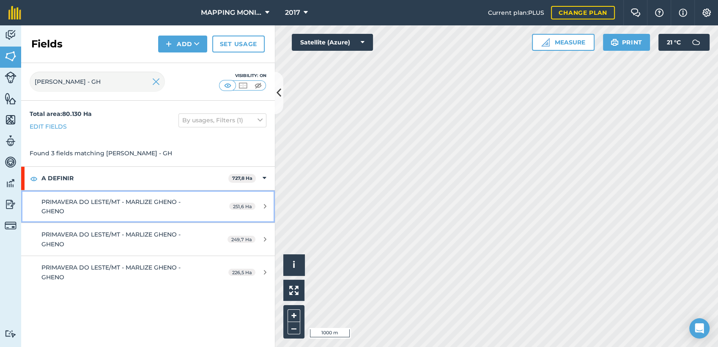
click at [177, 210] on div "PRIMAVERA DO LESTE/MT - MARLIZE GHENO - GHENO" at bounding box center [120, 206] width 159 height 19
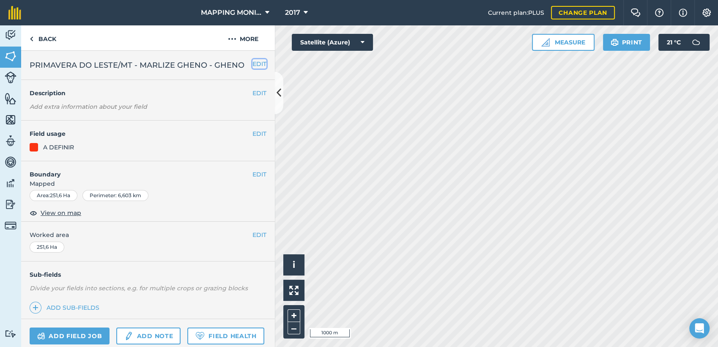
click at [252, 66] on button "EDIT" at bounding box center [259, 63] width 14 height 9
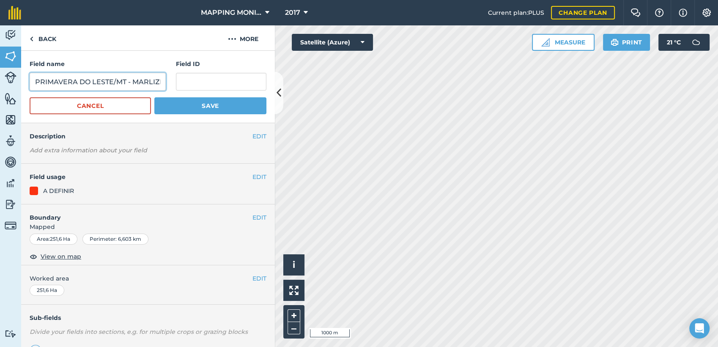
click at [69, 86] on input "PRIMAVERA DO LESTE/MT - MARLIZE GHENO - GHENO" at bounding box center [98, 82] width 136 height 18
paste input "RENASCER"
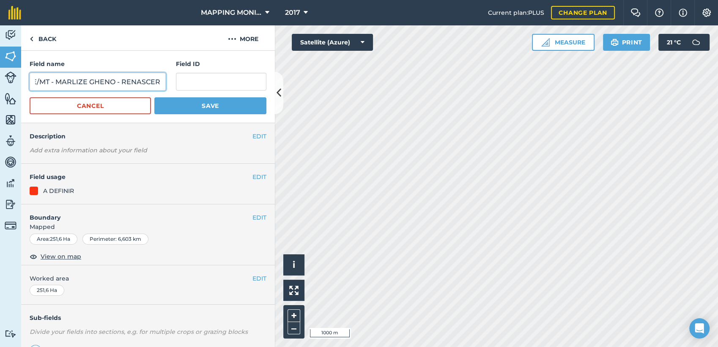
type input "PRIMAVERA DO LESTE/MT - MARLIZE GHENO - RENASCER"
click at [161, 104] on button "Save" at bounding box center [210, 105] width 112 height 17
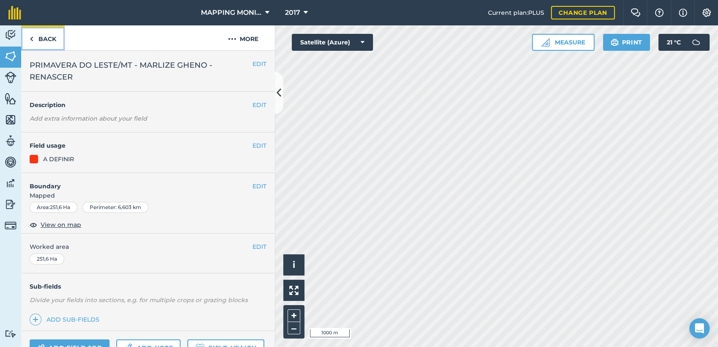
click at [39, 37] on link "Back" at bounding box center [43, 37] width 44 height 25
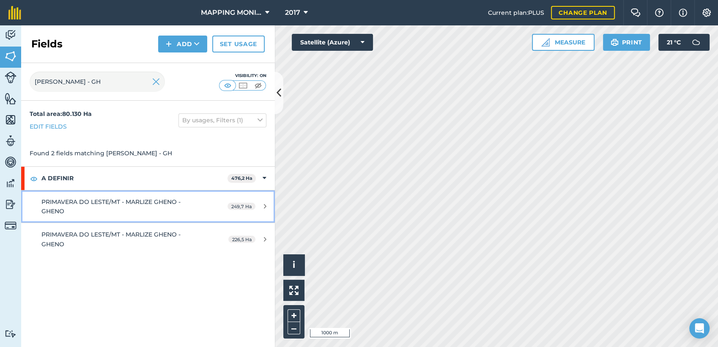
click at [147, 202] on span "PRIMAVERA DO LESTE/MT - MARLIZE GHENO - GHENO" at bounding box center [110, 206] width 139 height 17
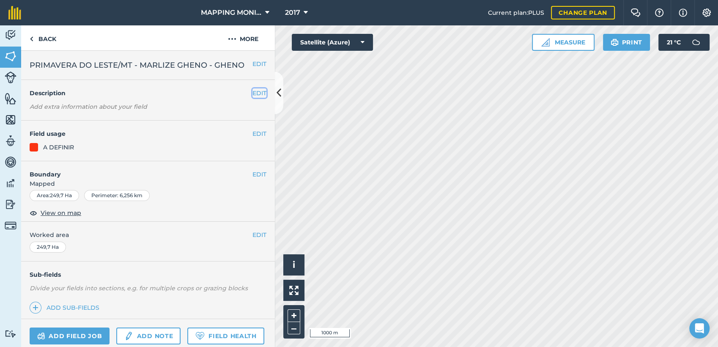
click at [252, 94] on button "EDIT" at bounding box center [259, 92] width 14 height 9
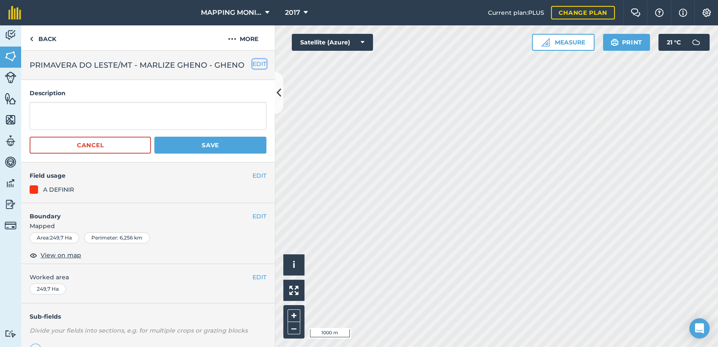
click at [254, 65] on button "EDIT" at bounding box center [259, 63] width 14 height 9
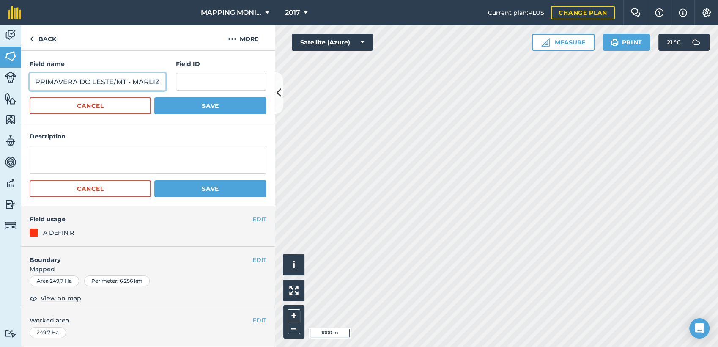
click at [139, 79] on input "PRIMAVERA DO LESTE/MT - MARLIZE GHENO - GHENO" at bounding box center [98, 82] width 136 height 18
paste input "RENASCER"
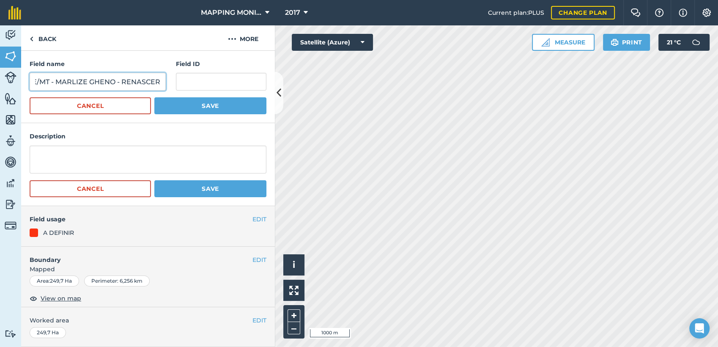
type input "PRIMAVERA DO LESTE/MT - MARLIZE GHENO - RENASCER"
click at [204, 107] on button "Save" at bounding box center [210, 105] width 112 height 17
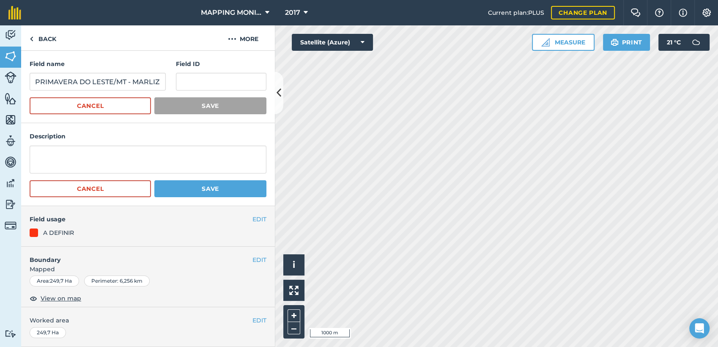
click at [108, 214] on h4 "Field usage" at bounding box center [141, 218] width 223 height 9
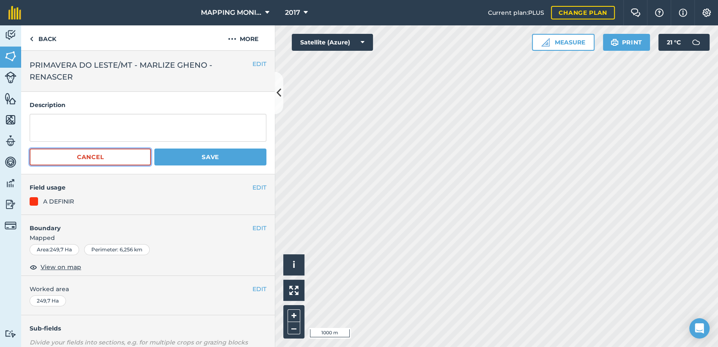
click at [109, 164] on button "Cancel" at bounding box center [90, 156] width 121 height 17
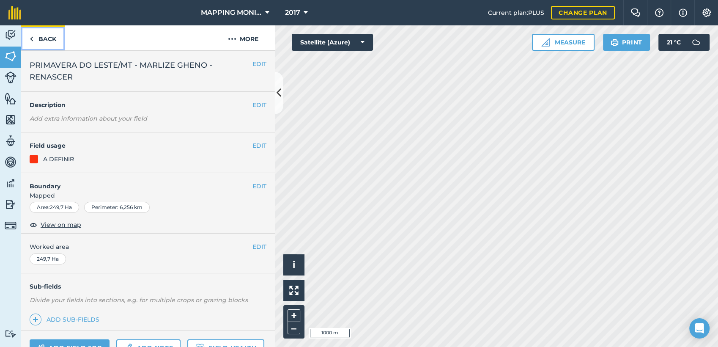
click at [45, 39] on link "Back" at bounding box center [43, 37] width 44 height 25
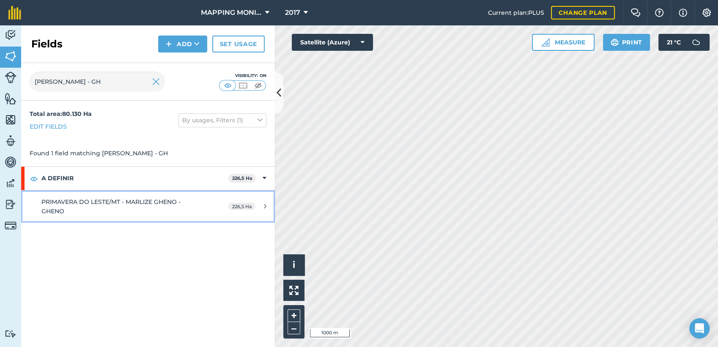
click at [182, 210] on div "PRIMAVERA DO LESTE/MT - MARLIZE GHENO - GHENO" at bounding box center [120, 206] width 159 height 19
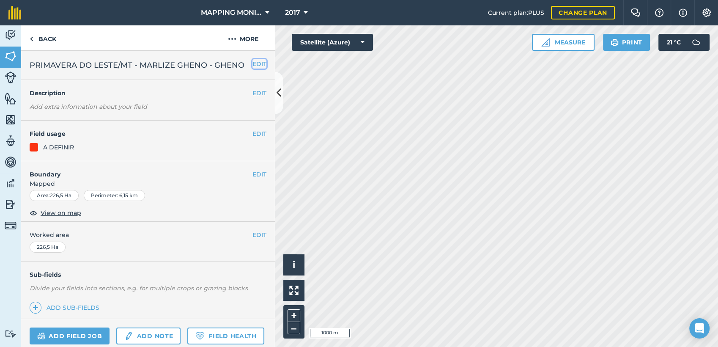
click at [252, 60] on button "EDIT" at bounding box center [259, 63] width 14 height 9
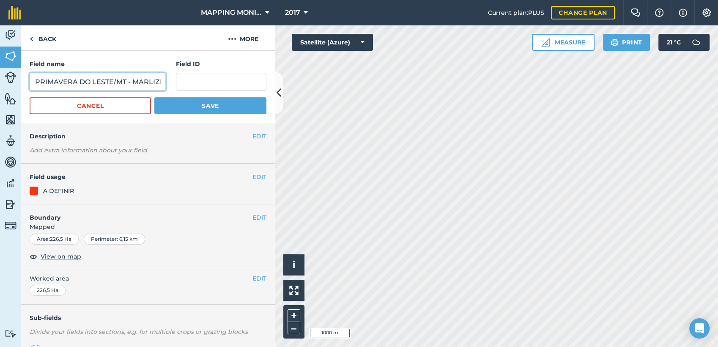
click at [124, 78] on input "PRIMAVERA DO LESTE/MT - MARLIZE GHENO - GHENO" at bounding box center [98, 82] width 136 height 18
click at [126, 78] on input "PRIMAVERA DO LESTE/MT - MARLIZE GHENO - GHENO" at bounding box center [98, 82] width 136 height 18
click at [126, 77] on input "PRIMAVERA DO LESTE/MT - MARLIZE GHENO - GHENO" at bounding box center [98, 82] width 136 height 18
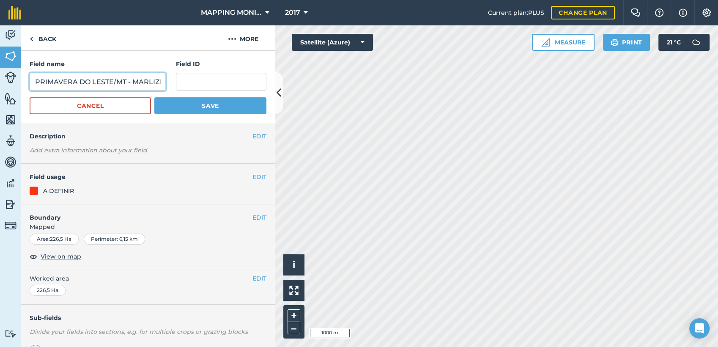
paste input "RENASCER"
type input "PRIMAVERA DO LESTE/MT - MARLIZE GHENO - RENASCER"
click at [179, 107] on button "Save" at bounding box center [210, 105] width 112 height 17
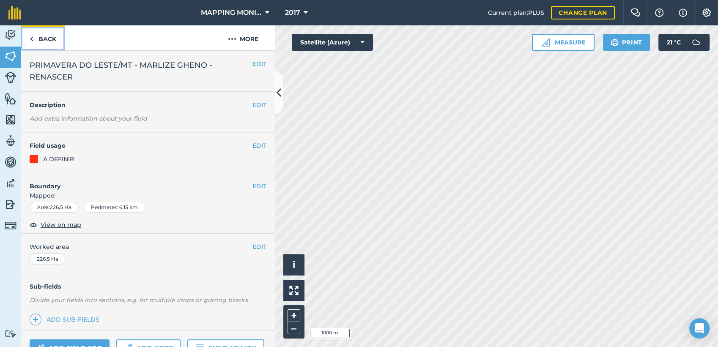
click at [50, 39] on link "Back" at bounding box center [43, 37] width 44 height 25
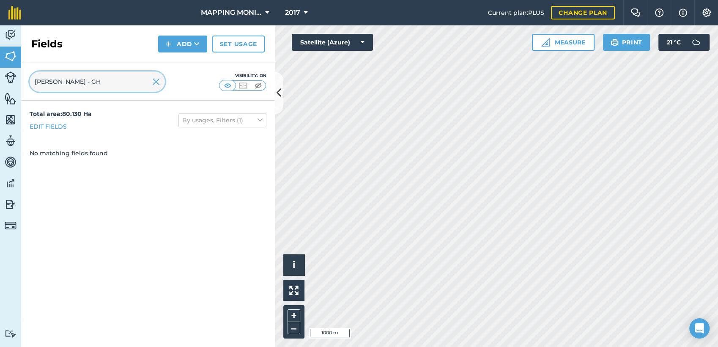
click at [101, 84] on input "[PERSON_NAME] - GH" at bounding box center [97, 81] width 135 height 20
paste input "PRIMAVERA DO LESTE/MT - MARLIZE GHENO - RENASCER"
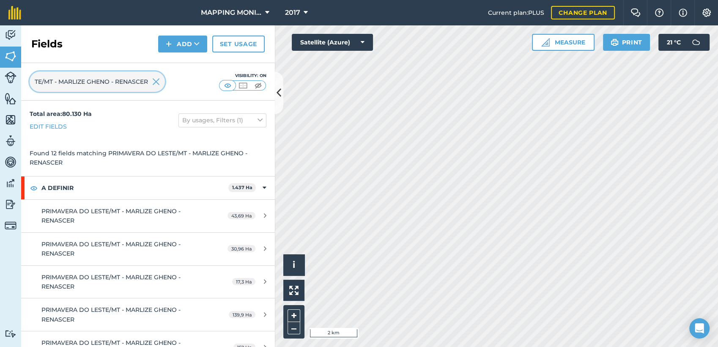
type input "PRIMAVERA DO LESTE/MT - MARLIZE GHENO - RENASCER"
click at [154, 81] on img at bounding box center [156, 82] width 8 height 10
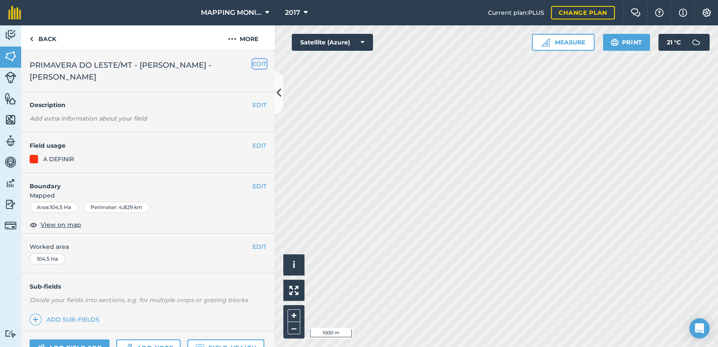
click at [256, 63] on button "EDIT" at bounding box center [259, 63] width 14 height 9
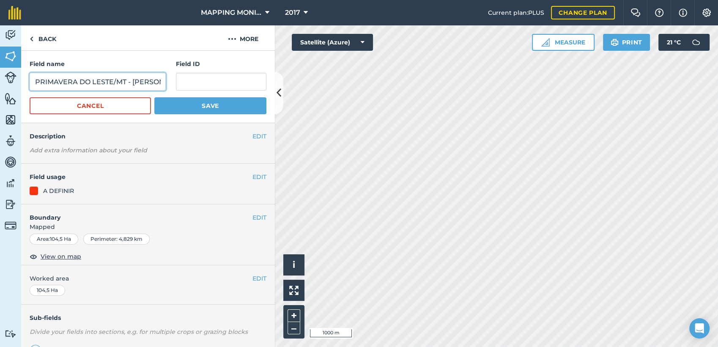
click at [116, 80] on input "PRIMAVERA DO LESTE/MT - [PERSON_NAME] - [PERSON_NAME]" at bounding box center [98, 82] width 136 height 18
click at [122, 106] on button "Cancel" at bounding box center [90, 105] width 121 height 17
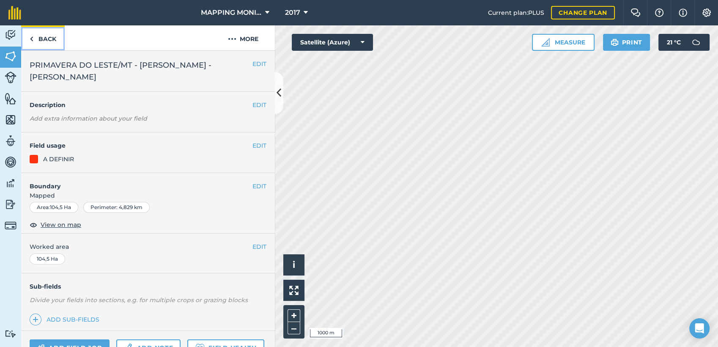
click at [50, 38] on link "Back" at bounding box center [43, 37] width 44 height 25
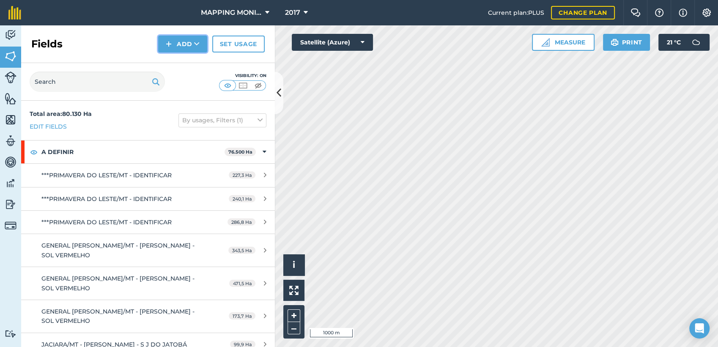
click at [200, 45] on button "Add" at bounding box center [182, 44] width 49 height 17
click at [191, 54] on link "Draw" at bounding box center [182, 63] width 46 height 19
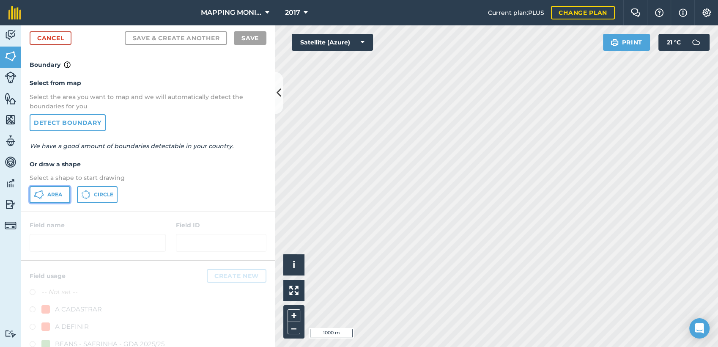
click at [48, 195] on span "Area" at bounding box center [54, 194] width 15 height 7
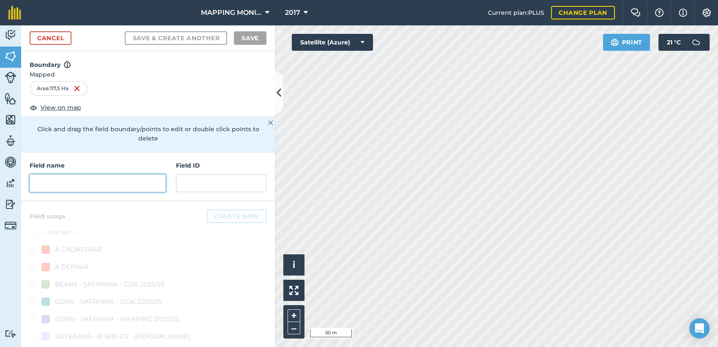
click at [112, 182] on input "text" at bounding box center [98, 183] width 136 height 18
paste input "PRIMAVERA DO LESTE/MT - [PERSON_NAME] - [PERSON_NAME]"
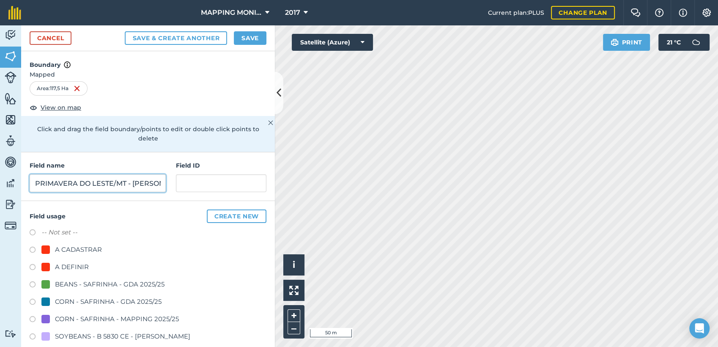
scroll to position [0, 128]
type input "PRIMAVERA DO LESTE/MT - [PERSON_NAME] - [PERSON_NAME]"
click at [78, 264] on div "A DEFINIR" at bounding box center [72, 267] width 34 height 10
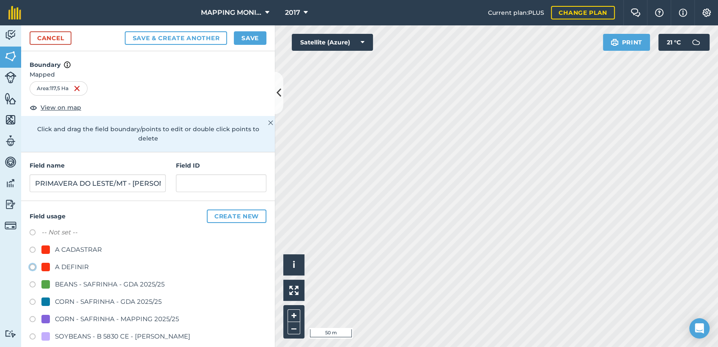
radio input "true"
click at [261, 38] on button "Save" at bounding box center [250, 38] width 33 height 14
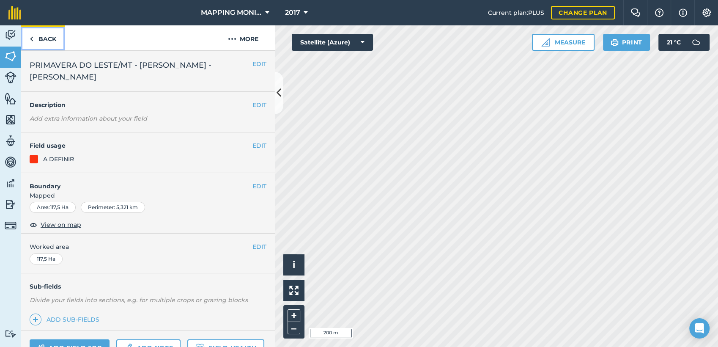
click at [43, 33] on link "Back" at bounding box center [43, 37] width 44 height 25
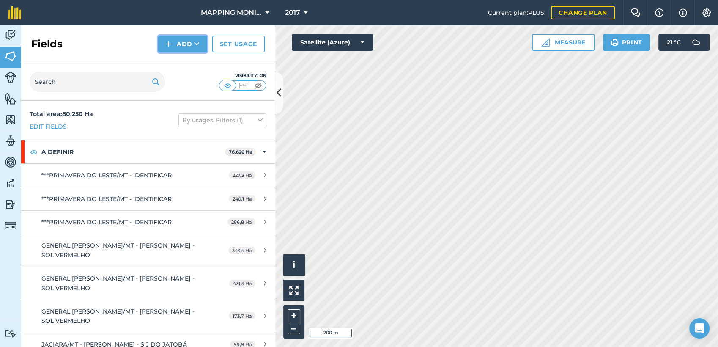
click at [203, 47] on button "Add" at bounding box center [182, 44] width 49 height 17
click at [196, 67] on link "Draw" at bounding box center [182, 63] width 46 height 19
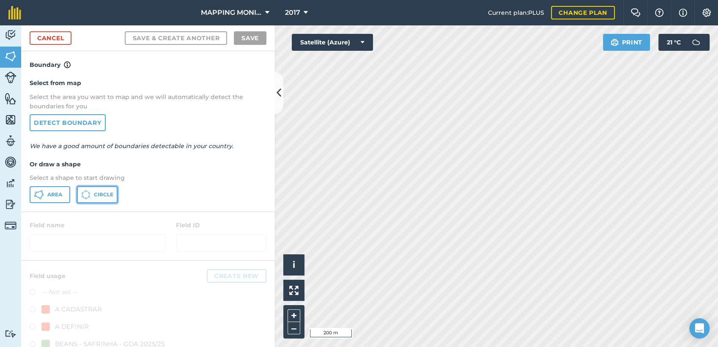
click at [105, 191] on span "Circle" at bounding box center [103, 194] width 19 height 7
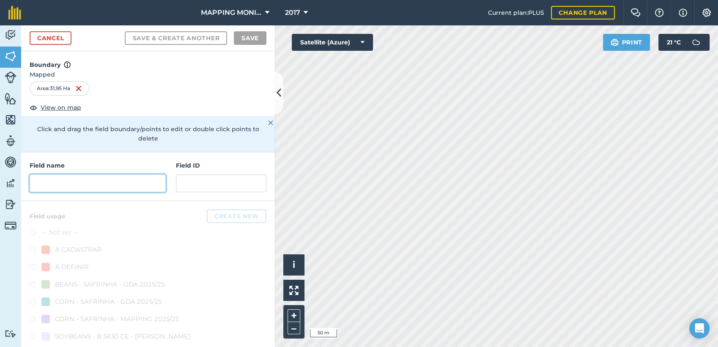
click at [99, 175] on input "text" at bounding box center [98, 183] width 136 height 18
paste input "PRIMAVERA DO LESTE/MT - [PERSON_NAME] - [PERSON_NAME]"
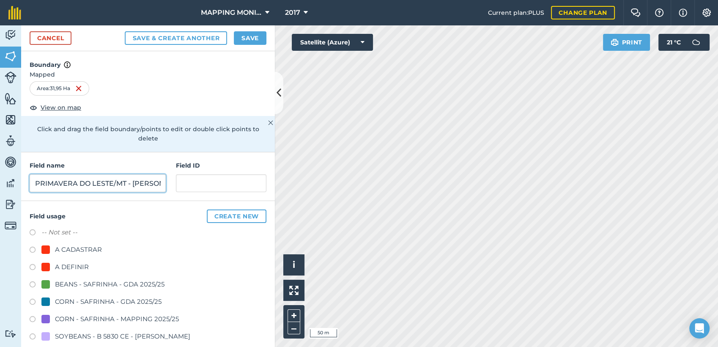
scroll to position [0, 128]
type input "PRIMAVERA DO LESTE/MT - [PERSON_NAME] - [PERSON_NAME]"
click at [68, 265] on div "A DEFINIR" at bounding box center [72, 267] width 34 height 10
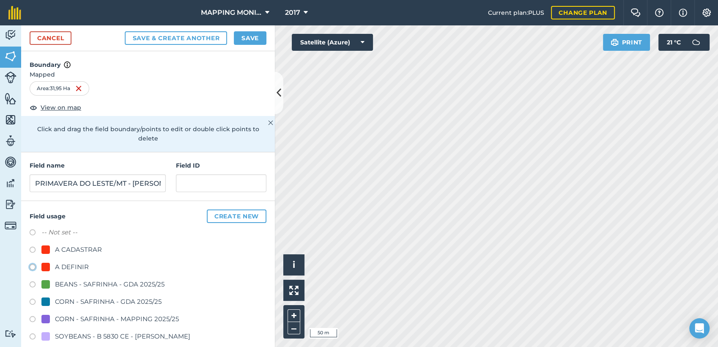
radio input "true"
click at [246, 41] on button "Save" at bounding box center [250, 38] width 33 height 14
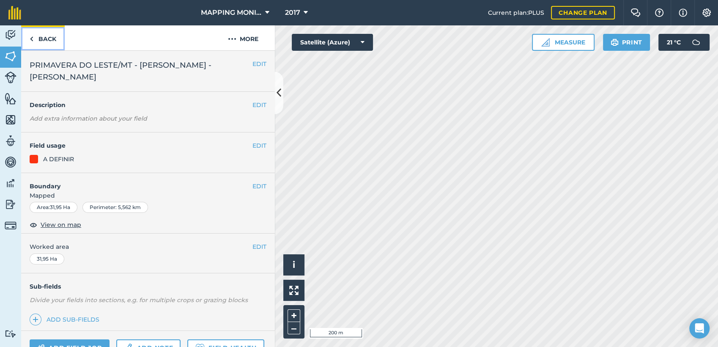
click at [39, 42] on link "Back" at bounding box center [43, 37] width 44 height 25
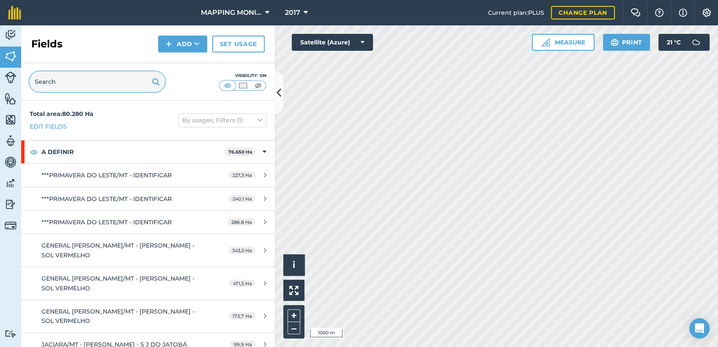
click at [66, 79] on input "text" at bounding box center [97, 81] width 135 height 20
paste input "PRIMAVERA DO LESTE/MT - [PERSON_NAME] - [PERSON_NAME]"
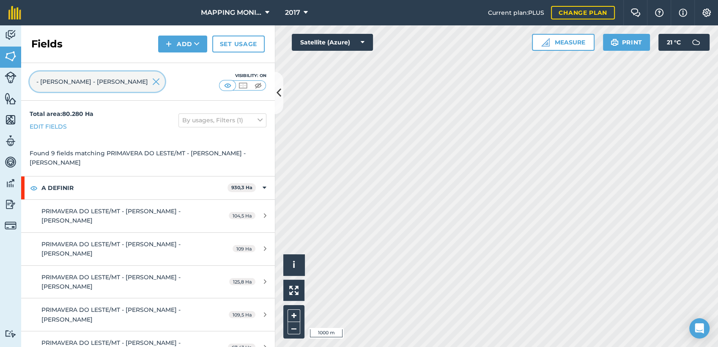
type input "PRIMAVERA DO LESTE/MT - [PERSON_NAME] - [PERSON_NAME]"
click at [159, 79] on img at bounding box center [156, 82] width 8 height 10
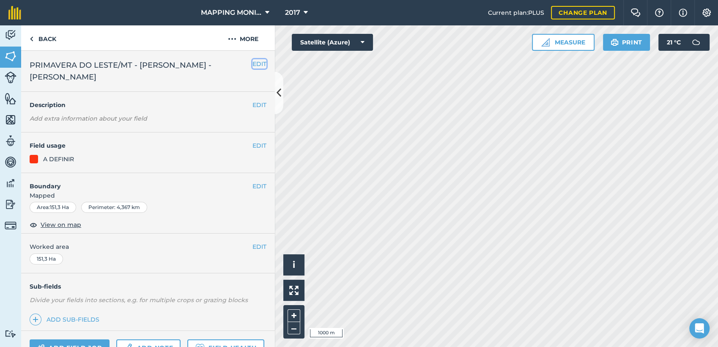
click at [252, 63] on button "EDIT" at bounding box center [259, 63] width 14 height 9
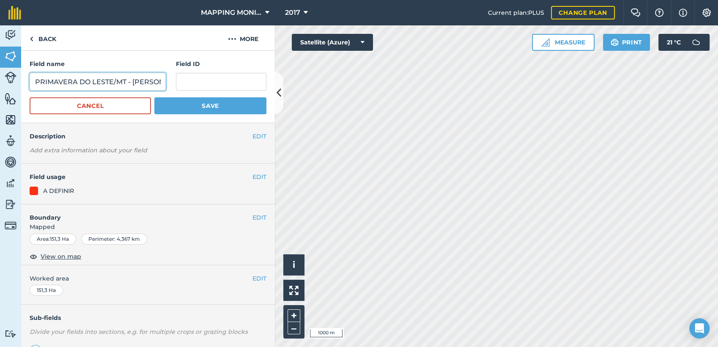
click at [136, 82] on input "PRIMAVERA DO LESTE/MT - [PERSON_NAME] - [PERSON_NAME]" at bounding box center [98, 82] width 136 height 18
paste input "UDUÍNO"
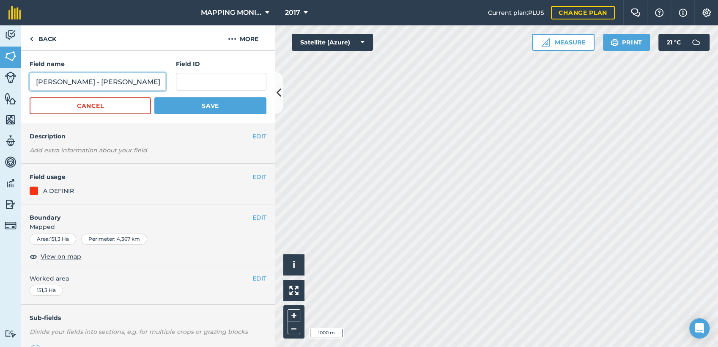
type input "PRIMAVERA DO LESTE/MT - [PERSON_NAME] - [PERSON_NAME]"
click at [191, 102] on button "Save" at bounding box center [210, 105] width 112 height 17
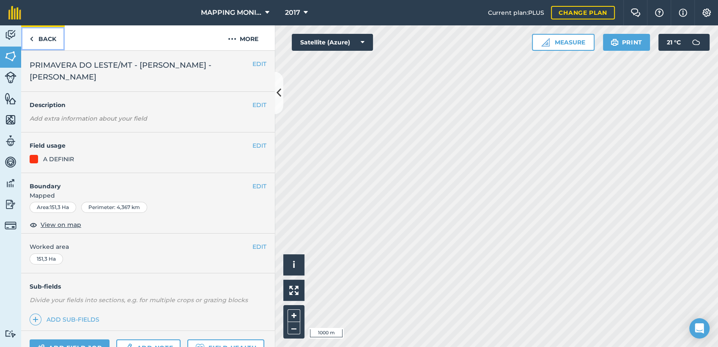
click at [39, 39] on link "Back" at bounding box center [43, 37] width 44 height 25
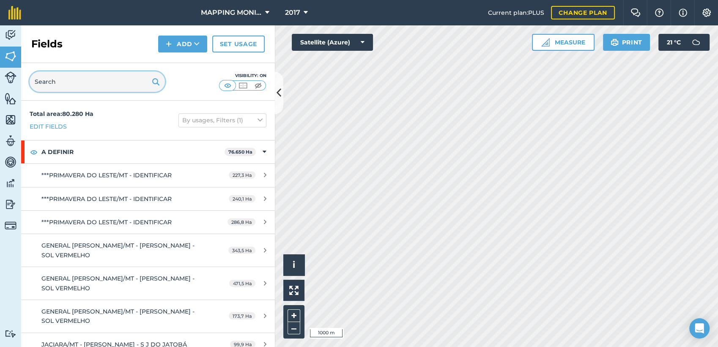
click at [94, 78] on input "text" at bounding box center [97, 81] width 135 height 20
paste input "PRIMAVERA DO LESTE/MT - [PERSON_NAME] - [PERSON_NAME]"
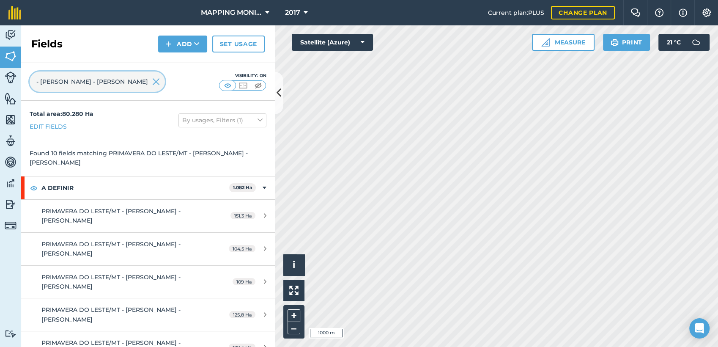
type input "PRIMAVERA DO LESTE/MT - [PERSON_NAME] - [PERSON_NAME]"
click at [154, 79] on img at bounding box center [156, 82] width 8 height 10
